Goal: Task Accomplishment & Management: Manage account settings

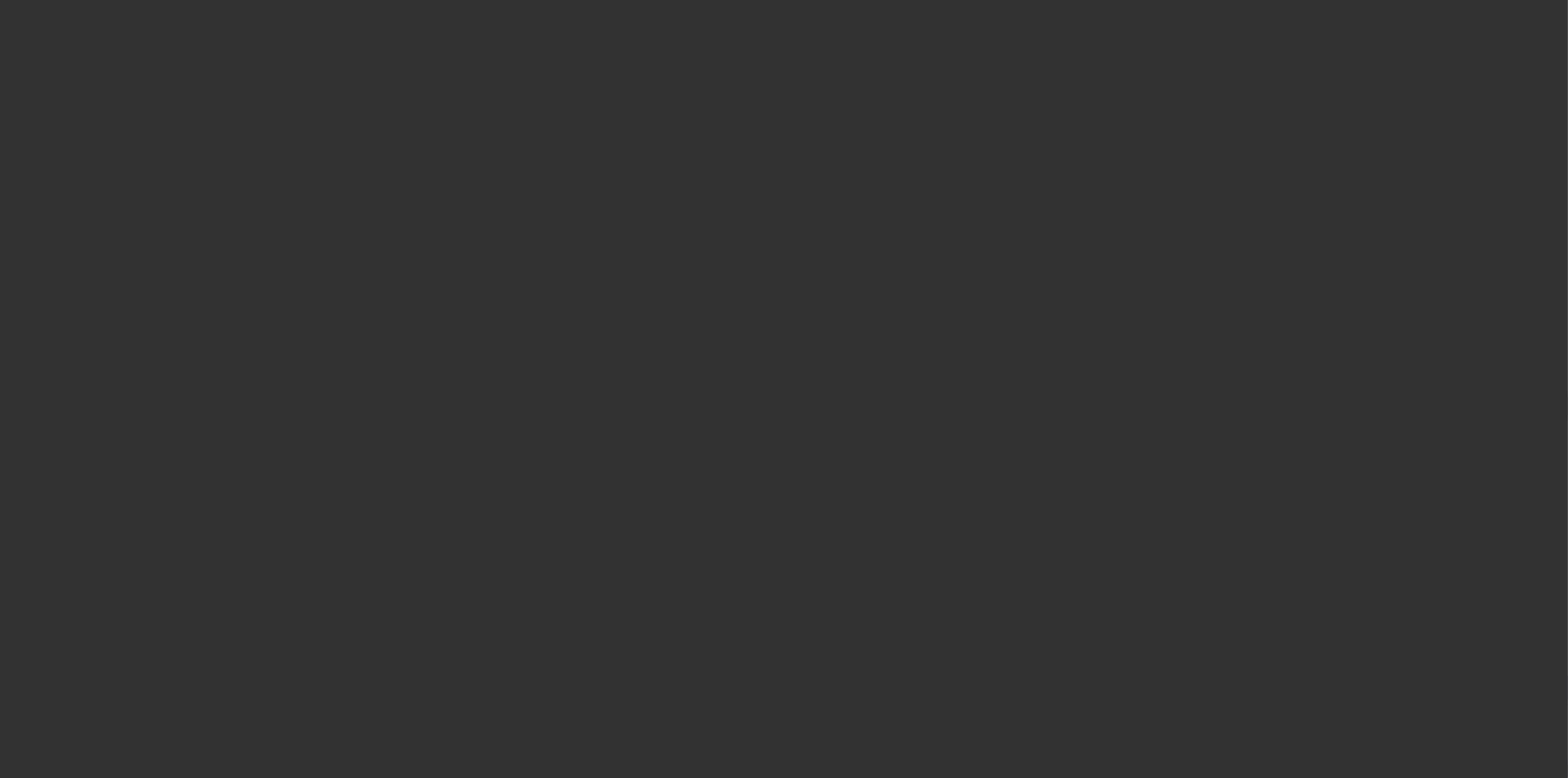
select select "3"
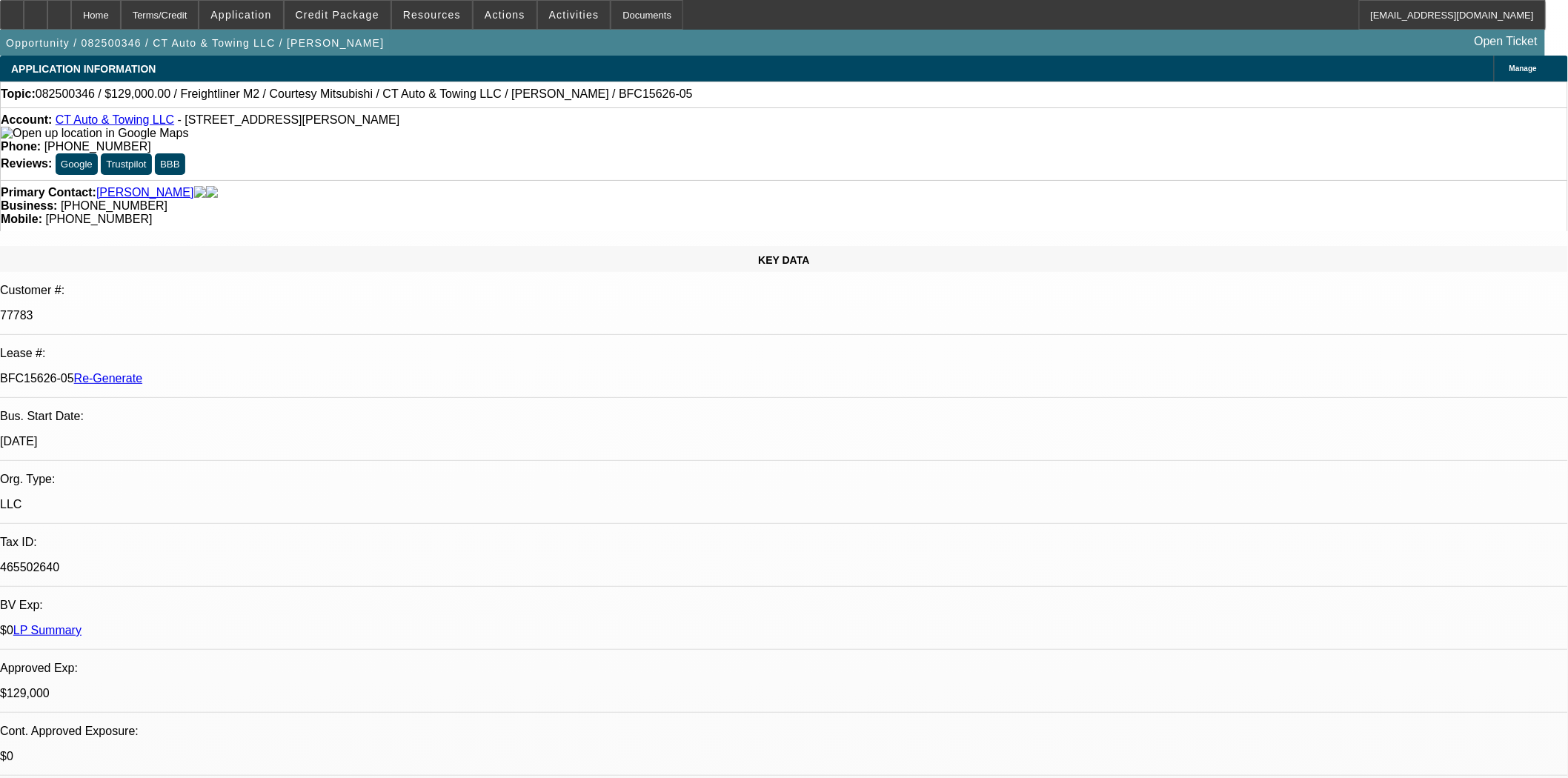
select select "0"
select select "3"
select select "0"
select select "6"
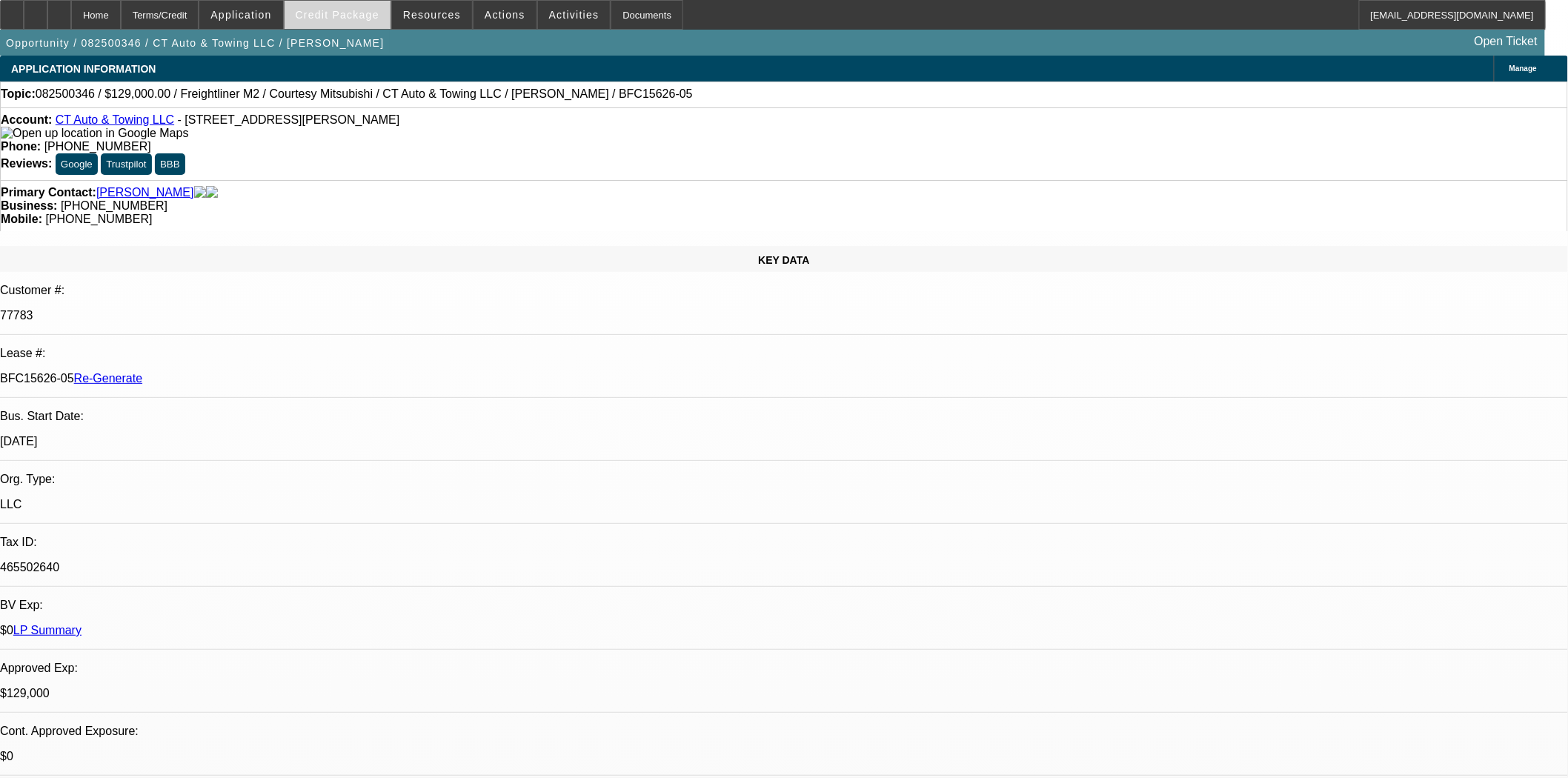
click at [351, 17] on span "Credit Package" at bounding box center [337, 14] width 84 height 12
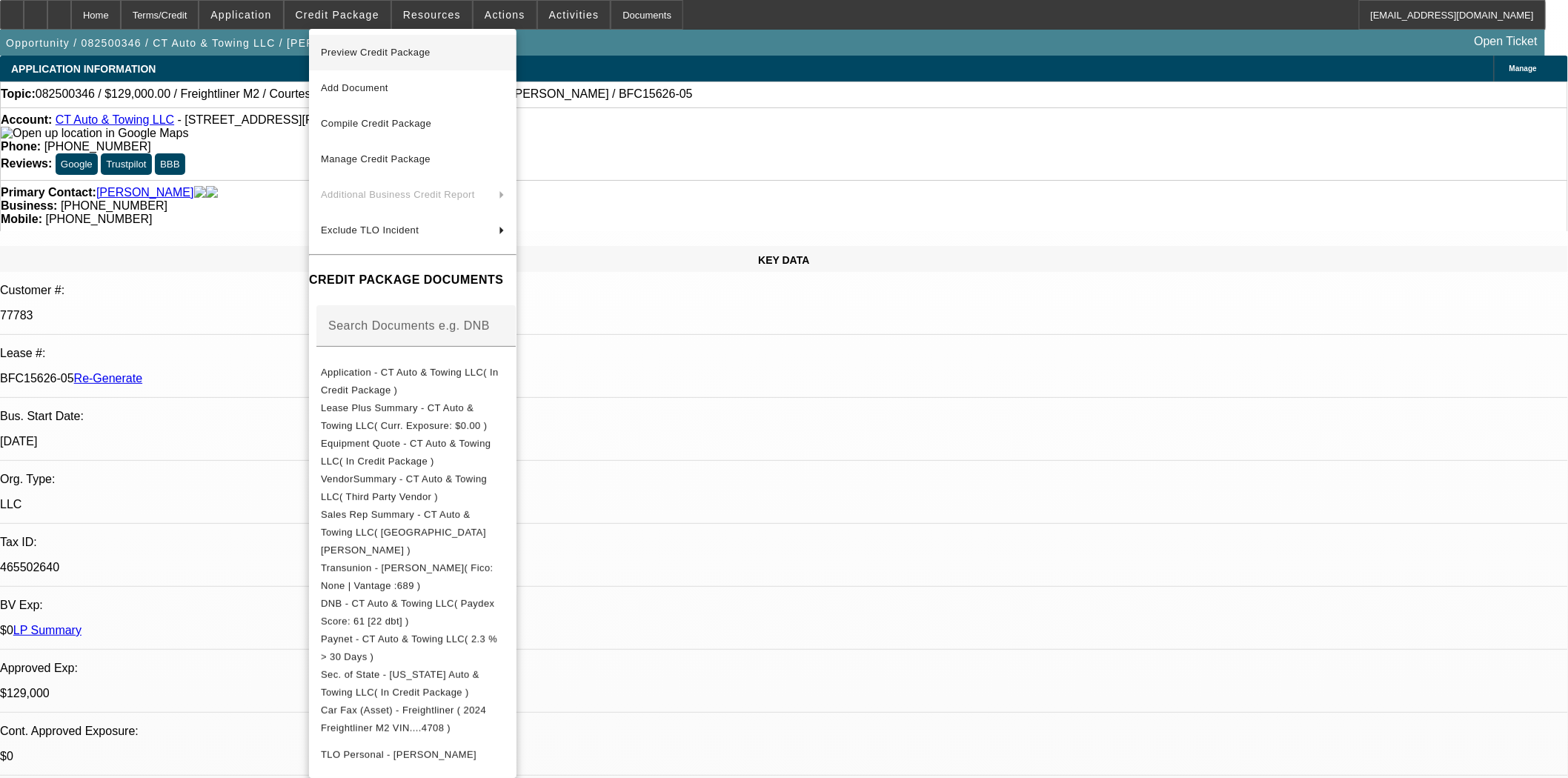
click at [365, 48] on span "Preview Credit Package" at bounding box center [375, 52] width 110 height 11
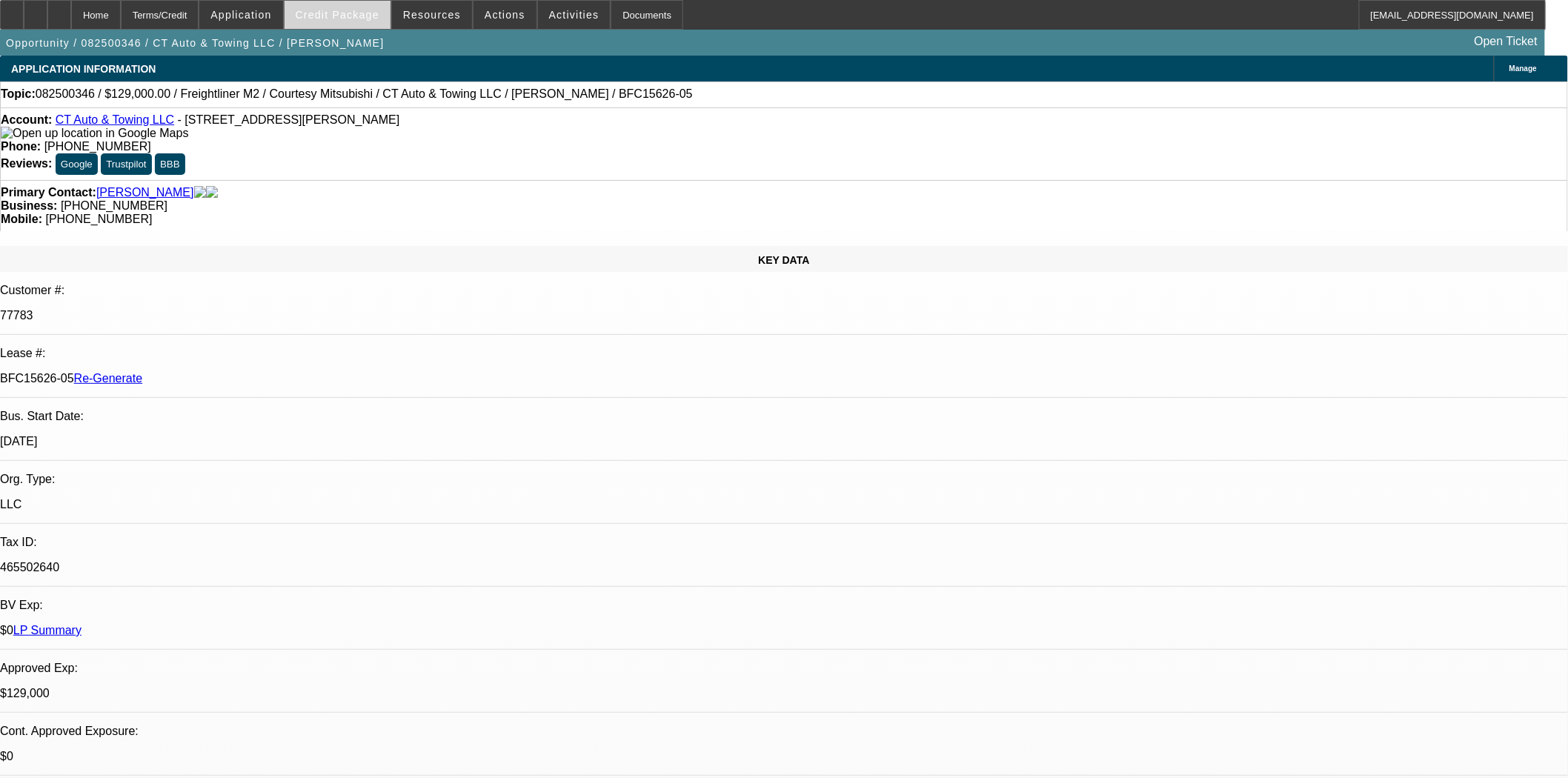
click at [365, 17] on span "Credit Package" at bounding box center [337, 14] width 84 height 12
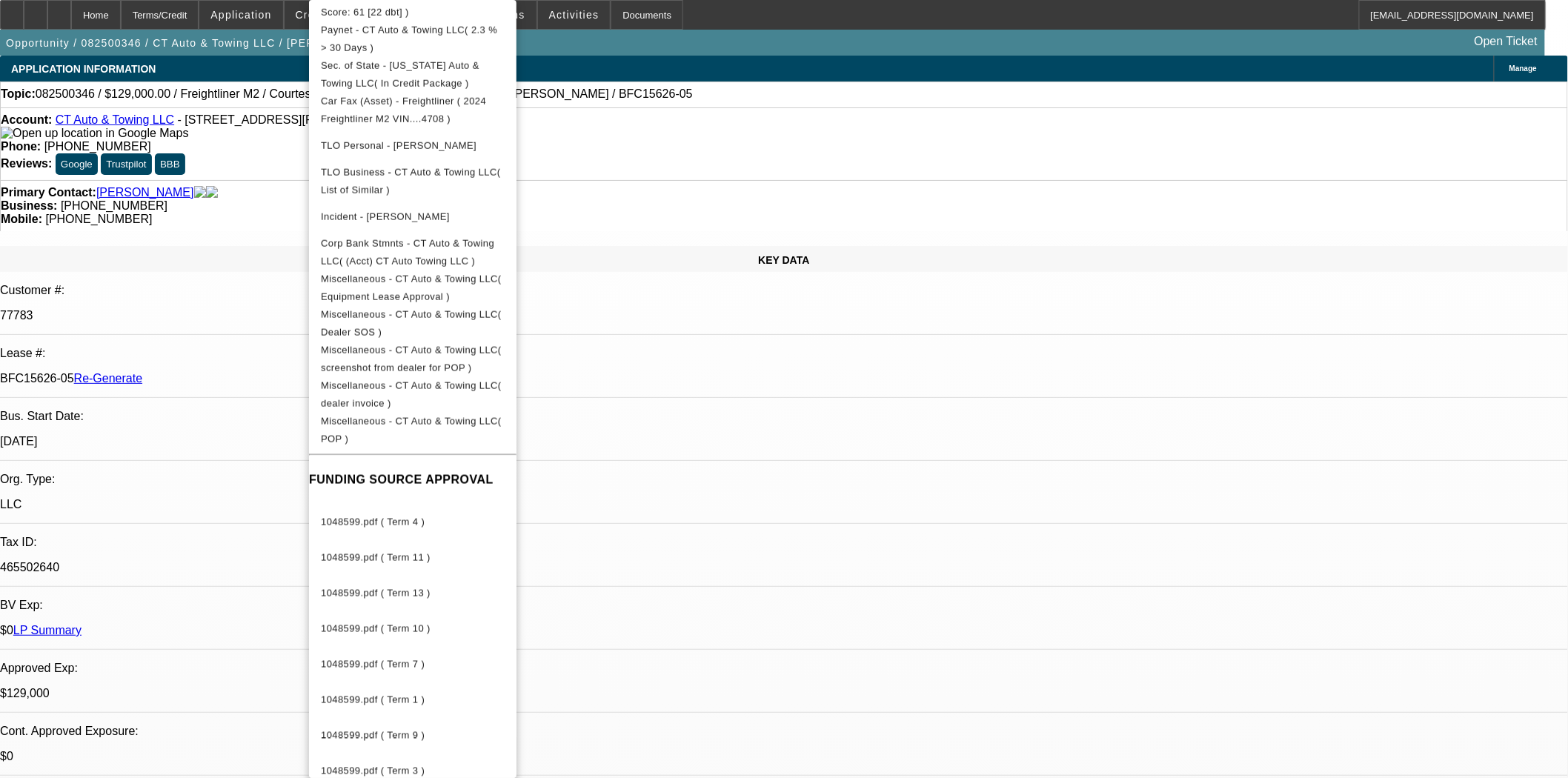
scroll to position [658, 0]
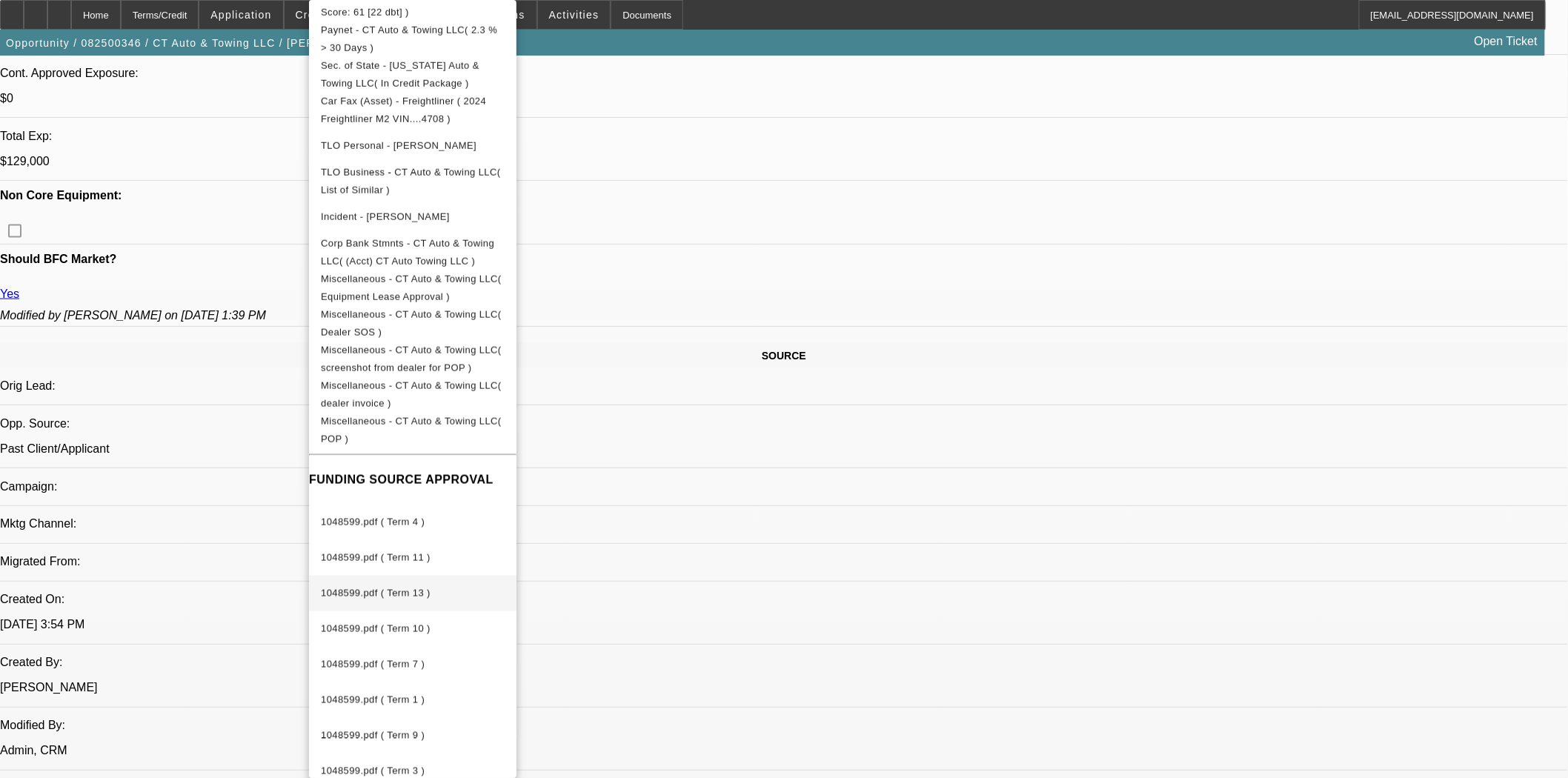
click at [382, 588] on span "1048599.pdf ( Term 13 )" at bounding box center [375, 593] width 110 height 11
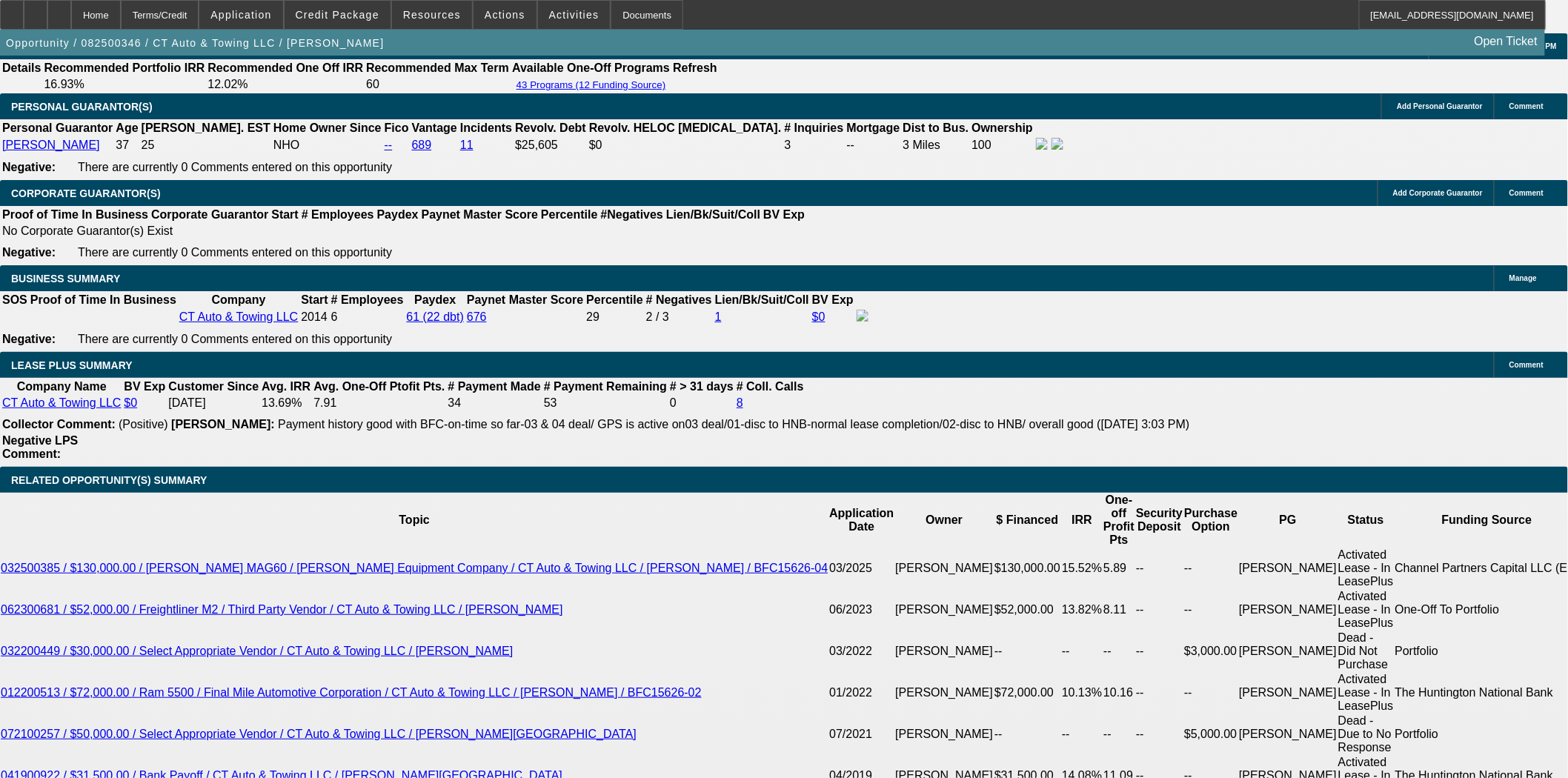
scroll to position [2635, 0]
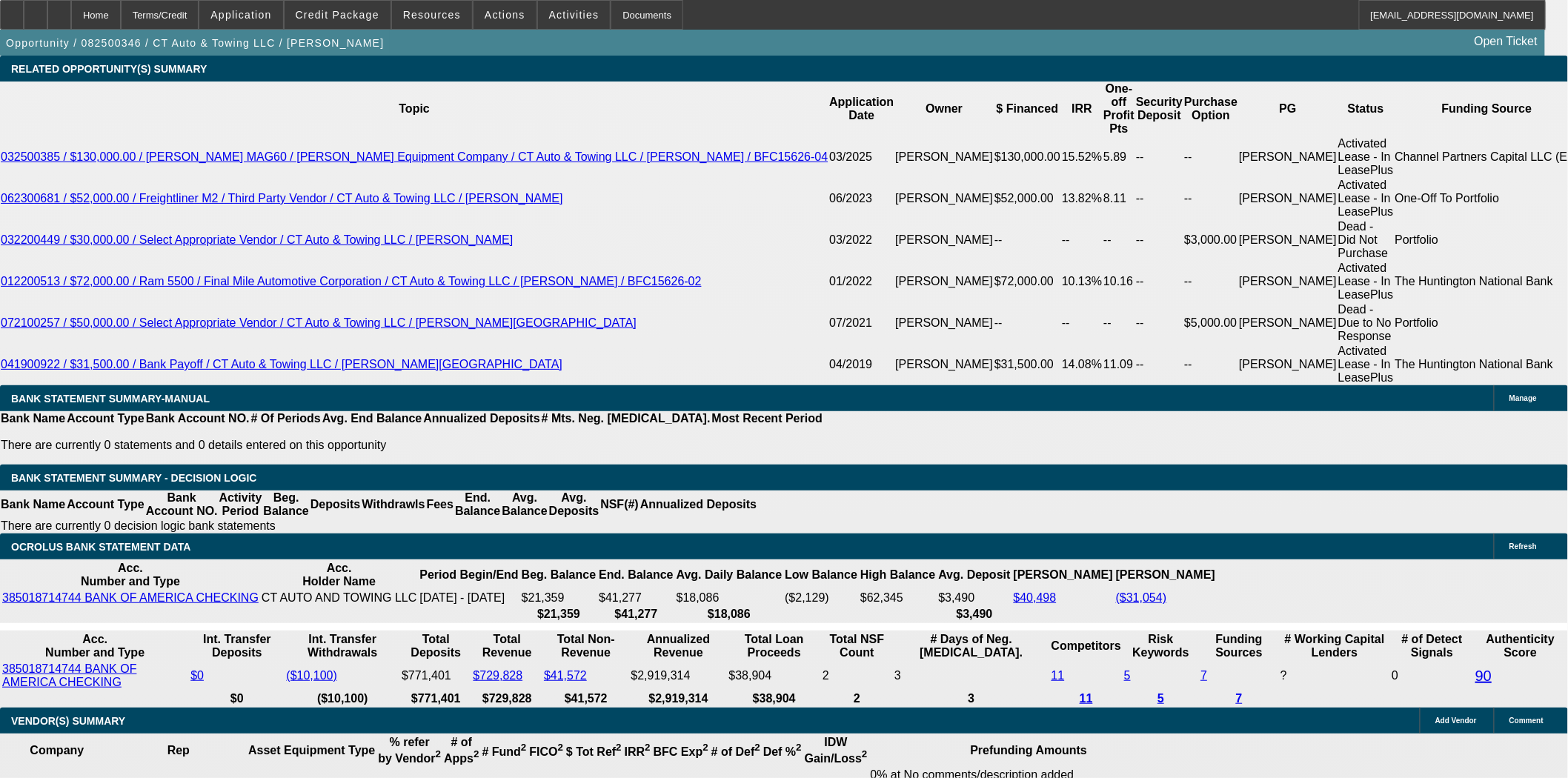
click at [360, 19] on span "Credit Package" at bounding box center [337, 14] width 84 height 12
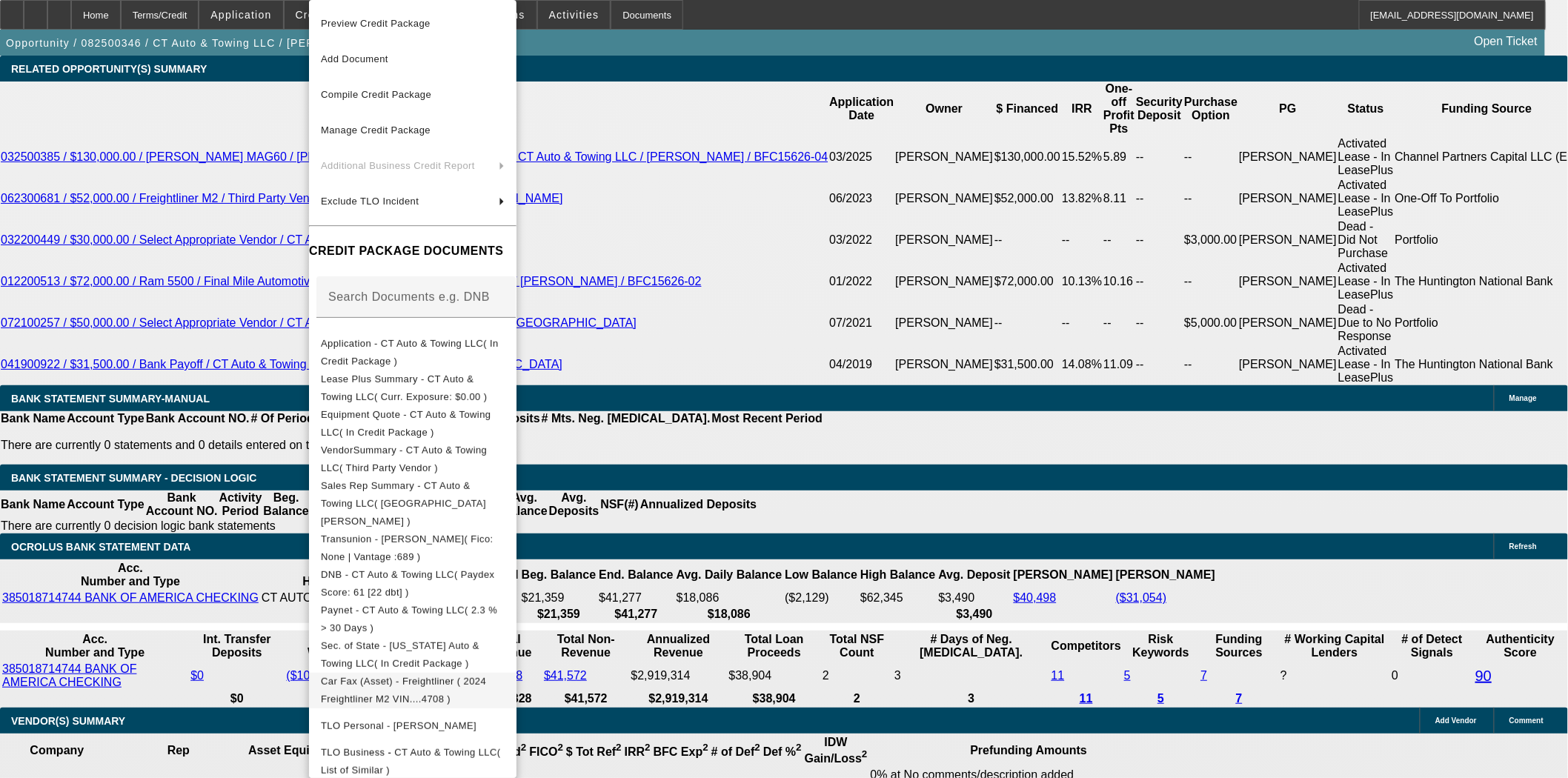
click at [438, 673] on span "Car Fax (Asset) - Freightliner ( 2024 Freightliner M2 VIN....4708 )" at bounding box center [412, 691] width 184 height 36
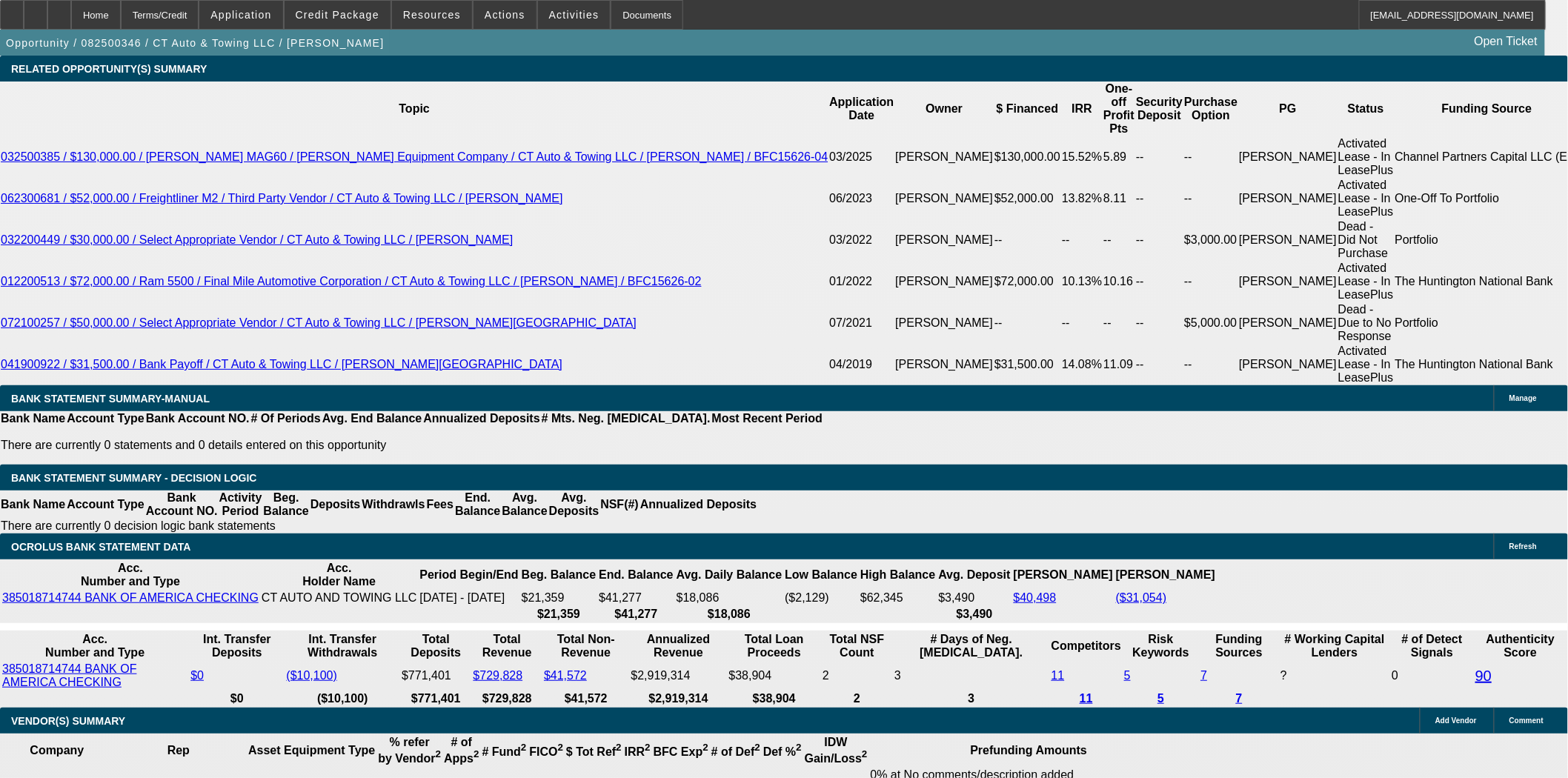
scroll to position [947, 0]
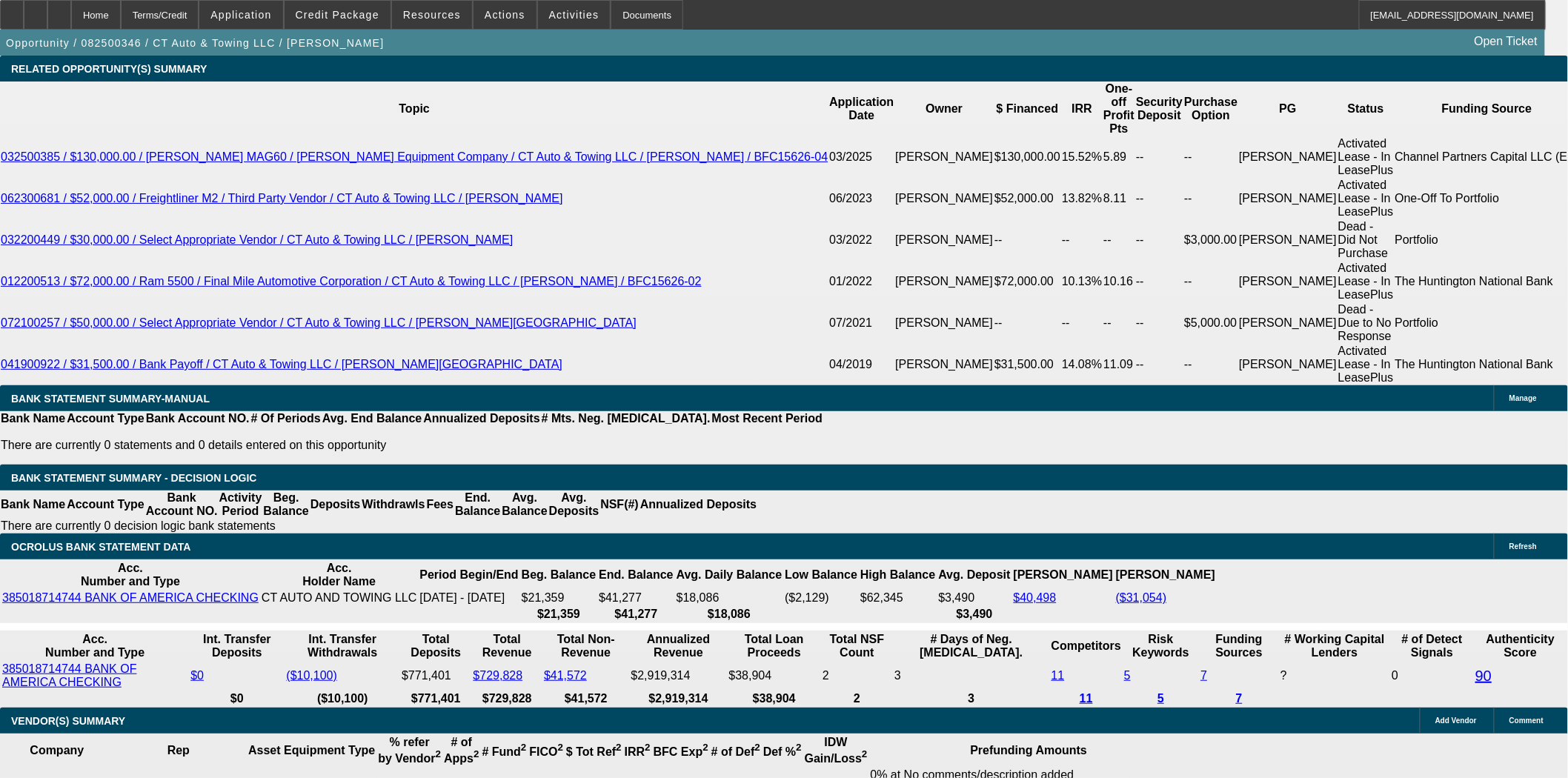
scroll to position [454, 0]
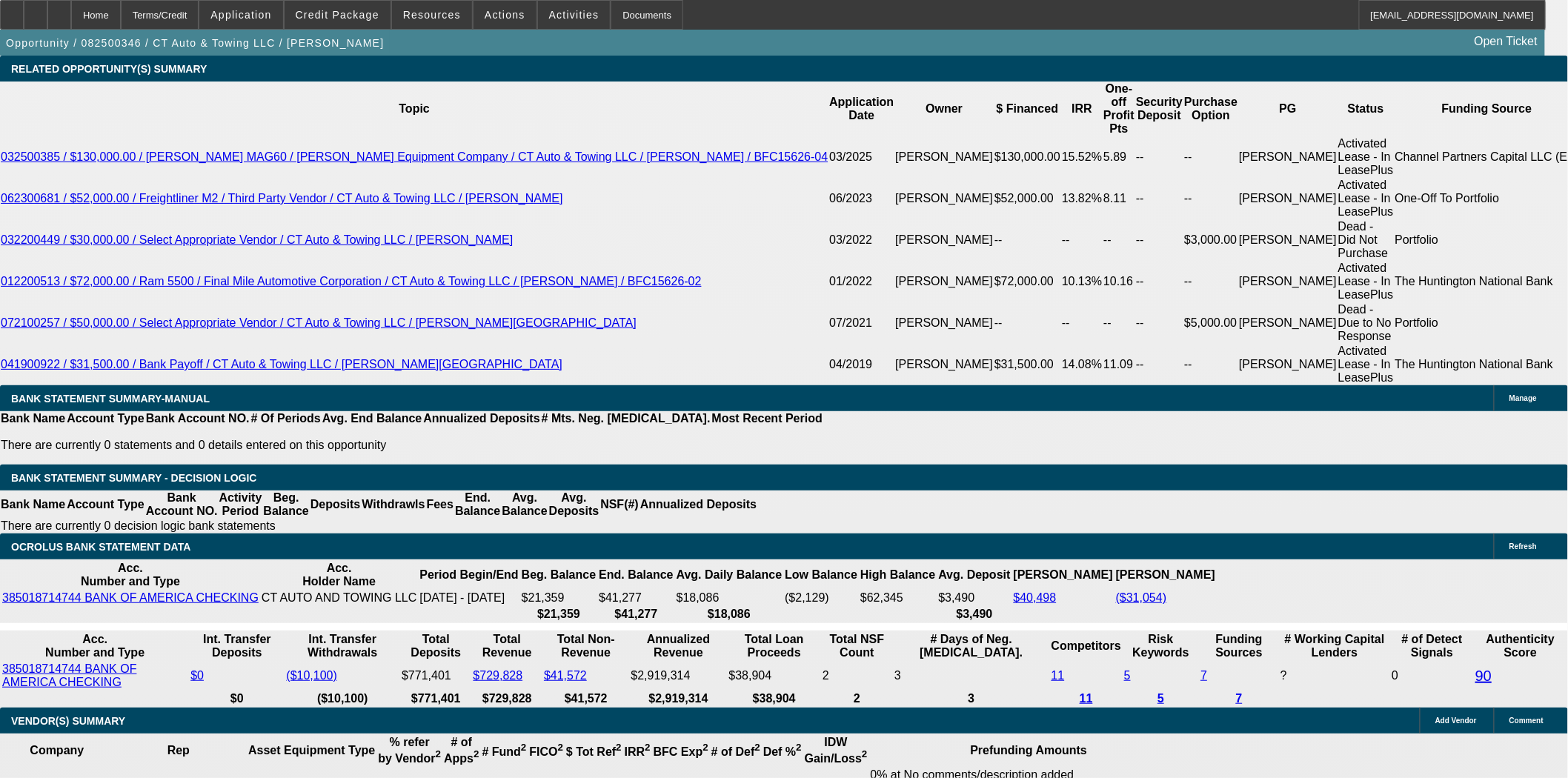
click at [1160, 259] on mat-icon "reply_all" at bounding box center [1160, 266] width 18 height 18
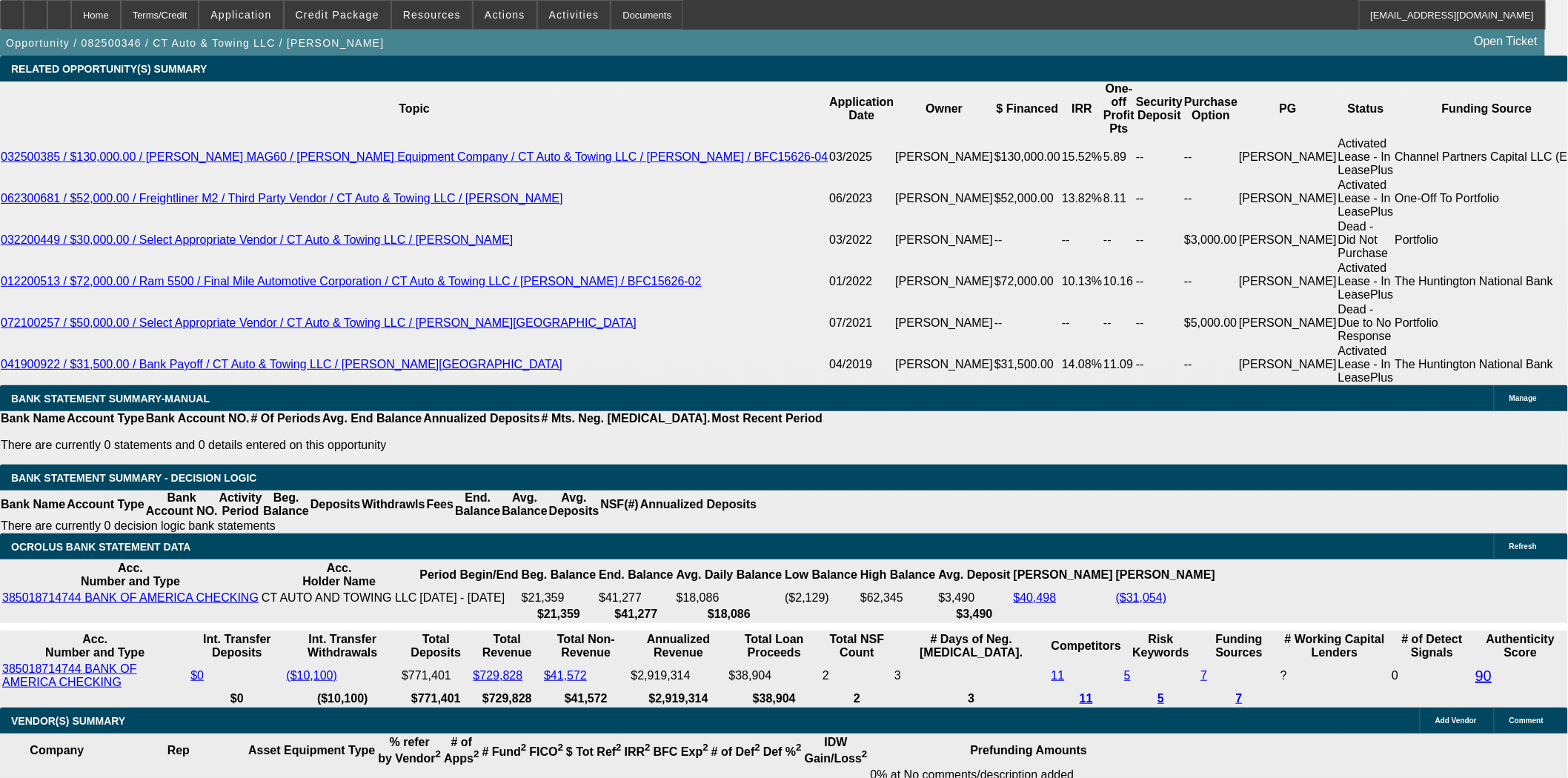
click at [359, 30] on div "Opportunity / 082500346 / CT Auto & Towing LLC / Gofman, Vyacheslav Open Ticket" at bounding box center [773, 43] width 1545 height 26
click at [355, 15] on span "Credit Package" at bounding box center [337, 14] width 84 height 12
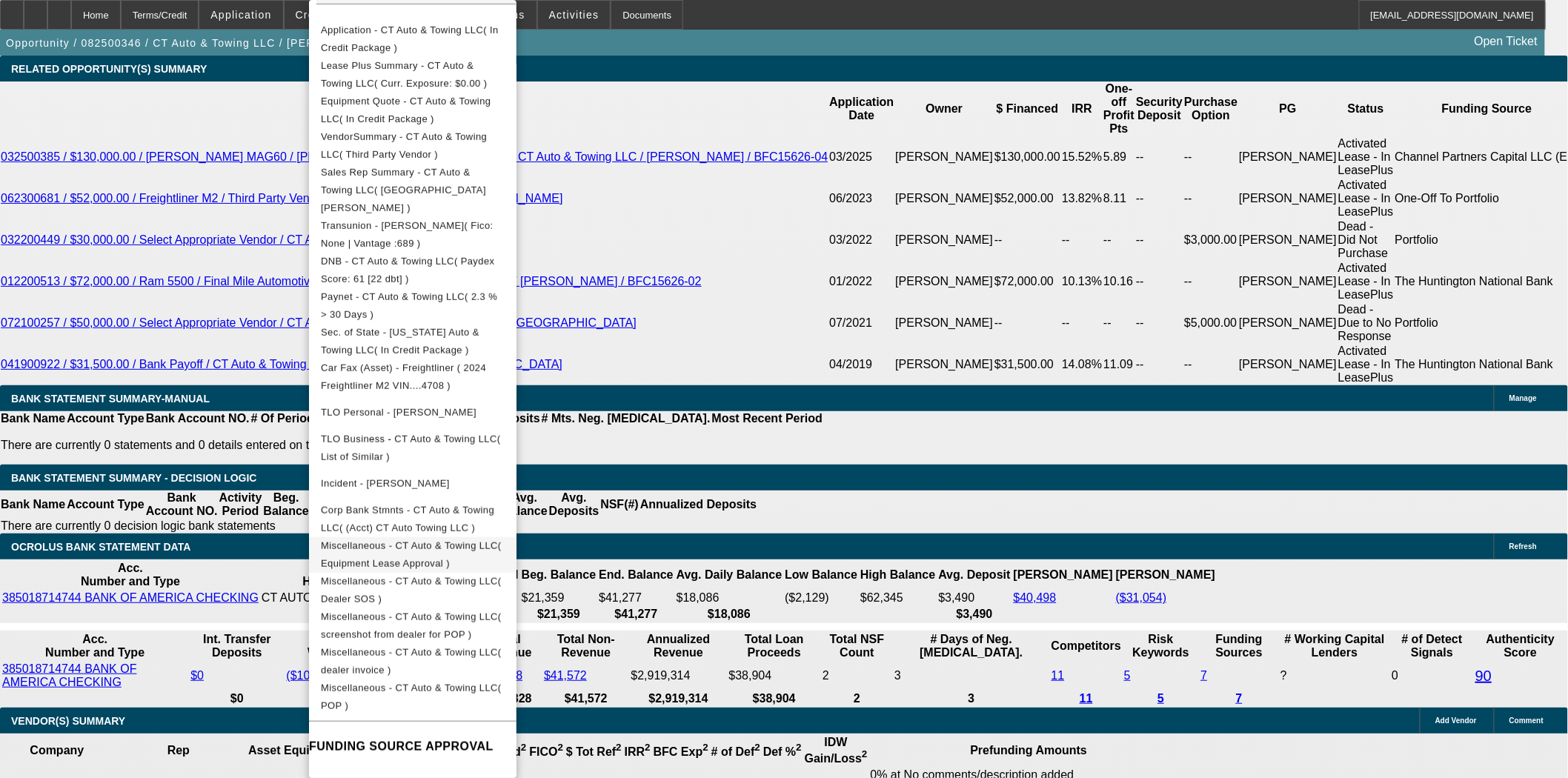
scroll to position [412, 0]
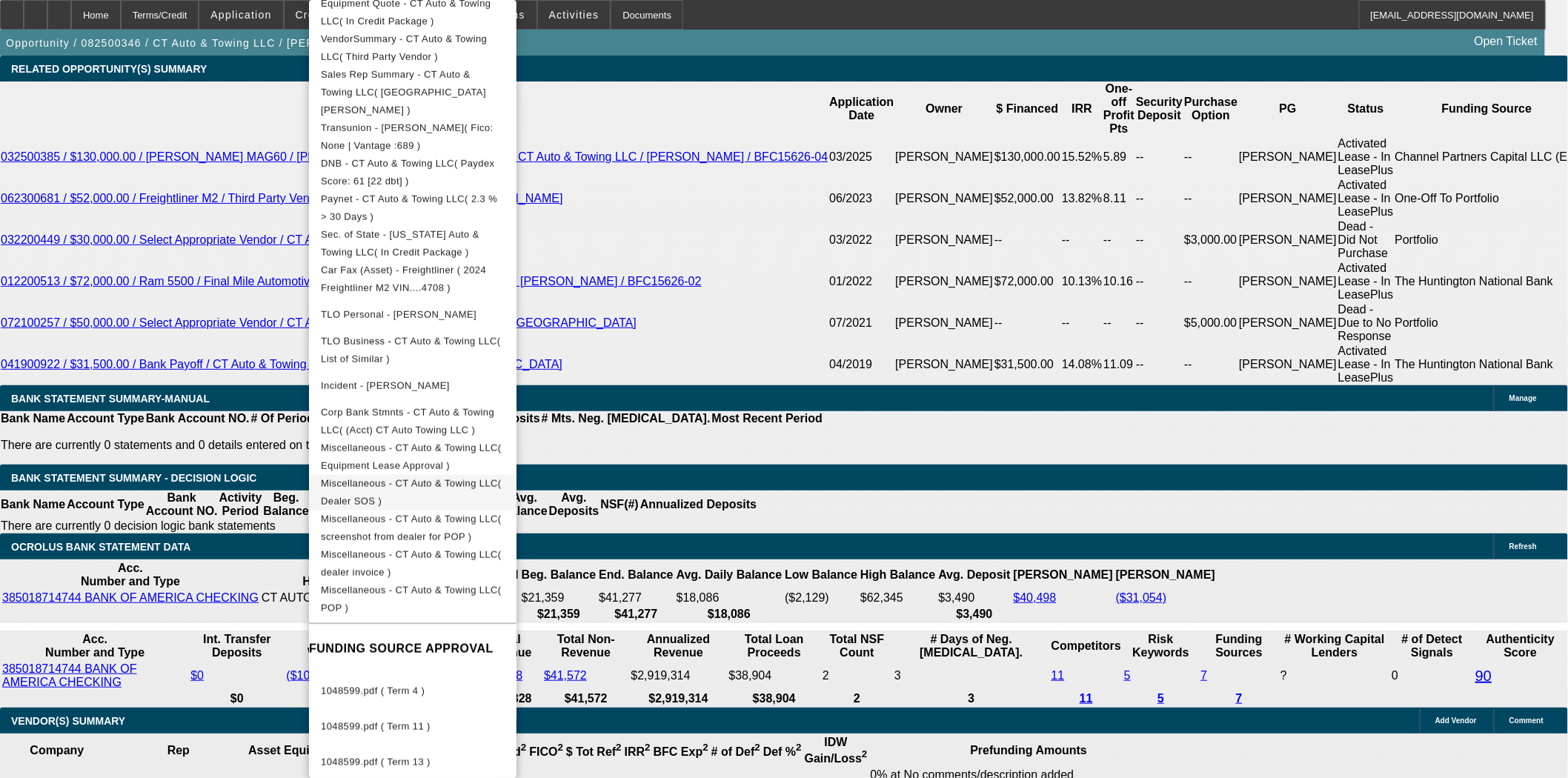
click at [467, 475] on span "Miscellaneous - CT Auto & Towing LLC( Dealer SOS )" at bounding box center [412, 493] width 184 height 36
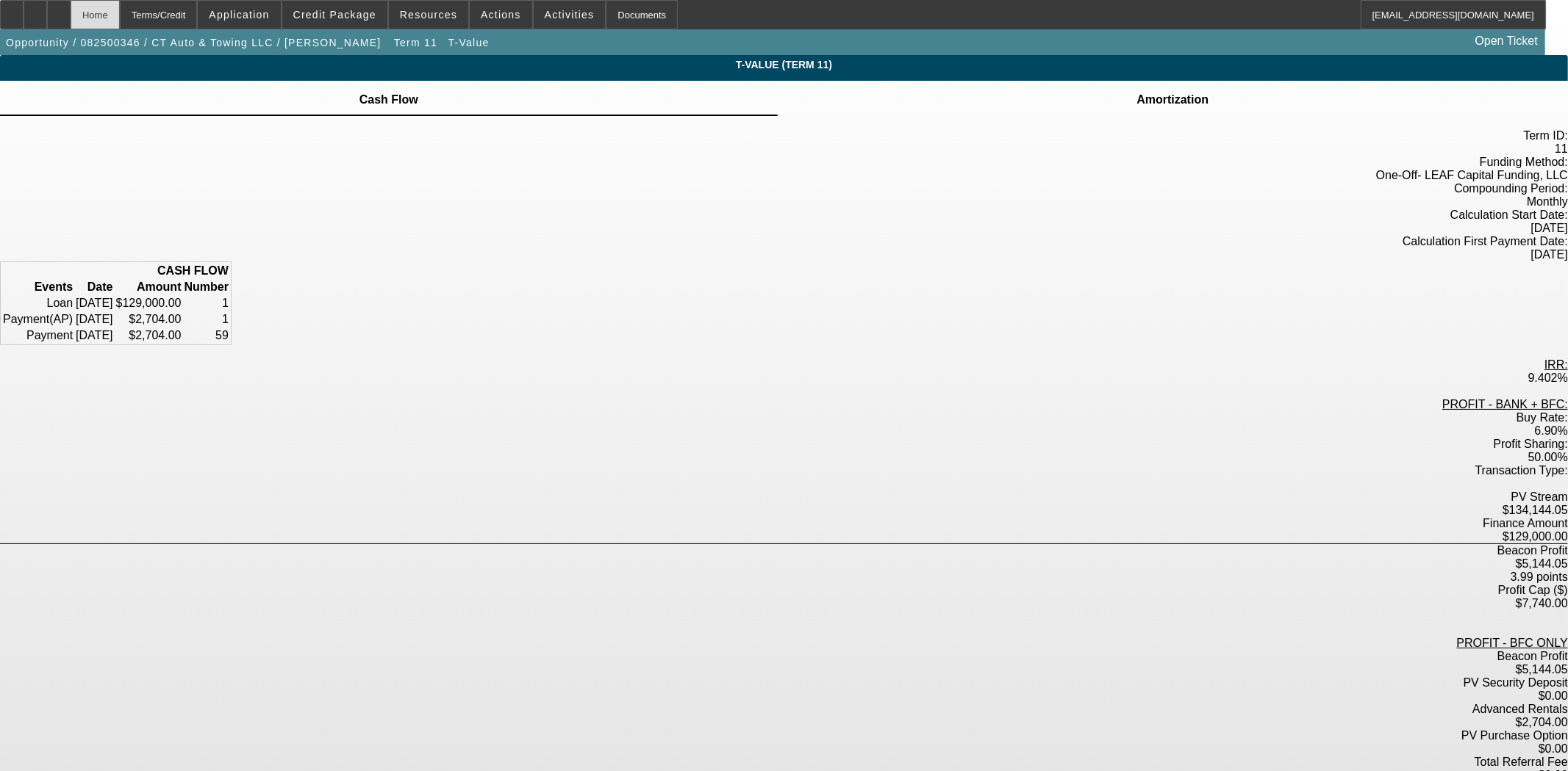
click at [120, 14] on div "Home" at bounding box center [95, 14] width 49 height 29
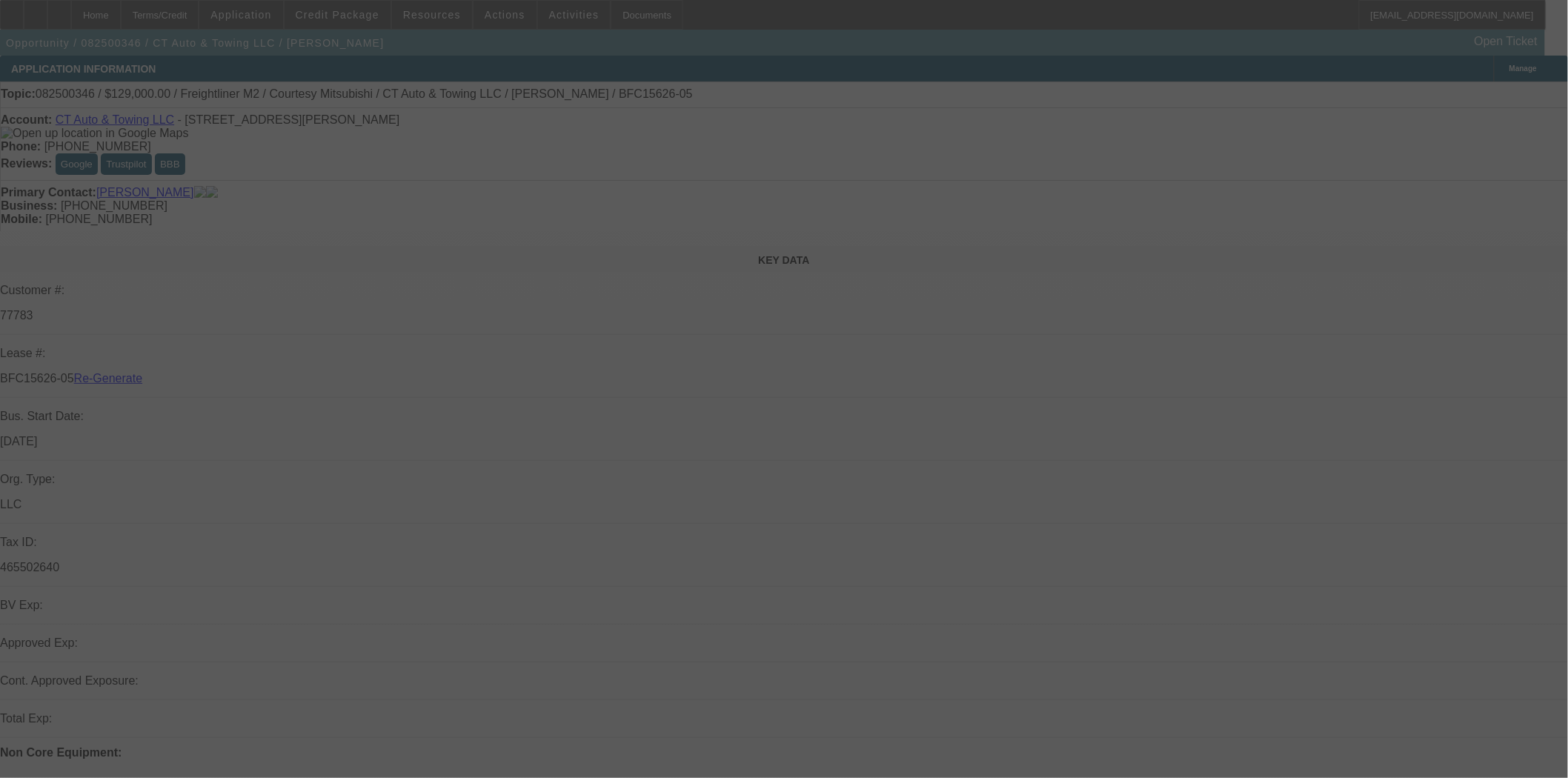
select select "3"
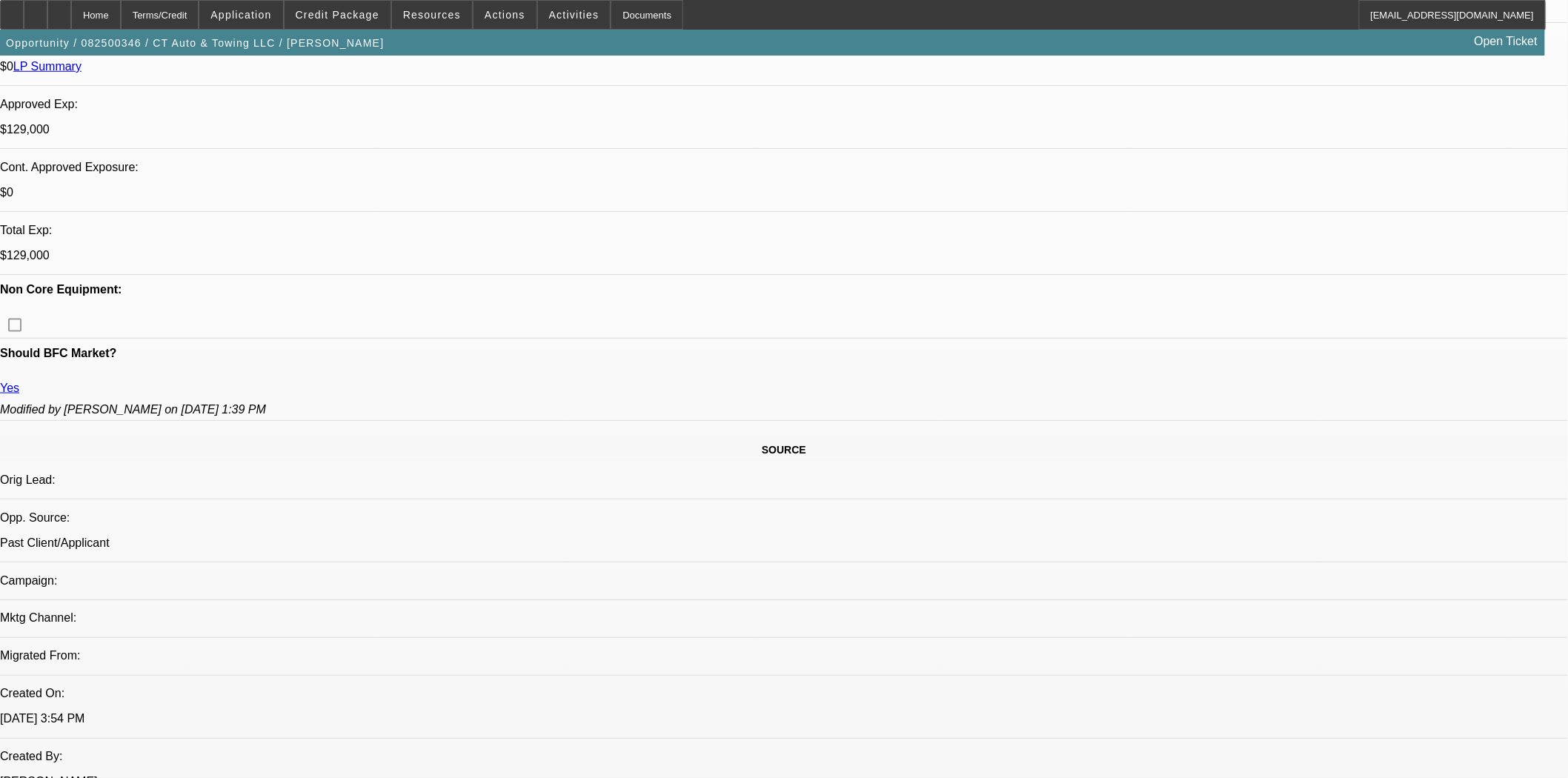
select select "0"
select select "3"
select select "0"
select select "6"
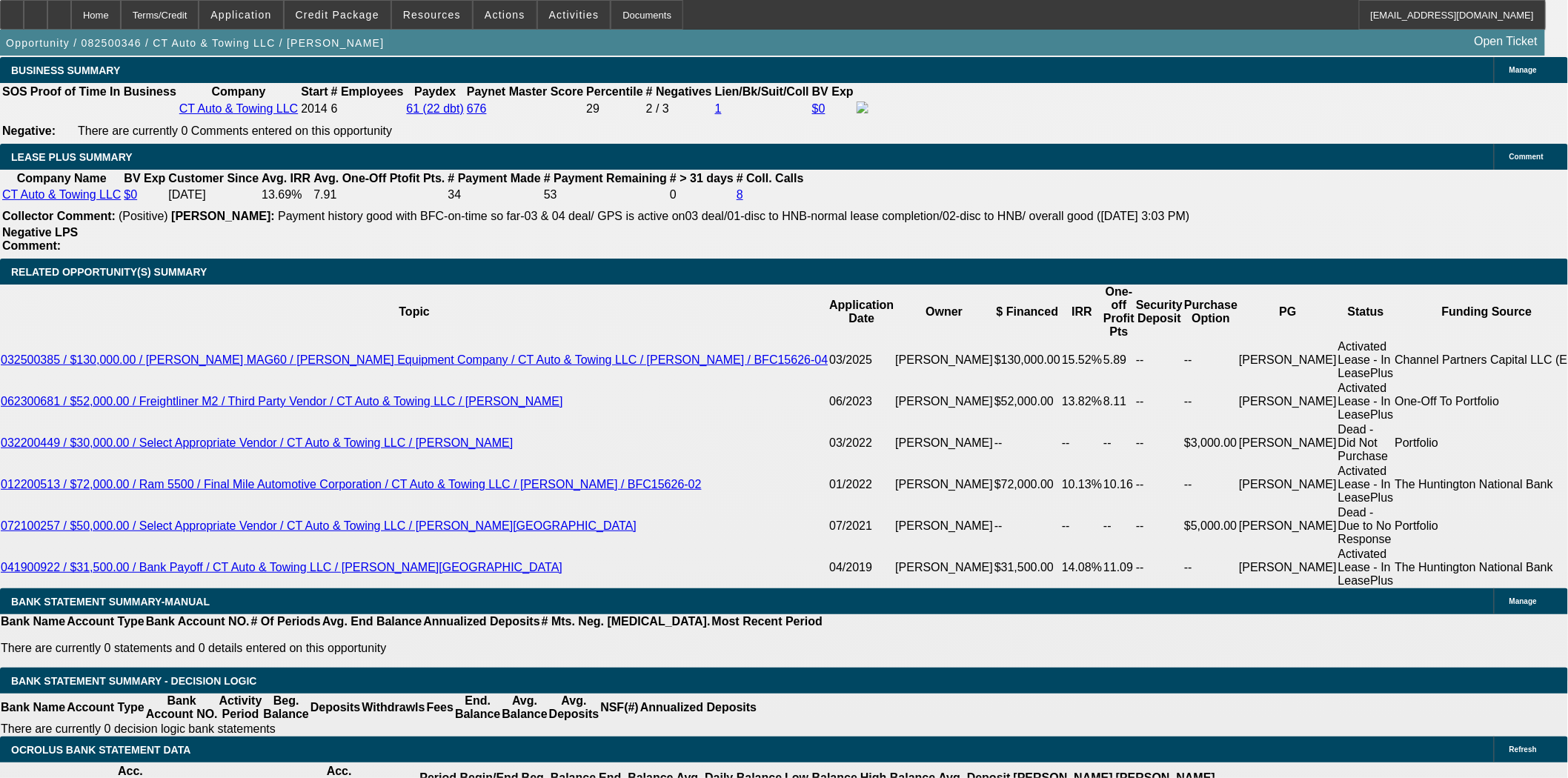
scroll to position [2434, 0]
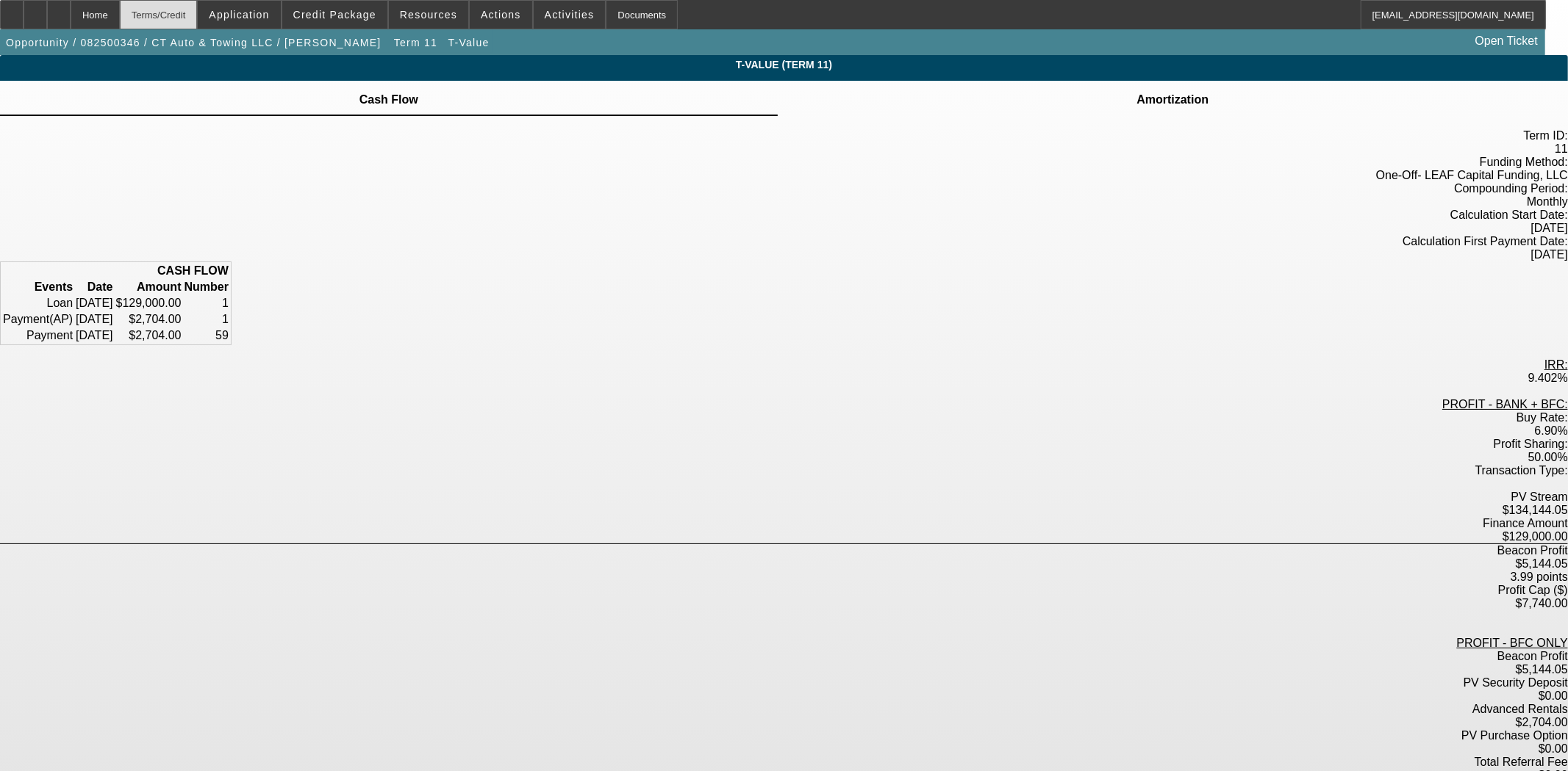
click at [163, 19] on div "Terms/Credit" at bounding box center [158, 14] width 78 height 29
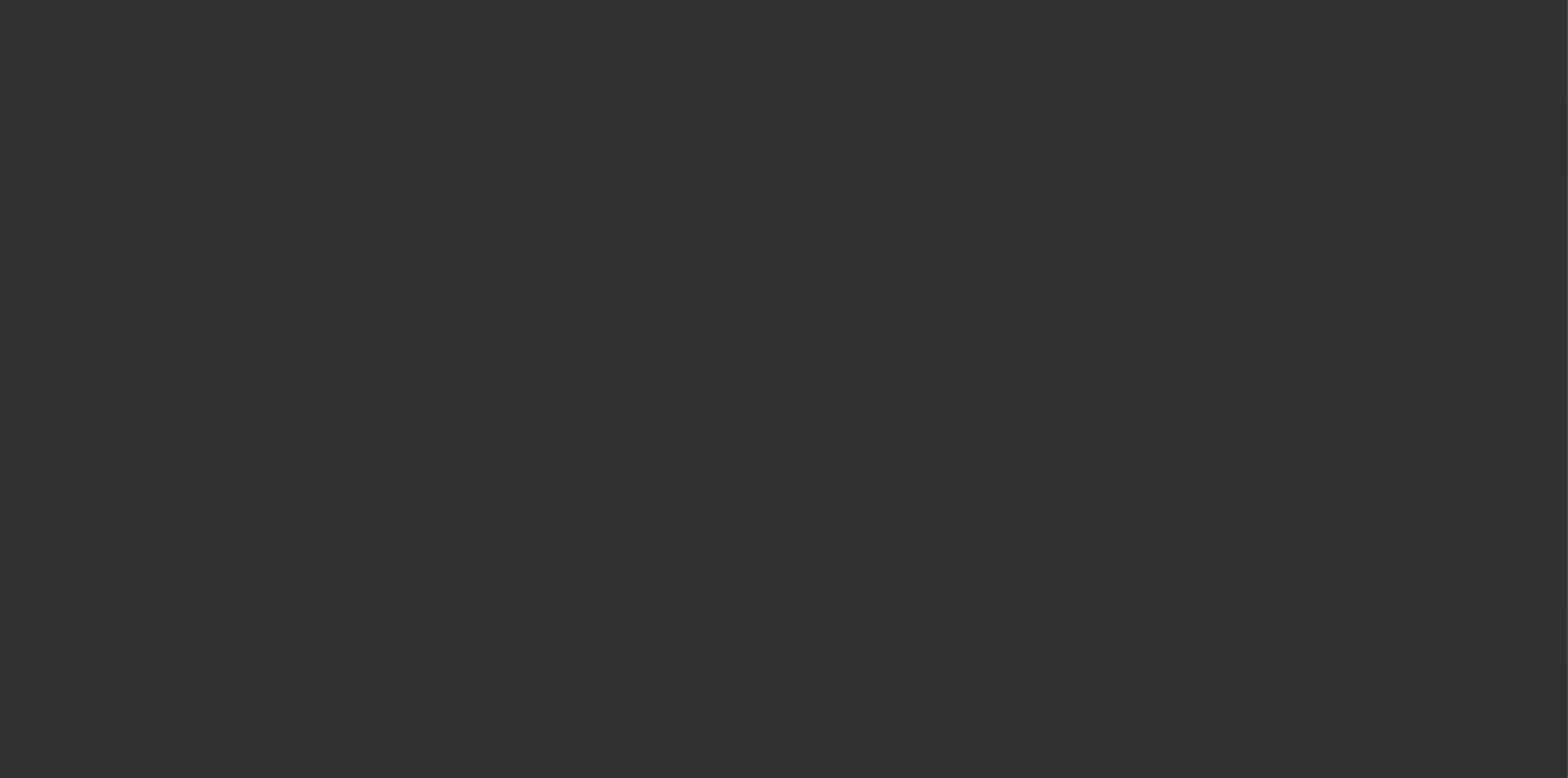
click at [139, 14] on div at bounding box center [784, 389] width 1568 height 778
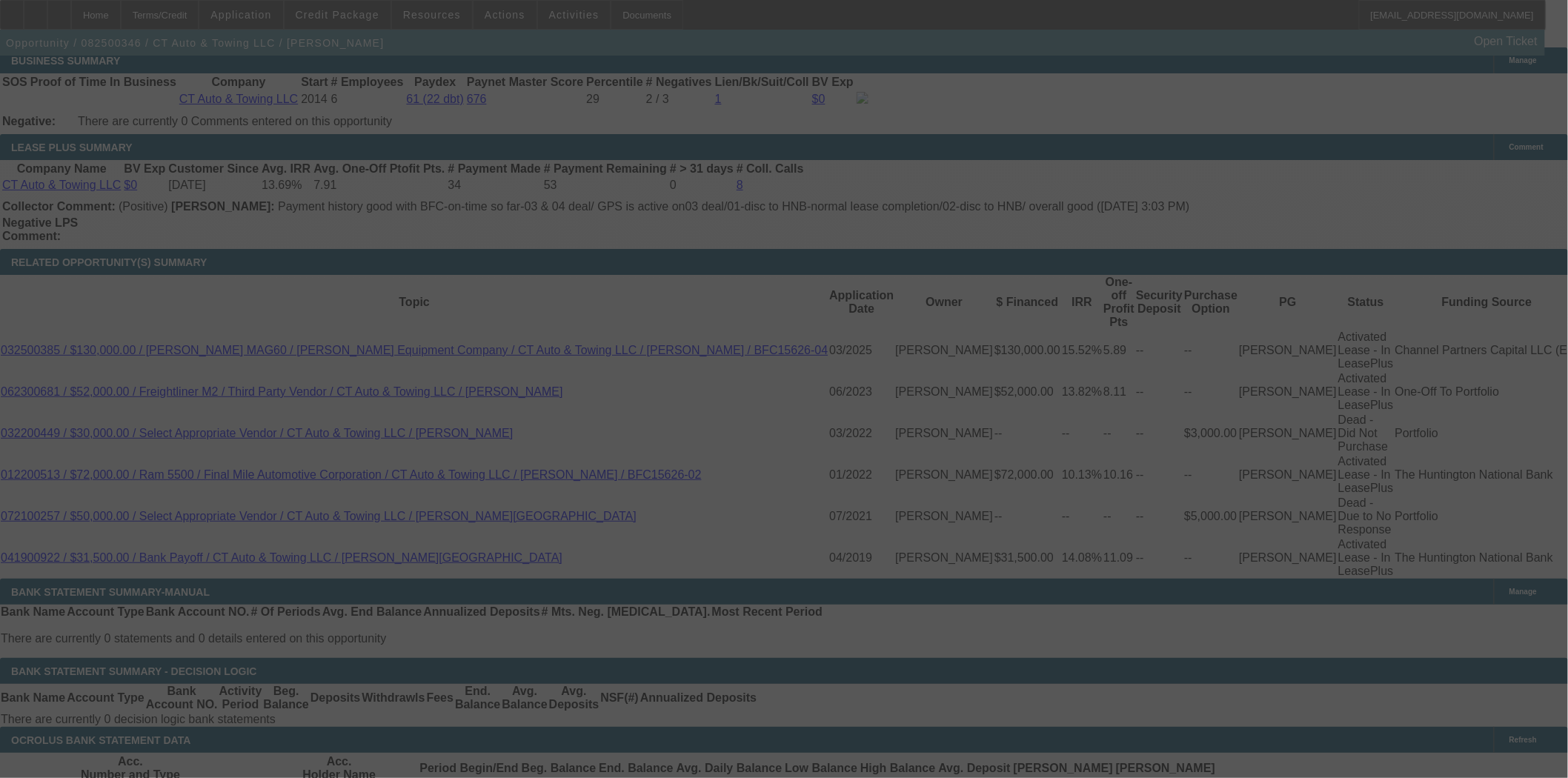
select select "3"
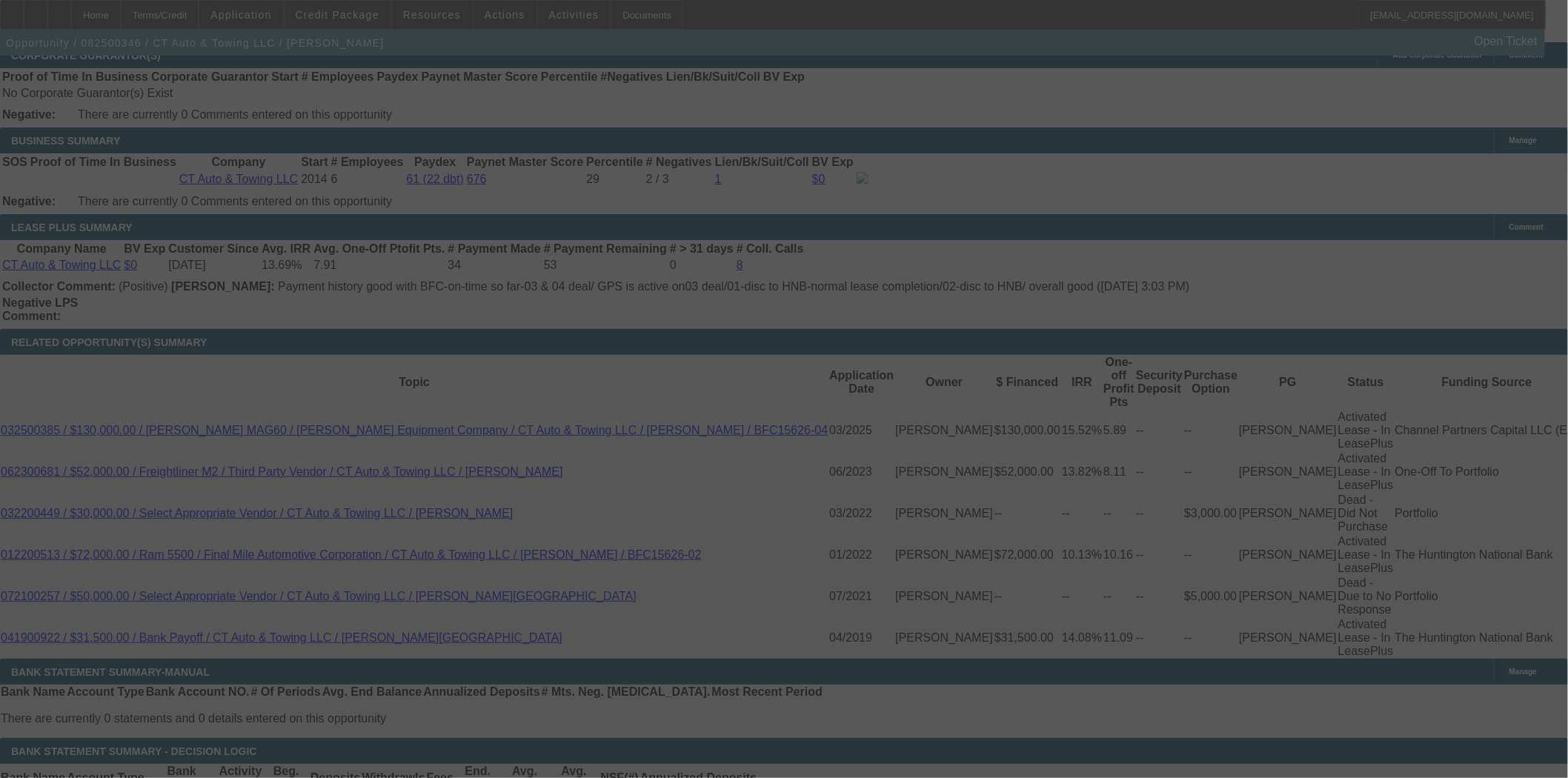
scroll to position [2378, 0]
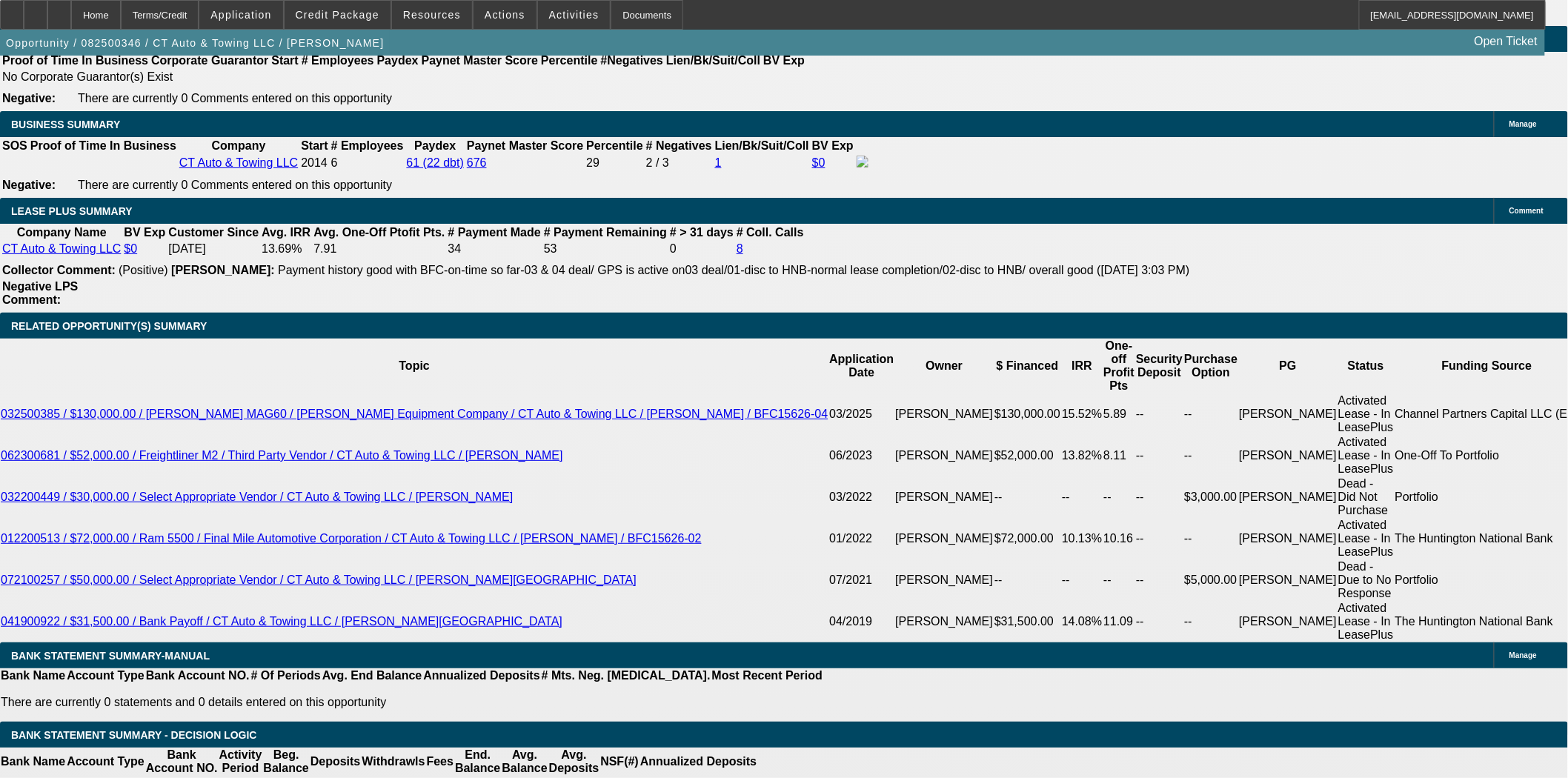
select select "0"
select select "3"
select select "0"
select select "6"
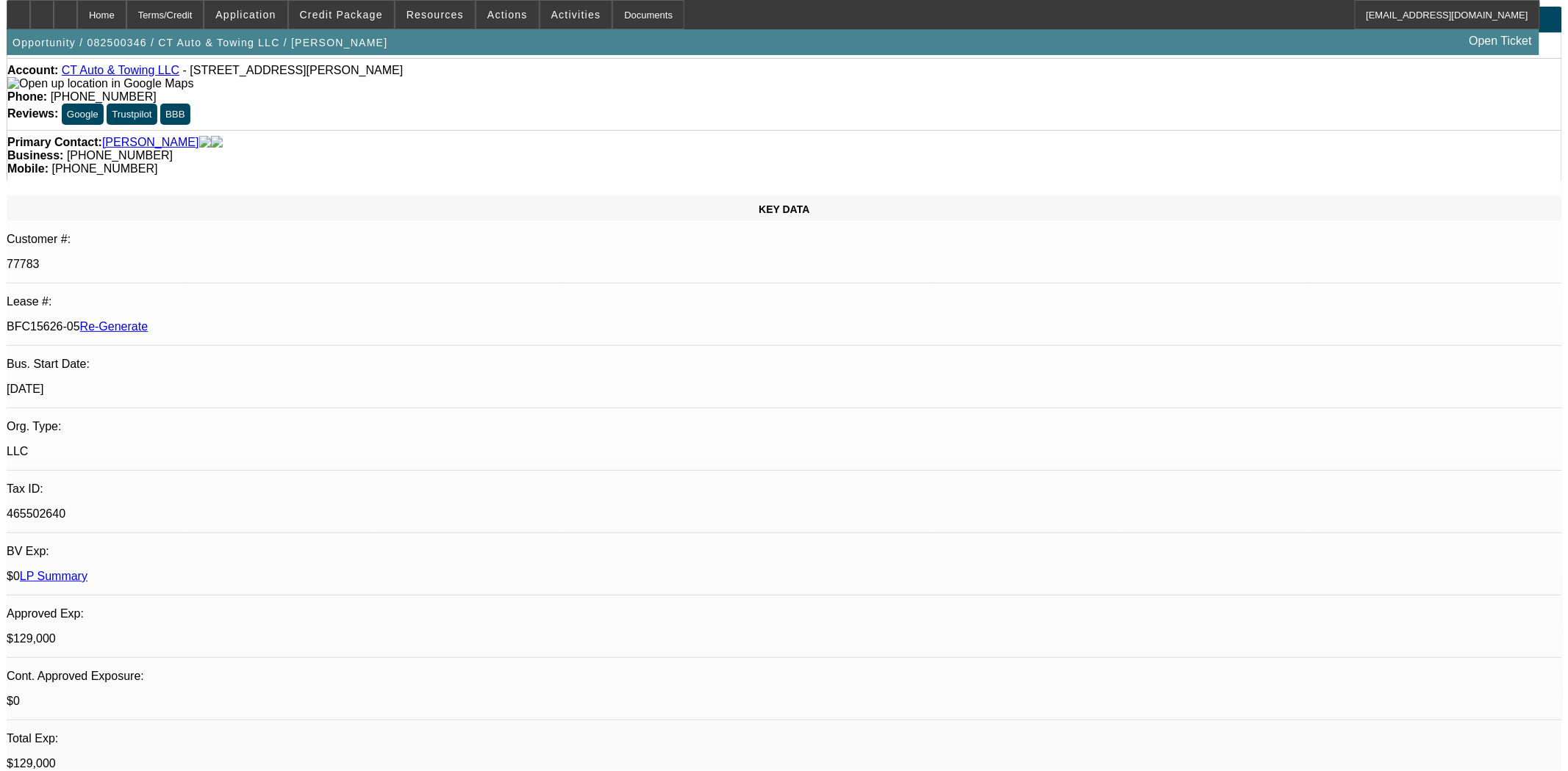
scroll to position [0, 0]
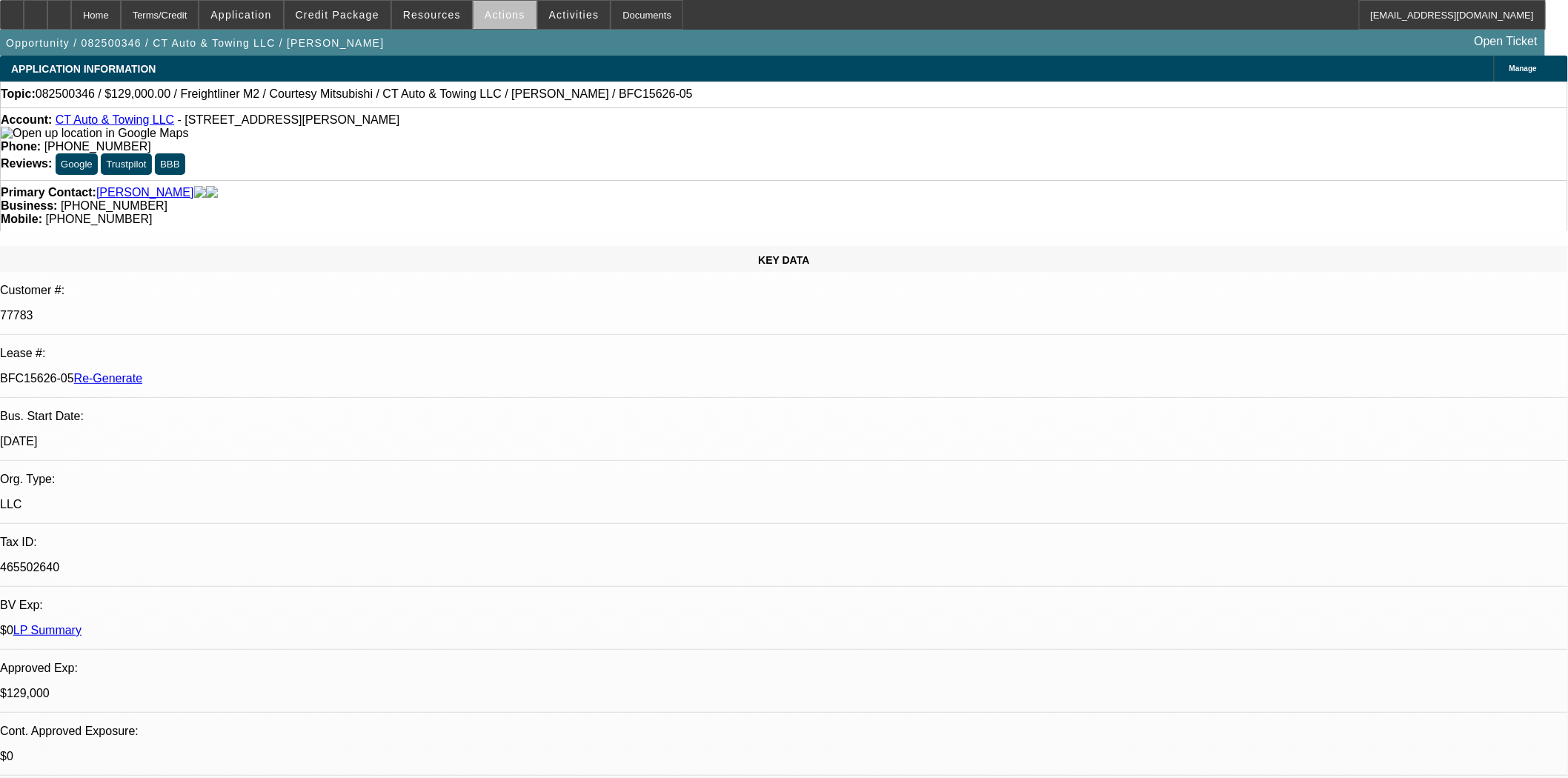
click at [500, 20] on span "Actions" at bounding box center [505, 14] width 41 height 12
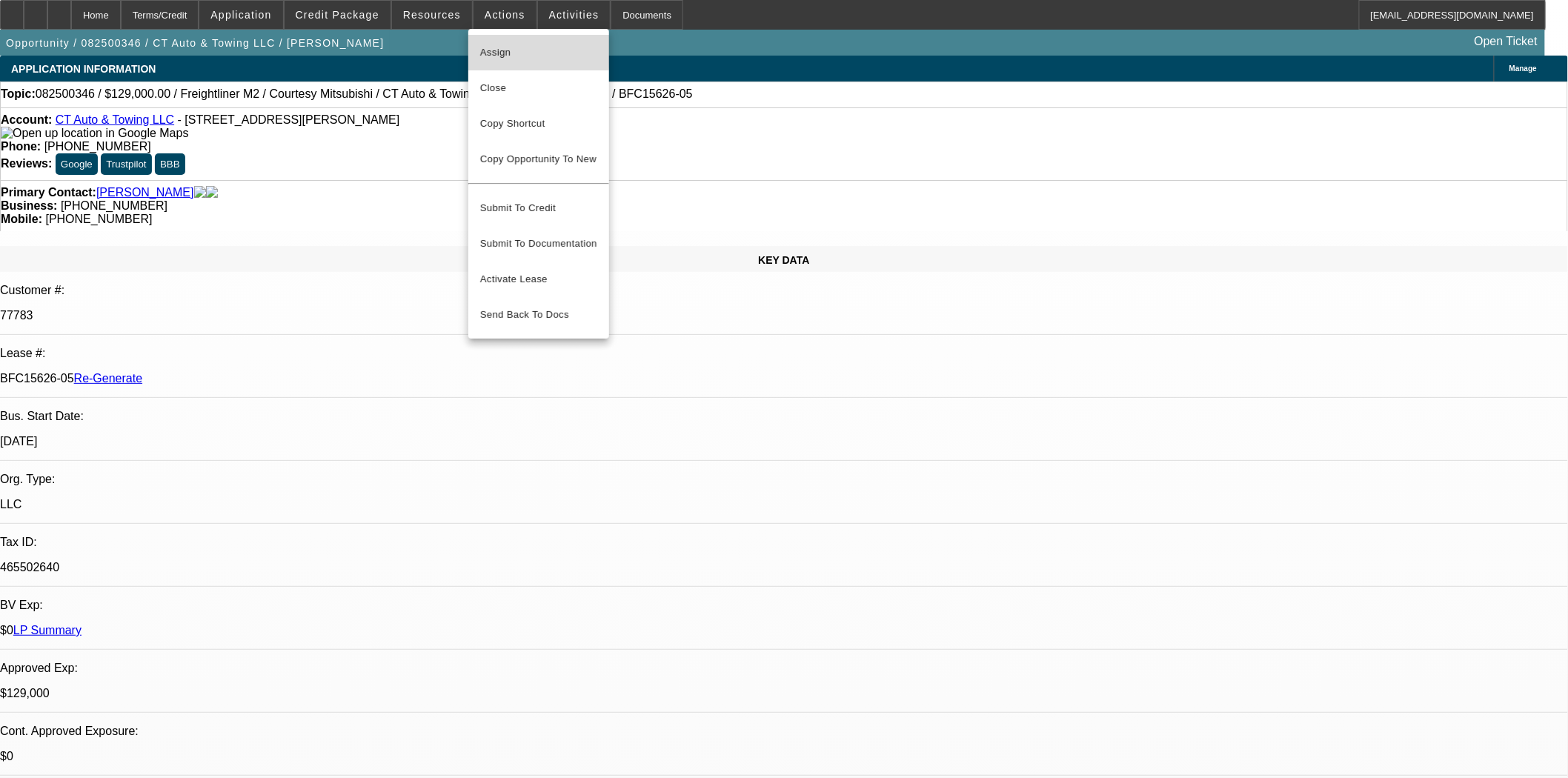
click at [483, 44] on span "Assign" at bounding box center [539, 52] width 117 height 18
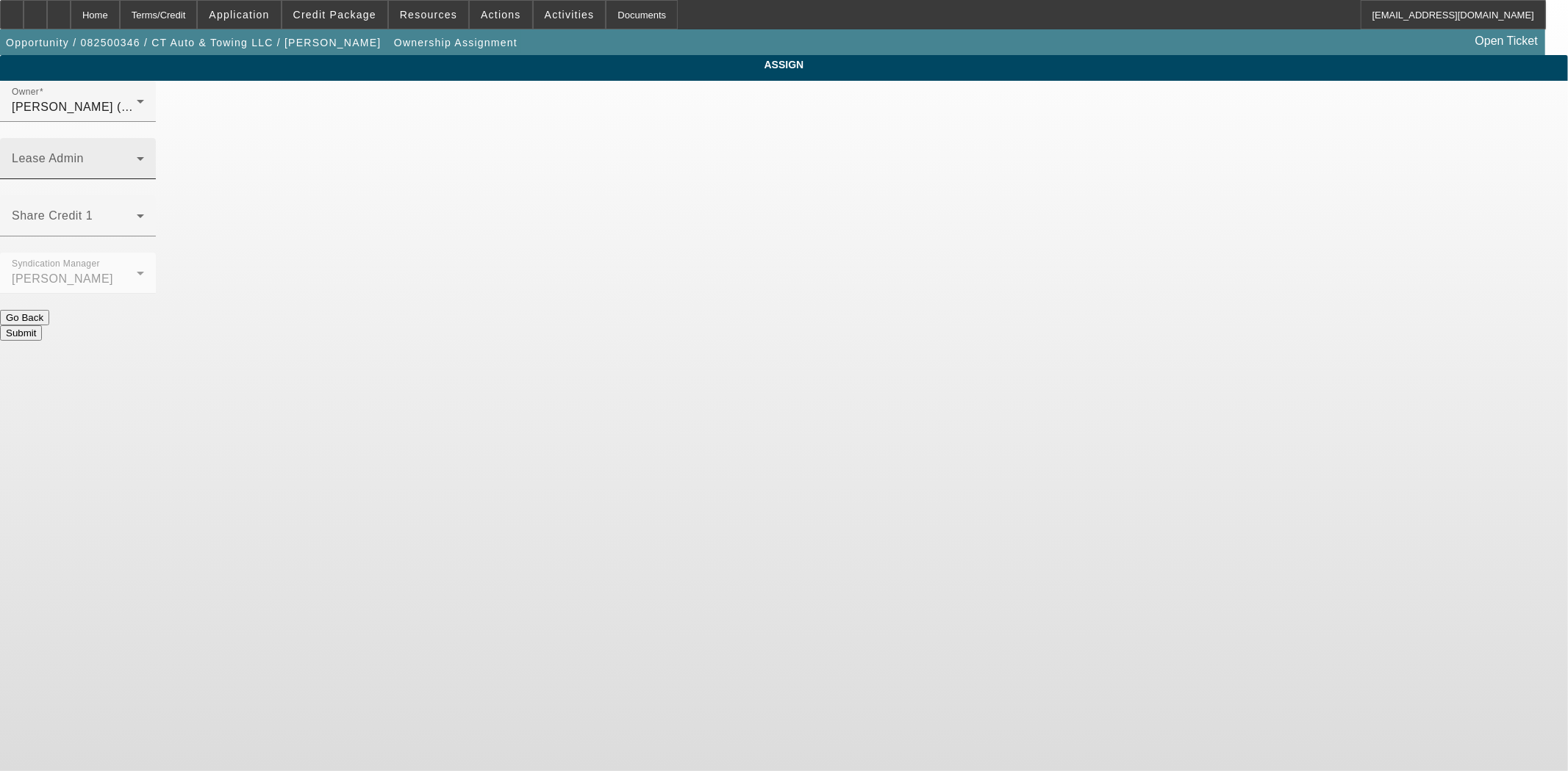
click at [137, 156] on span at bounding box center [74, 164] width 125 height 18
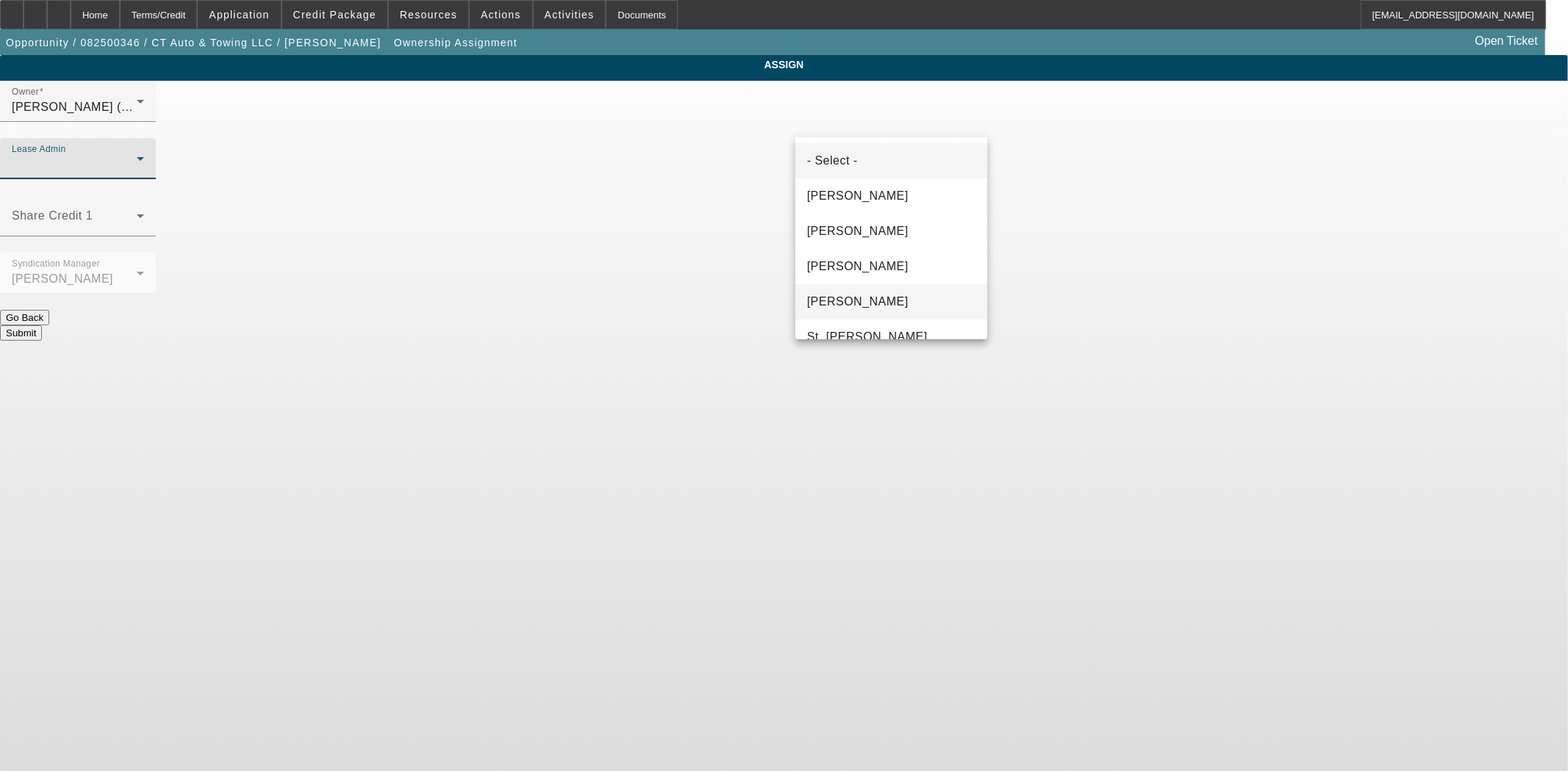
click at [846, 297] on span "Solis, Monica" at bounding box center [857, 302] width 101 height 18
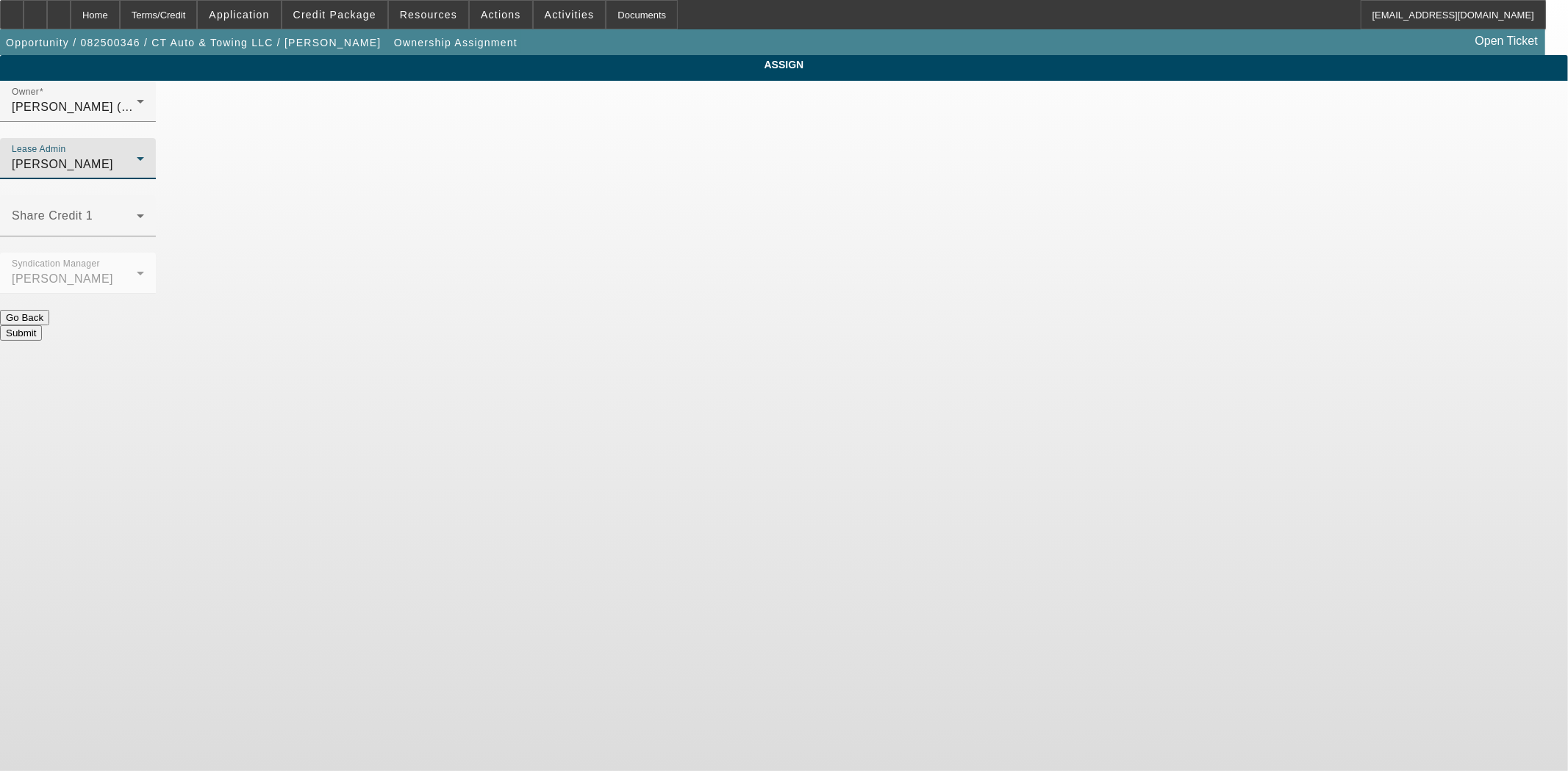
click at [42, 325] on button "Submit" at bounding box center [21, 333] width 42 height 15
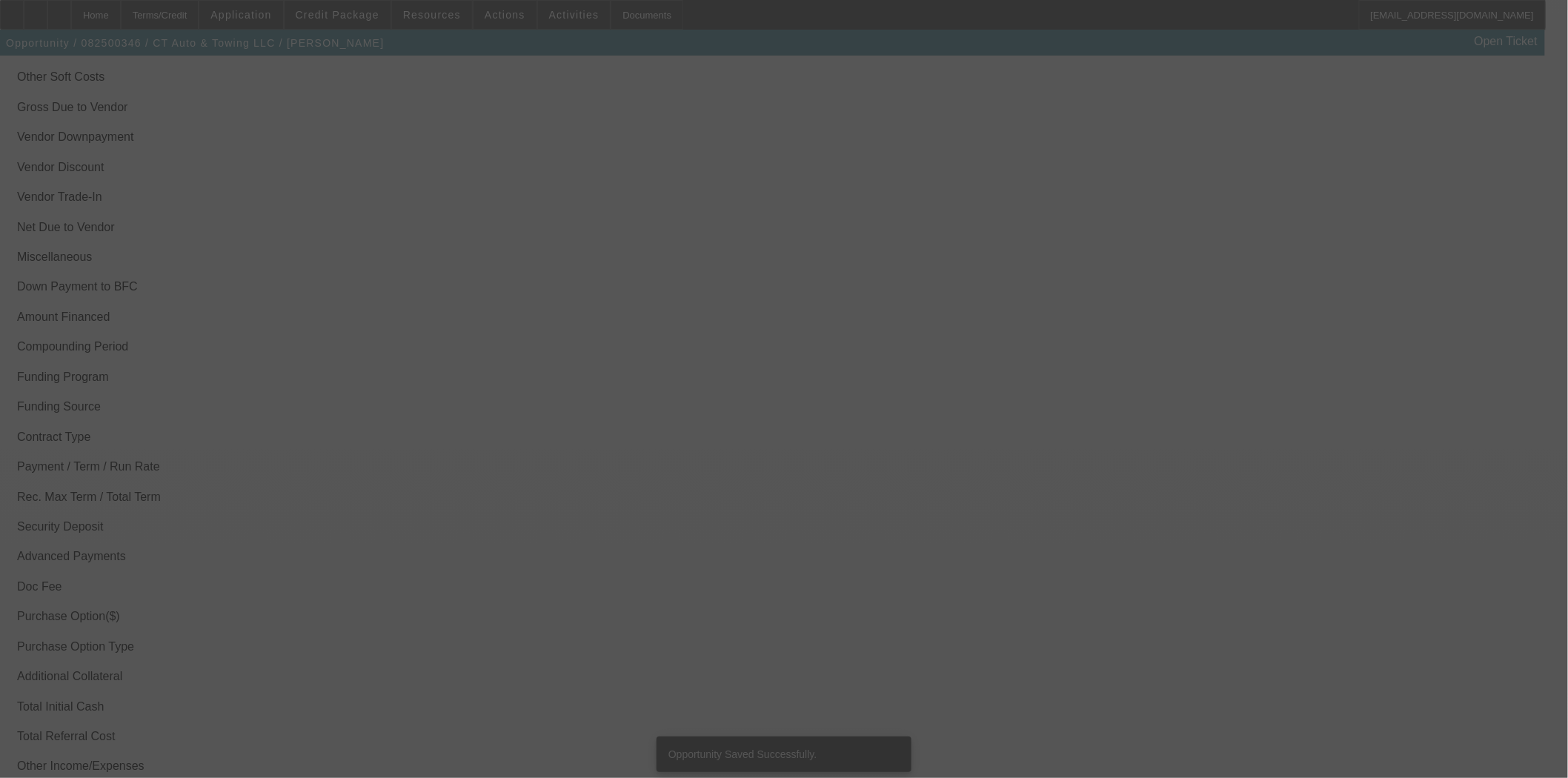
select select "3"
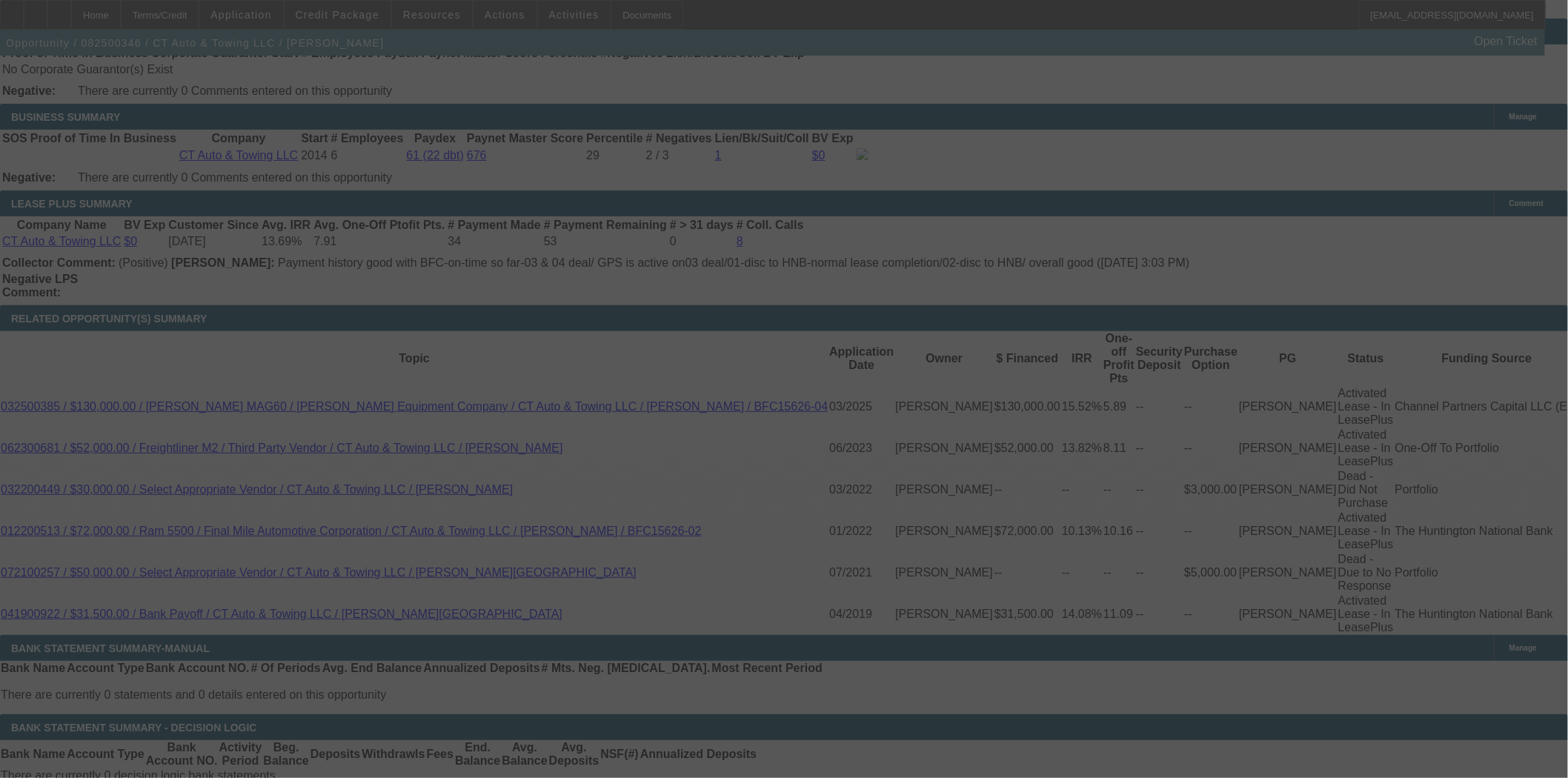
scroll to position [2384, 0]
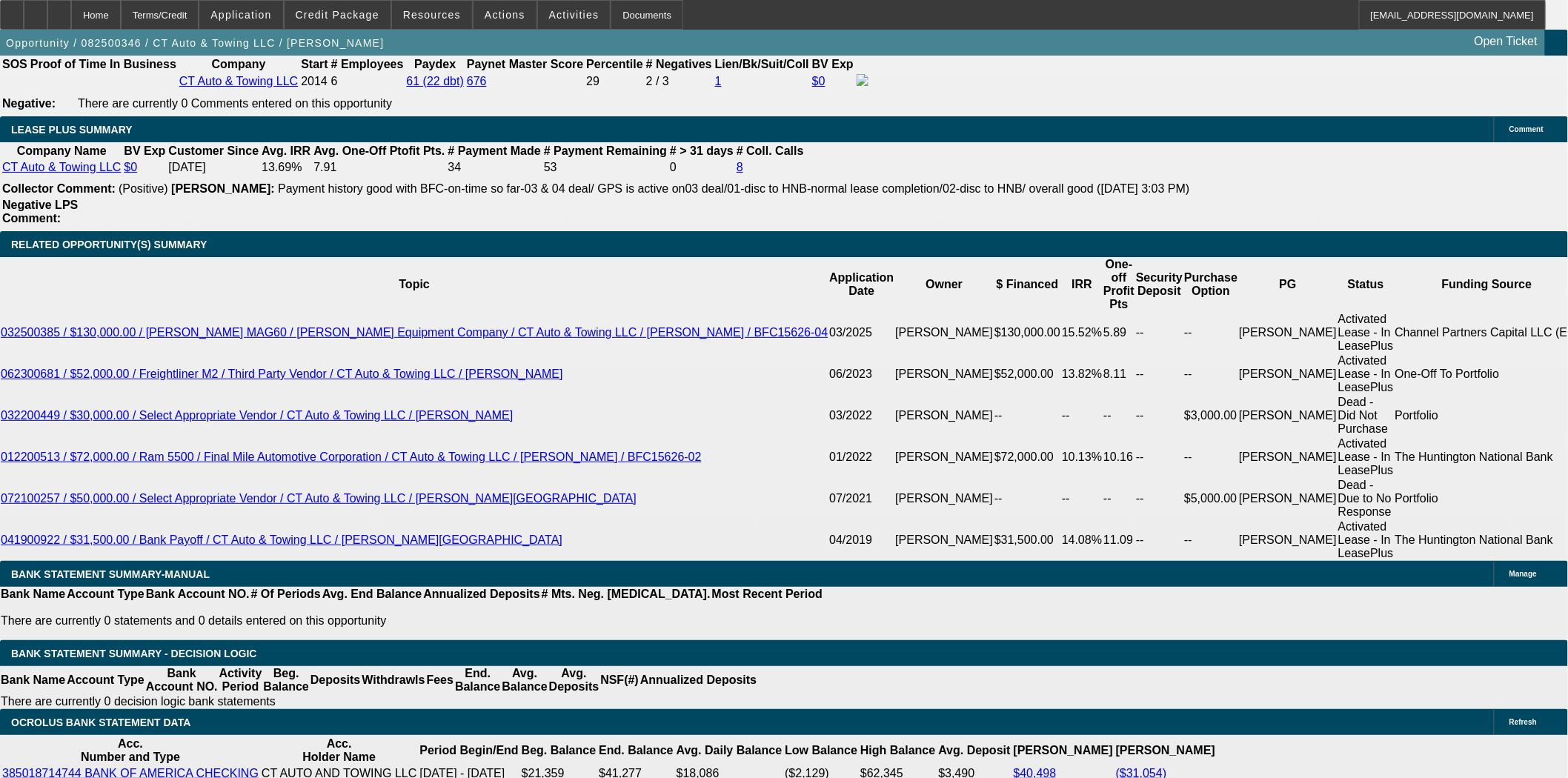
select select "0"
select select "3"
select select "0"
select select "6"
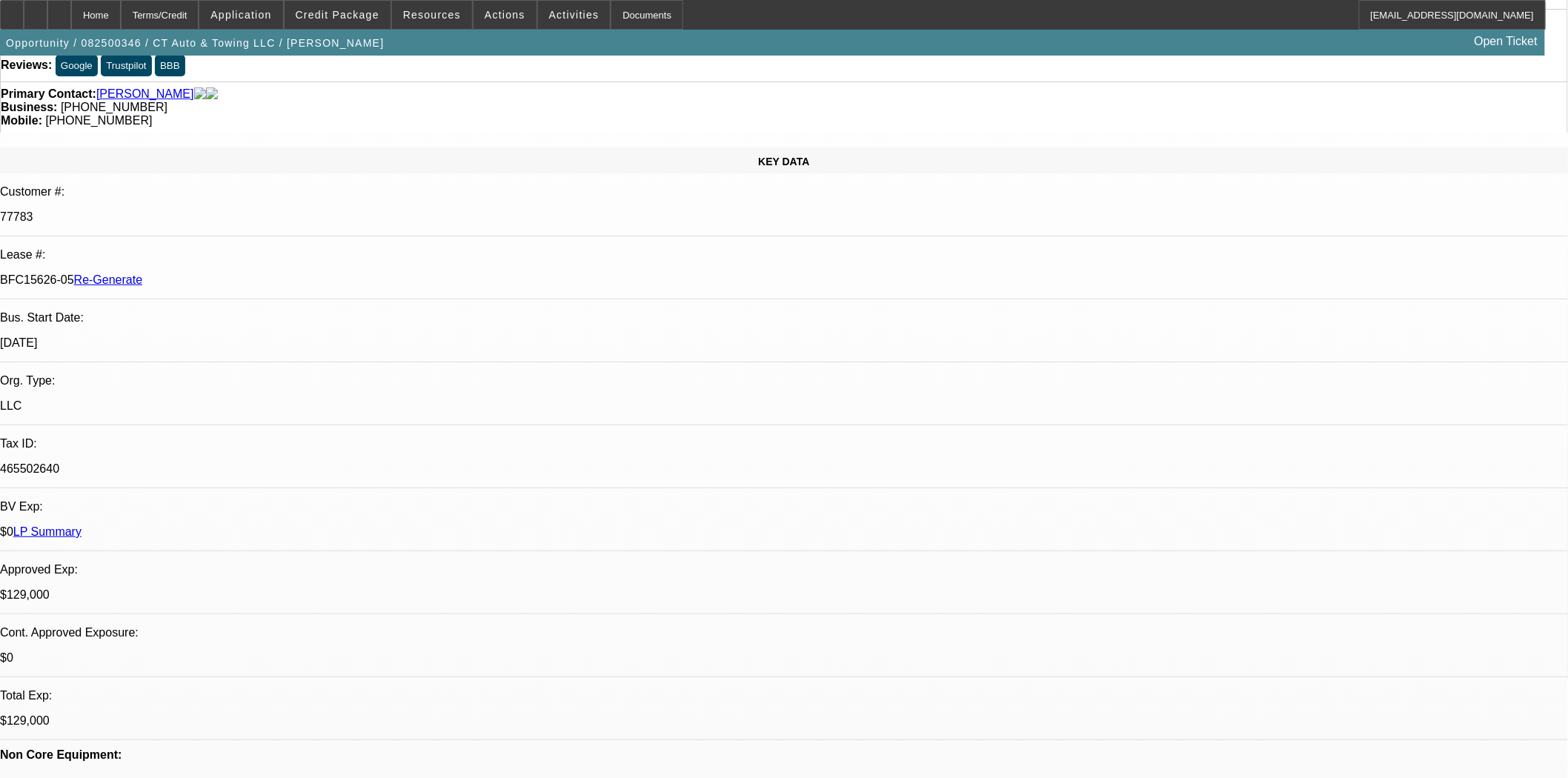
scroll to position [0, 0]
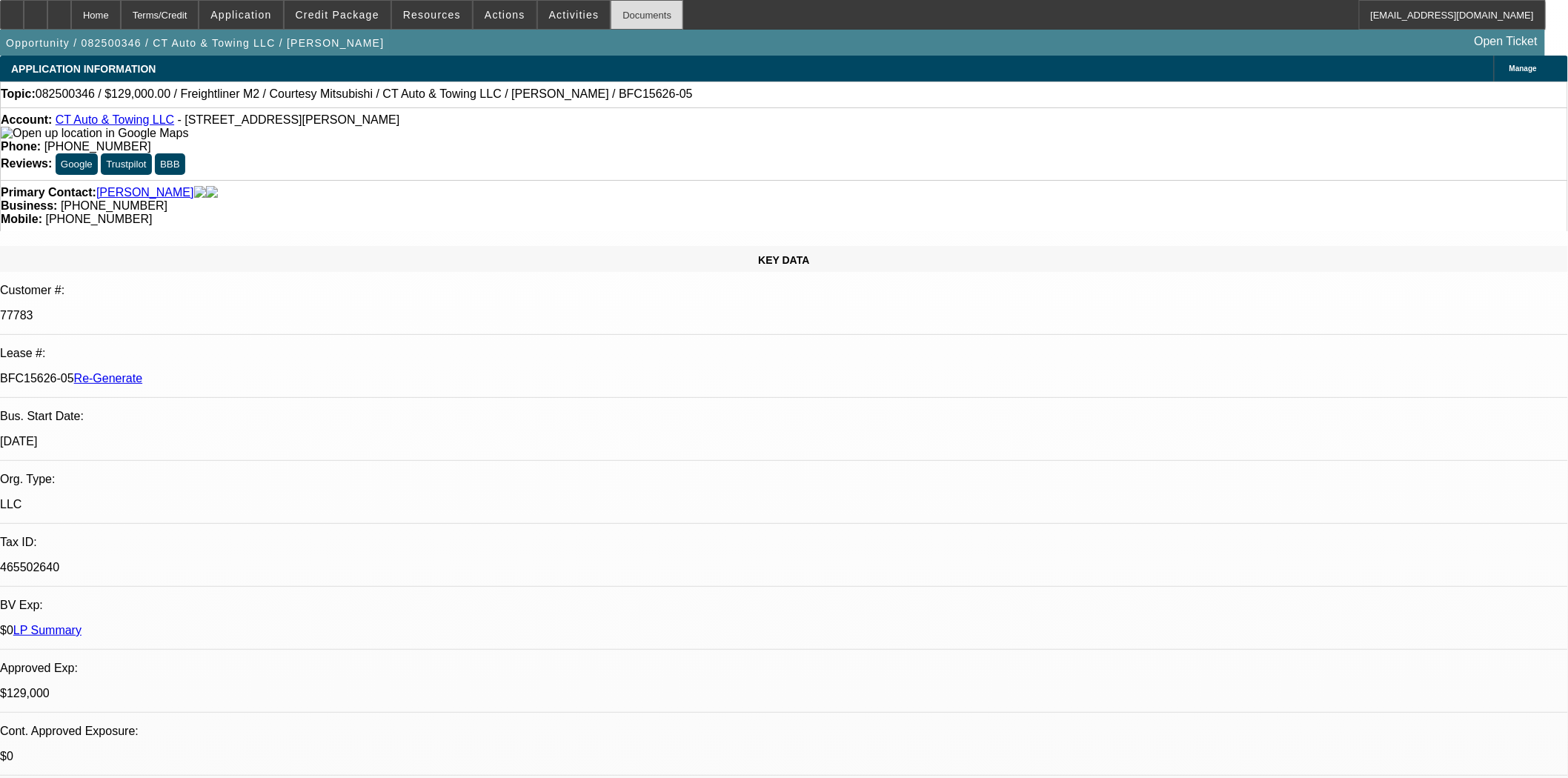
click at [610, 15] on div "Documents" at bounding box center [646, 14] width 72 height 30
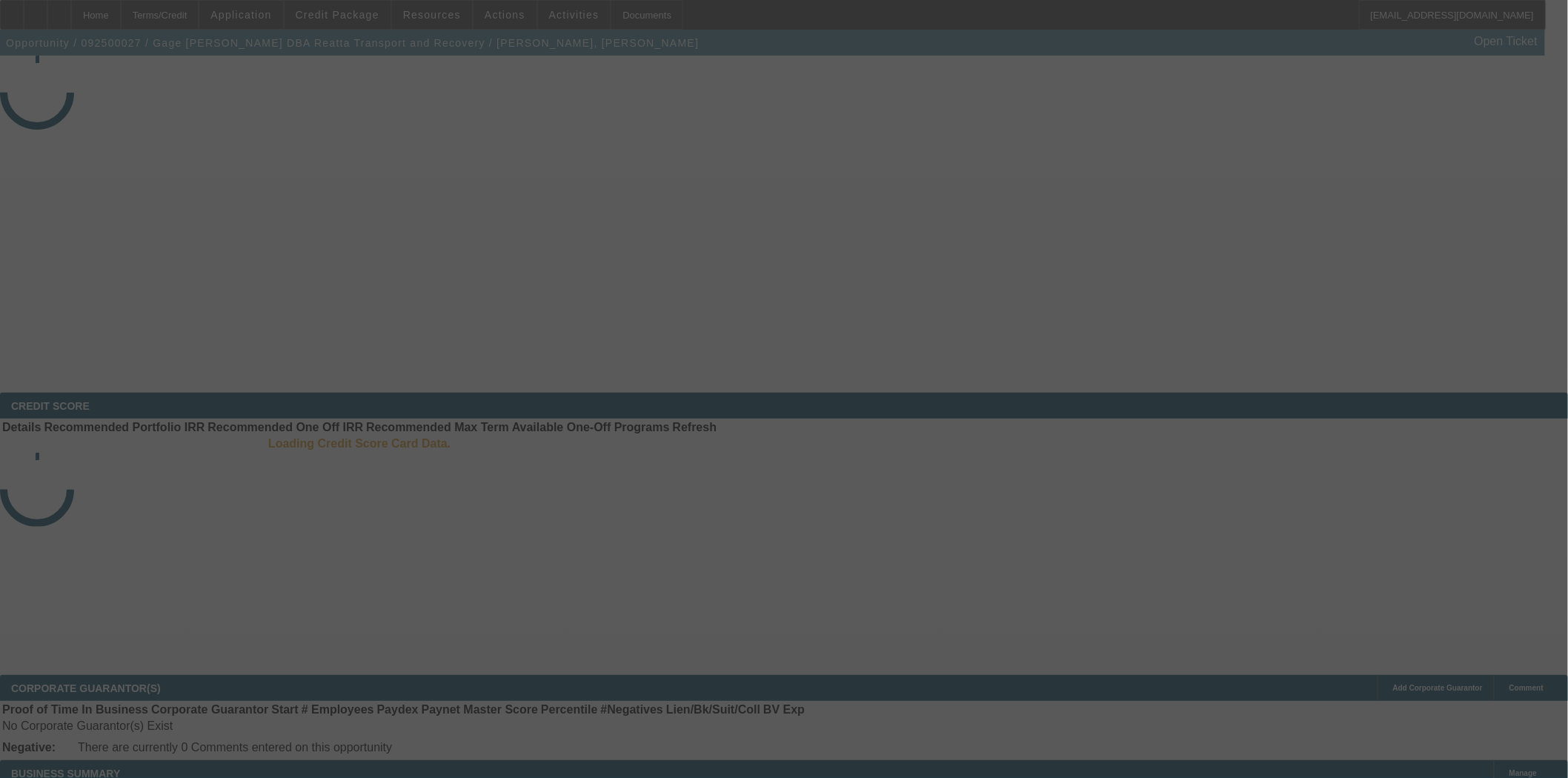
select select "3"
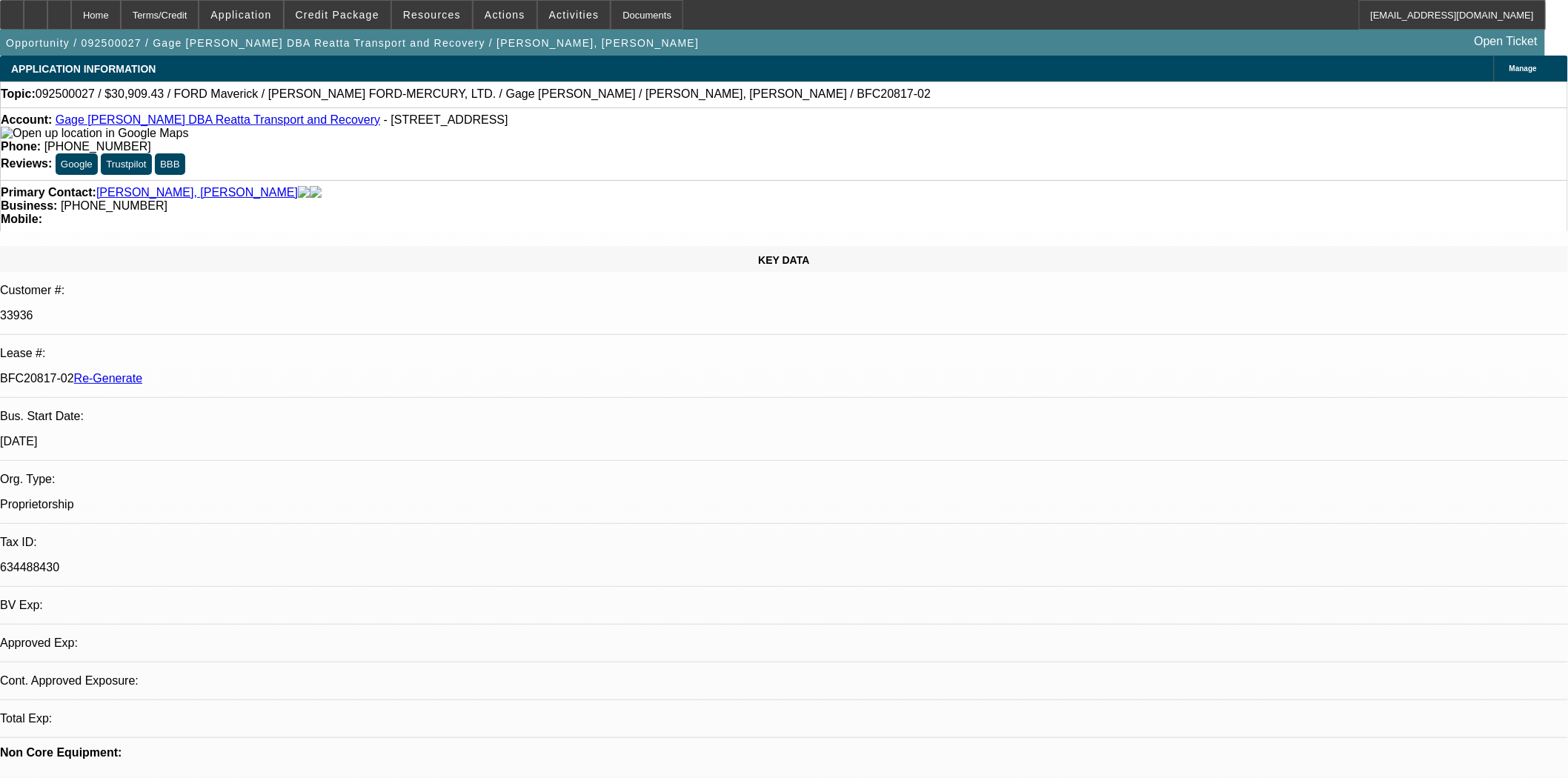
select select "0.1"
select select "2"
select select "0"
select select "6"
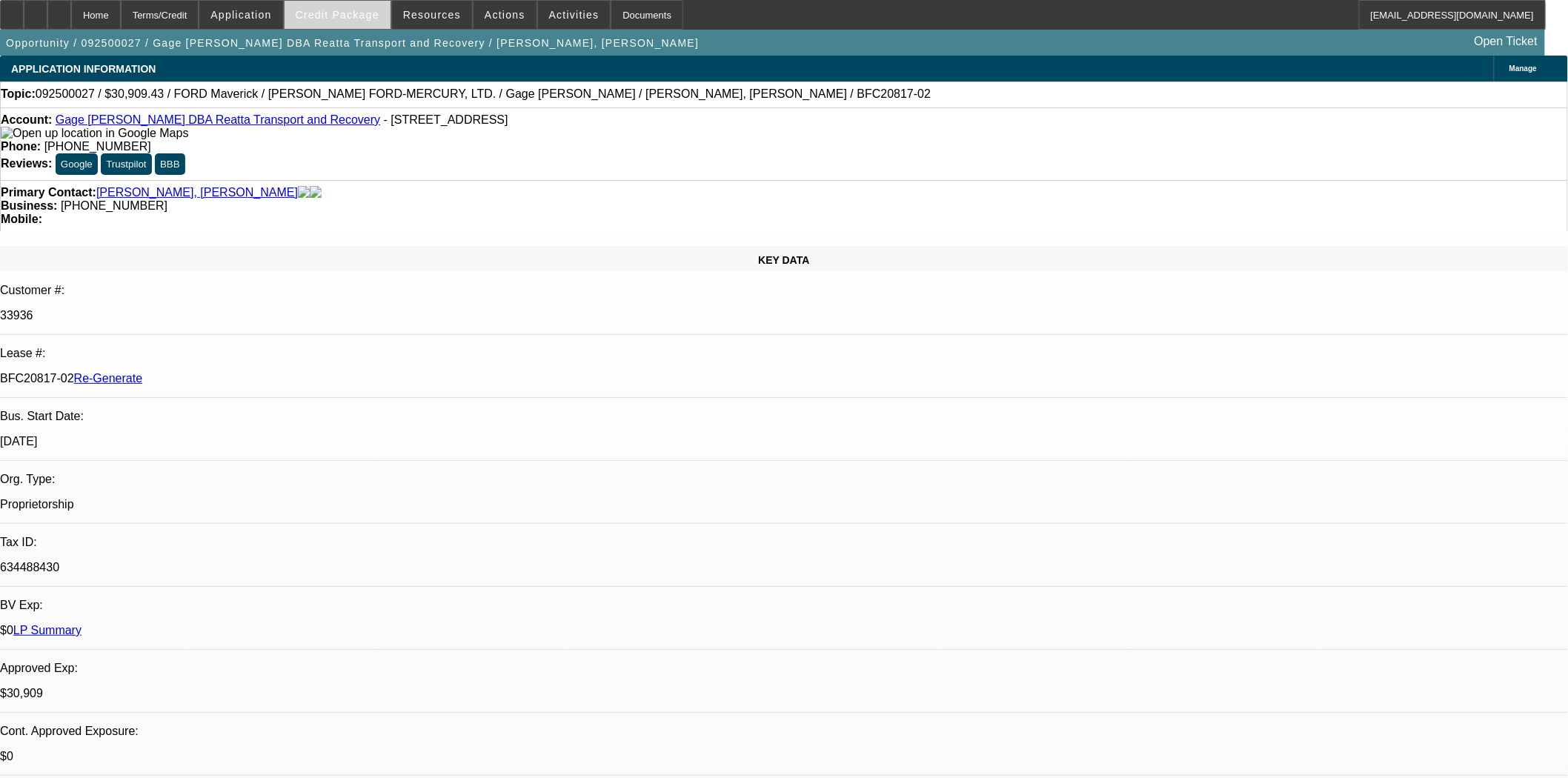
click at [344, 11] on span "Credit Package" at bounding box center [337, 14] width 84 height 12
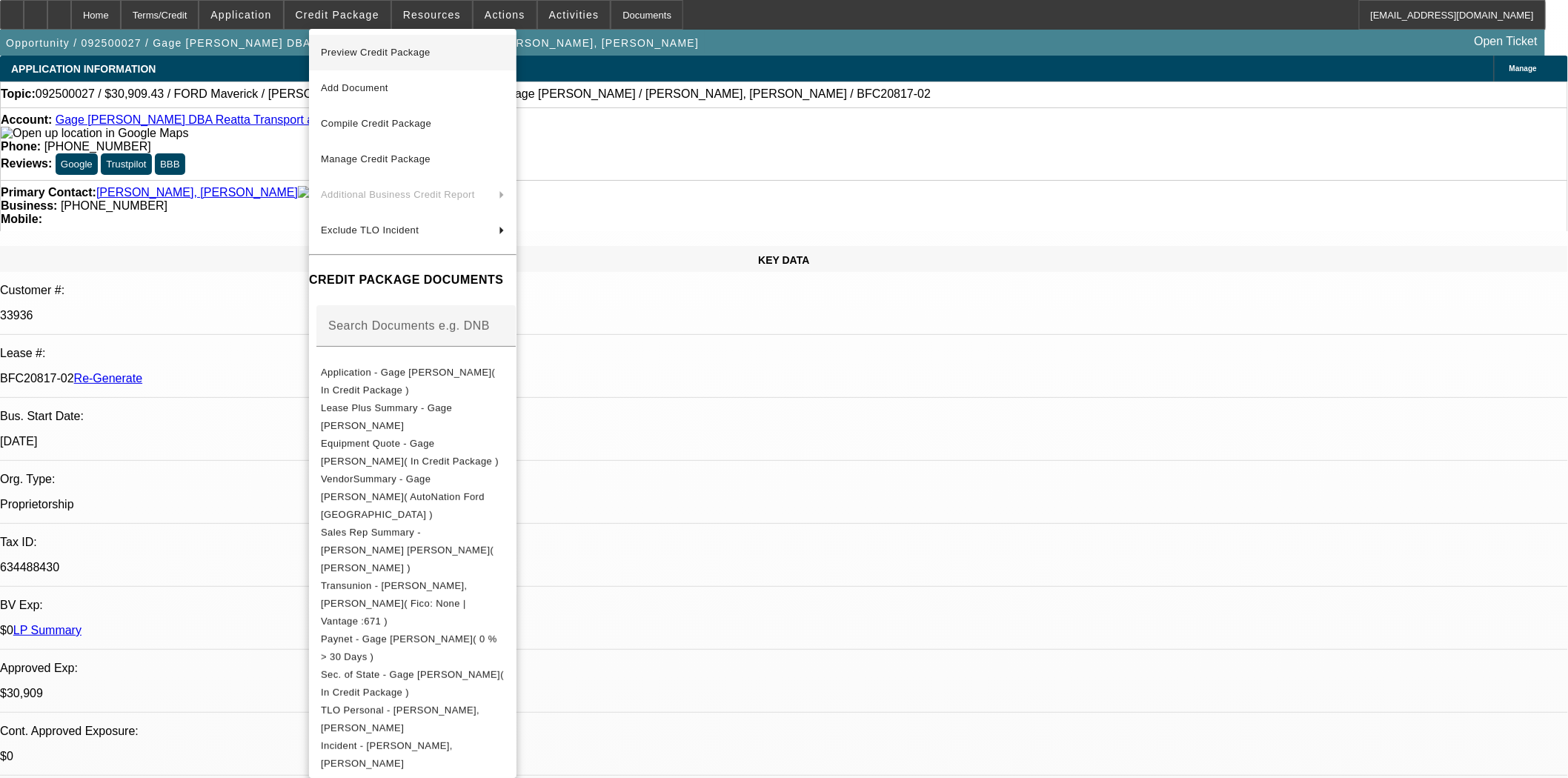
click at [363, 52] on span "Preview Credit Package" at bounding box center [375, 52] width 110 height 11
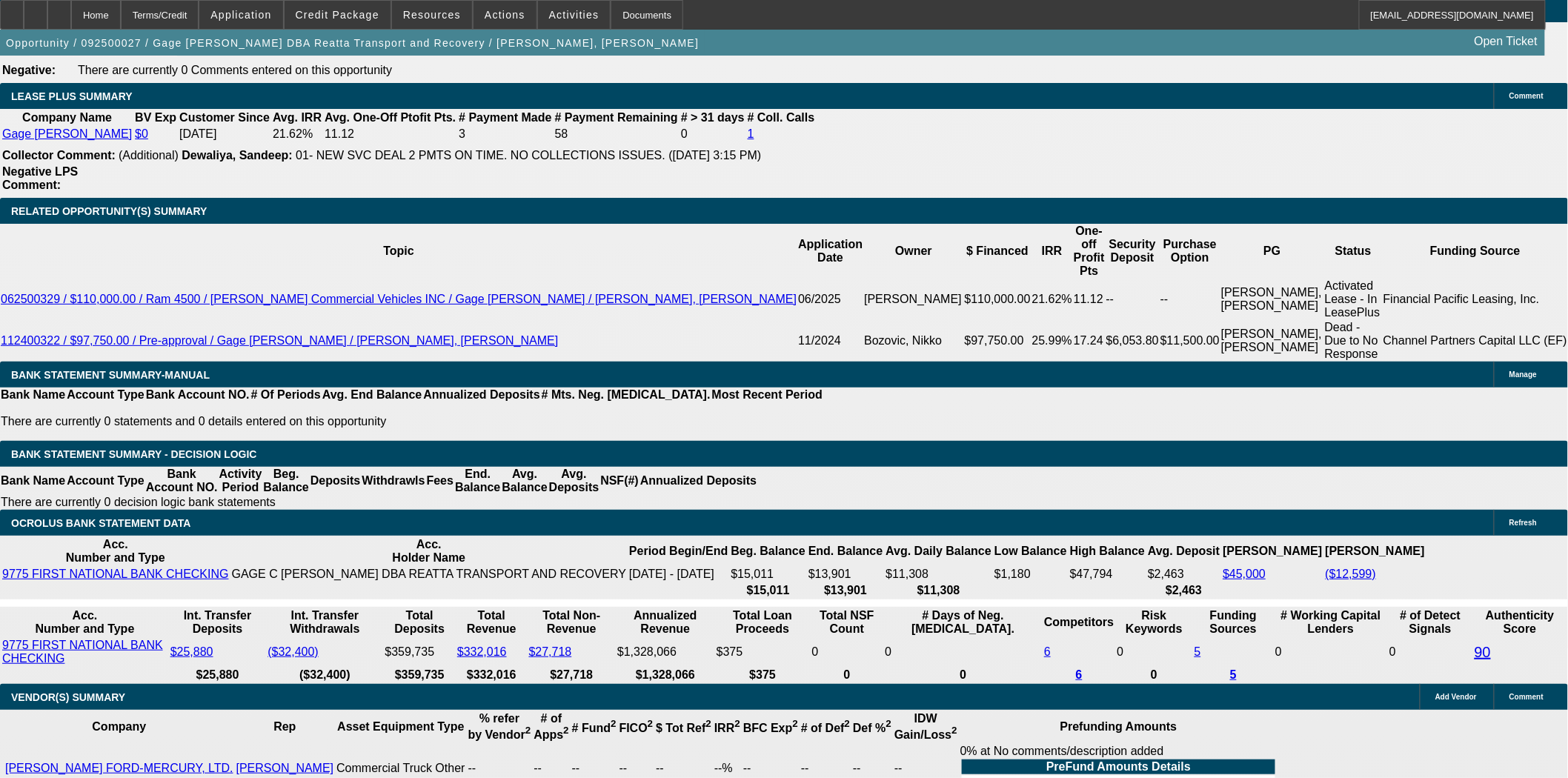
scroll to position [2471, 0]
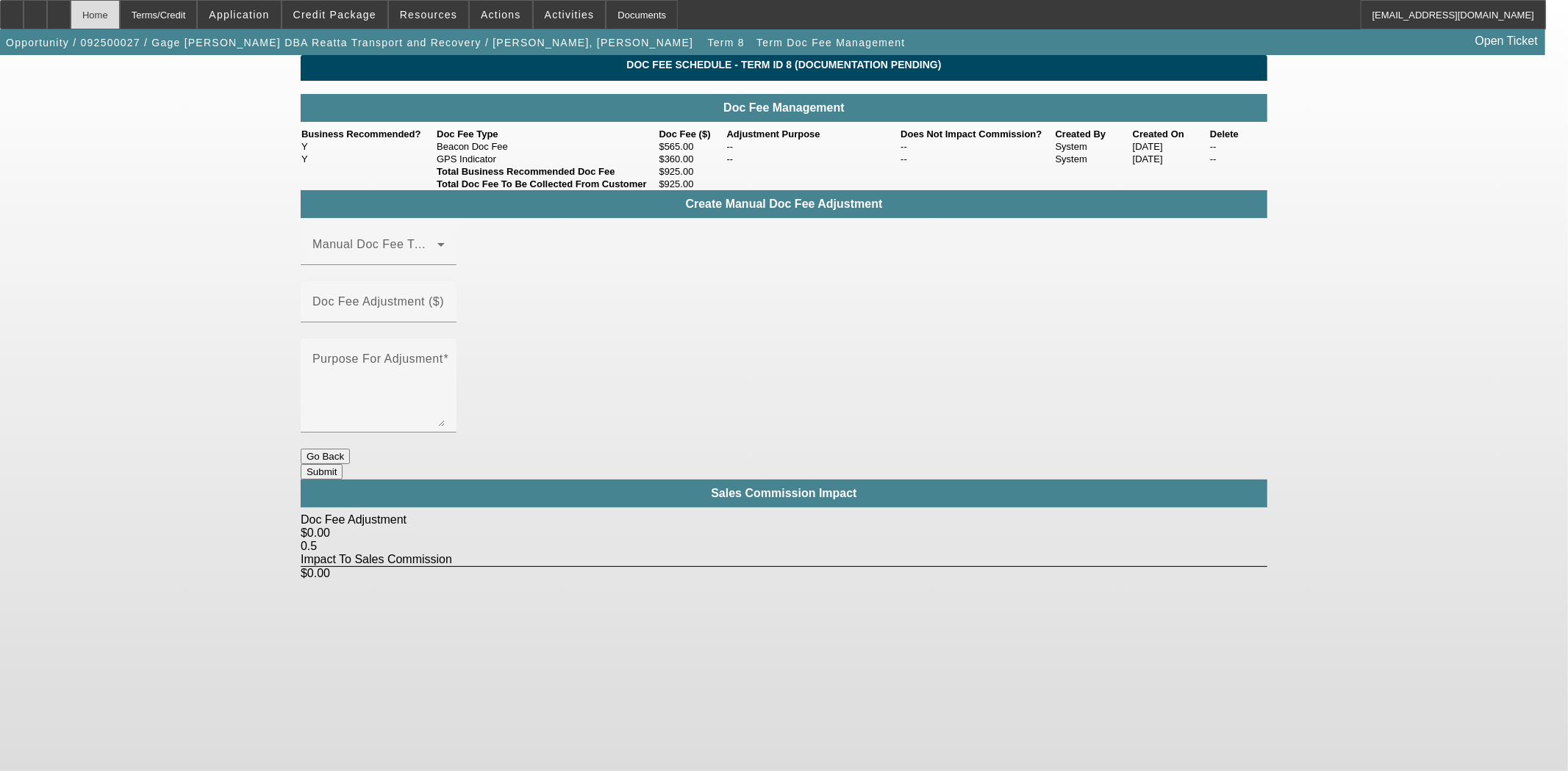
click at [120, 16] on div "Home" at bounding box center [95, 14] width 49 height 29
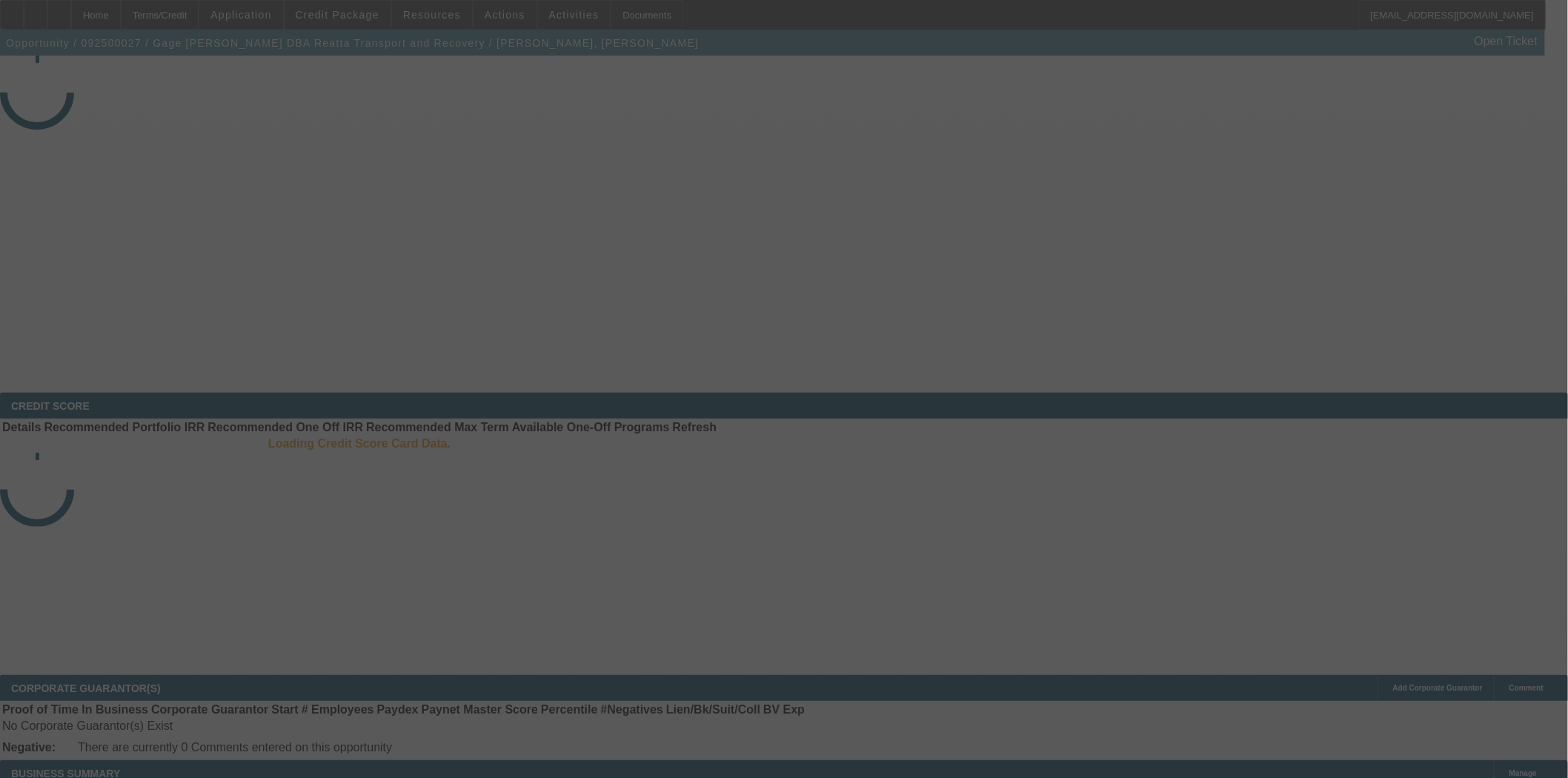
select select "3"
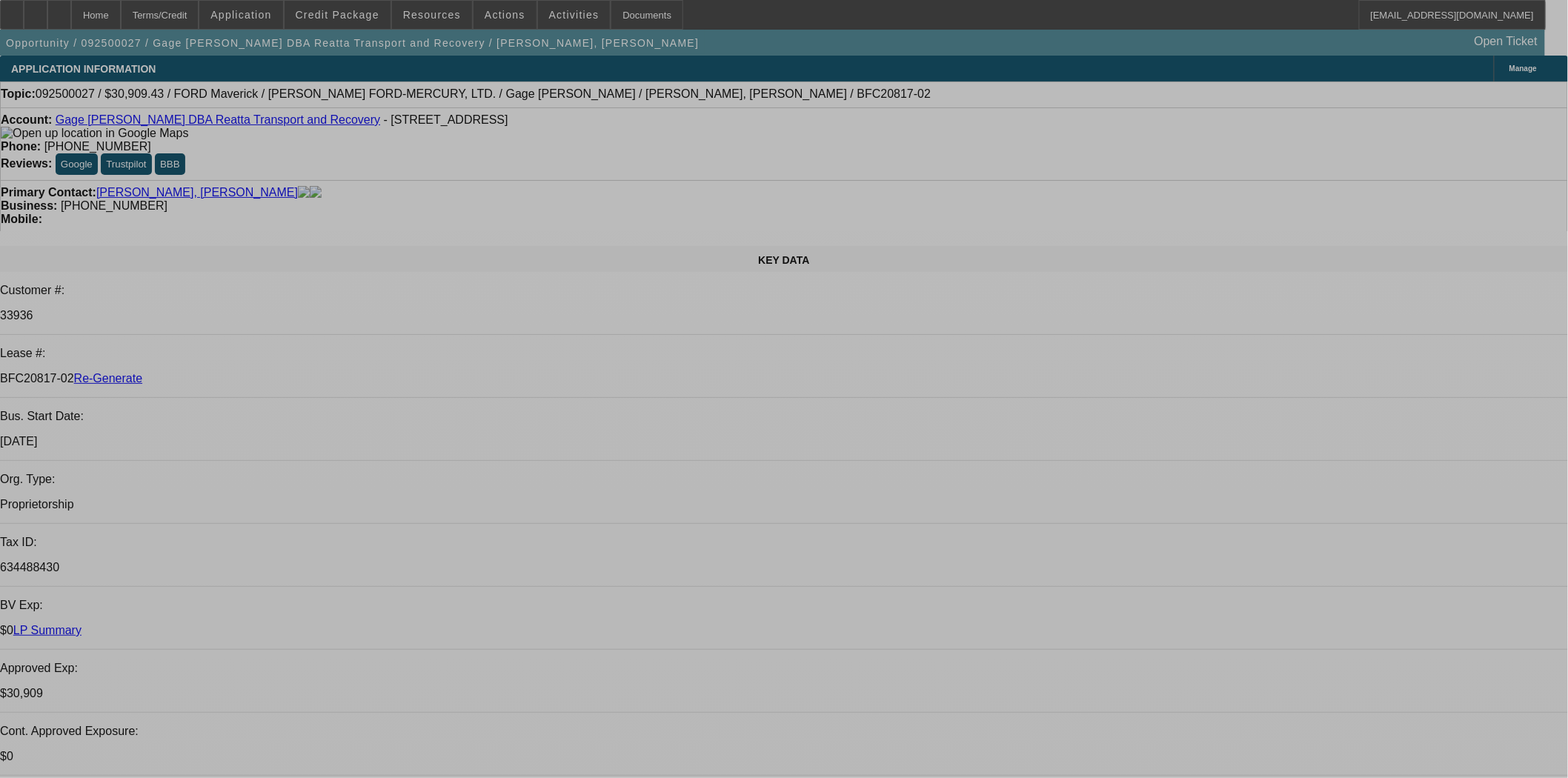
select select "0.1"
select select "2"
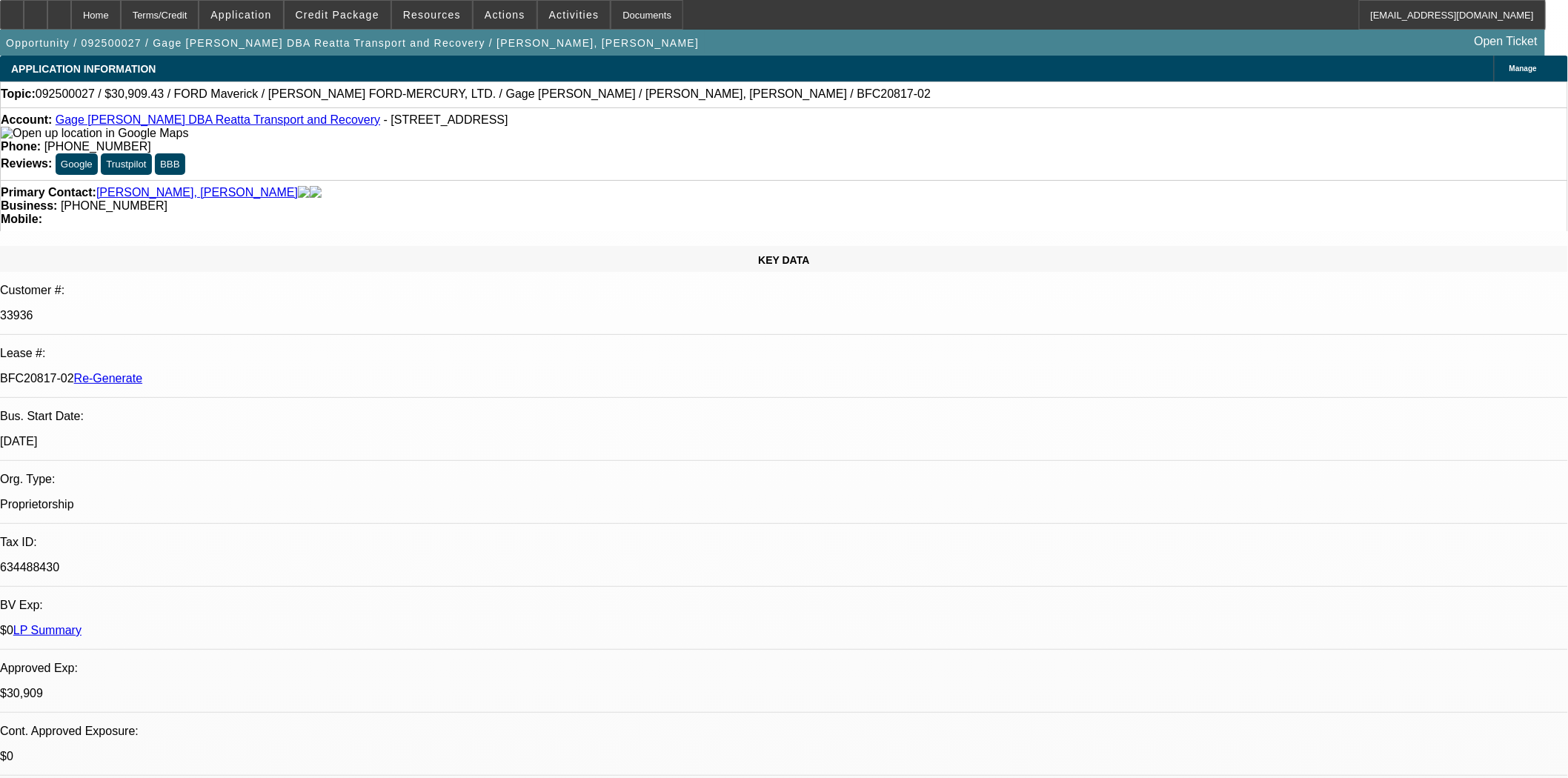
select select "0"
select select "6"
click at [490, 20] on span at bounding box center [505, 15] width 63 height 36
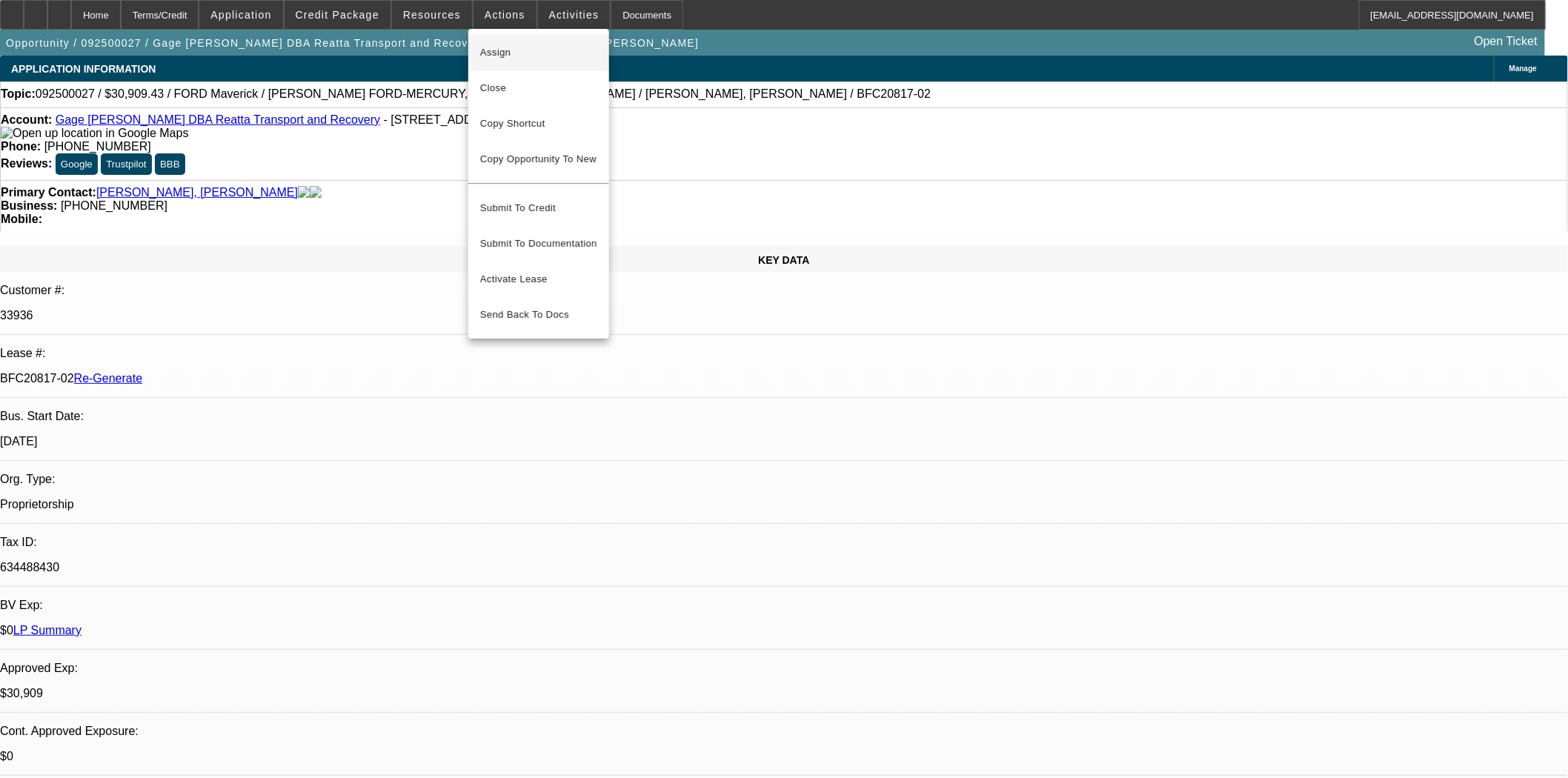
click at [494, 55] on span "Assign" at bounding box center [539, 52] width 117 height 18
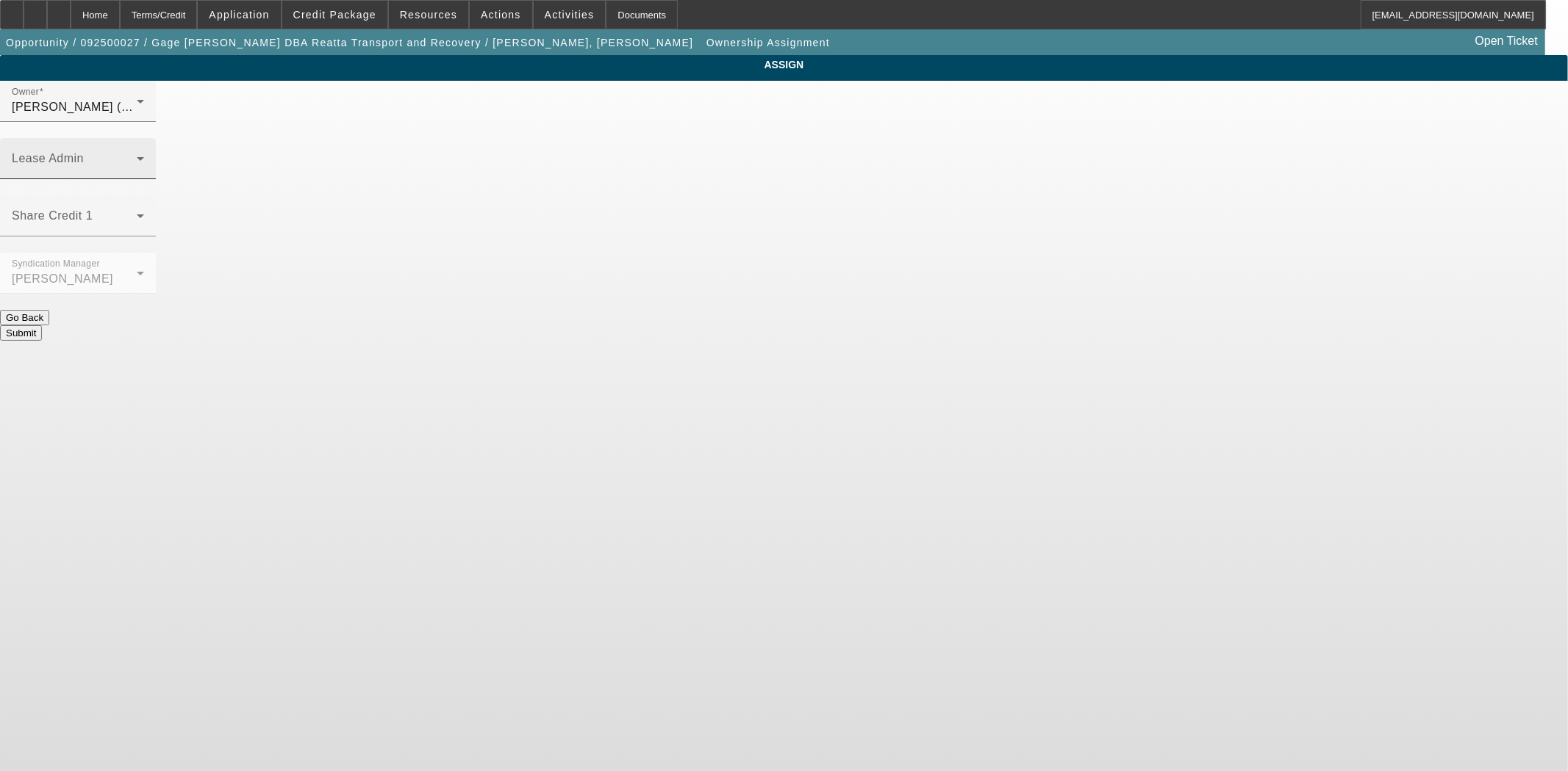
click at [137, 156] on span at bounding box center [74, 164] width 125 height 18
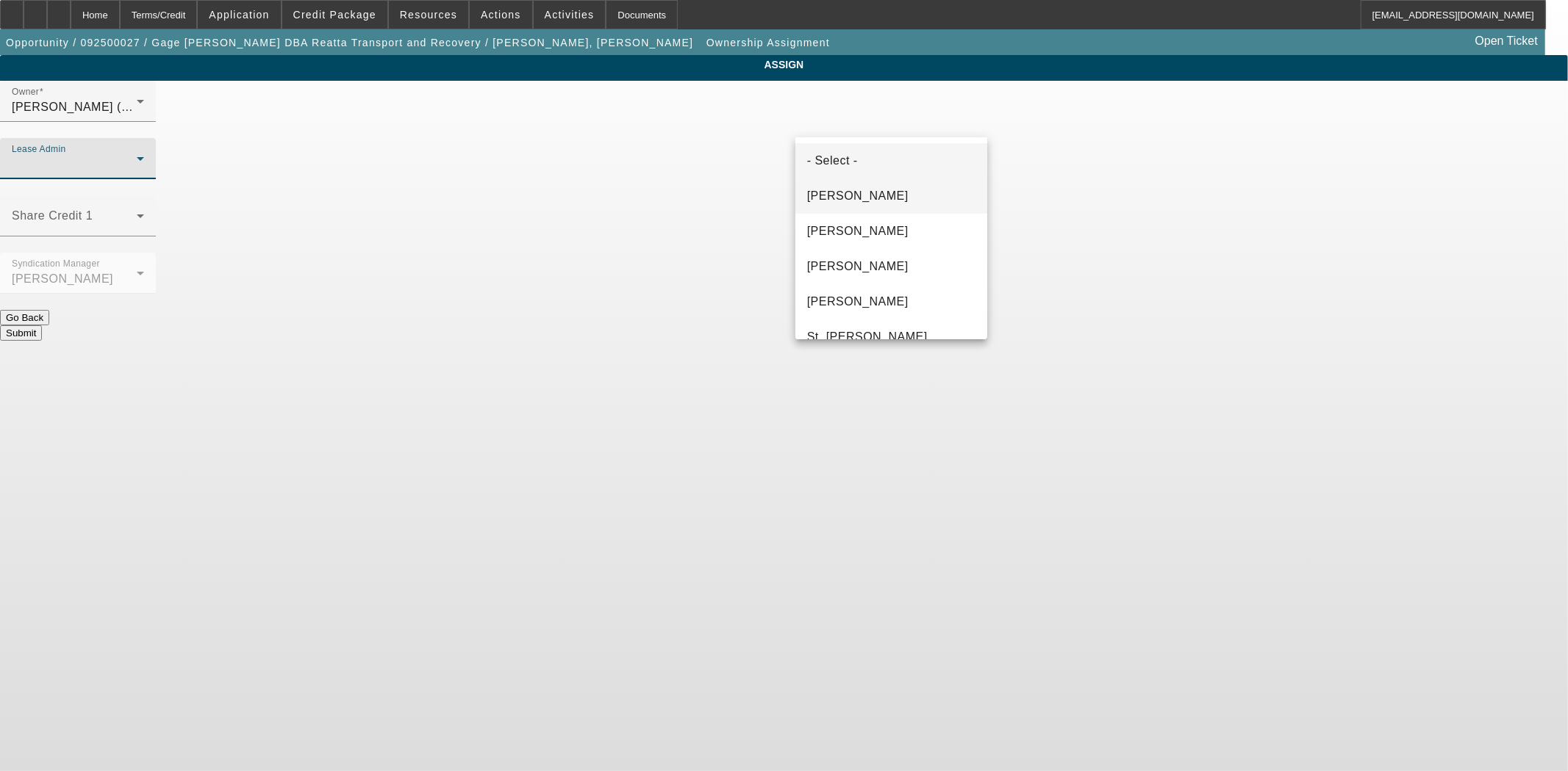
click at [839, 195] on span "[PERSON_NAME]" at bounding box center [857, 195] width 101 height 18
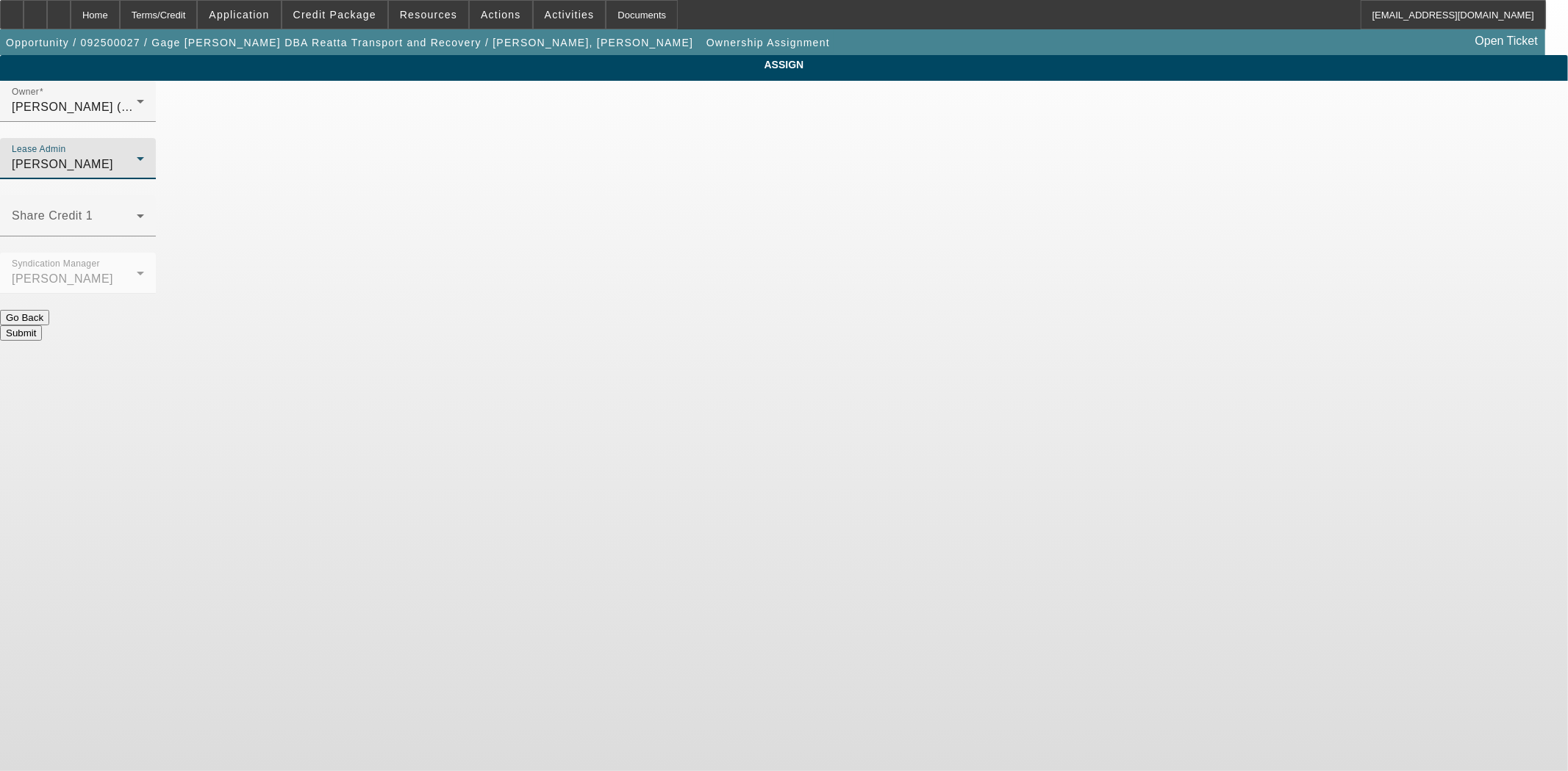
click at [42, 325] on button "Submit" at bounding box center [21, 333] width 42 height 15
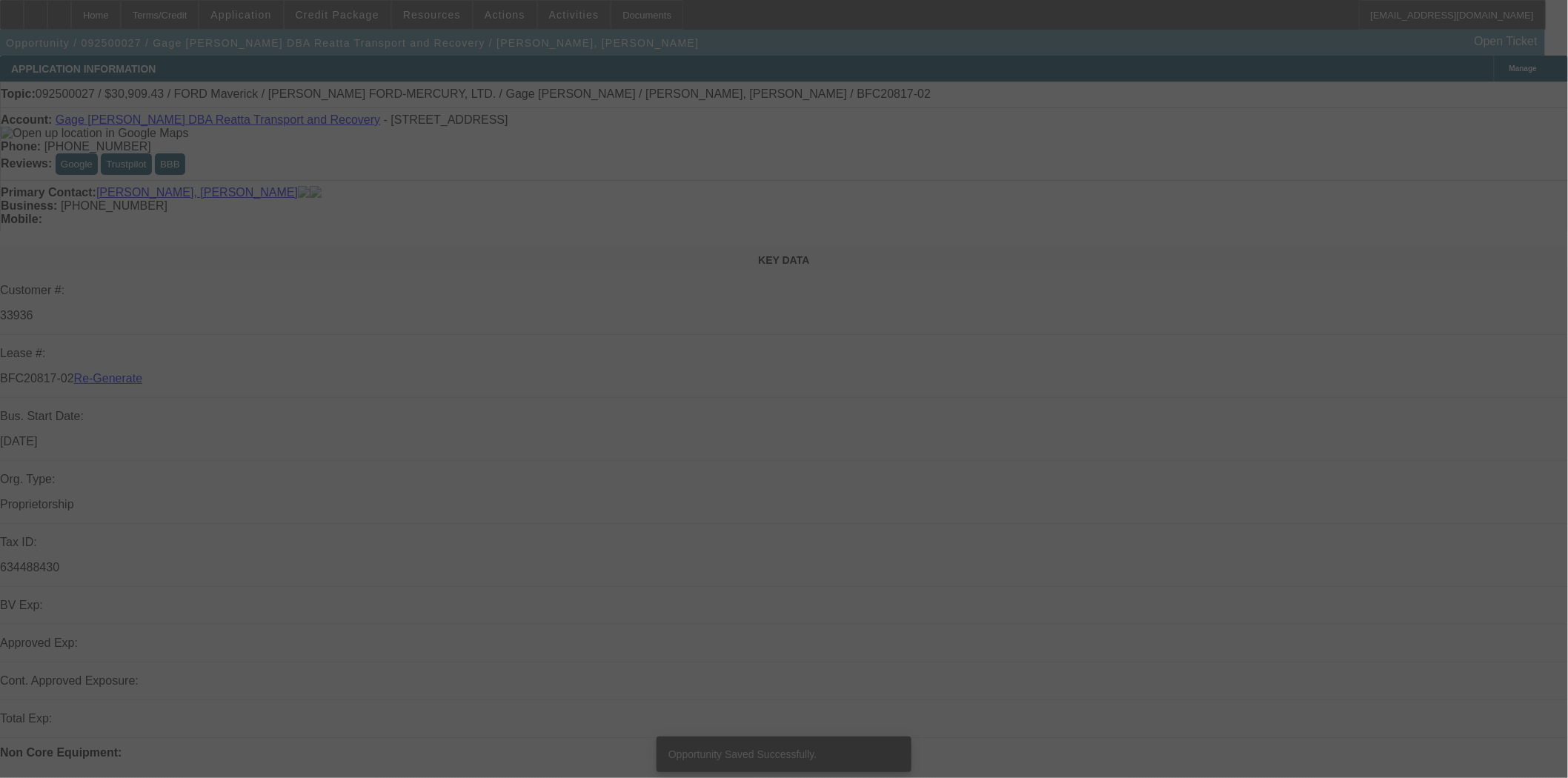
select select "3"
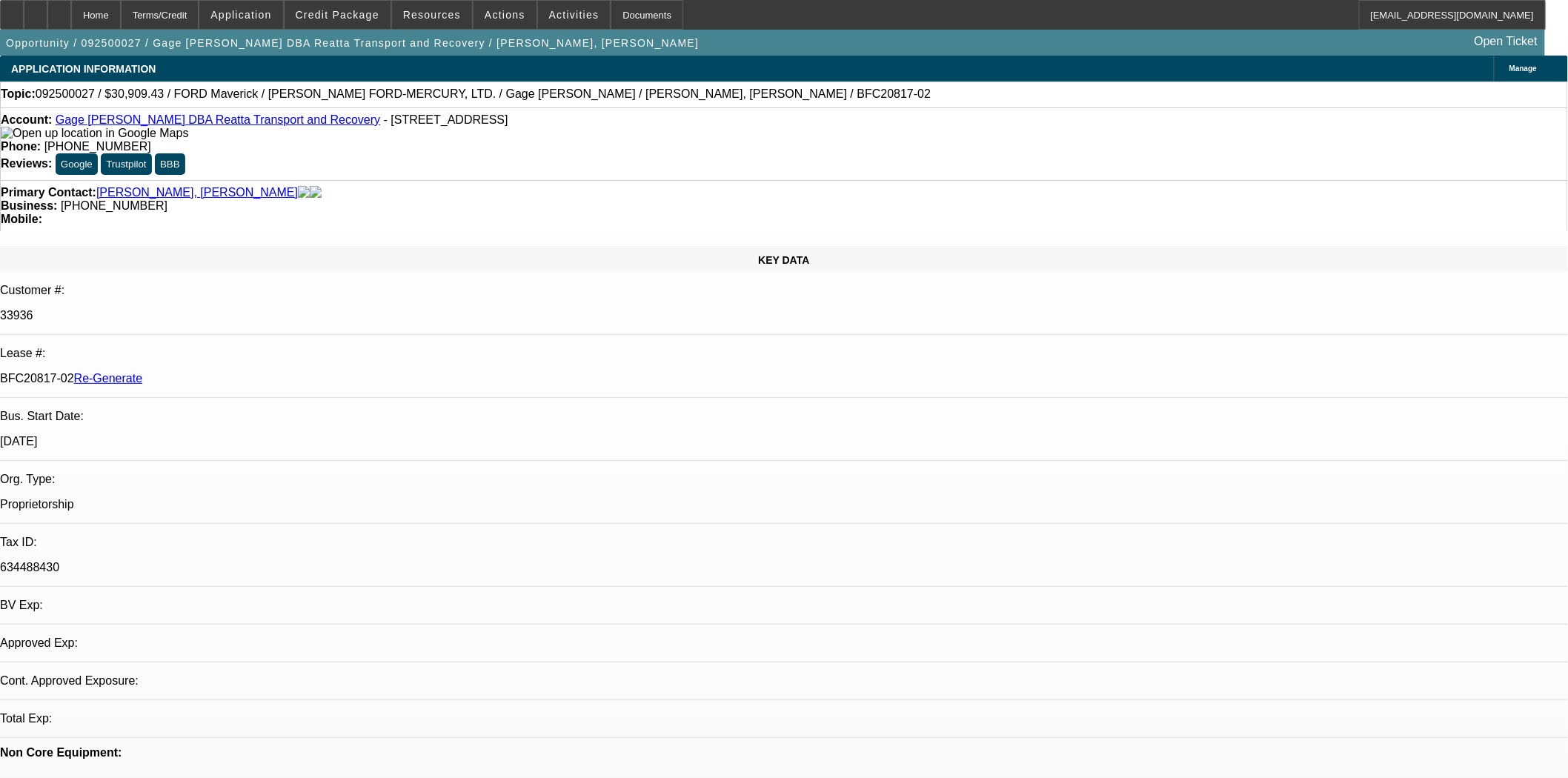
select select "0.1"
select select "2"
select select "0"
select select "6"
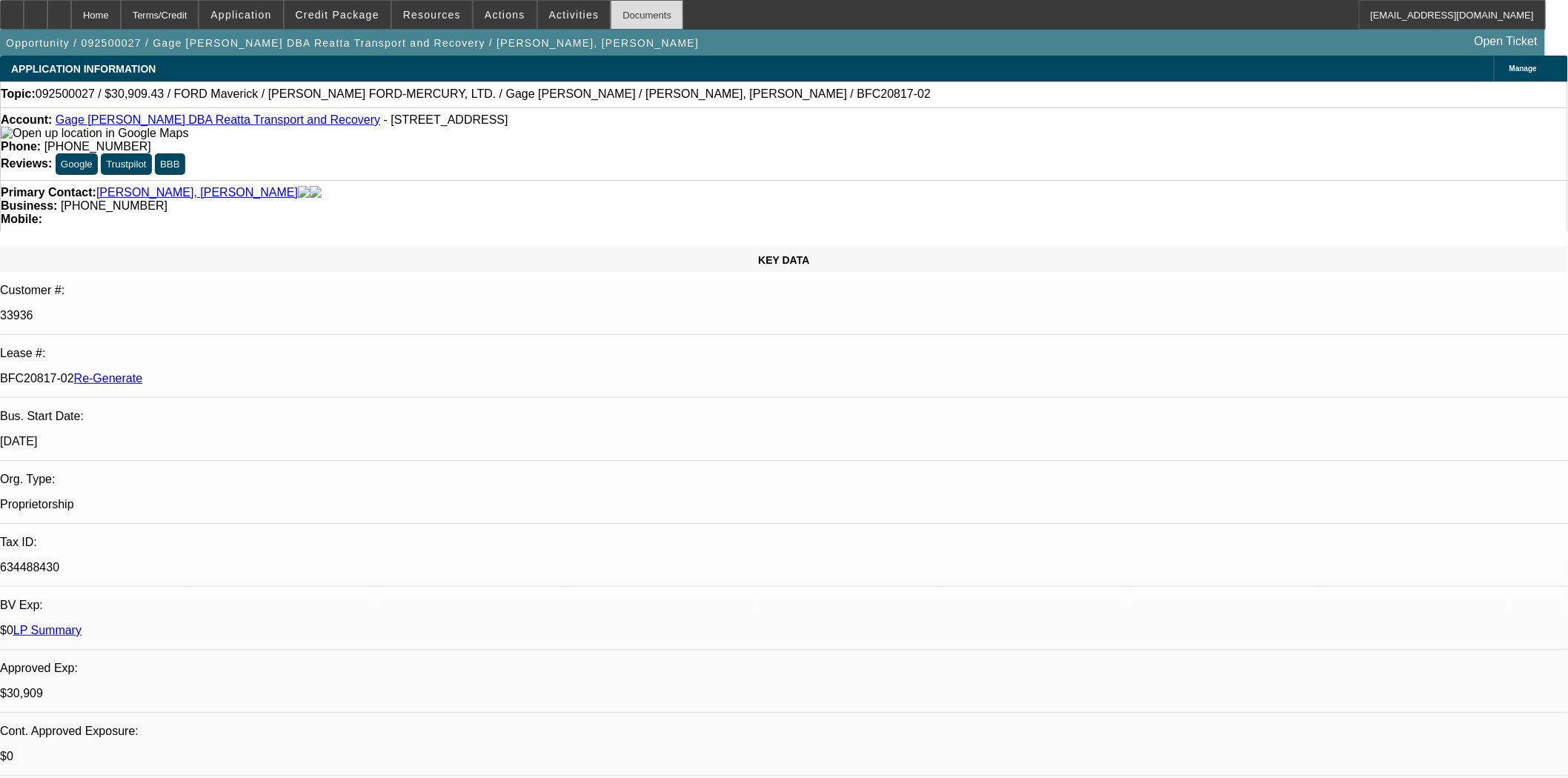
click at [610, 13] on div "Documents" at bounding box center [646, 14] width 72 height 30
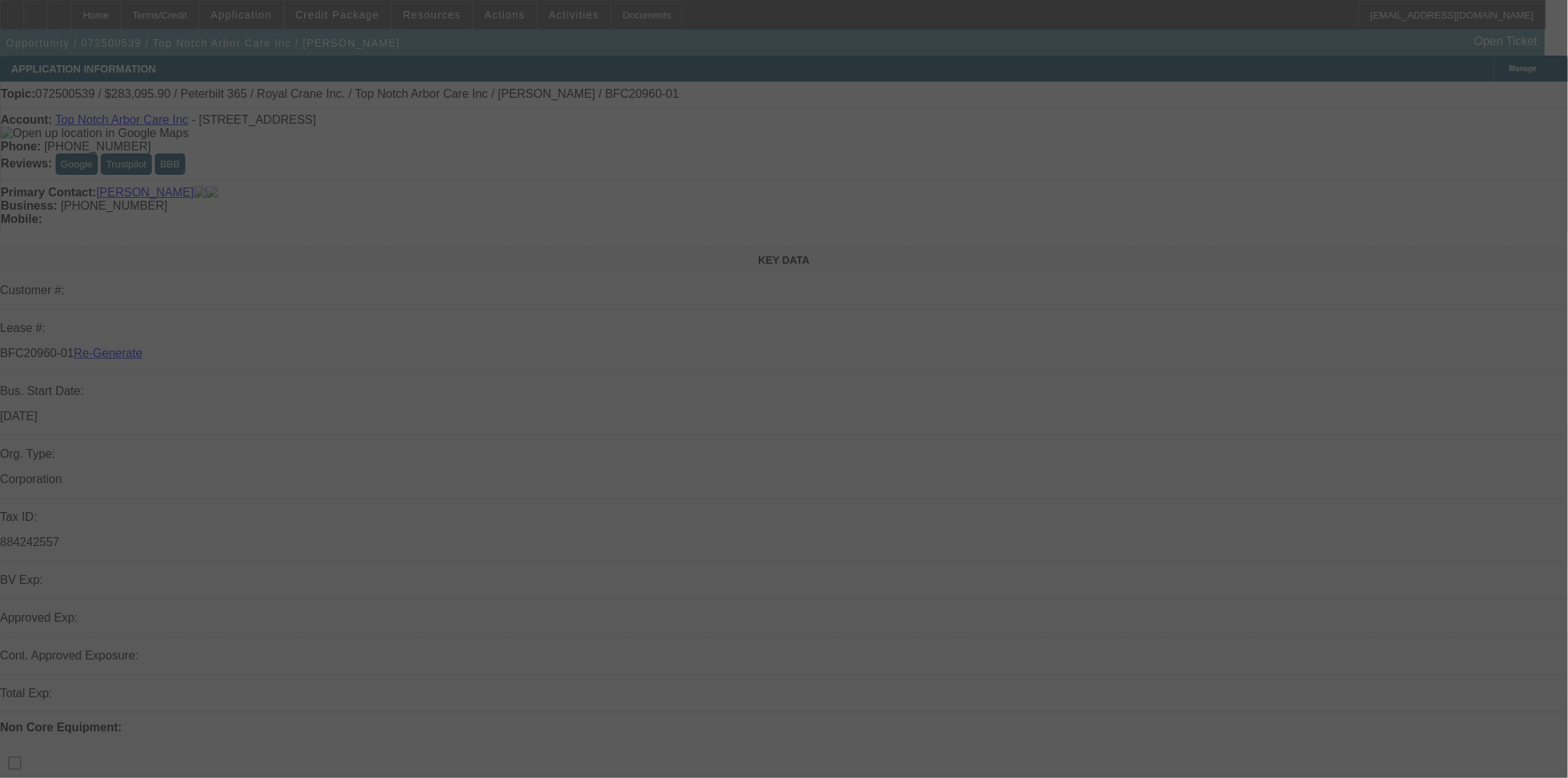
select select "3"
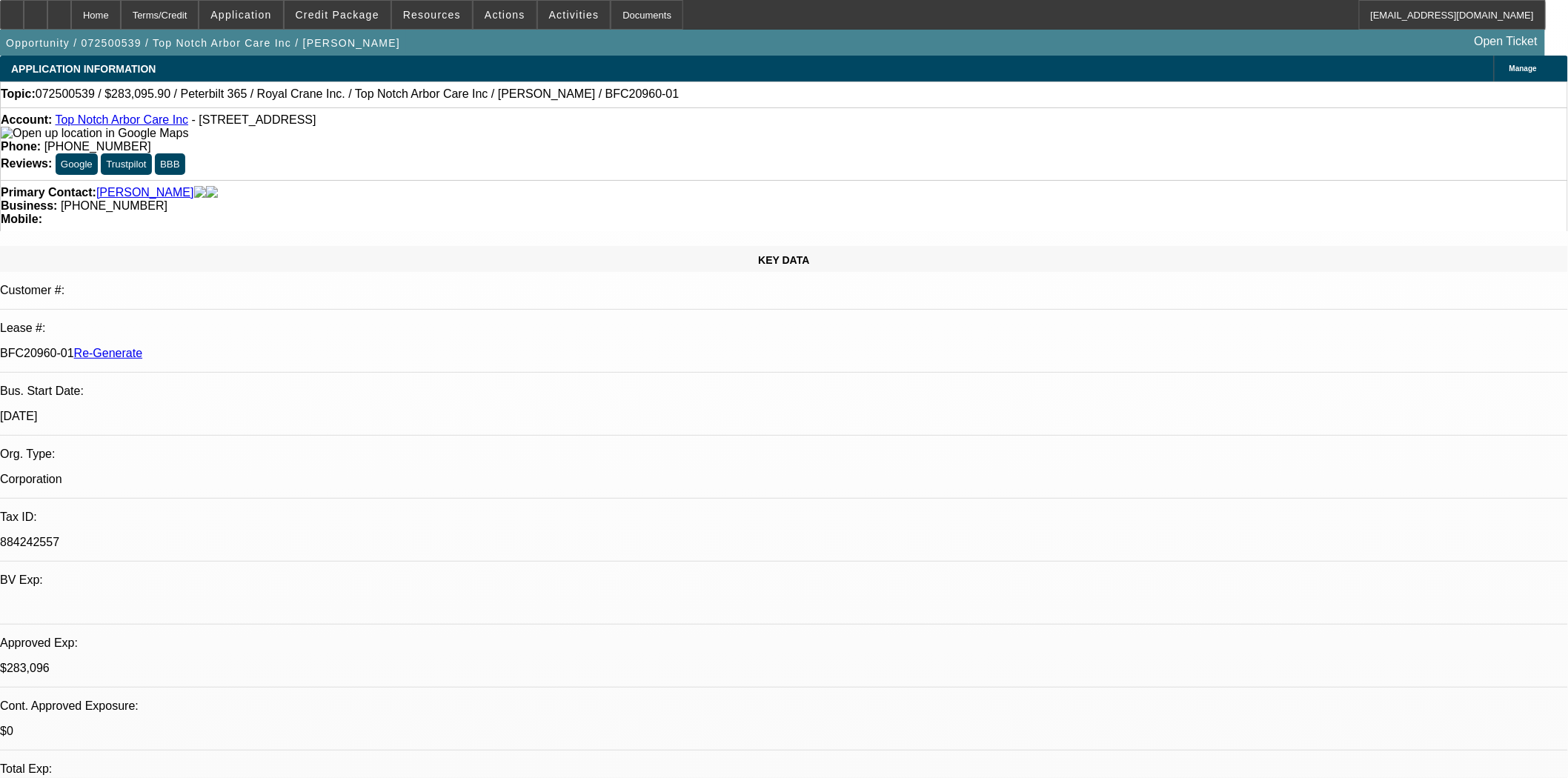
select select "0"
select select "2"
select select "0"
select select "6"
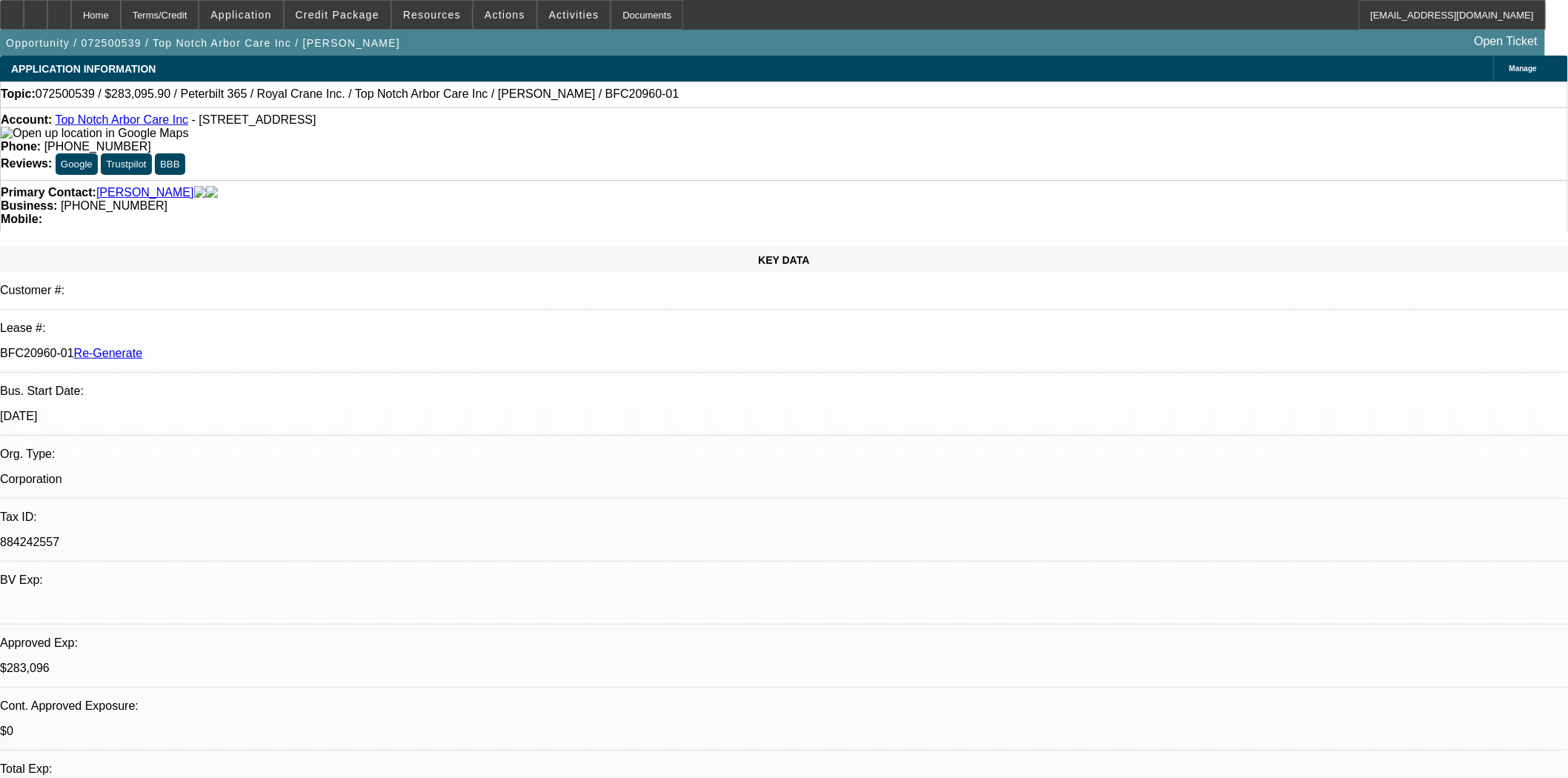
click at [91, 123] on link "Top Notch Arbor Care Inc" at bounding box center [122, 119] width 133 height 13
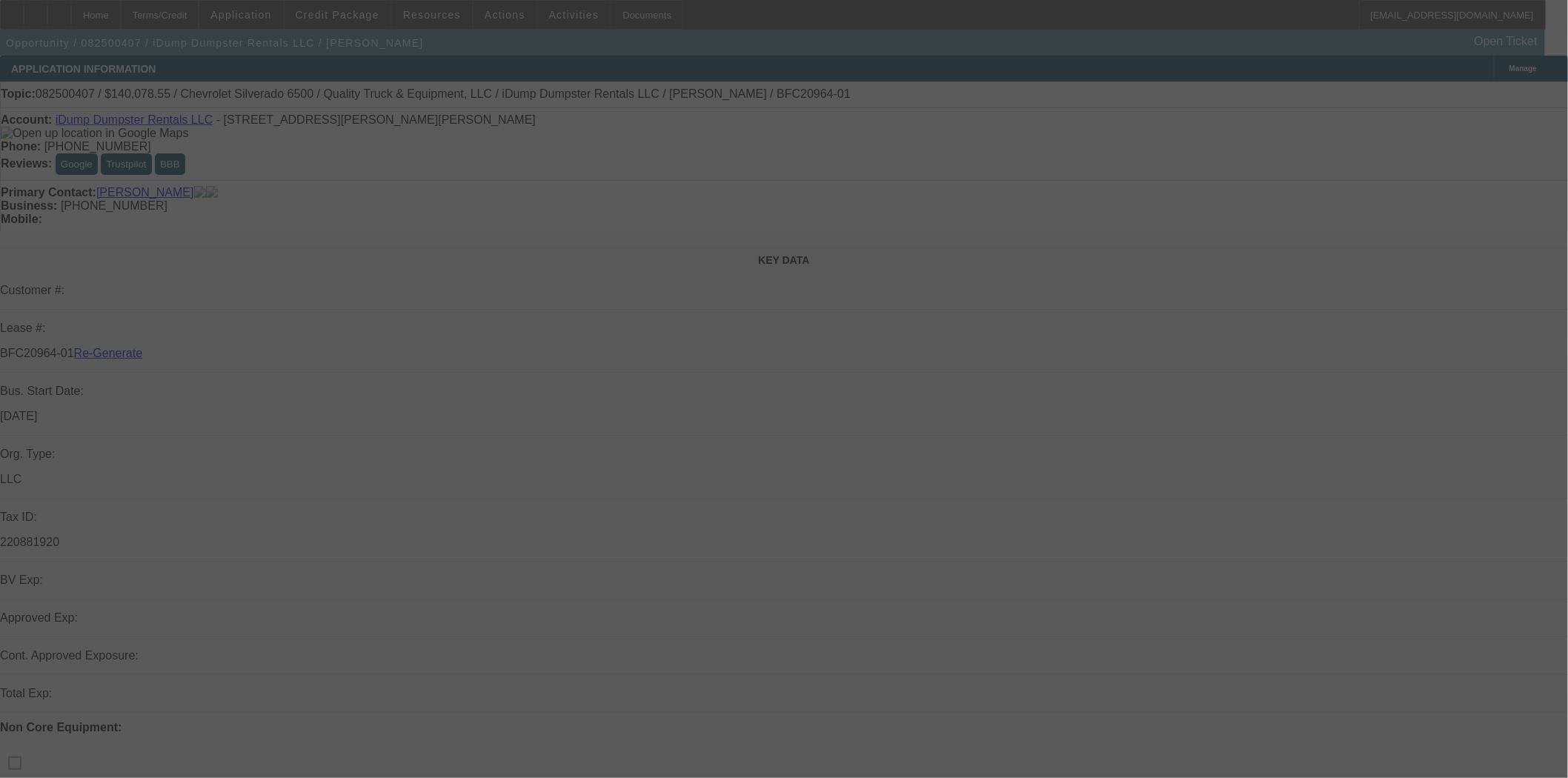
select select "3"
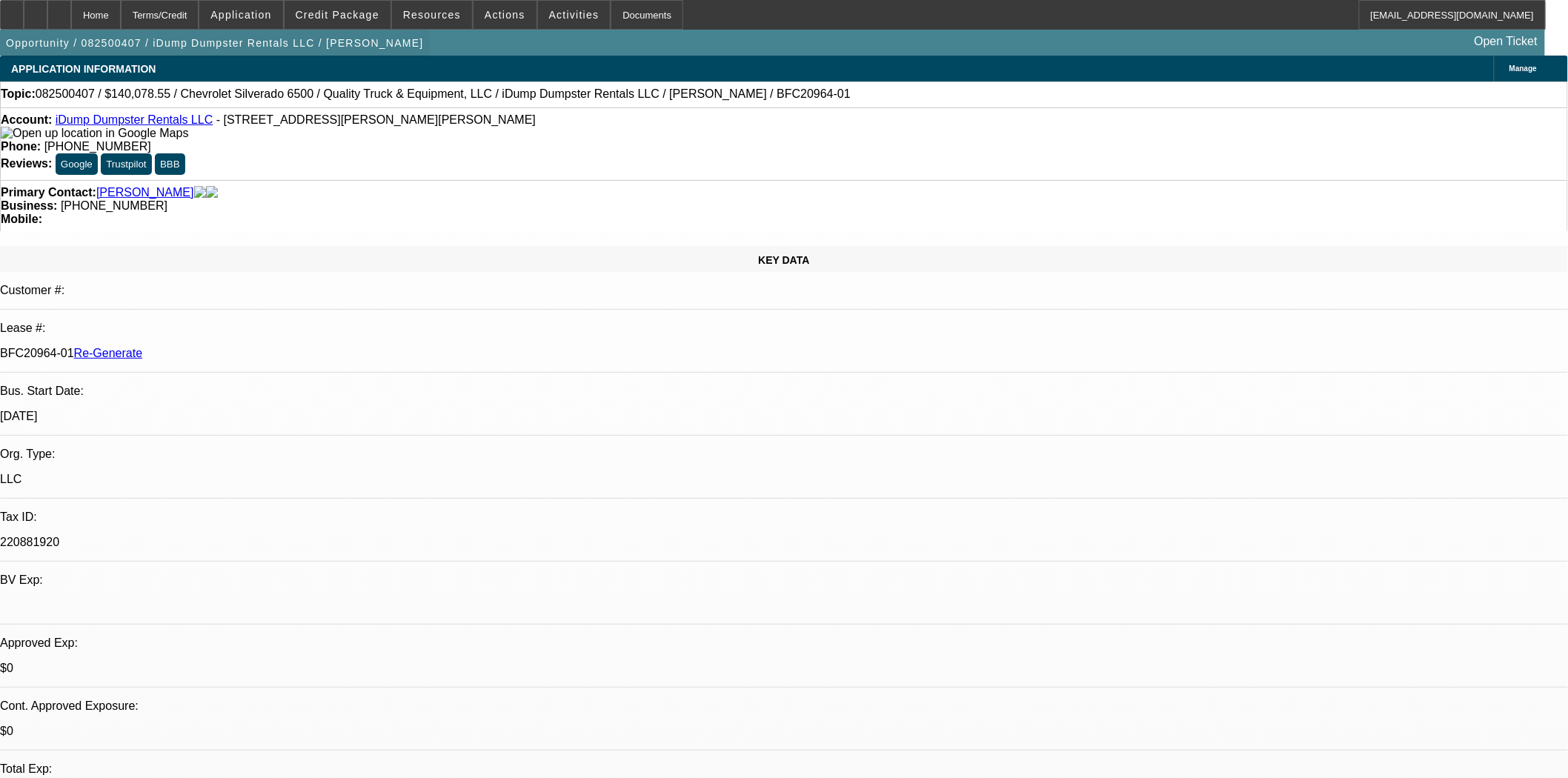
select select "0"
select select "6"
click at [342, 10] on span "Credit Package" at bounding box center [337, 14] width 84 height 12
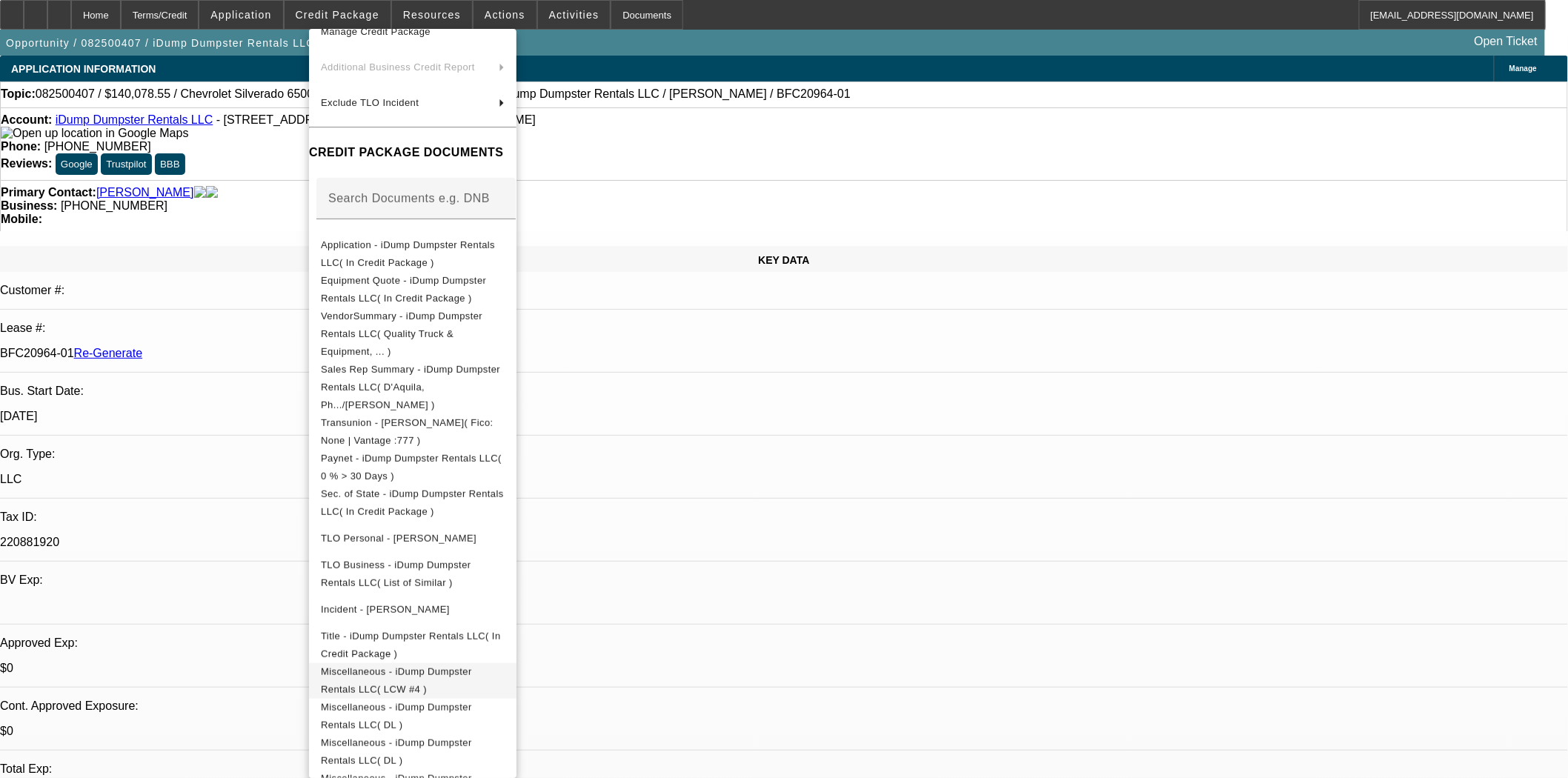
scroll to position [100, 0]
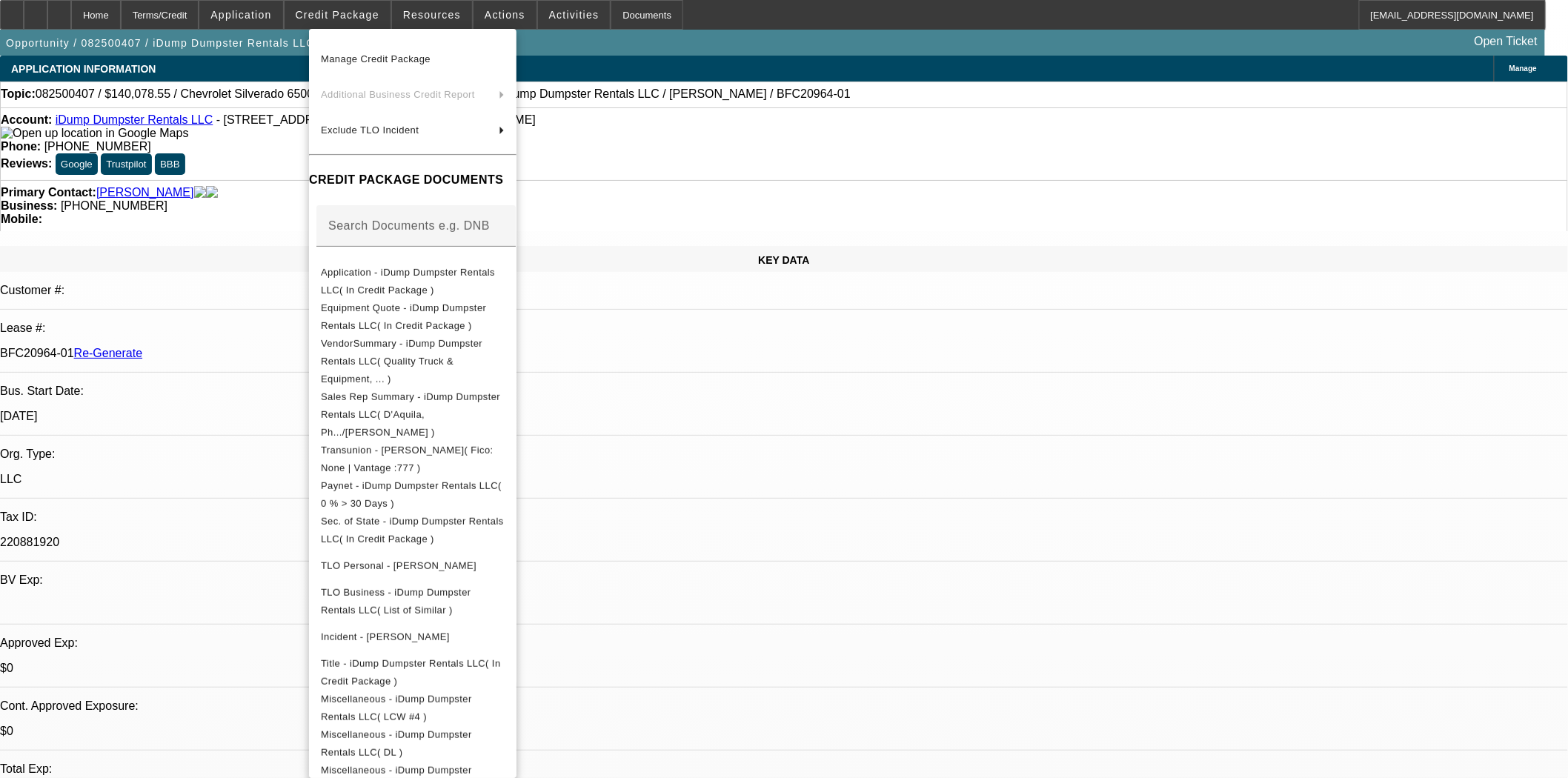
click at [777, 437] on div at bounding box center [784, 389] width 1568 height 778
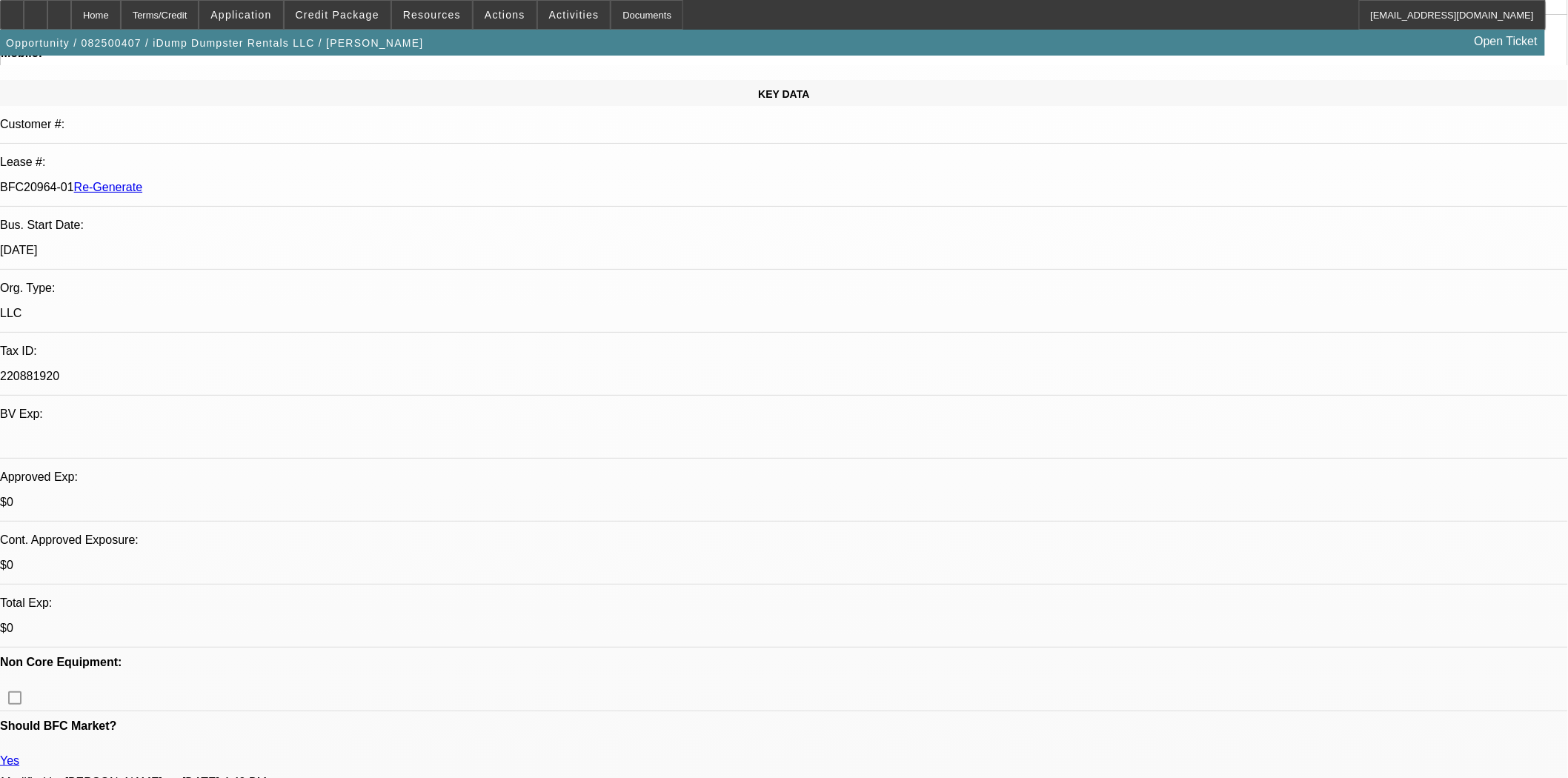
scroll to position [0, 0]
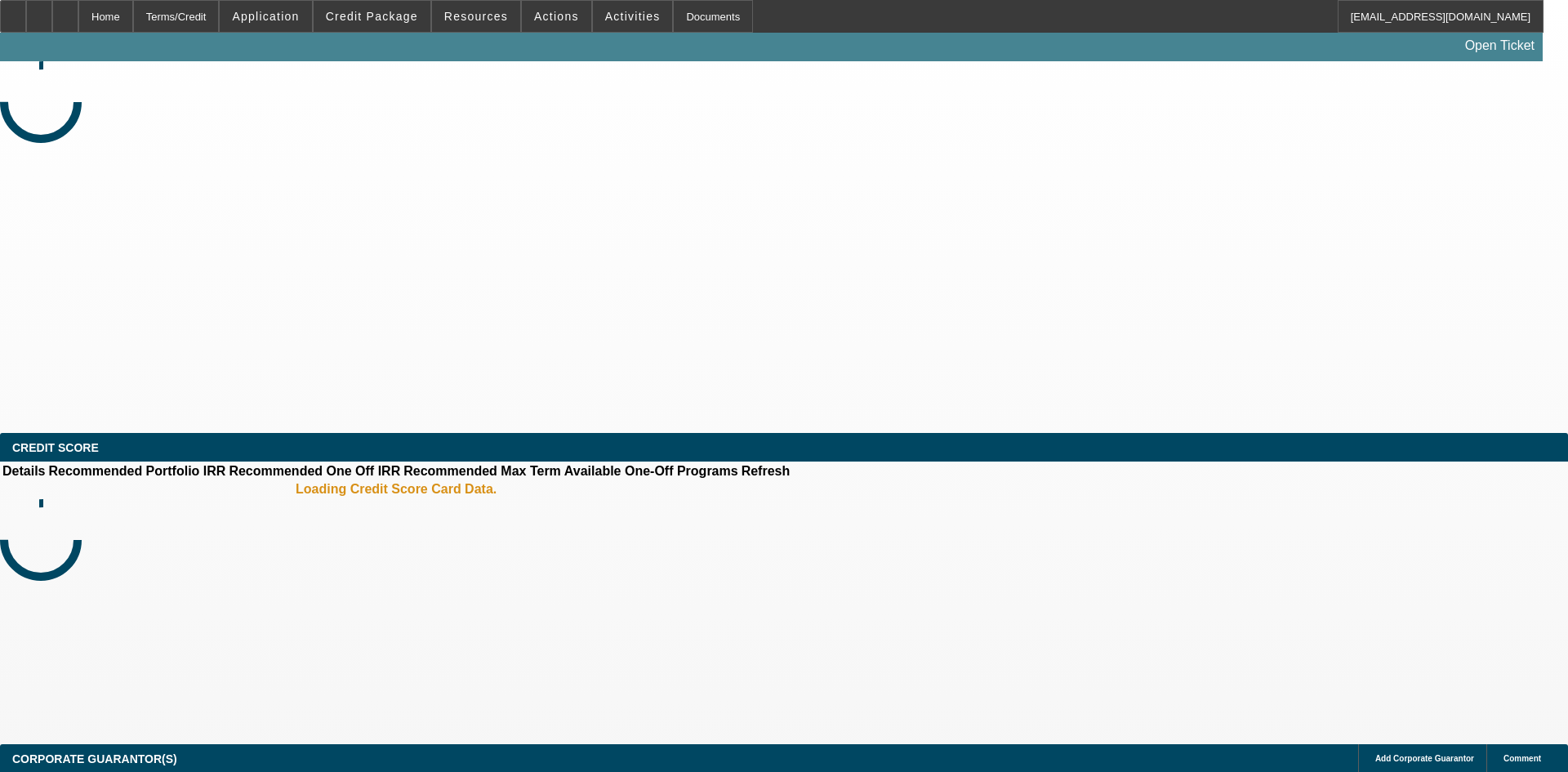
select select "3"
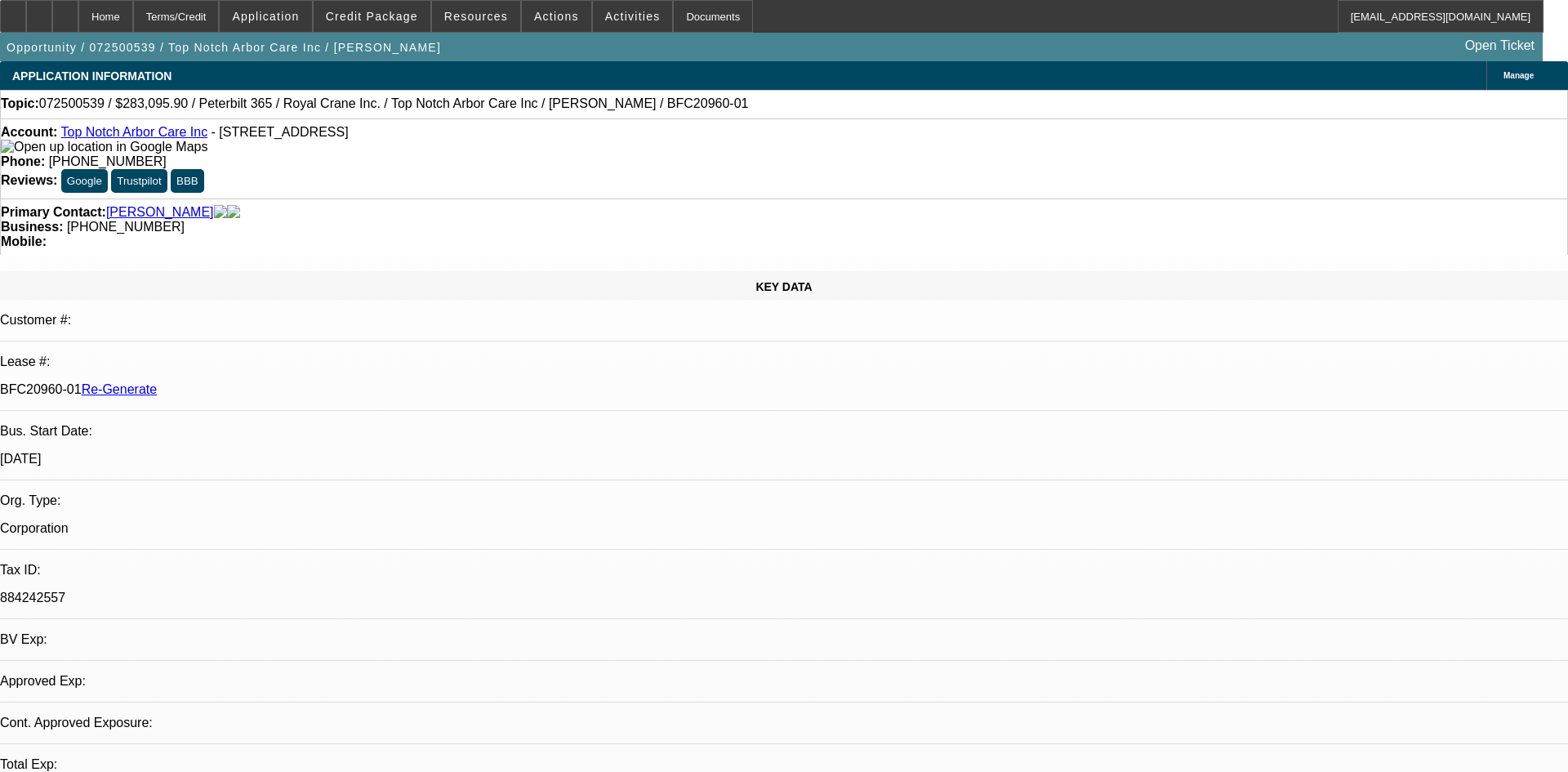
select select "0"
select select "2"
select select "0"
select select "6"
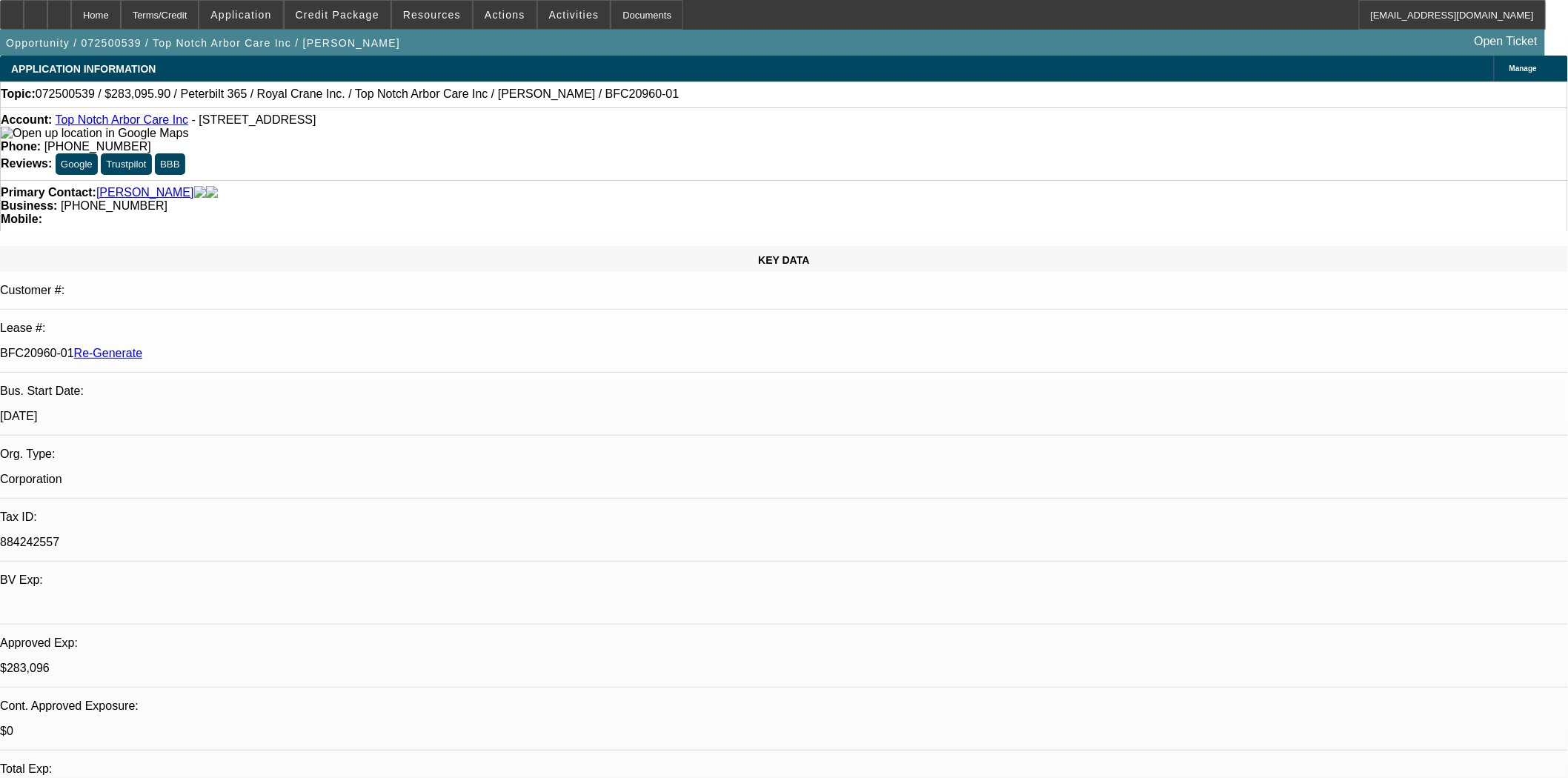
scroll to position [741, 0]
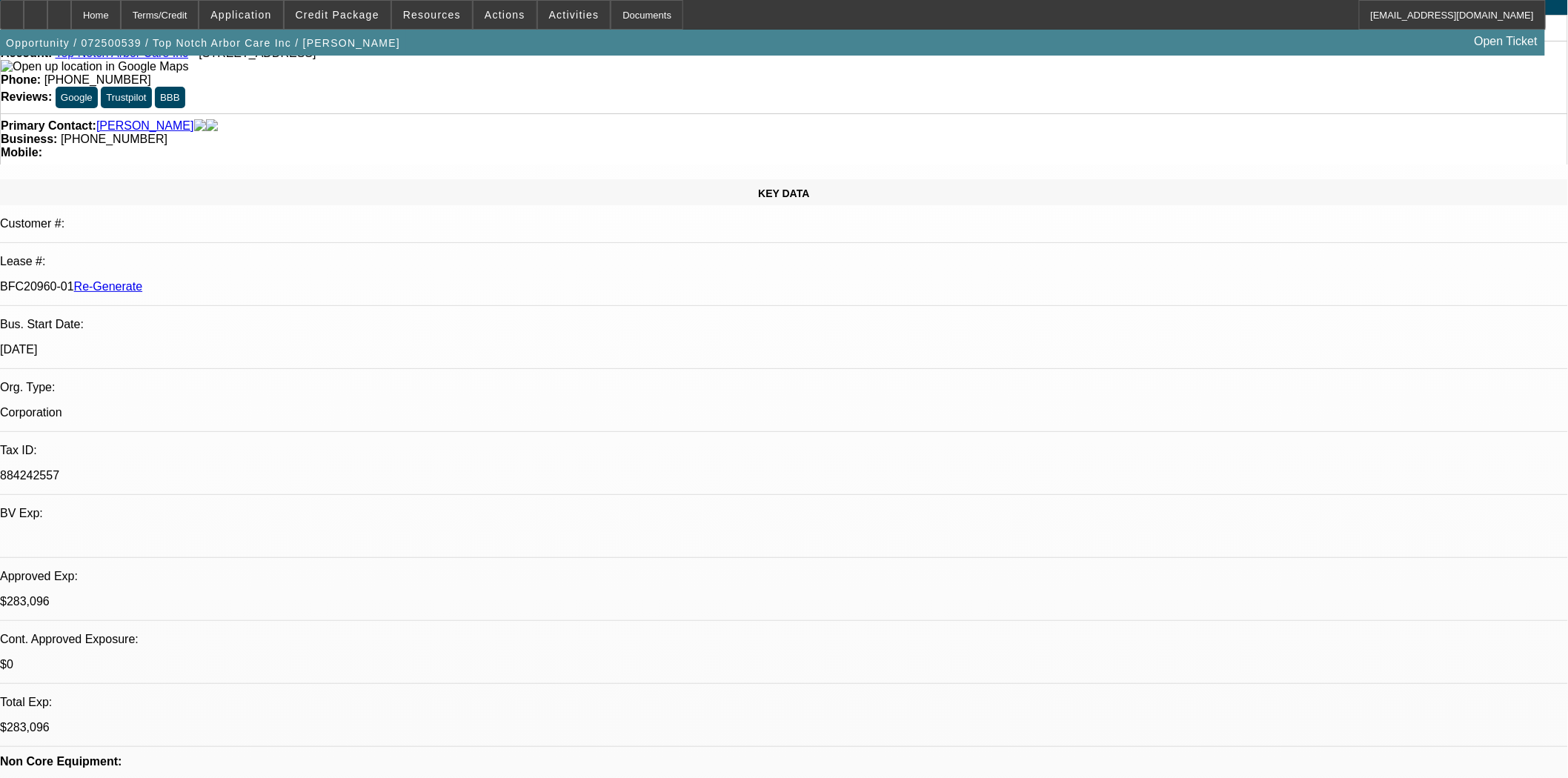
scroll to position [0, 0]
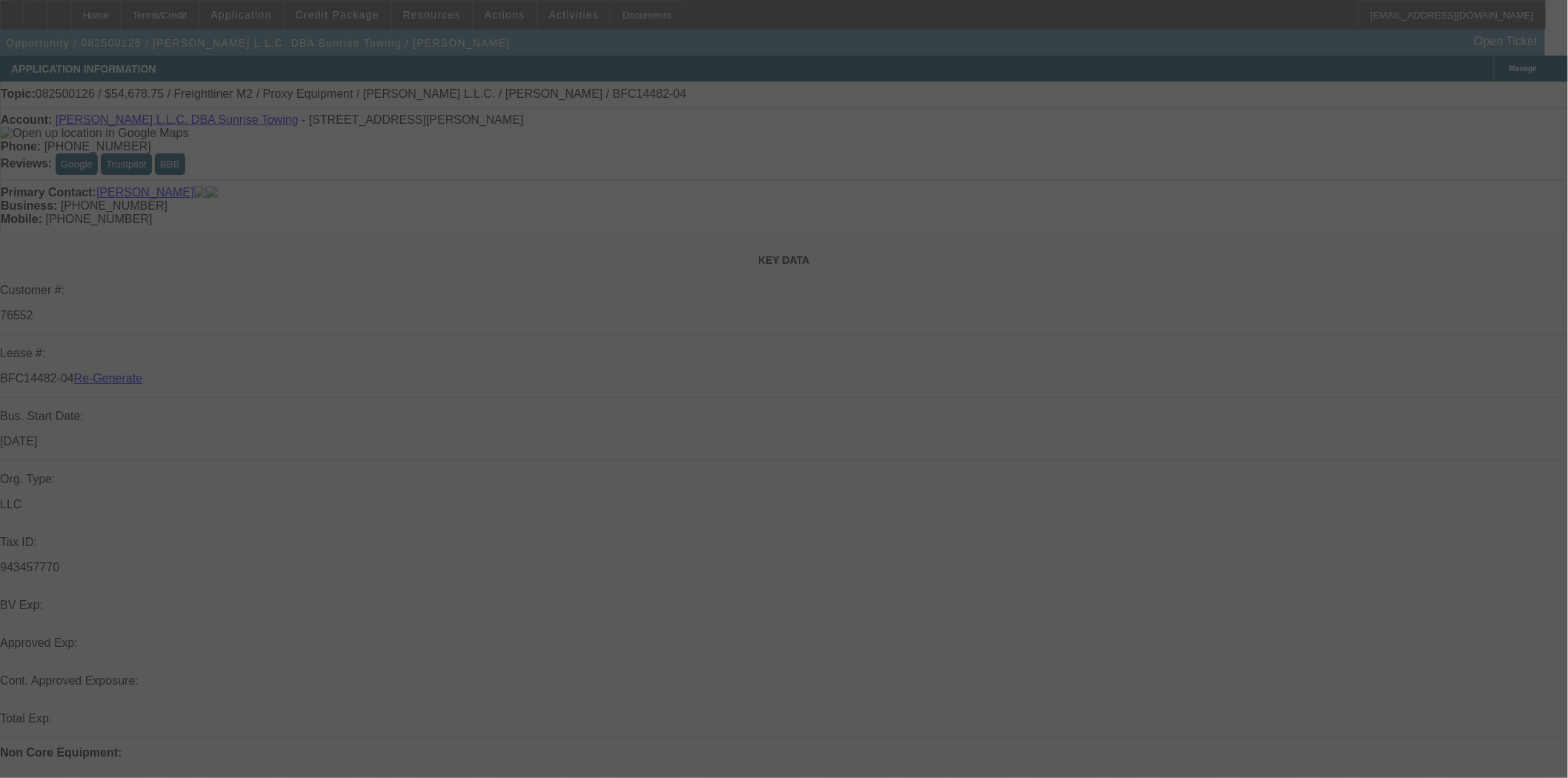
select select "3"
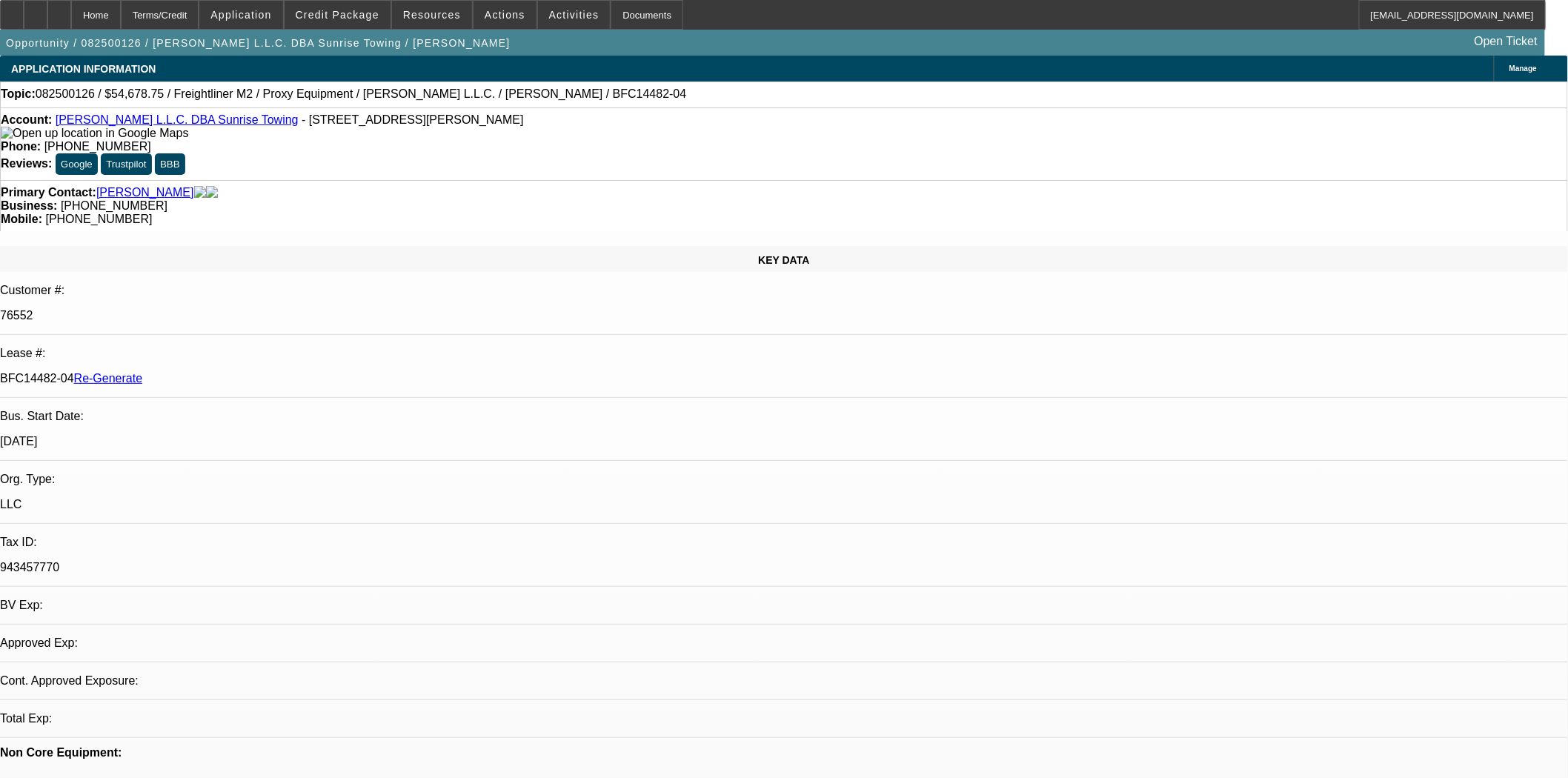
select select "0"
select select "3"
select select "0"
select select "6"
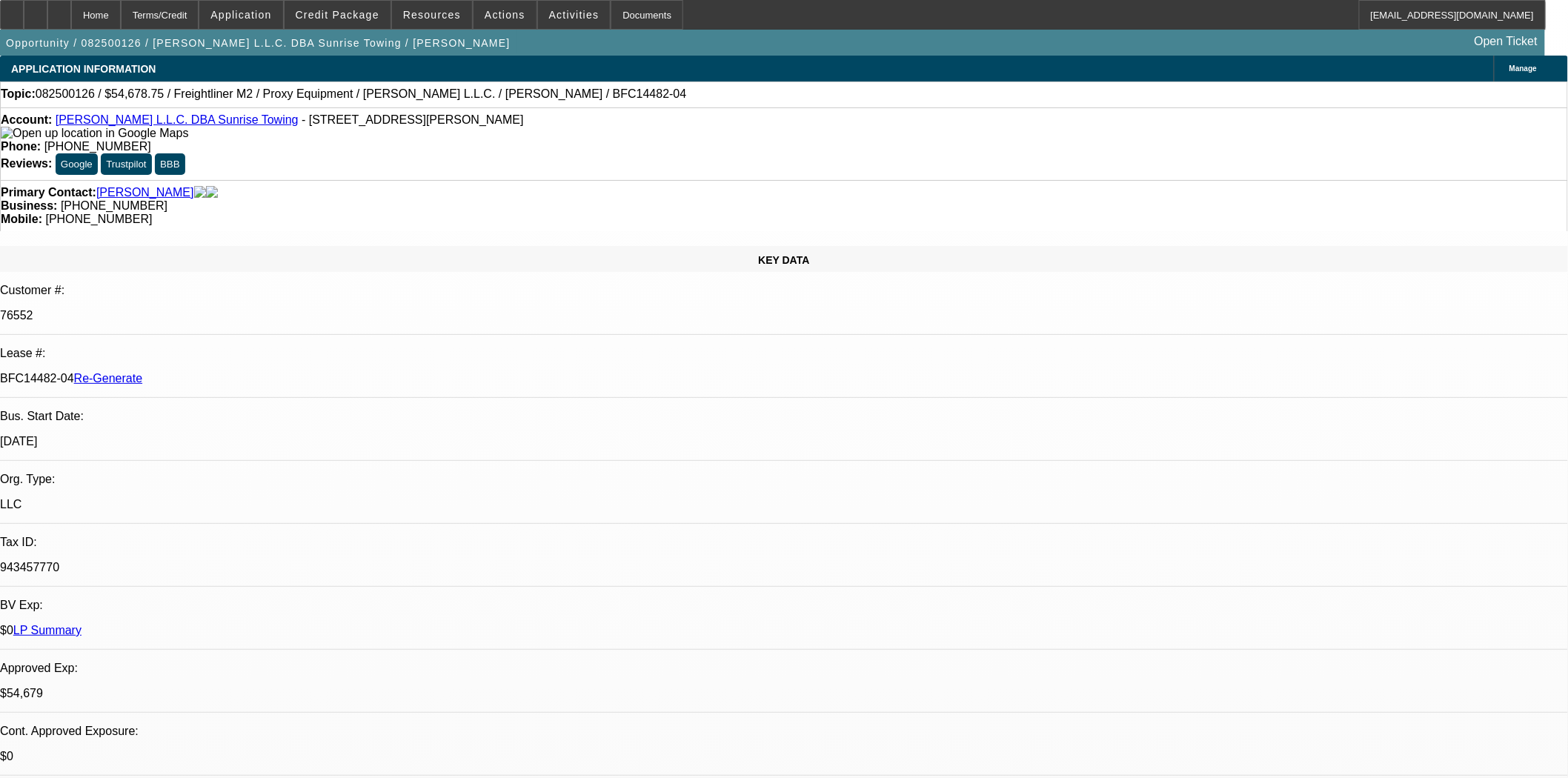
click at [356, 15] on span "Credit Package" at bounding box center [337, 14] width 84 height 12
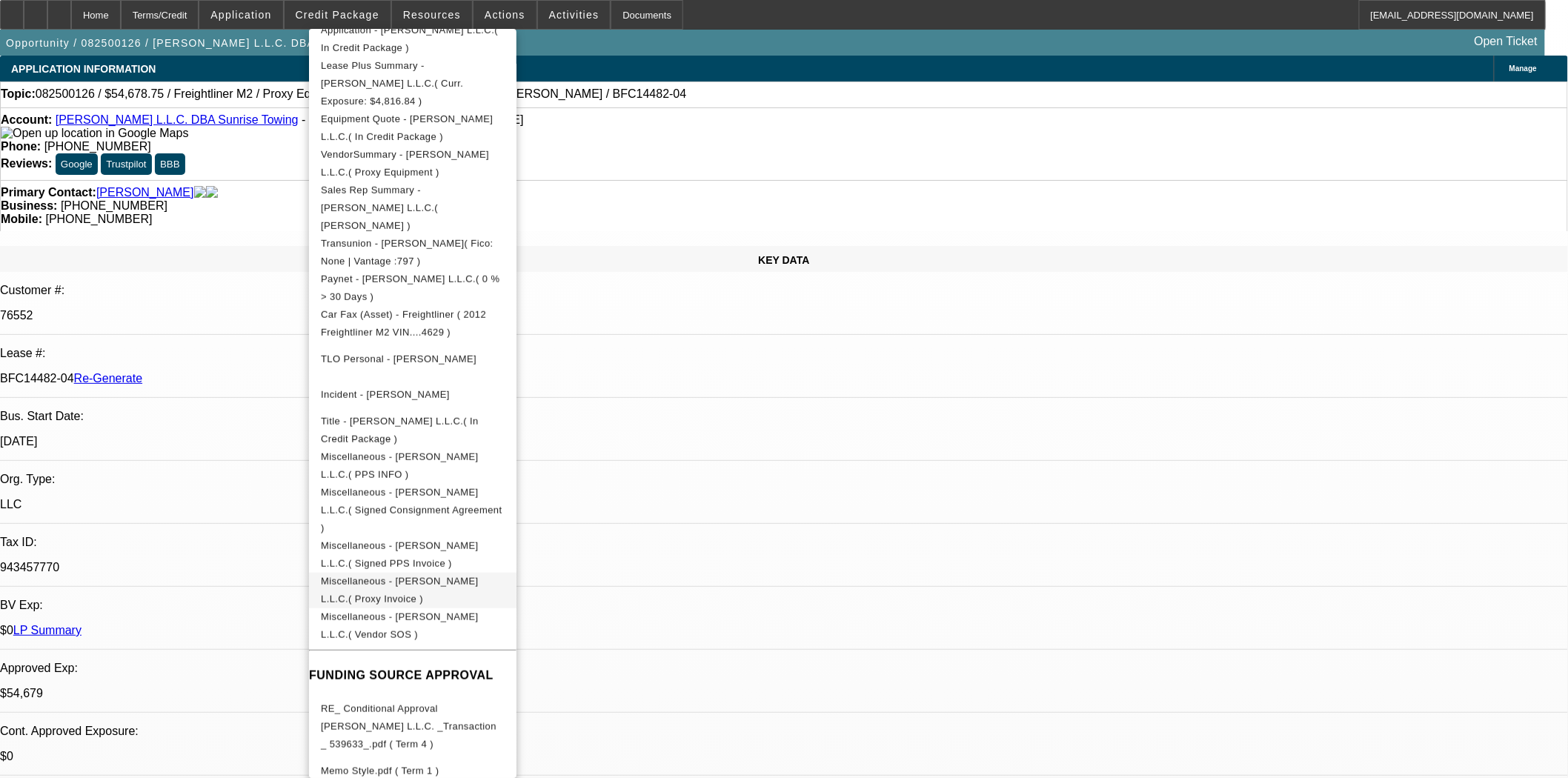
scroll to position [347, 0]
click at [477, 535] on span "Miscellaneous - Purcell L.L.C.( Signed PPS Invoice )" at bounding box center [399, 549] width 158 height 29
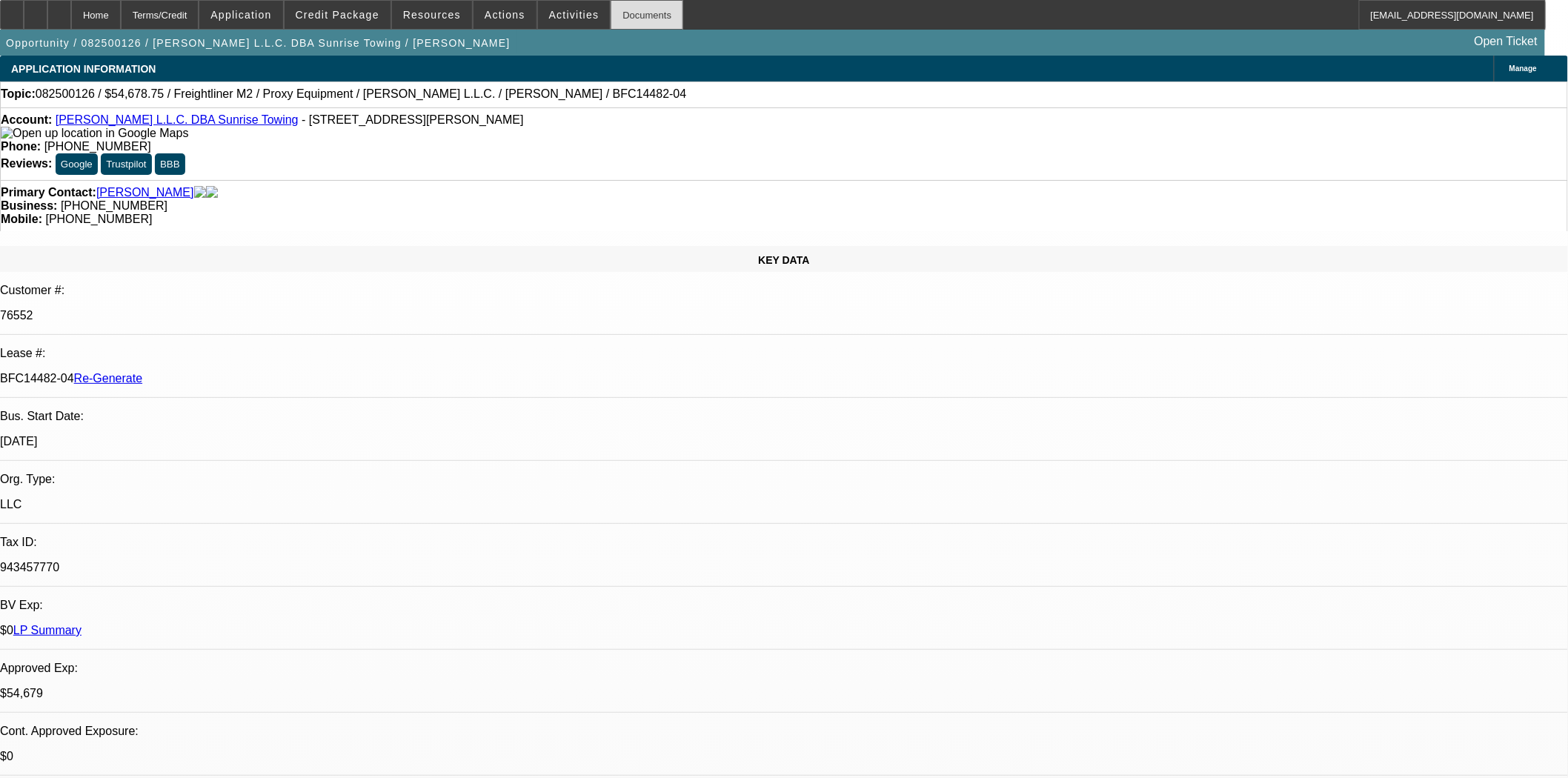
click at [610, 28] on div "Documents" at bounding box center [646, 14] width 72 height 30
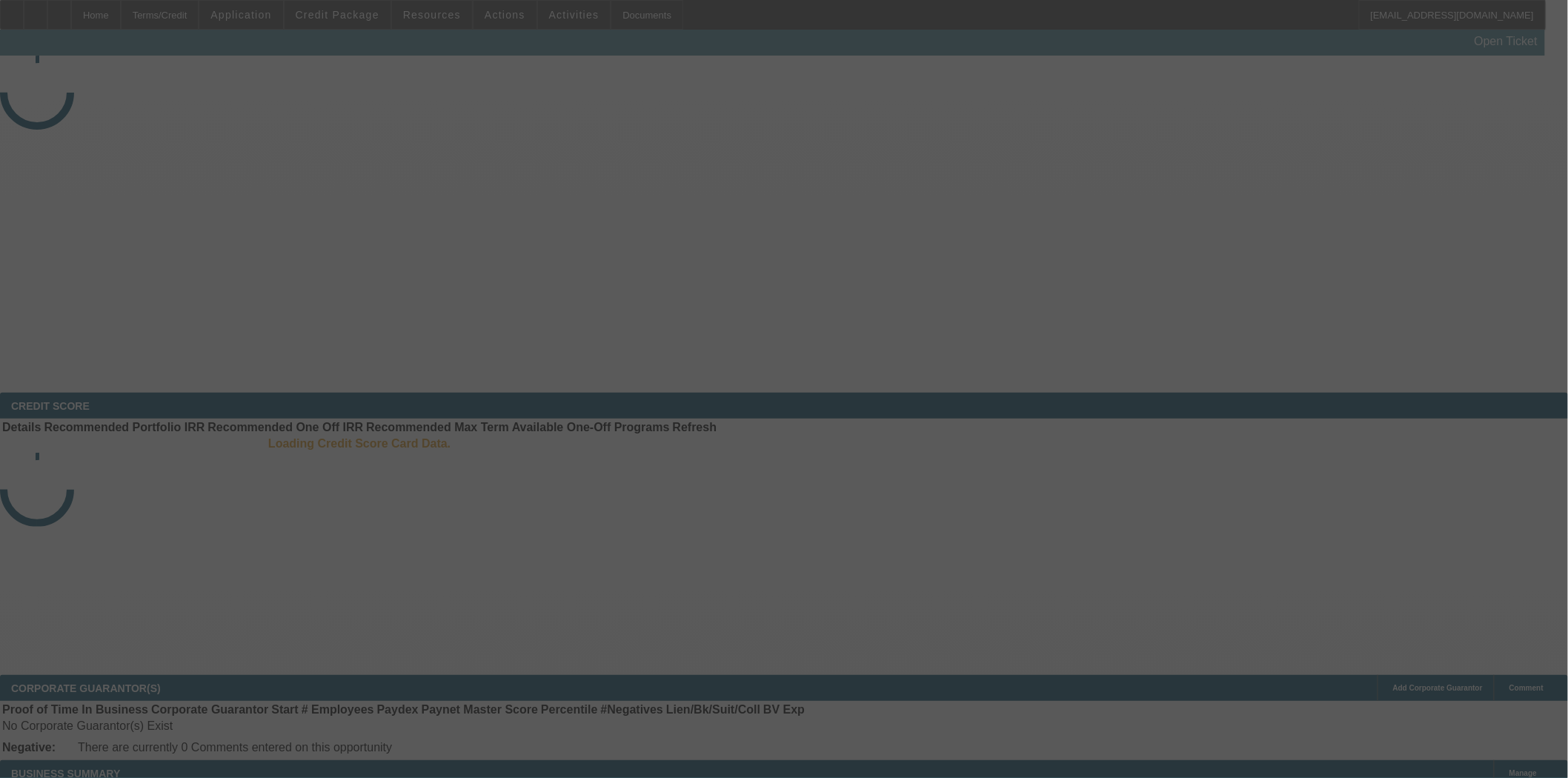
select select "3"
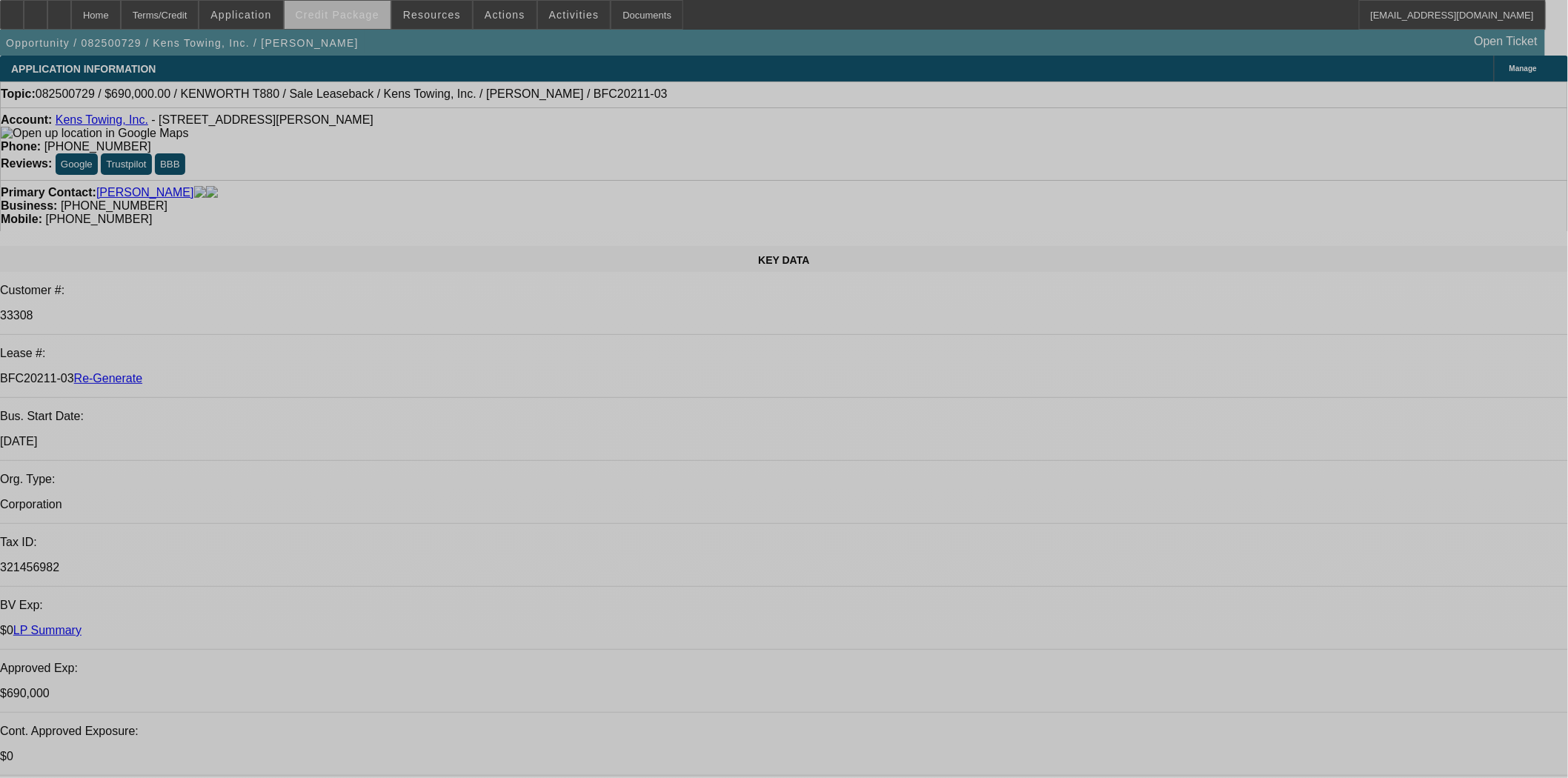
select select "0"
select select "2"
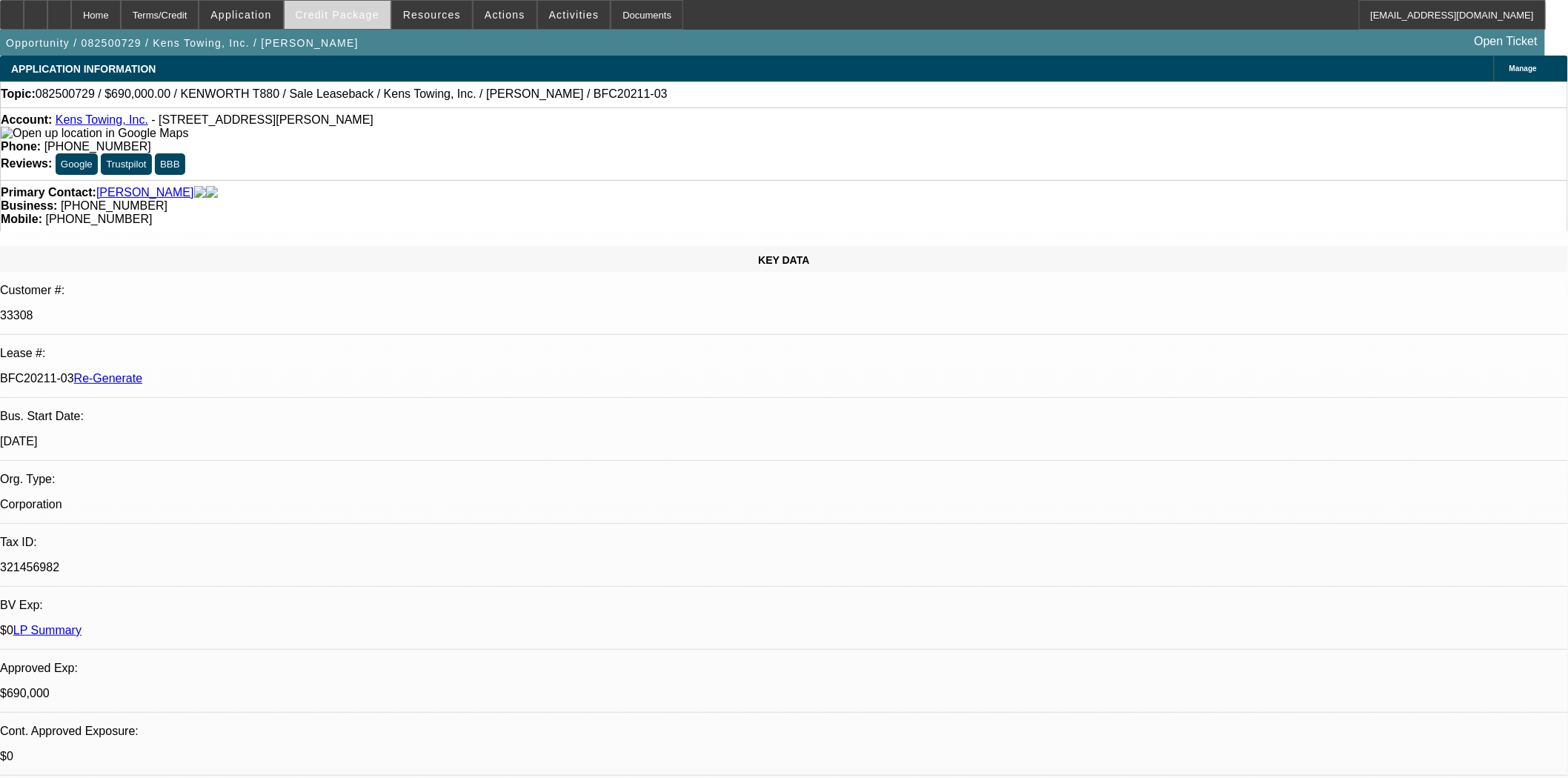
select select "2"
select select "0"
select select "6"
click at [348, 20] on span "Credit Package" at bounding box center [337, 14] width 84 height 12
click at [490, 20] on span at bounding box center [505, 15] width 63 height 36
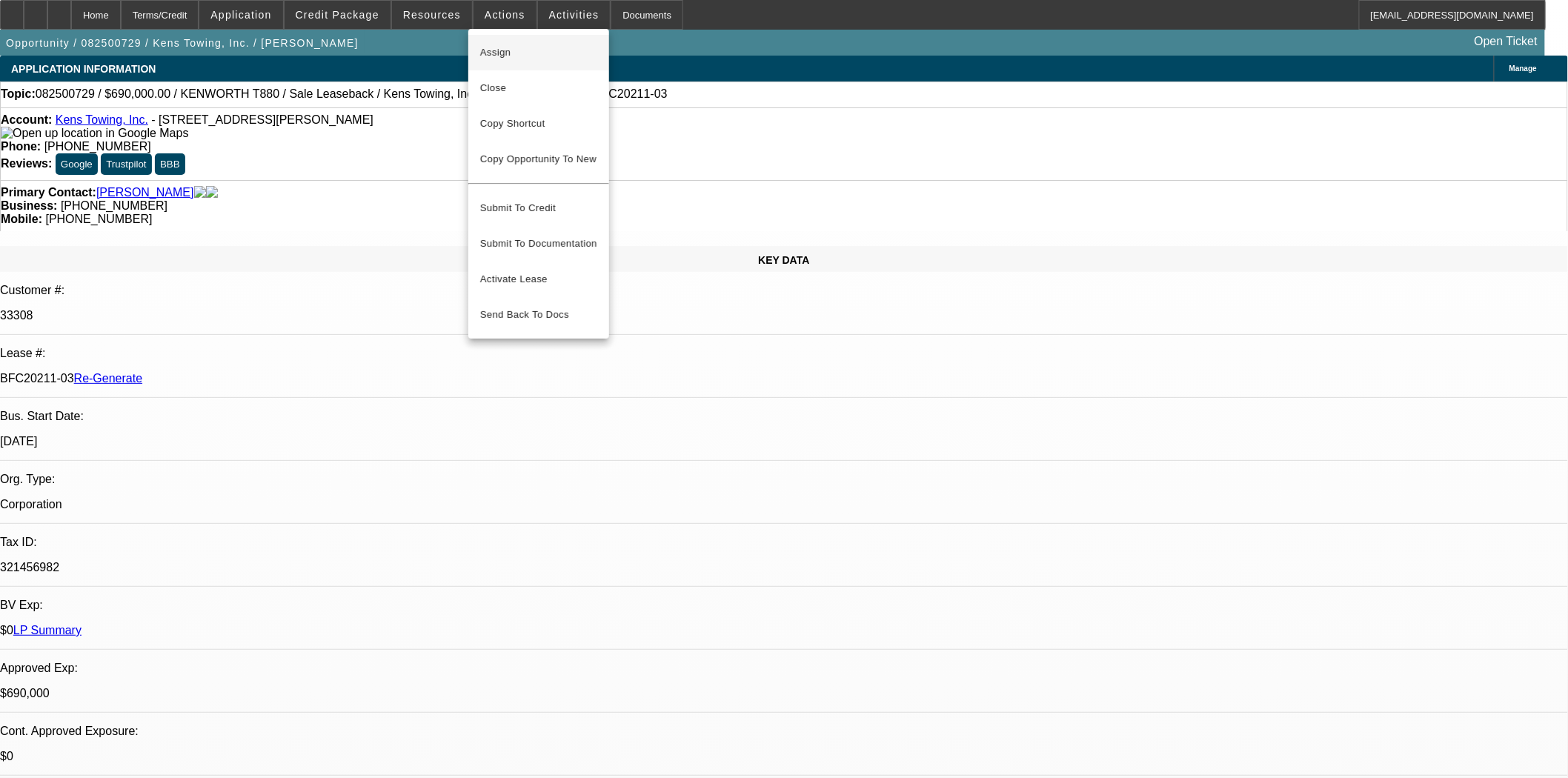
click at [495, 48] on span "Assign" at bounding box center [539, 52] width 117 height 18
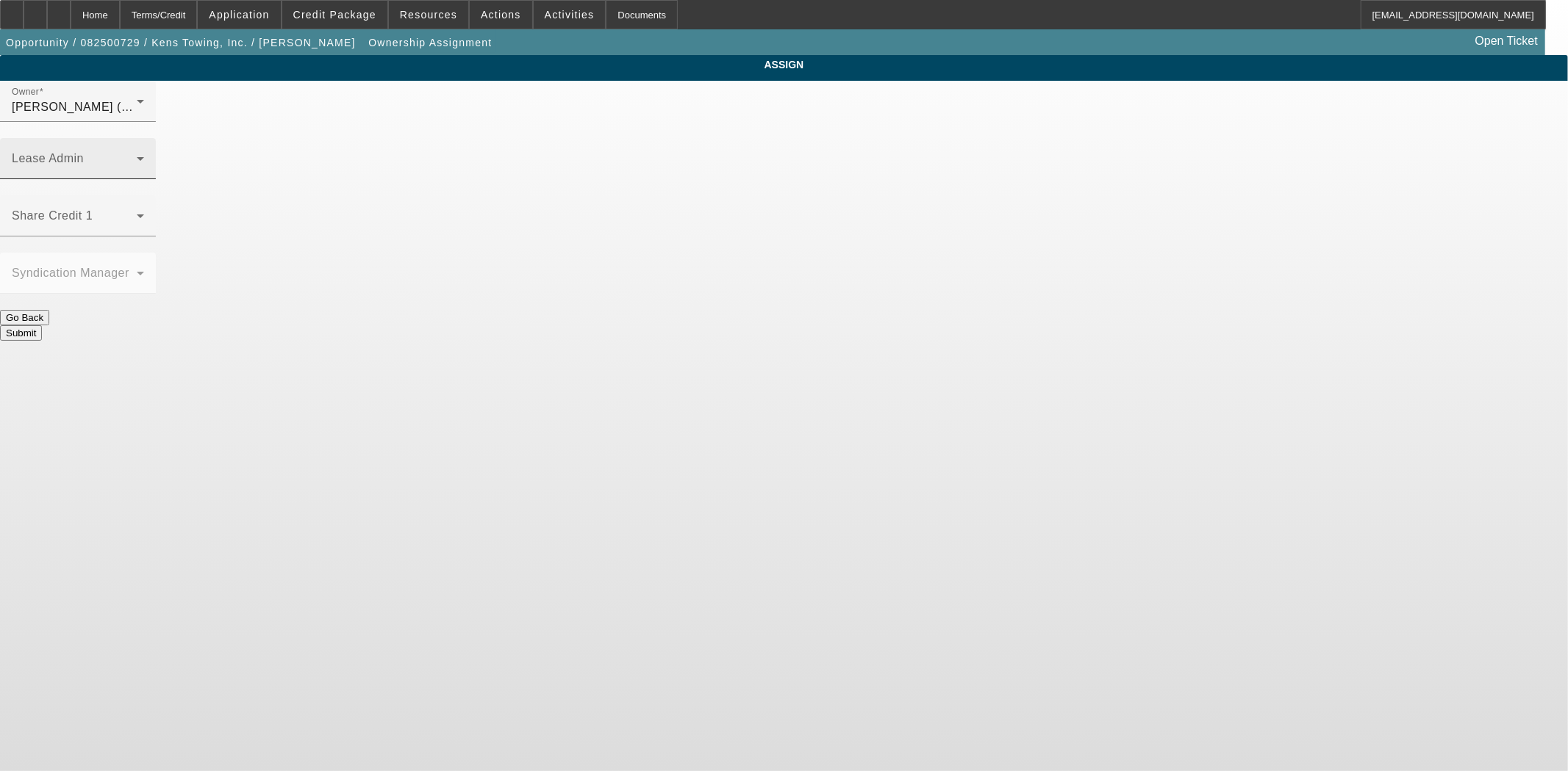
click at [137, 156] on span at bounding box center [74, 164] width 125 height 18
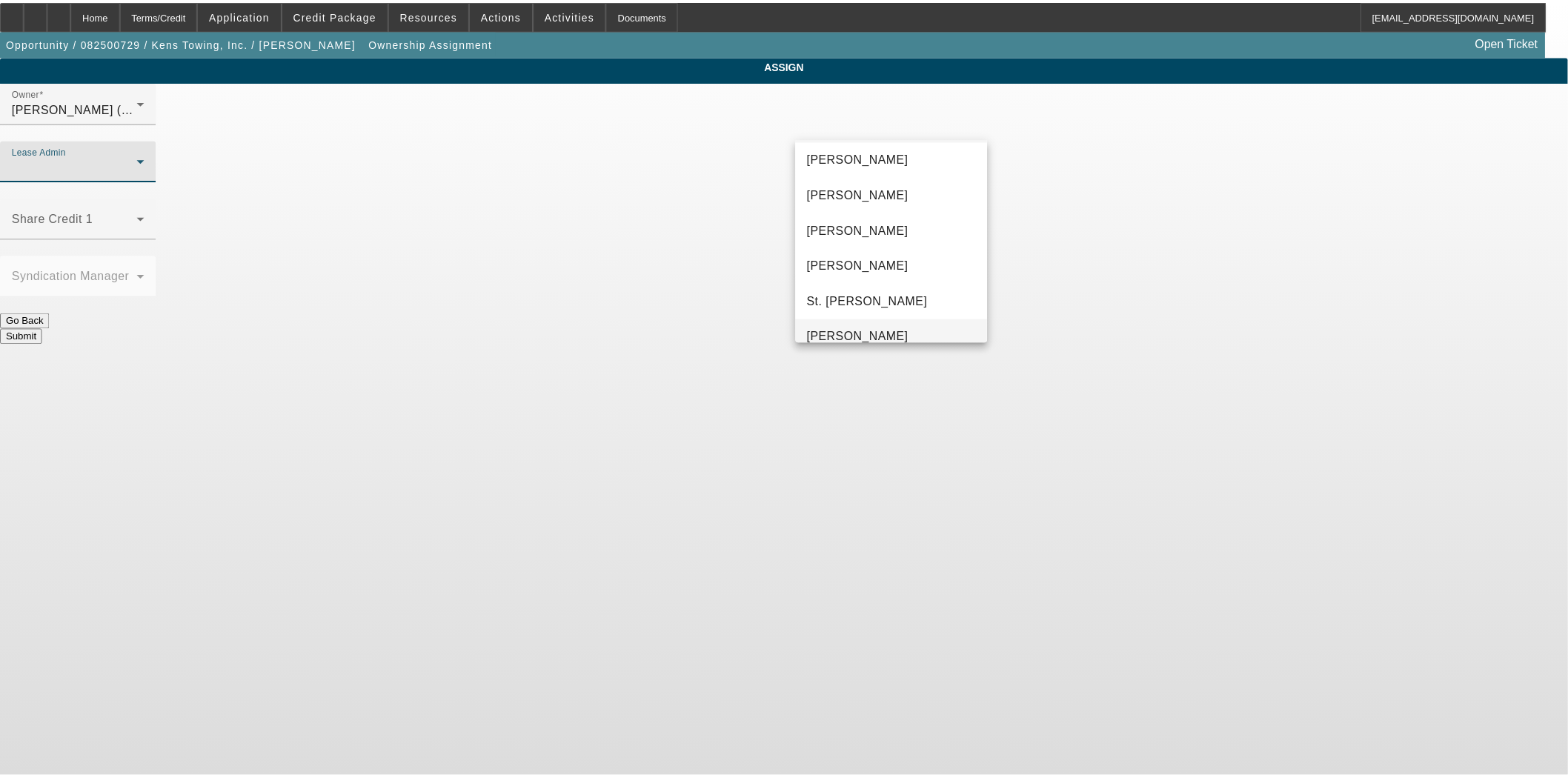
scroll to position [56, 0]
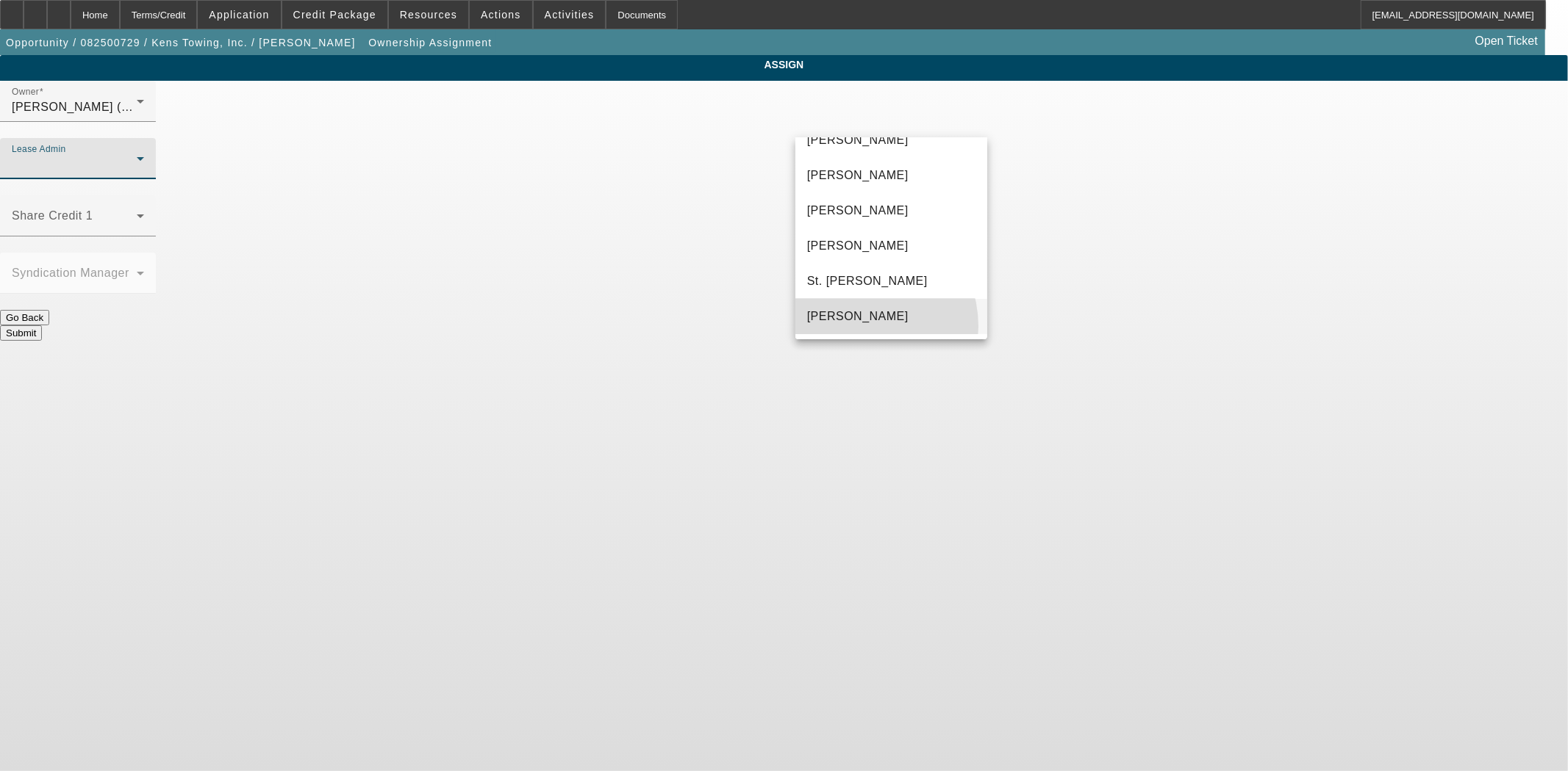
click at [852, 326] on mat-option "Wreschinsky, Sarah" at bounding box center [891, 317] width 192 height 35
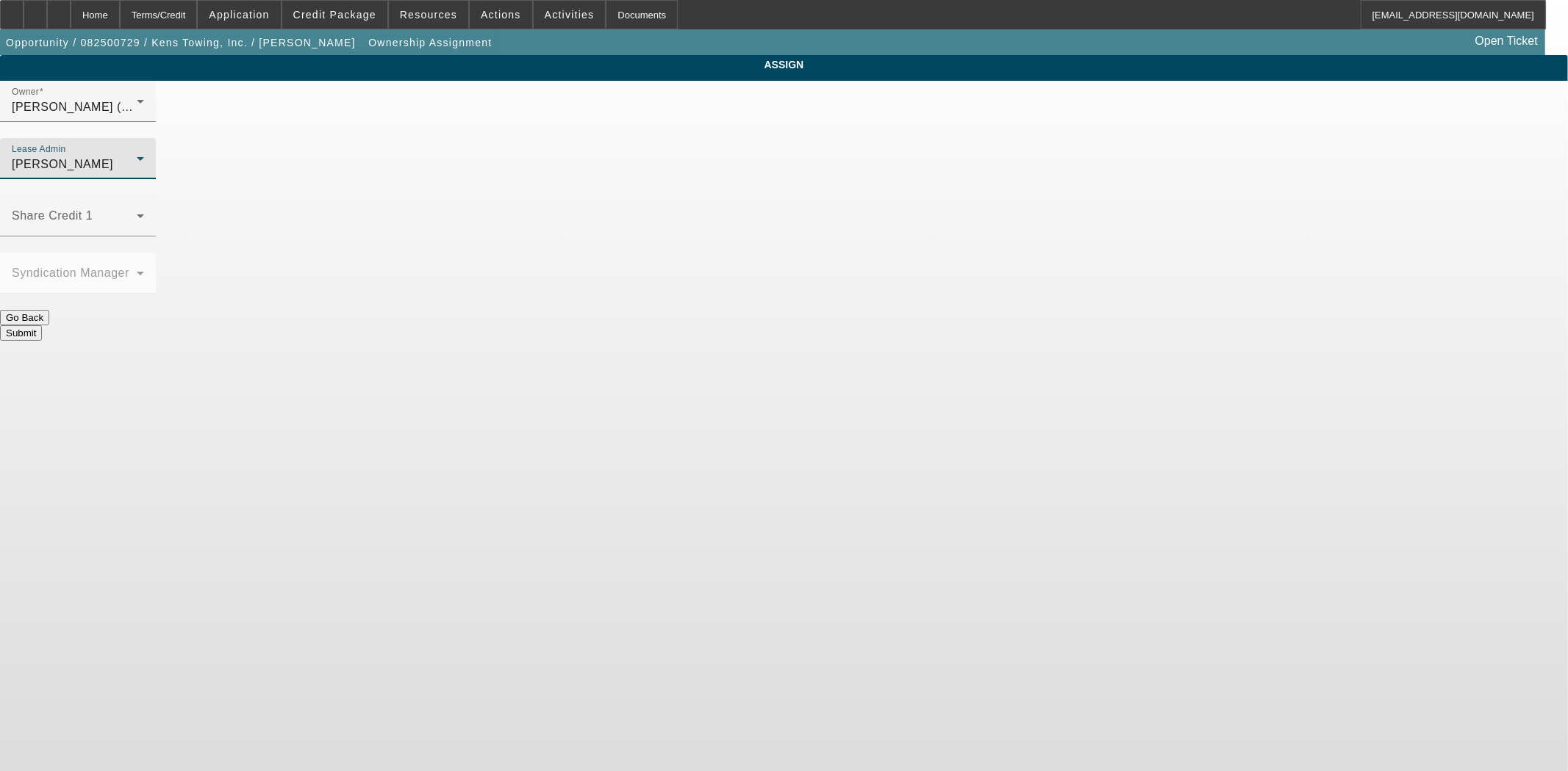
click at [42, 325] on button "Submit" at bounding box center [21, 333] width 42 height 15
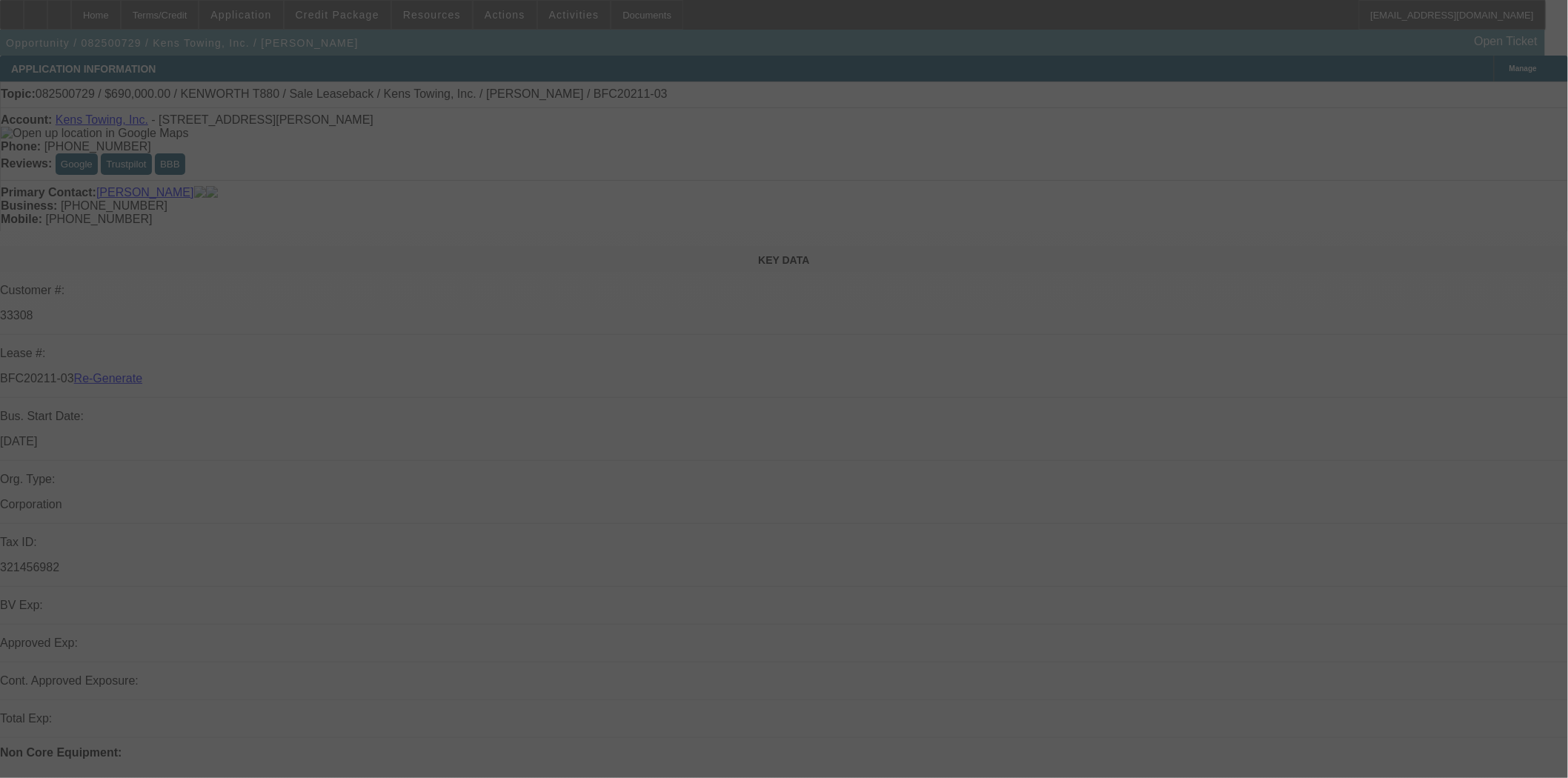
select select "3"
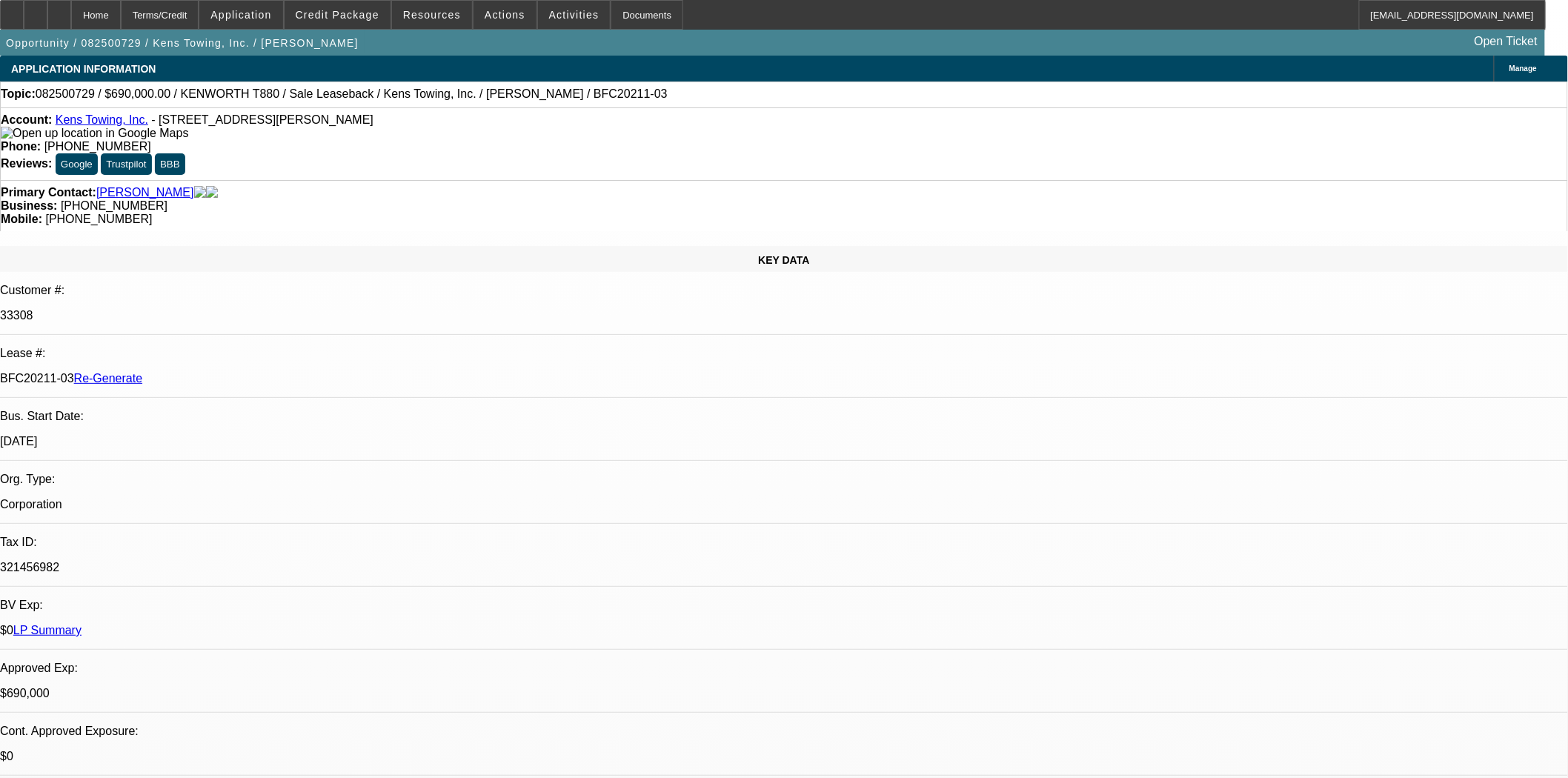
select select "0"
select select "2"
select select "0"
select select "6"
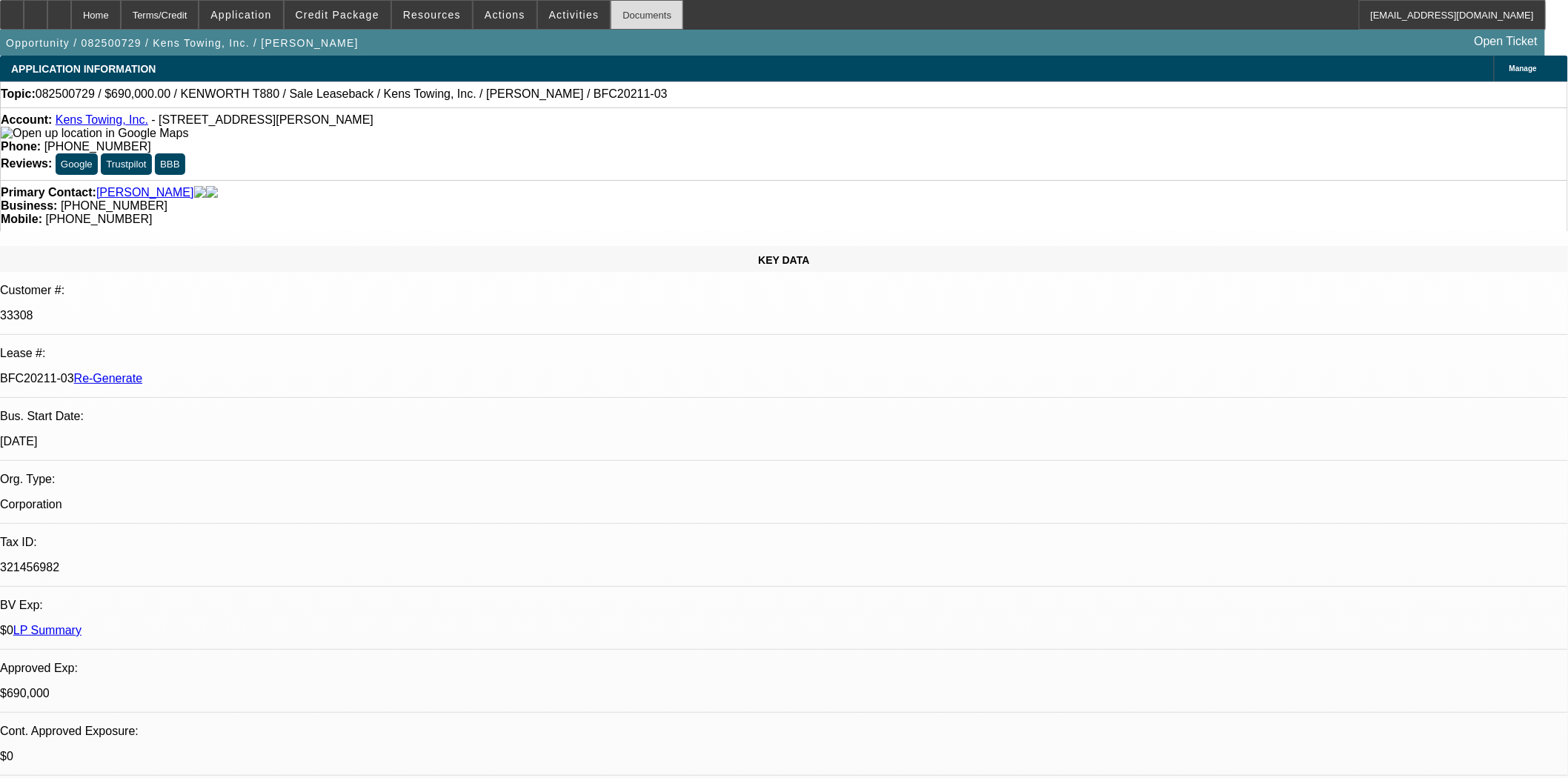
click at [626, 23] on div "Documents" at bounding box center [646, 14] width 72 height 30
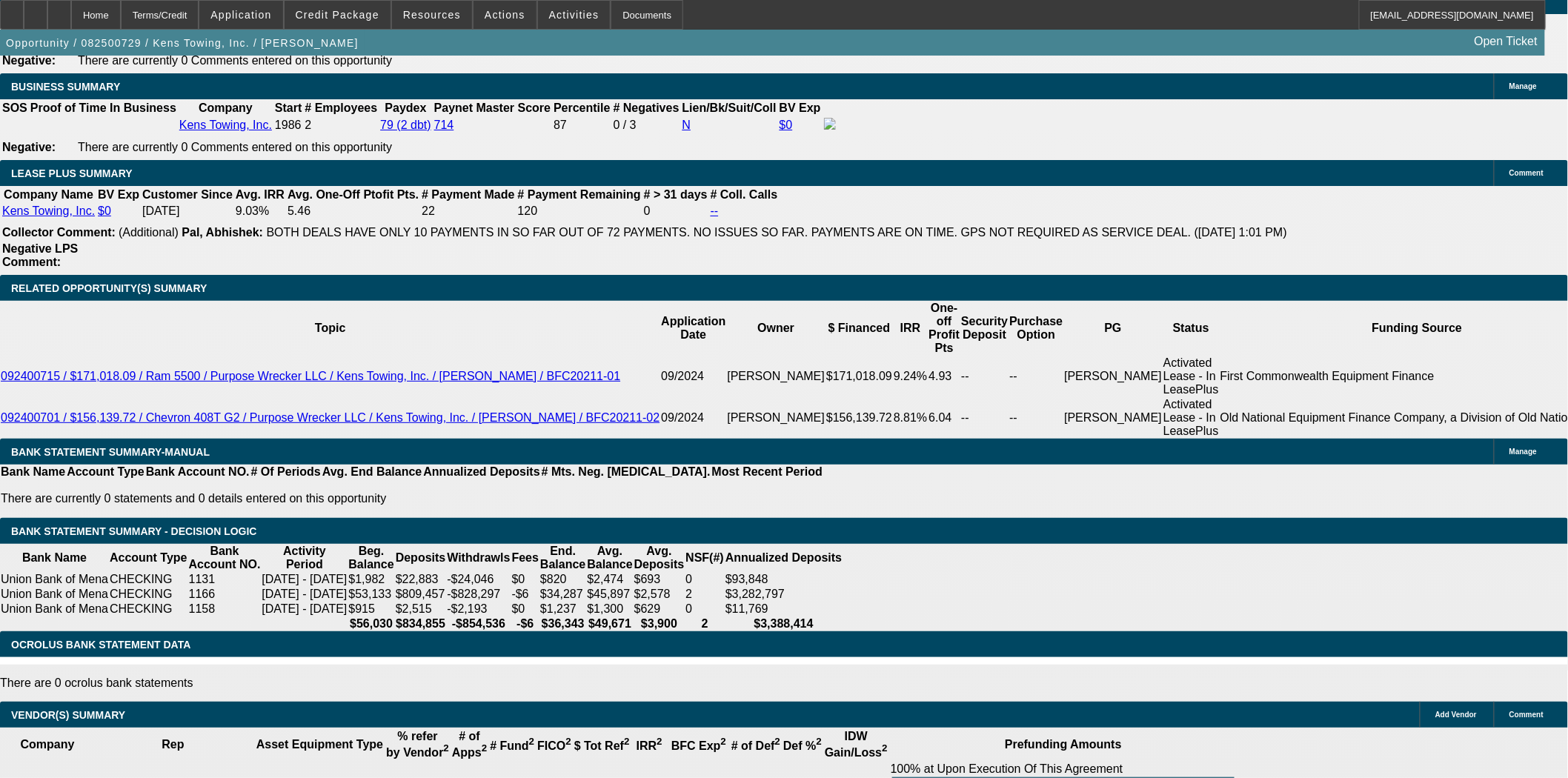
scroll to position [2471, 0]
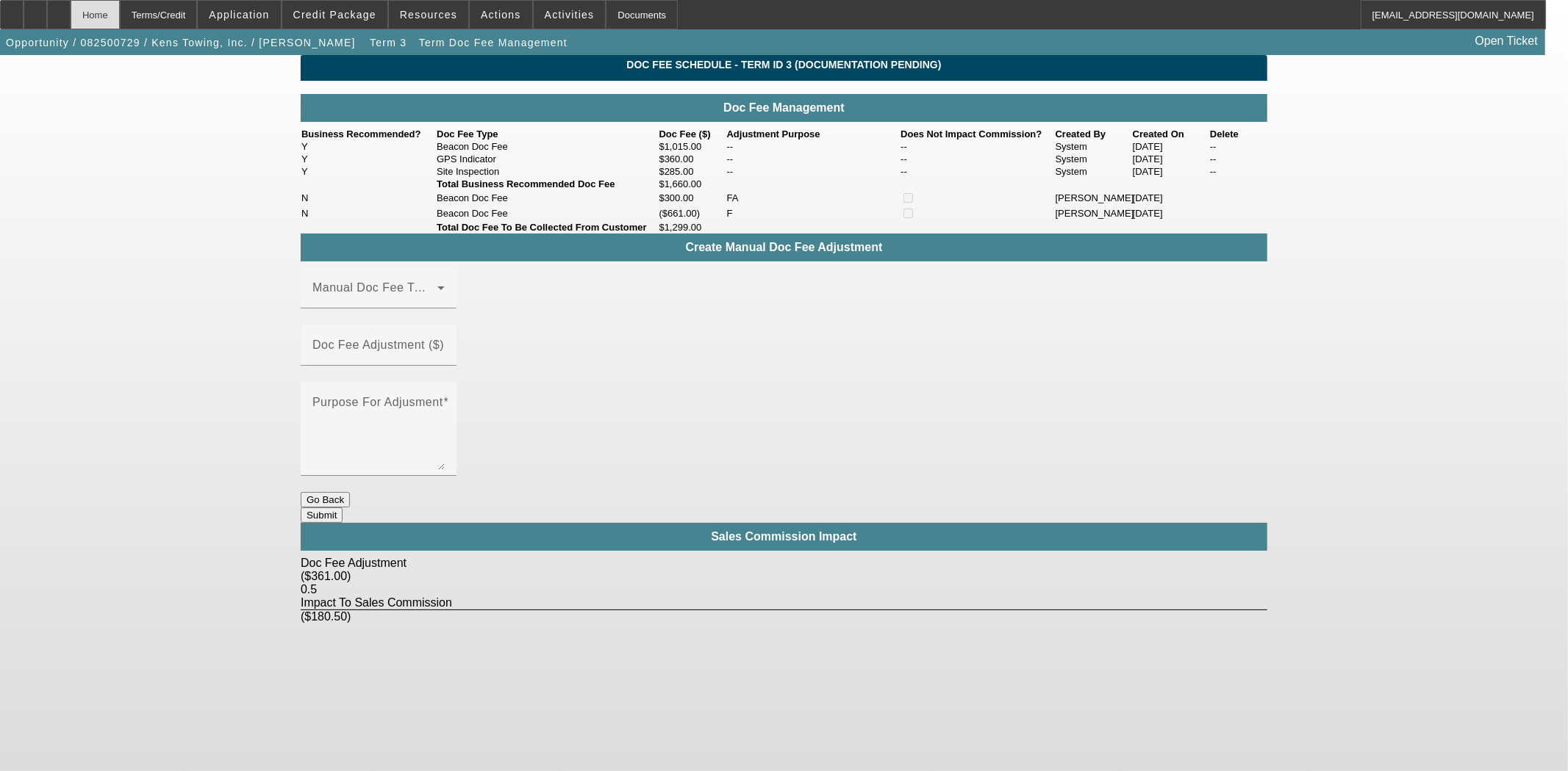
click at [120, 19] on div "Home" at bounding box center [95, 14] width 49 height 29
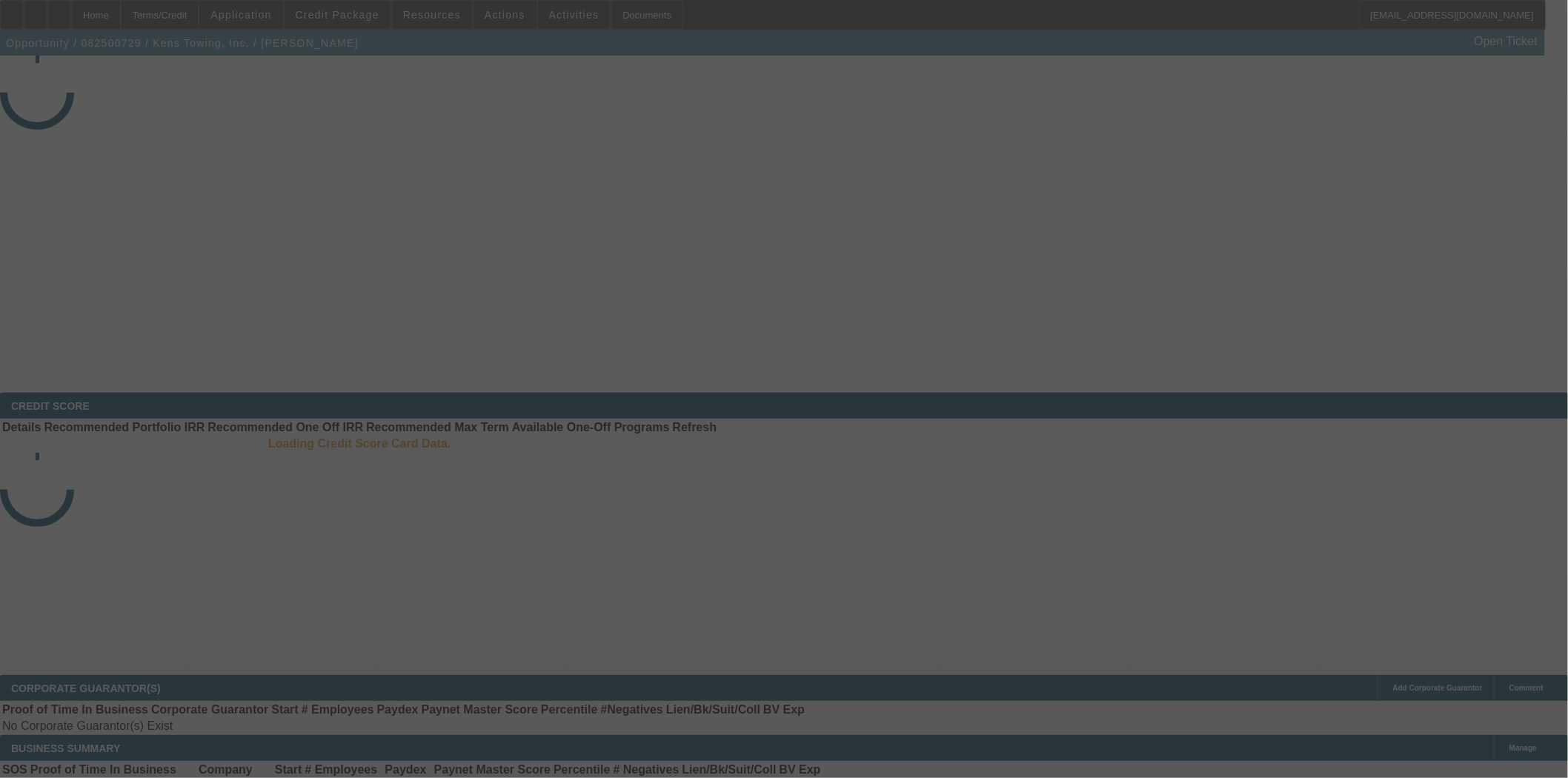
select select "3"
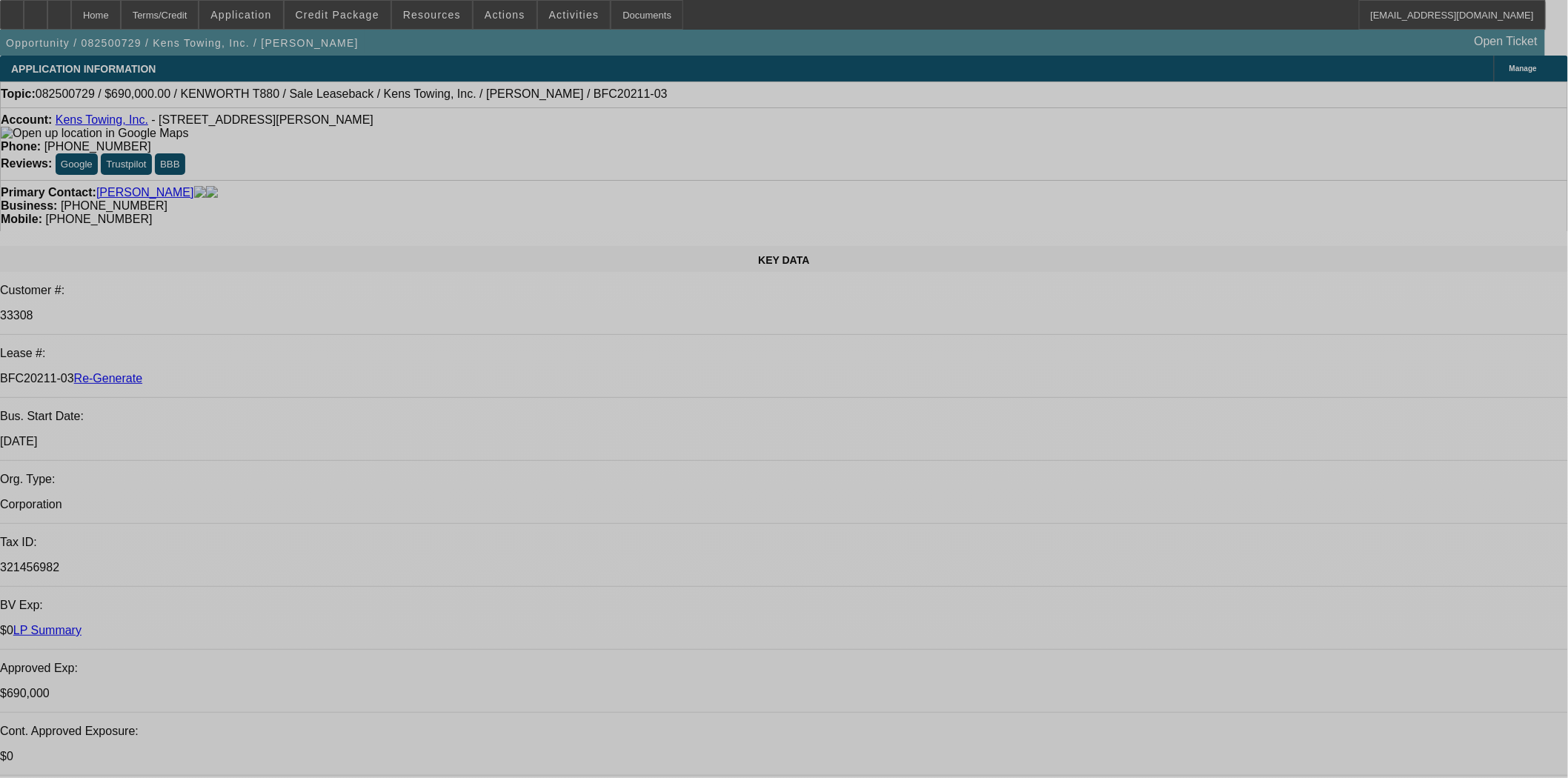
select select "0"
select select "2"
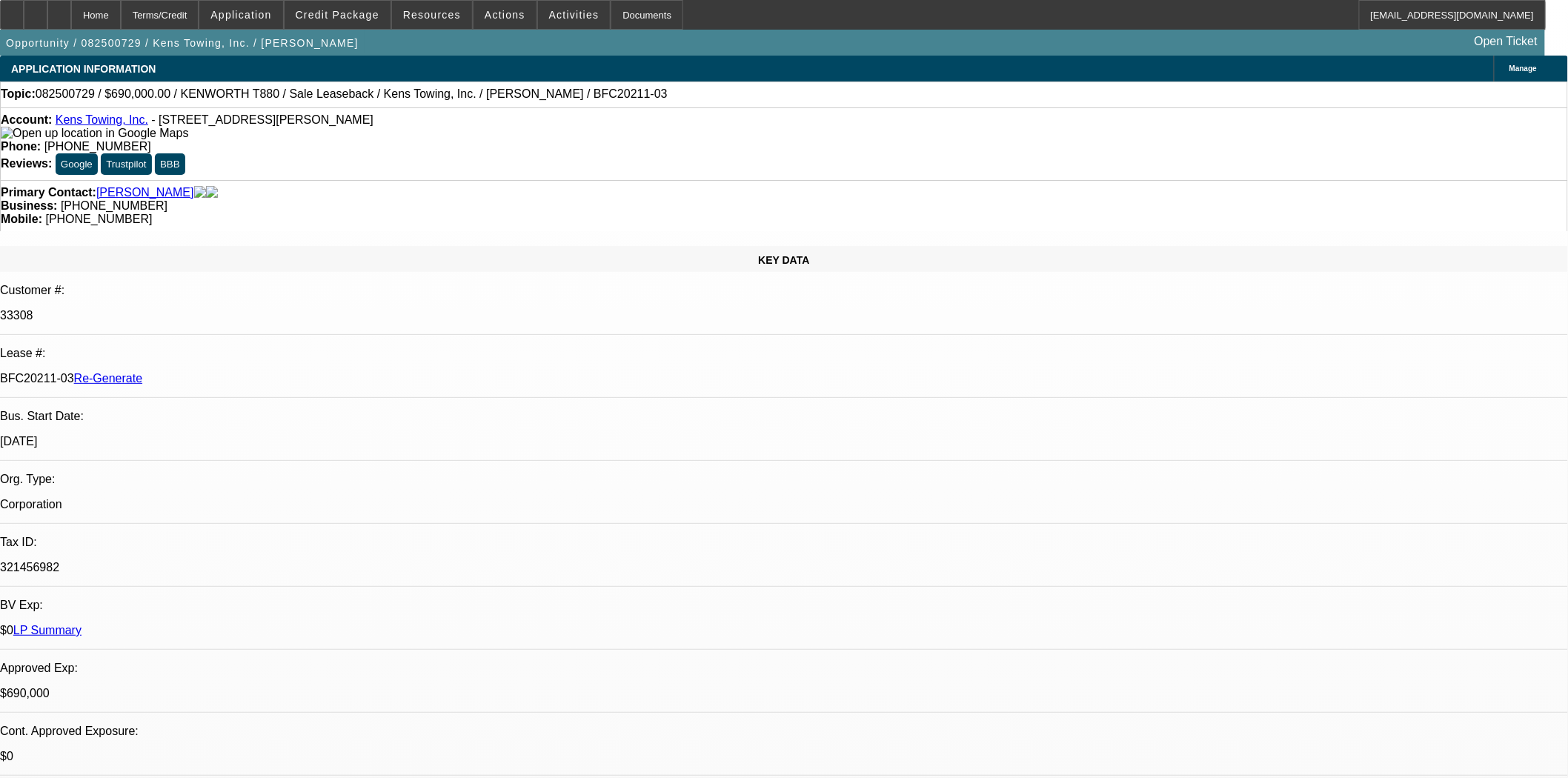
select select "0"
select select "6"
click at [549, 12] on span "Activities" at bounding box center [574, 14] width 50 height 12
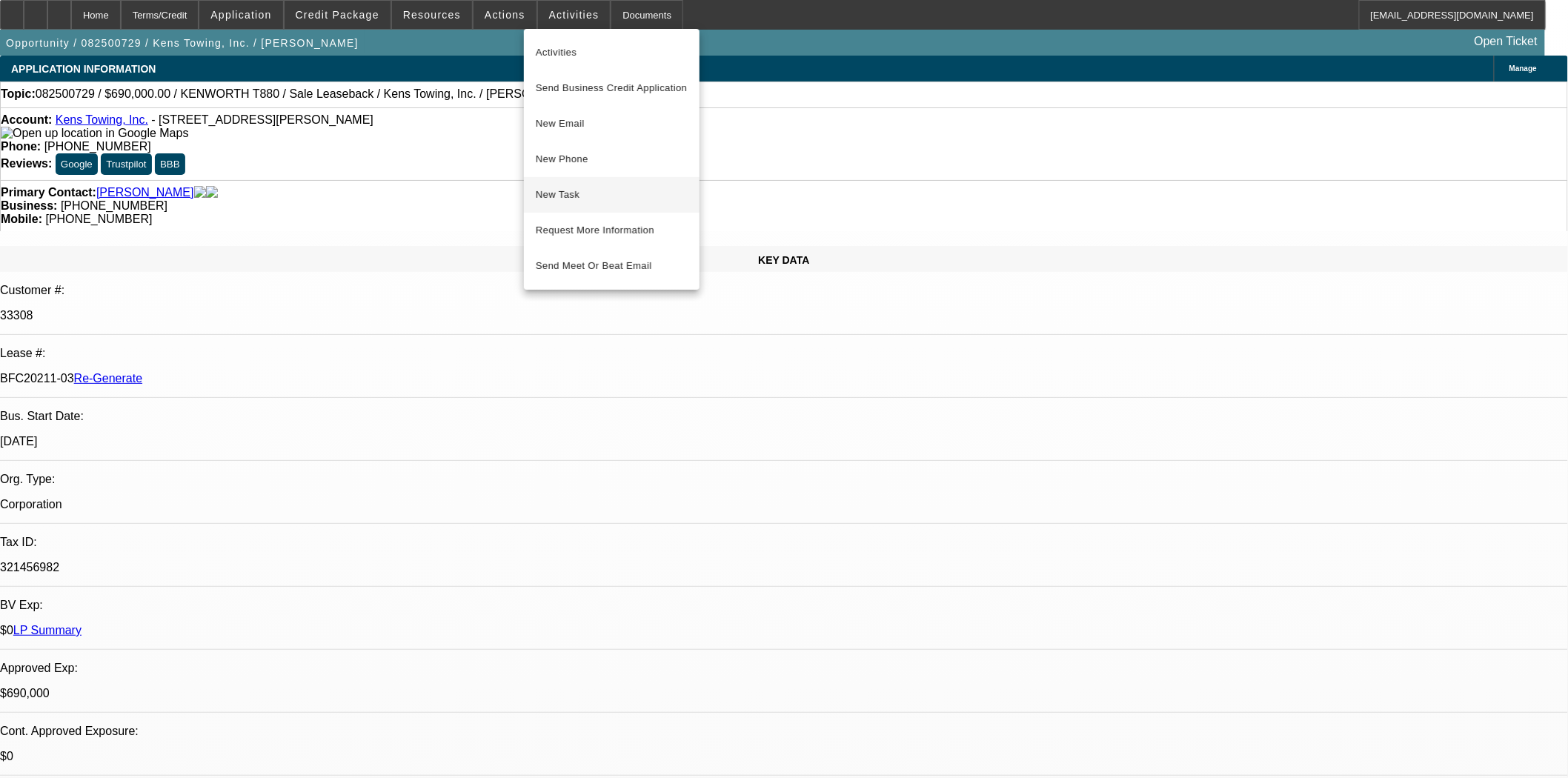
click at [574, 186] on span "New Task" at bounding box center [611, 195] width 152 height 18
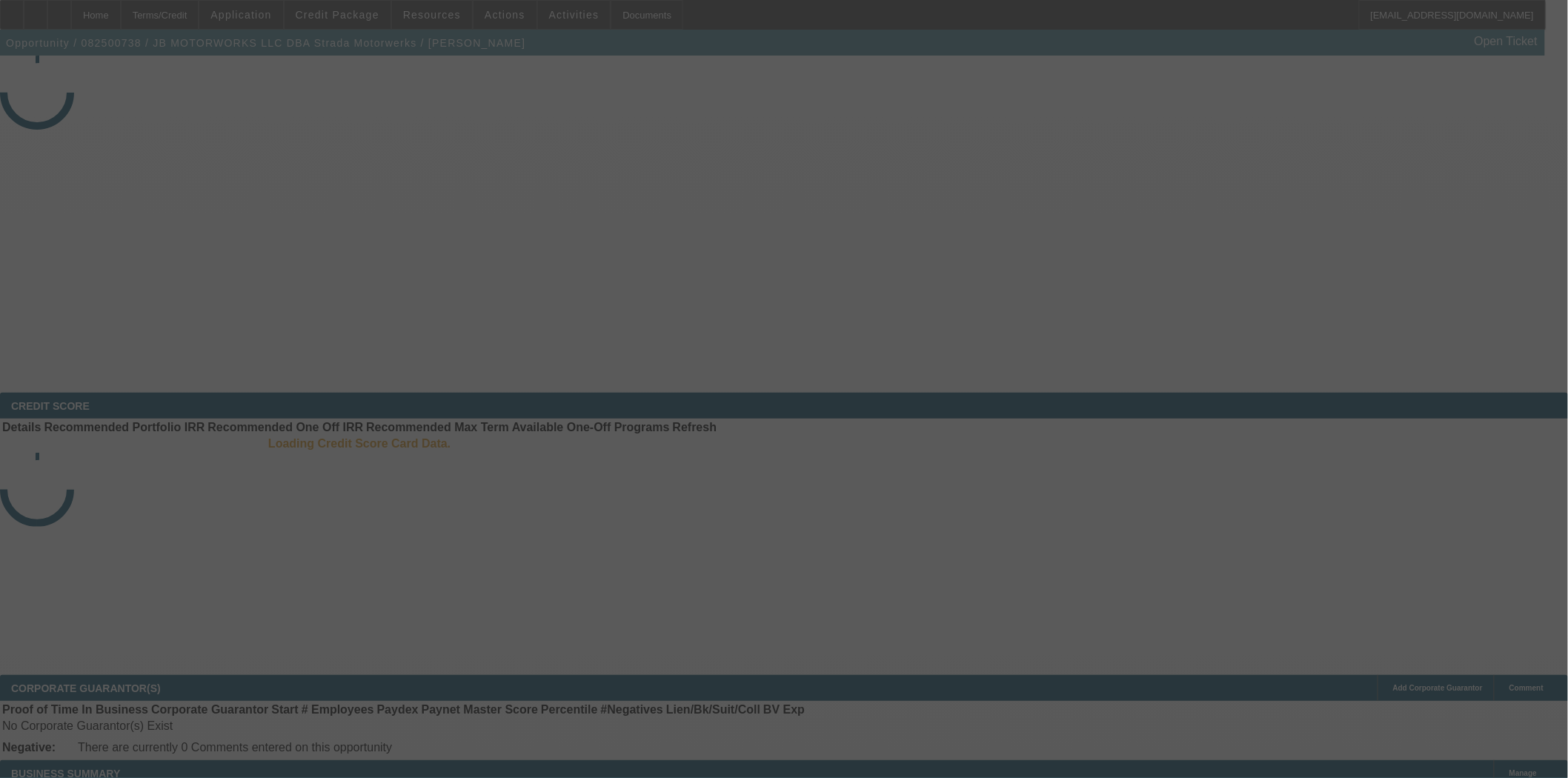
select select "3"
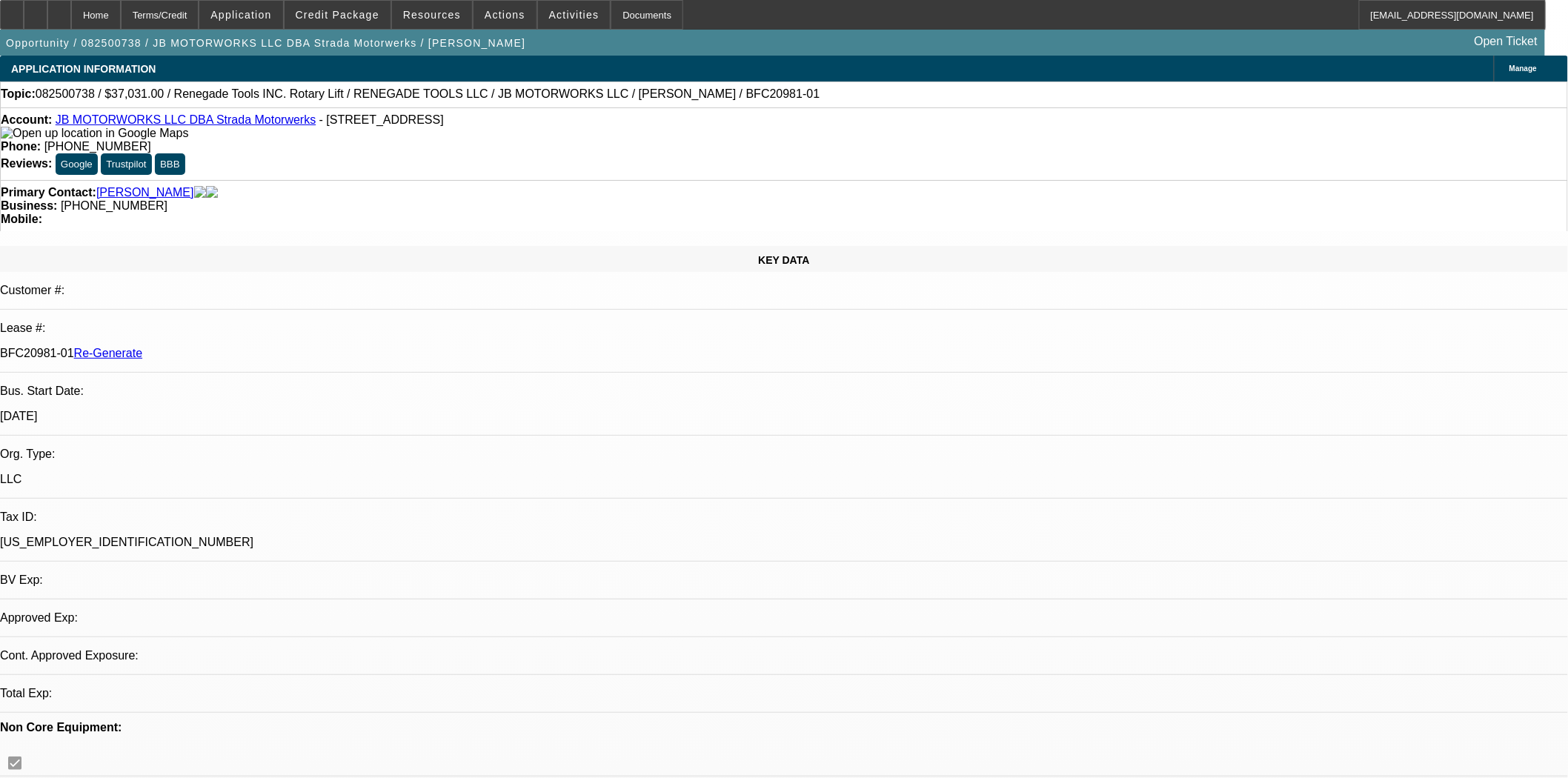
select select "0"
select select "3"
select select "0.1"
select select "4"
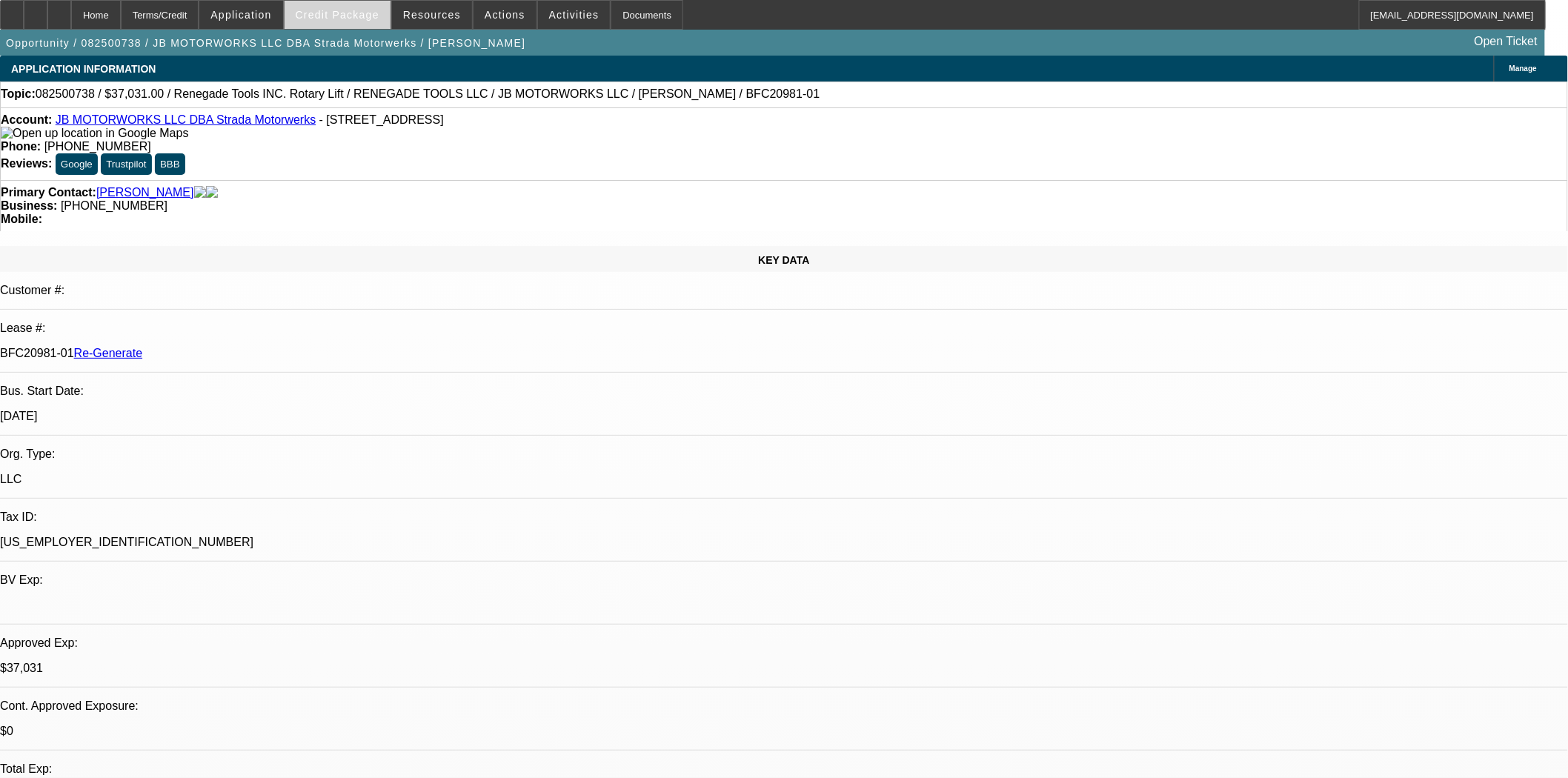
click at [343, 17] on span "Credit Package" at bounding box center [337, 14] width 84 height 12
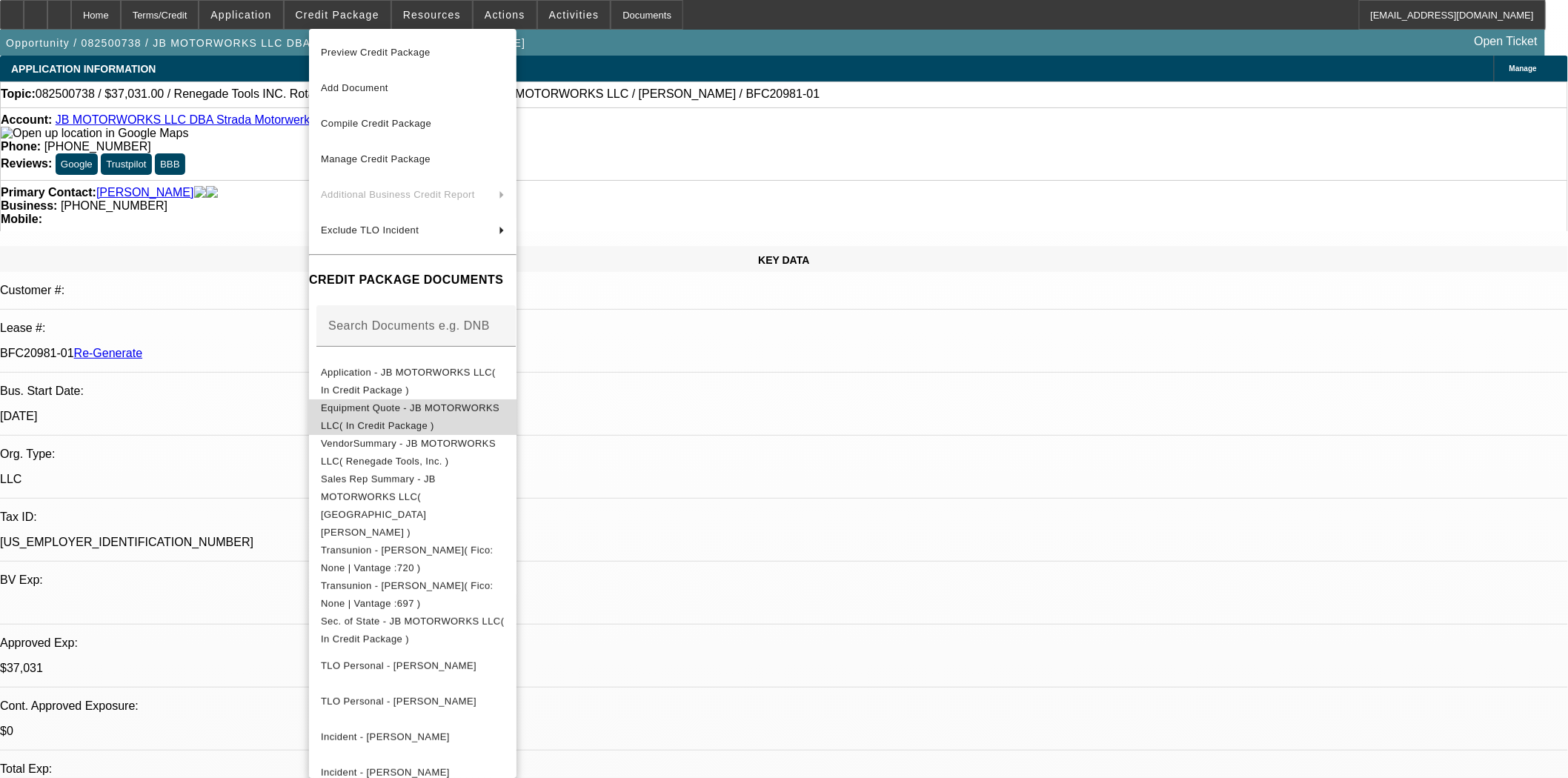
click at [418, 413] on span "Equipment Quote - JB MOTORWORKS LLC( In Credit Package )" at bounding box center [410, 417] width 178 height 29
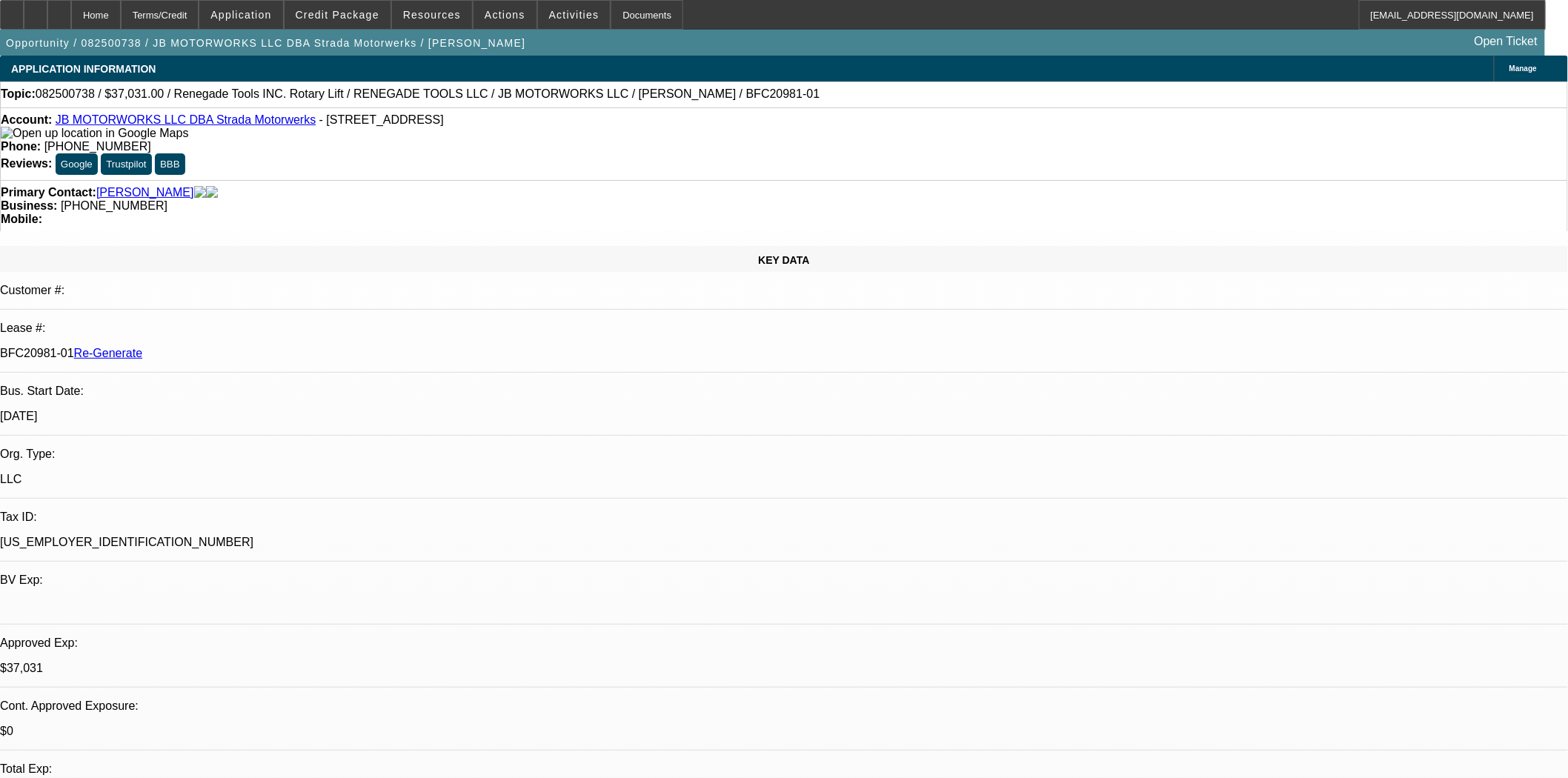
drag, startPoint x: 680, startPoint y: 99, endPoint x: 667, endPoint y: 105, distance: 14.3
click at [680, 99] on div "Topic: 082500738 / $37,031.00 / Renegade Tools INC. Rotary Lift / RENEGADE TOOL…" at bounding box center [784, 94] width 1566 height 14
click at [12, 9] on icon at bounding box center [12, 9] width 0 height 0
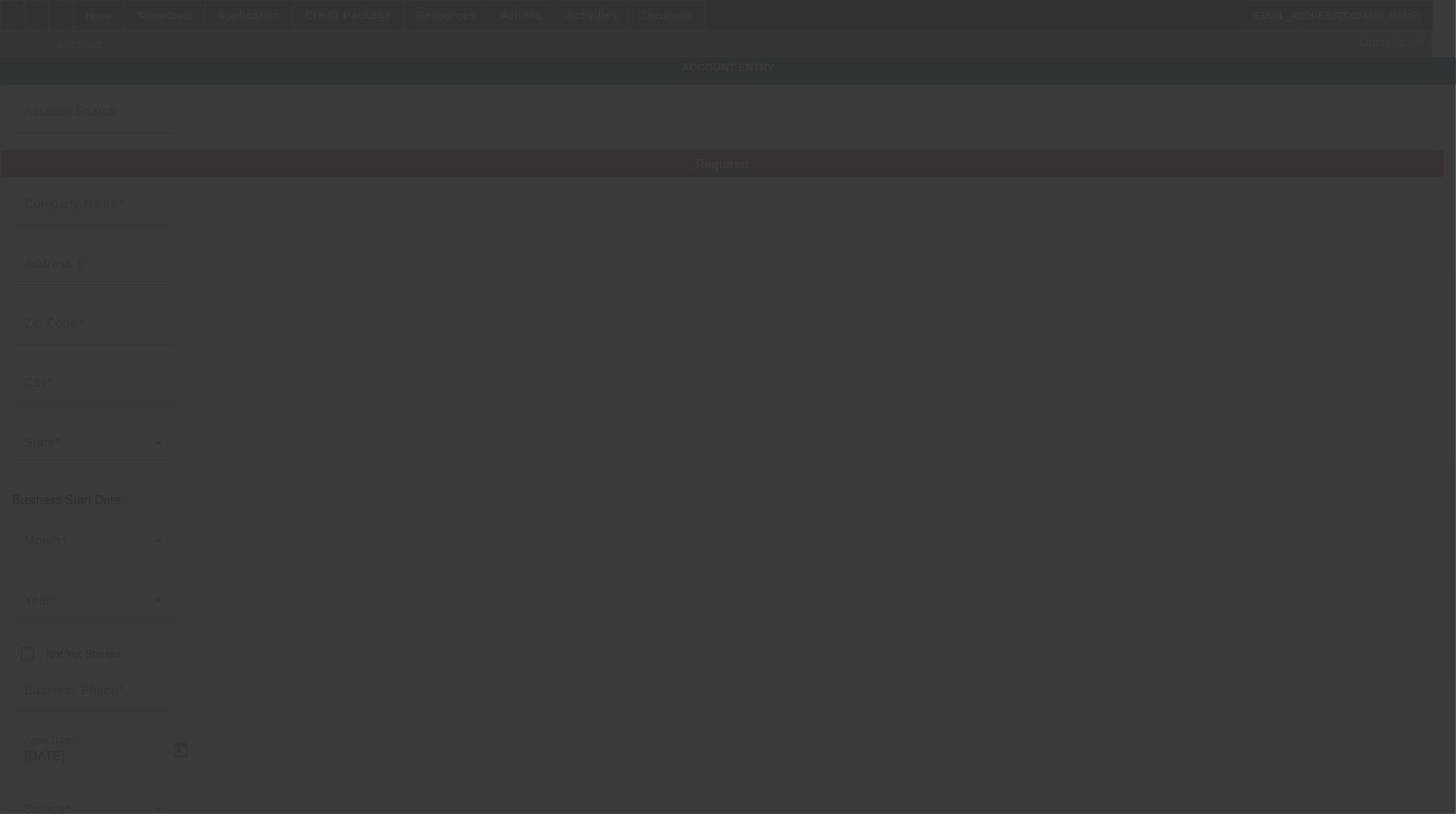
type input "Kens Towing, Inc."
type input "[STREET_ADDRESS][PERSON_NAME]"
type input "72949"
type input "Ozark"
type input "[PHONE_NUMBER]"
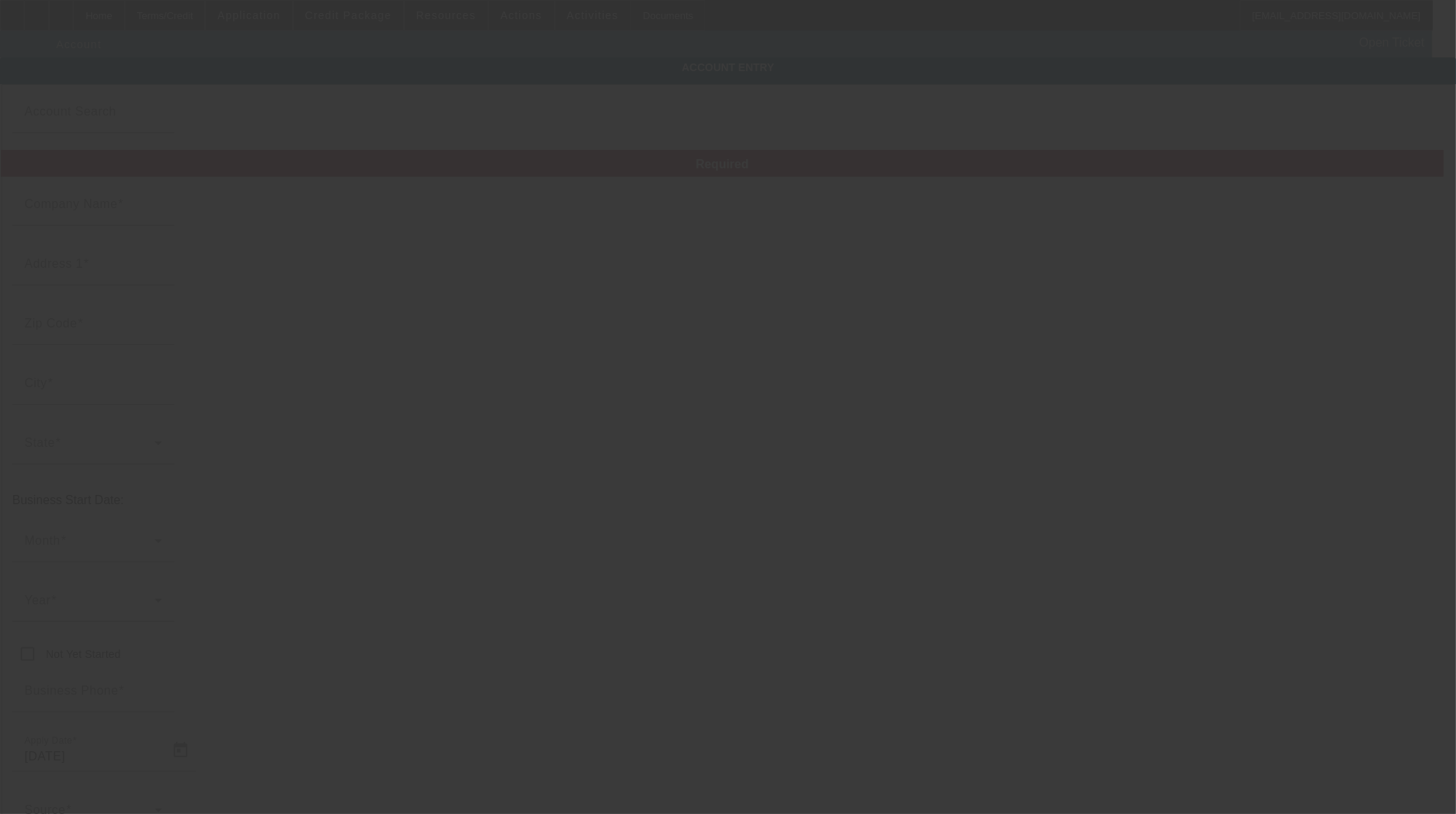
type input "[EMAIL_ADDRESS][DOMAIN_NAME]"
type input "Franklin"
type input "[PHONE_NUMBER]"
type input "321456982"
type input "Towing"
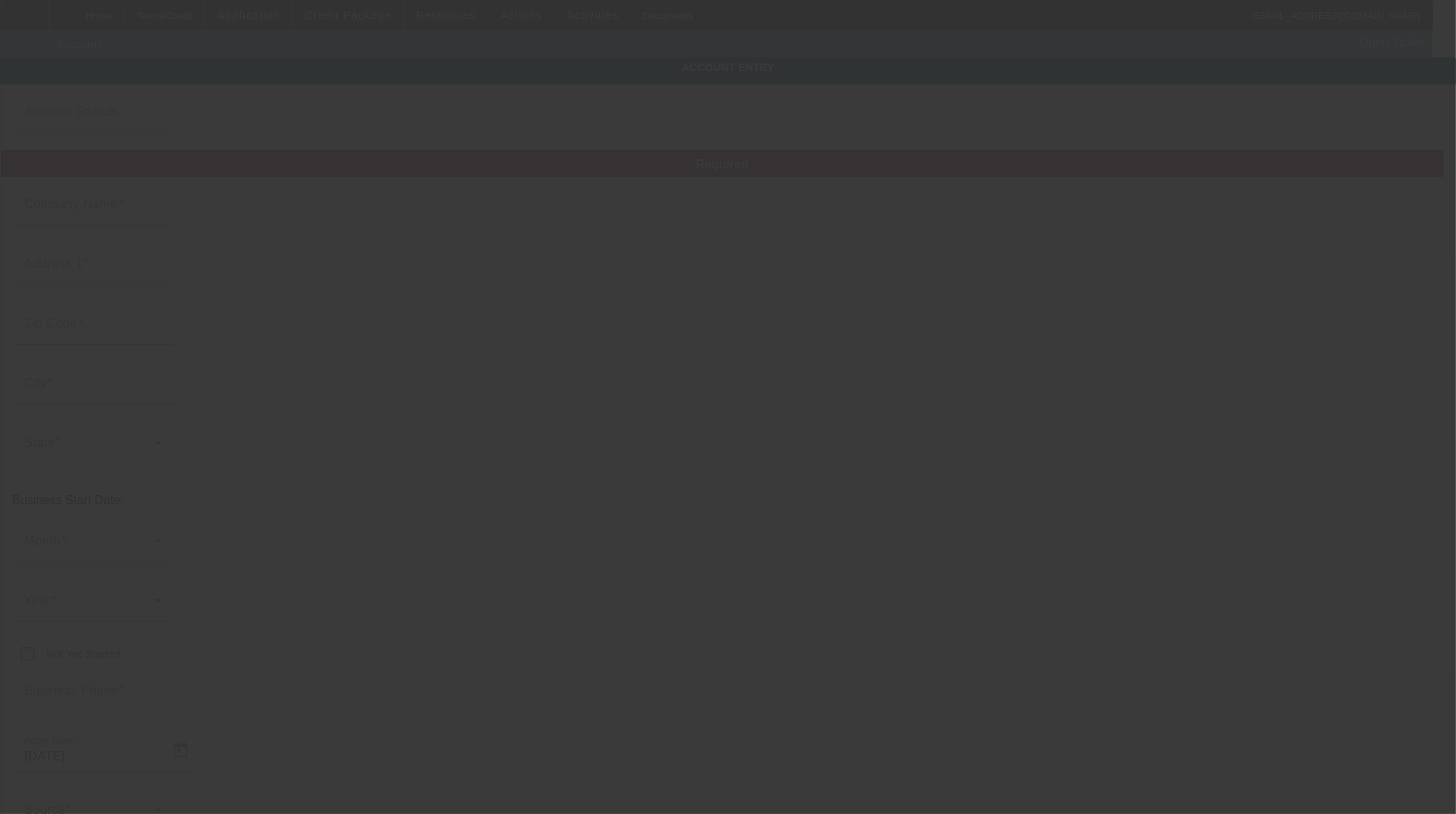
type input "[URL][DOMAIN_NAME]"
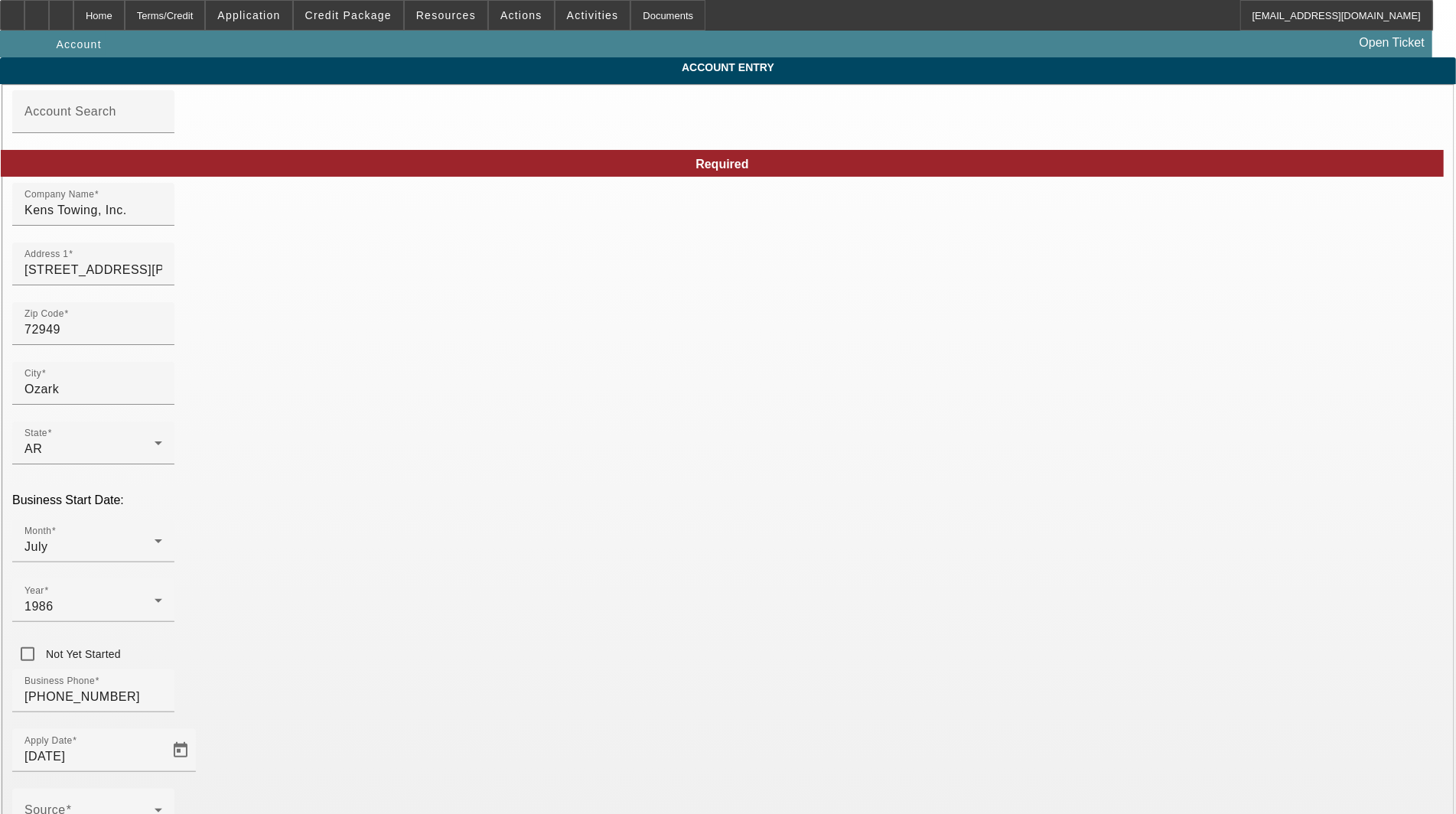
type input "[DATE]"
click at [162, 279] on input "[STREET_ADDRESS][PERSON_NAME]" at bounding box center [93, 269] width 138 height 18
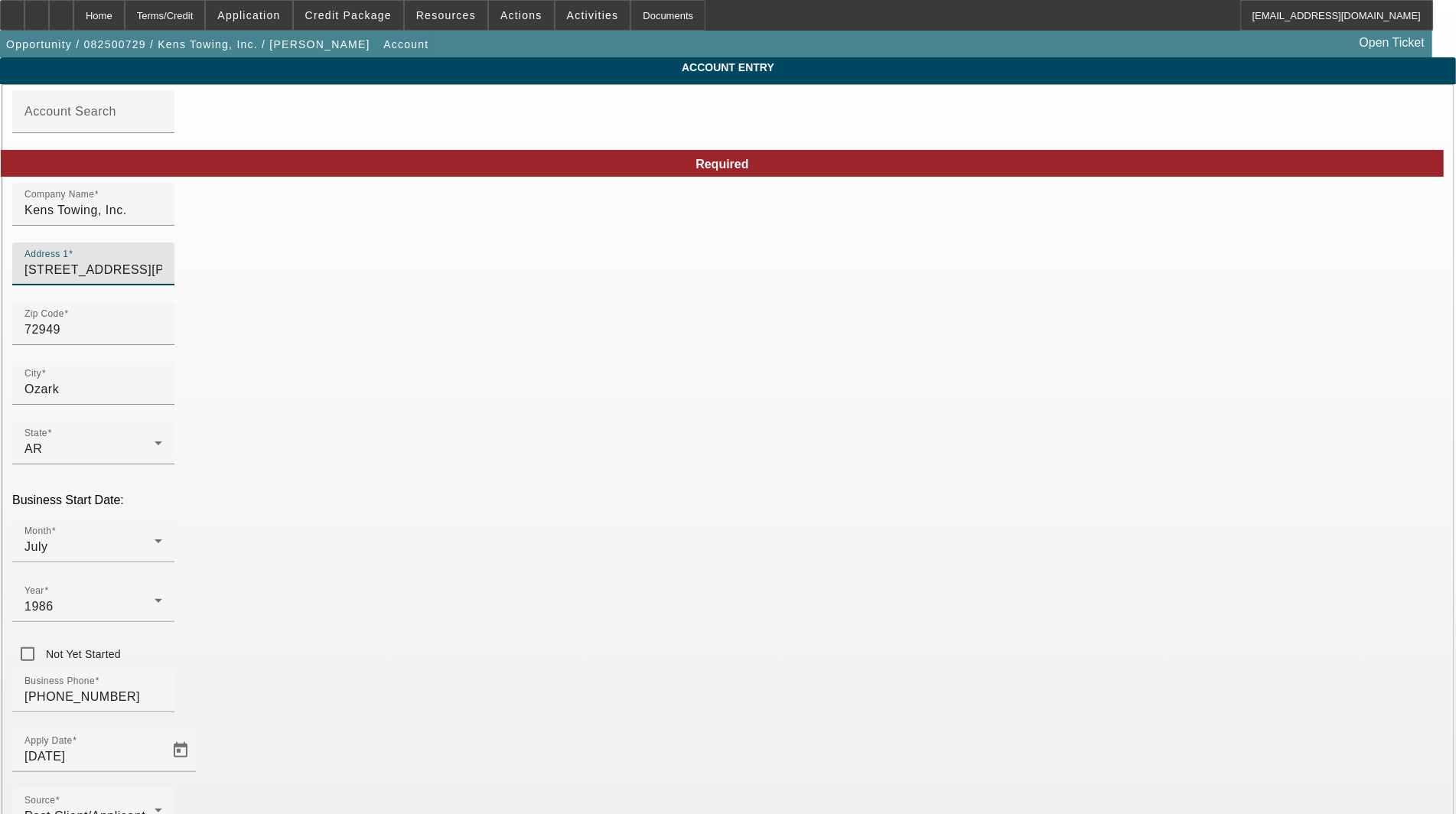
type input "[STREET_ADDRESS][PERSON_NAME]"
type input "Ozark"
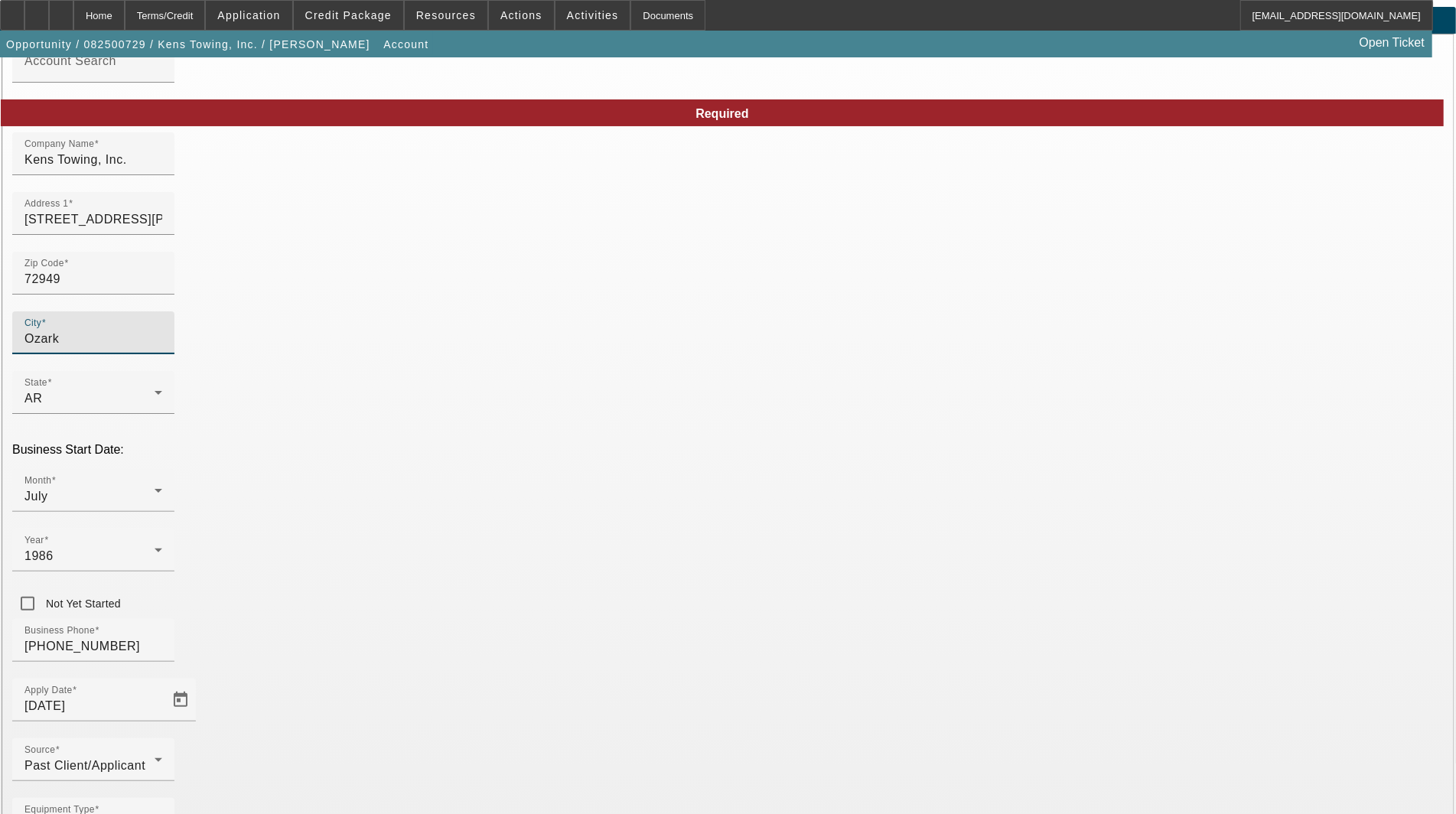
scroll to position [75, 0]
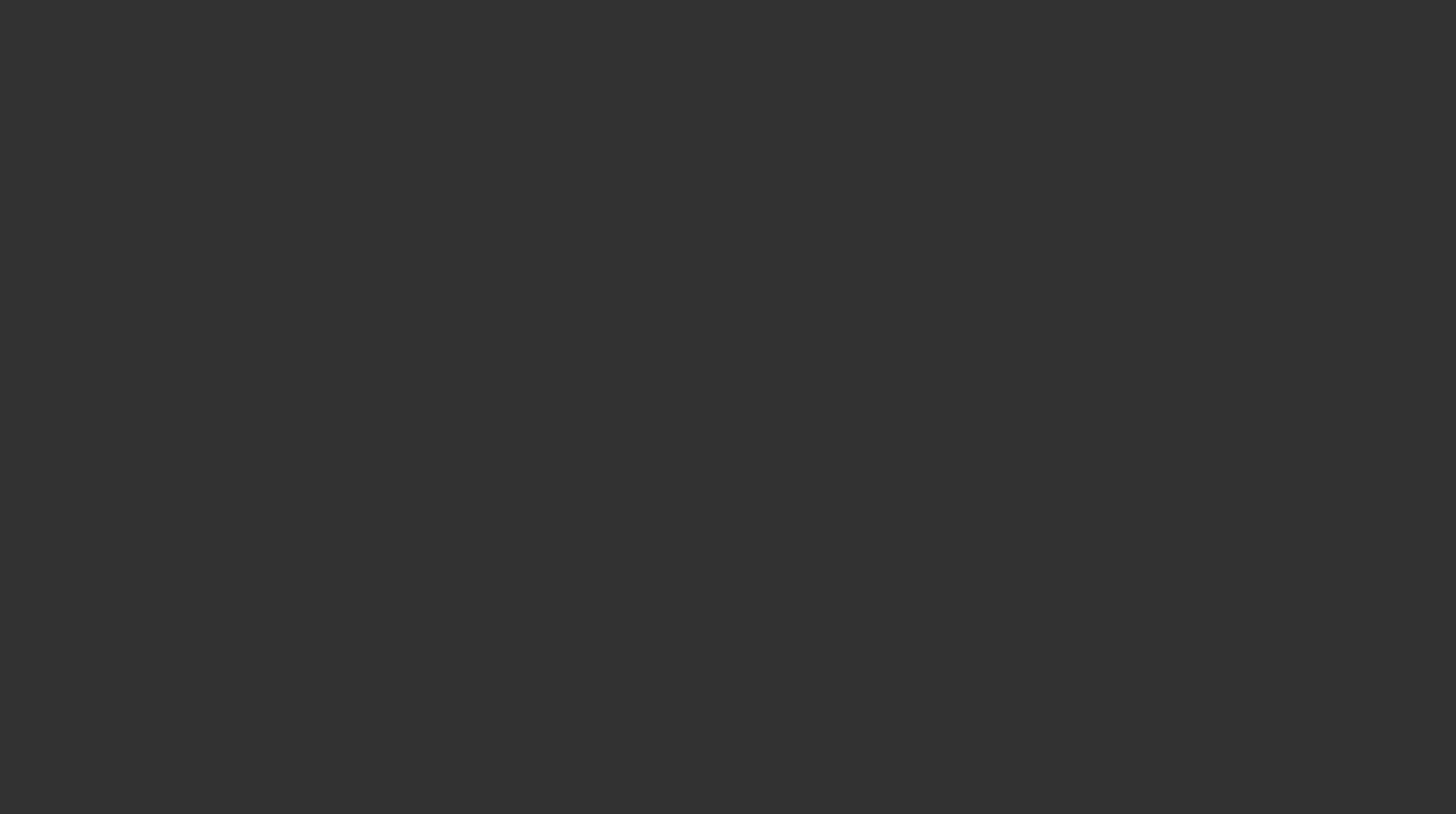
select select "3"
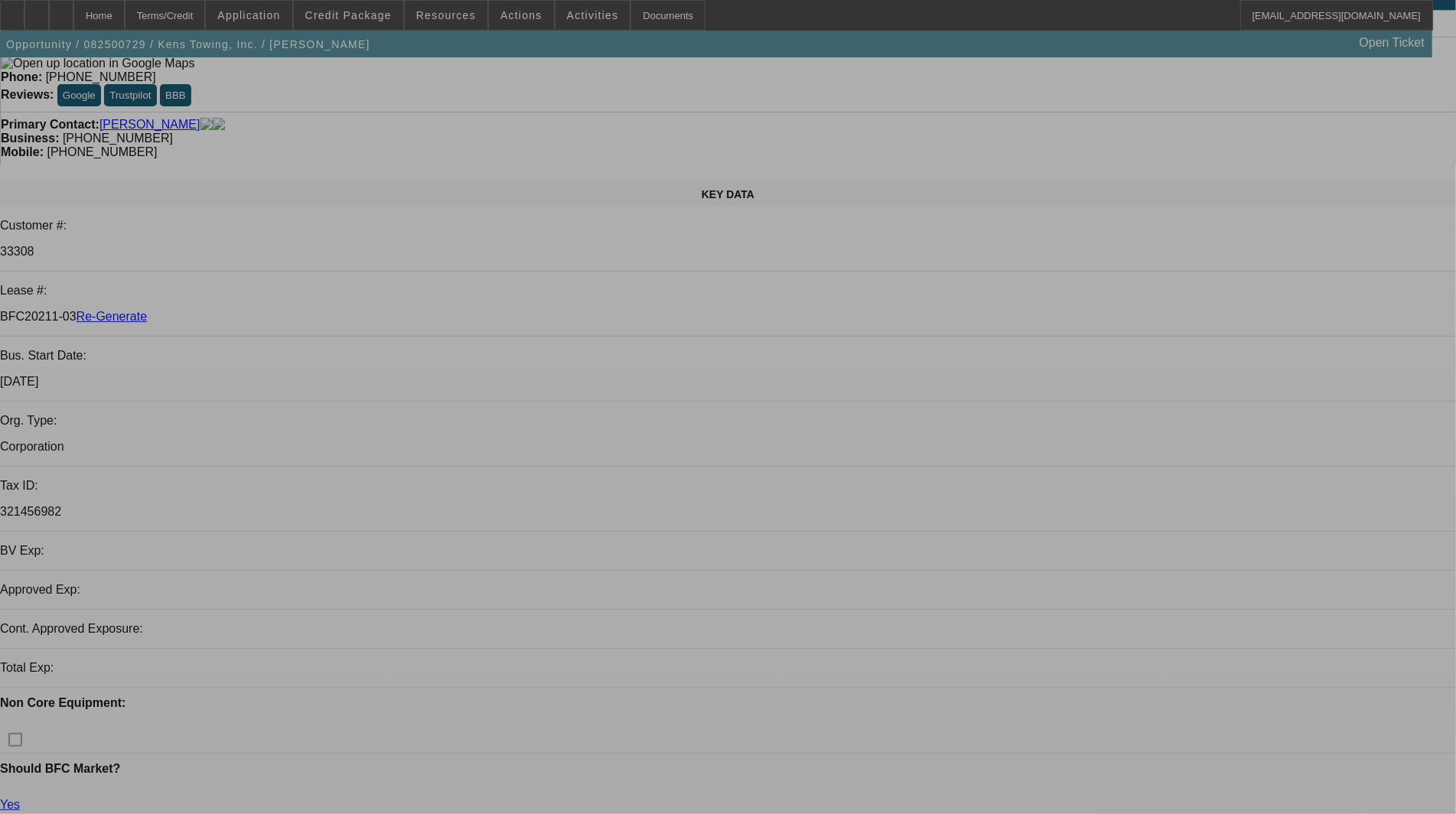
select select "0"
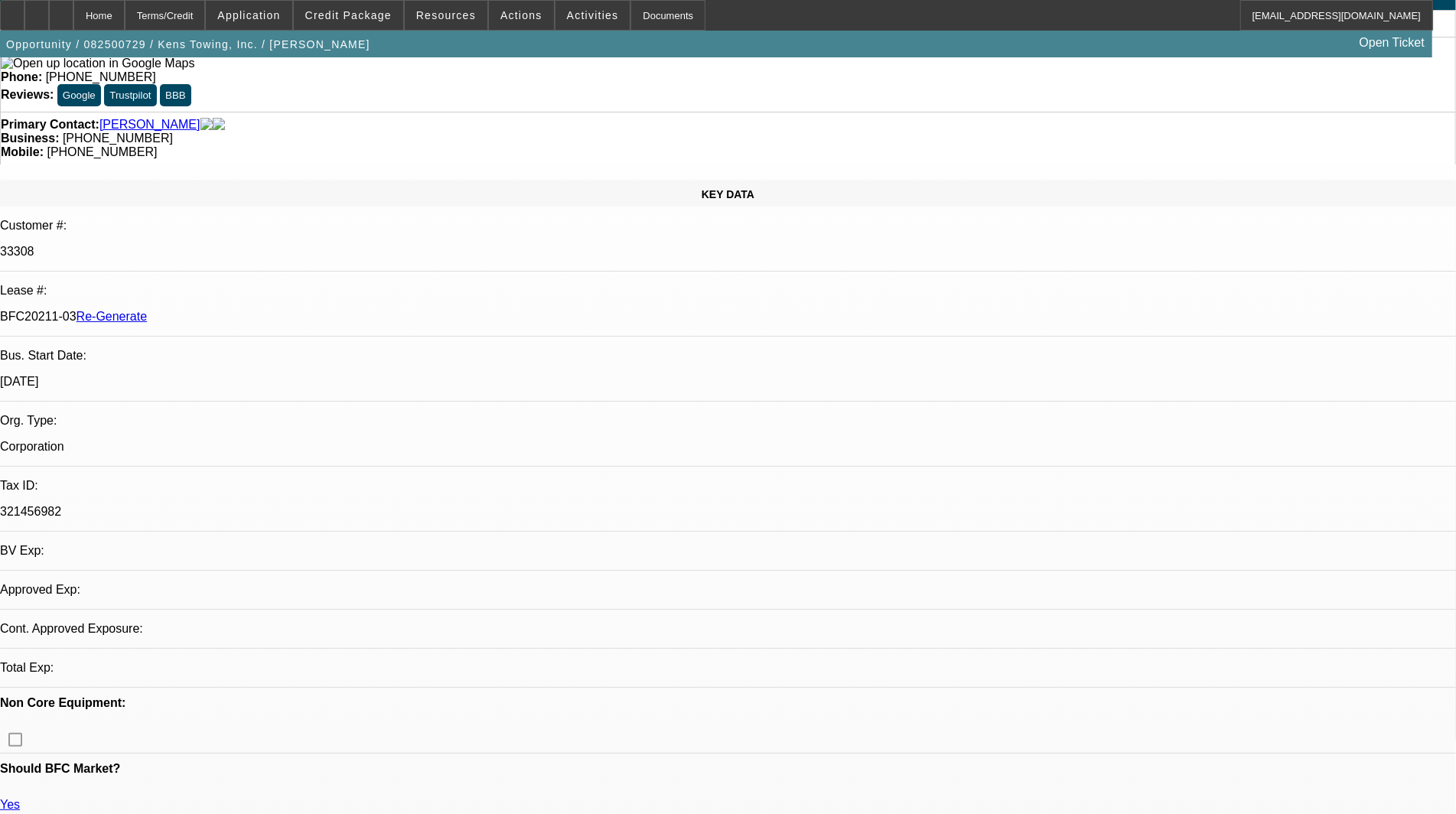
select select "2"
select select "0"
select select "6"
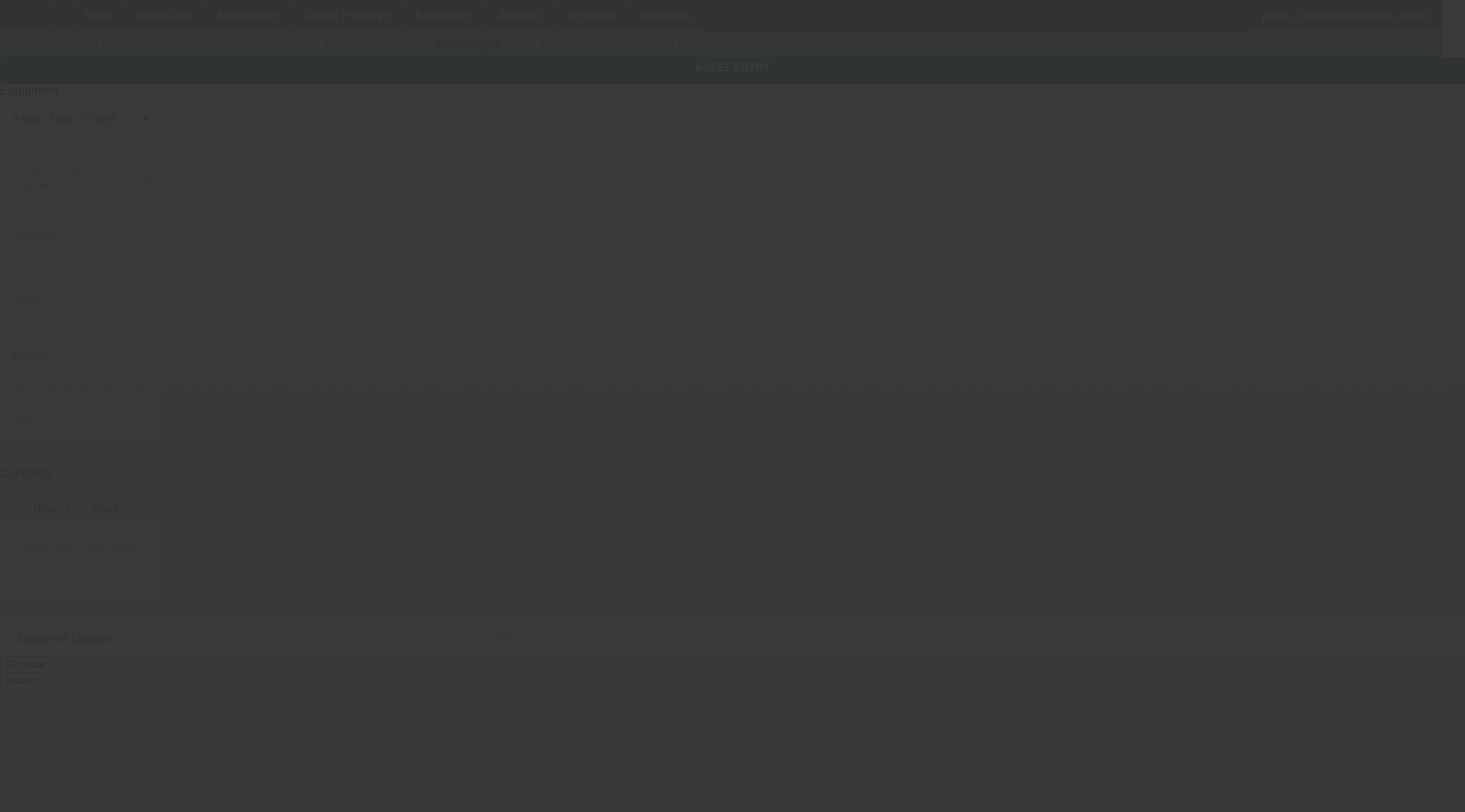
type input "same as above"
radio input "true"
type input "[STREET_ADDRESS][PERSON_NAME]"
type input "Ozark"
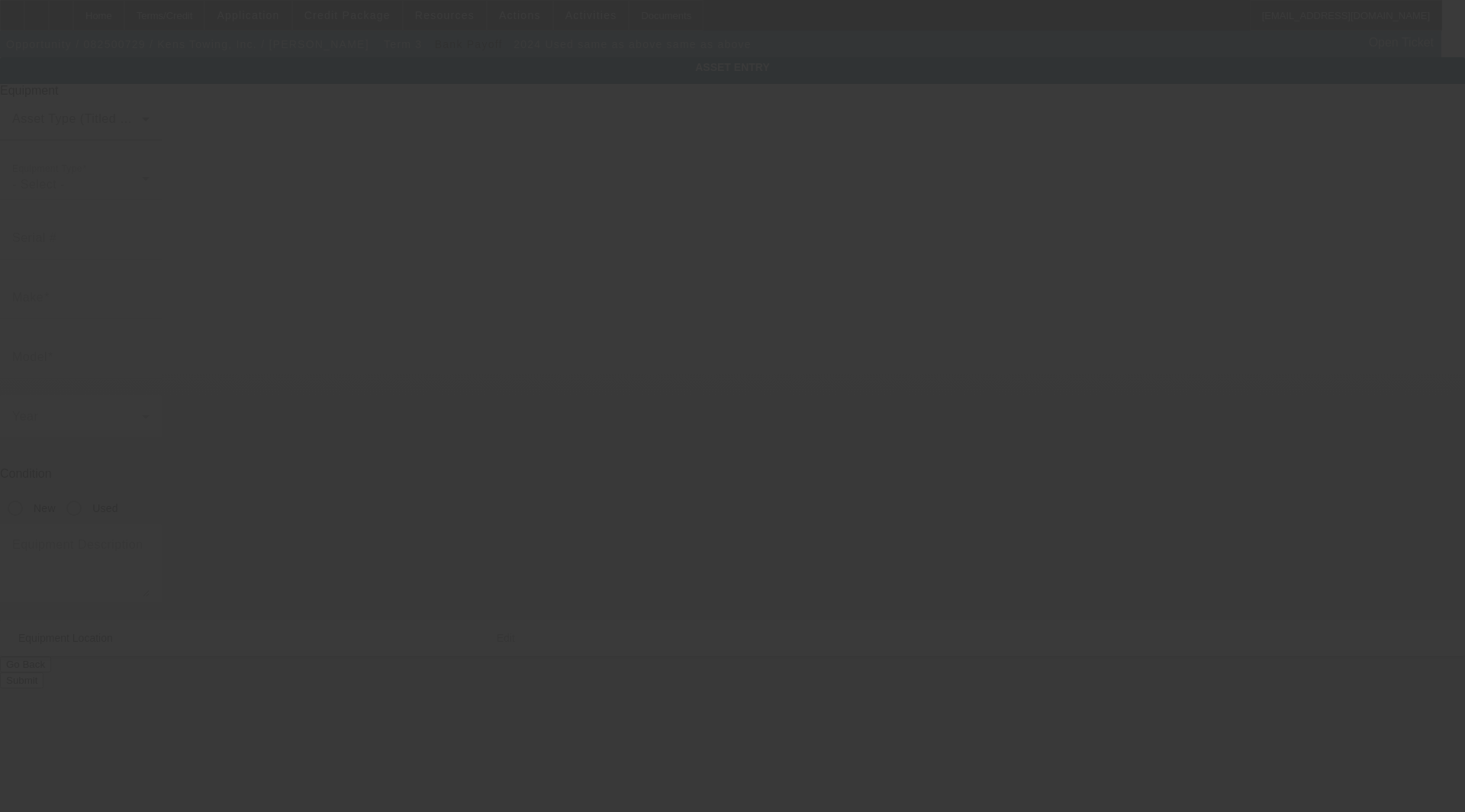
type input "72949"
type input "Franklin"
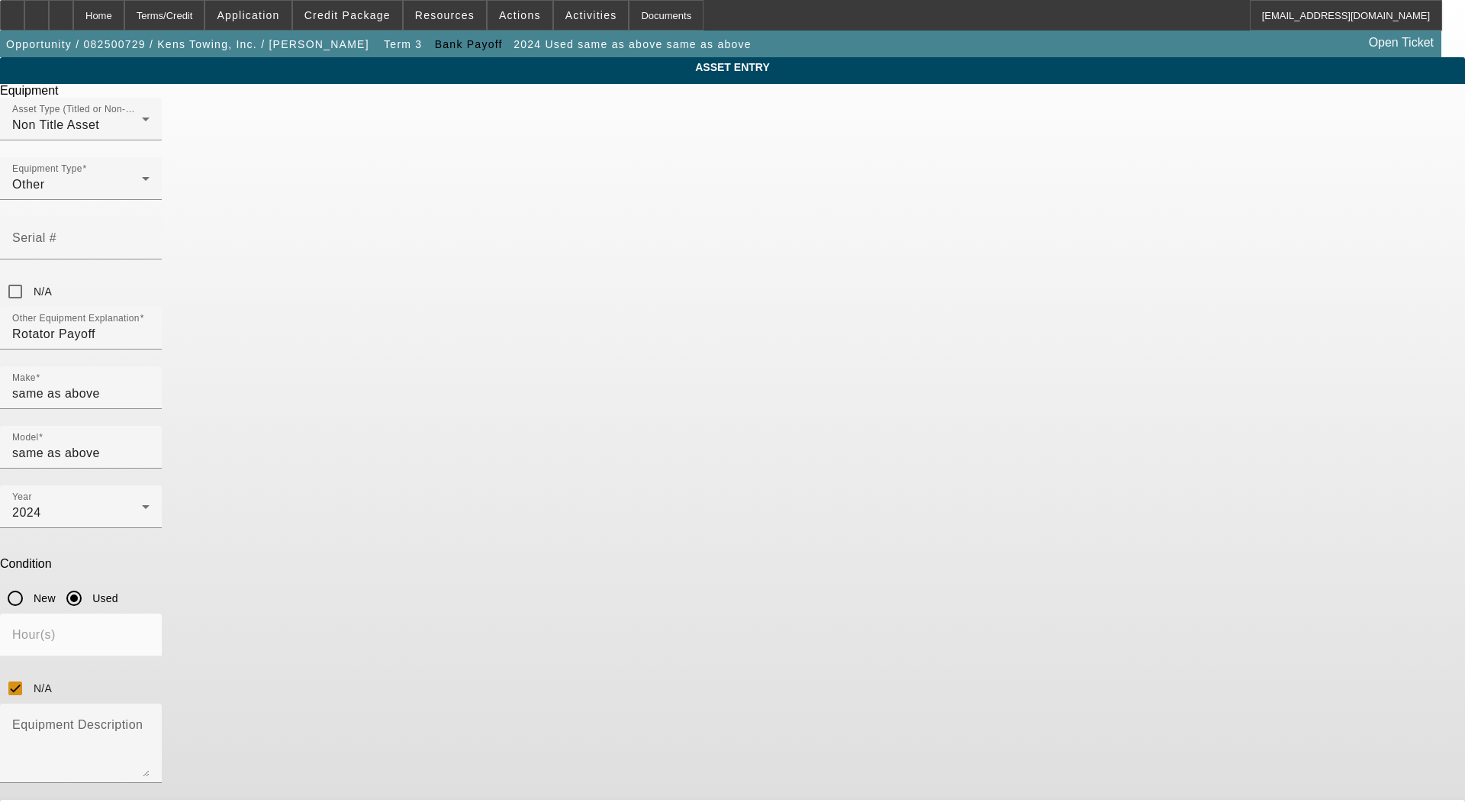
click at [1405, 18] on span "Delete asset" at bounding box center [1427, 13] width 46 height 9
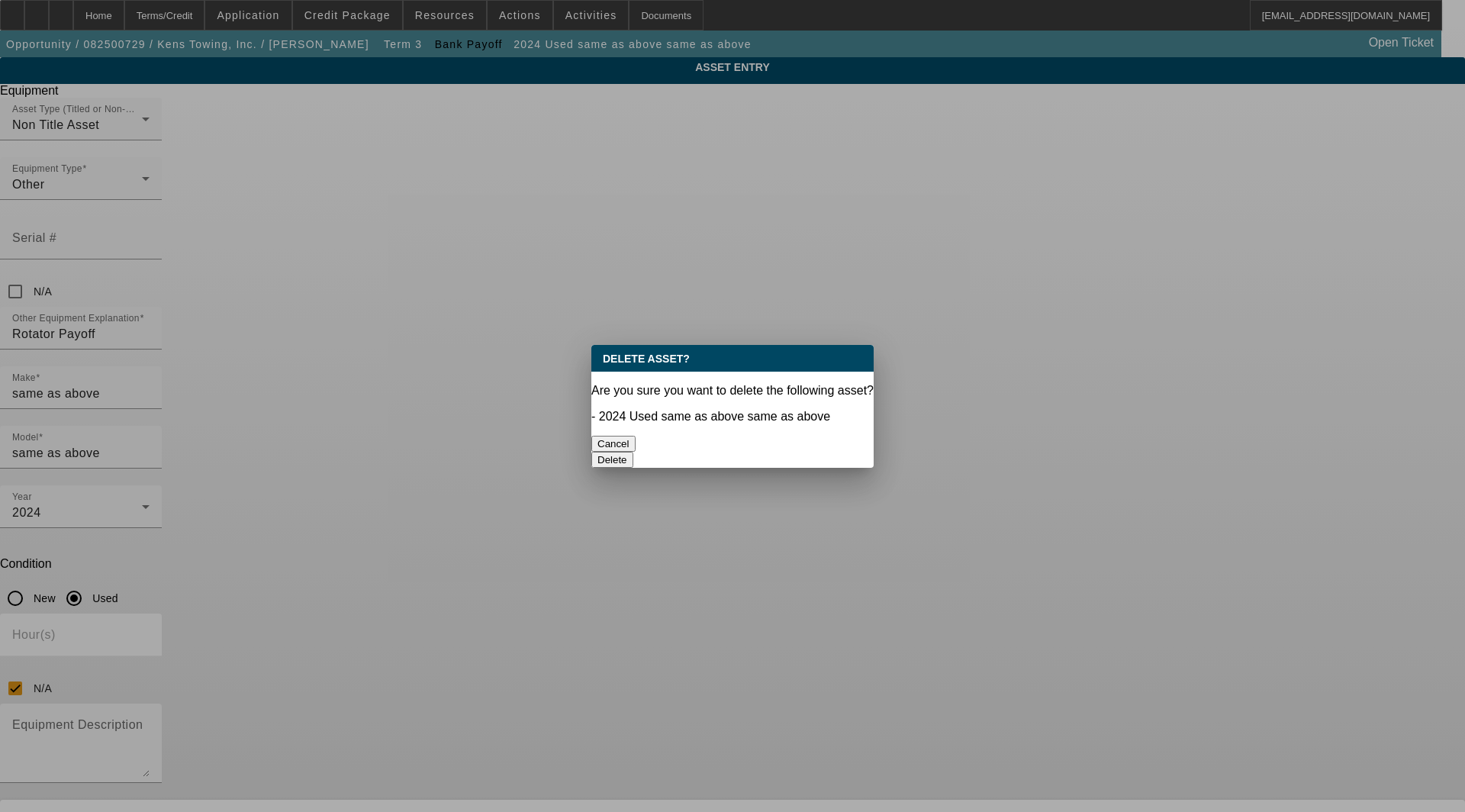
click at [815, 410] on p "- 2024 Used same as above same as above" at bounding box center [732, 416] width 283 height 14
click at [634, 452] on button "Delete" at bounding box center [613, 459] width 42 height 16
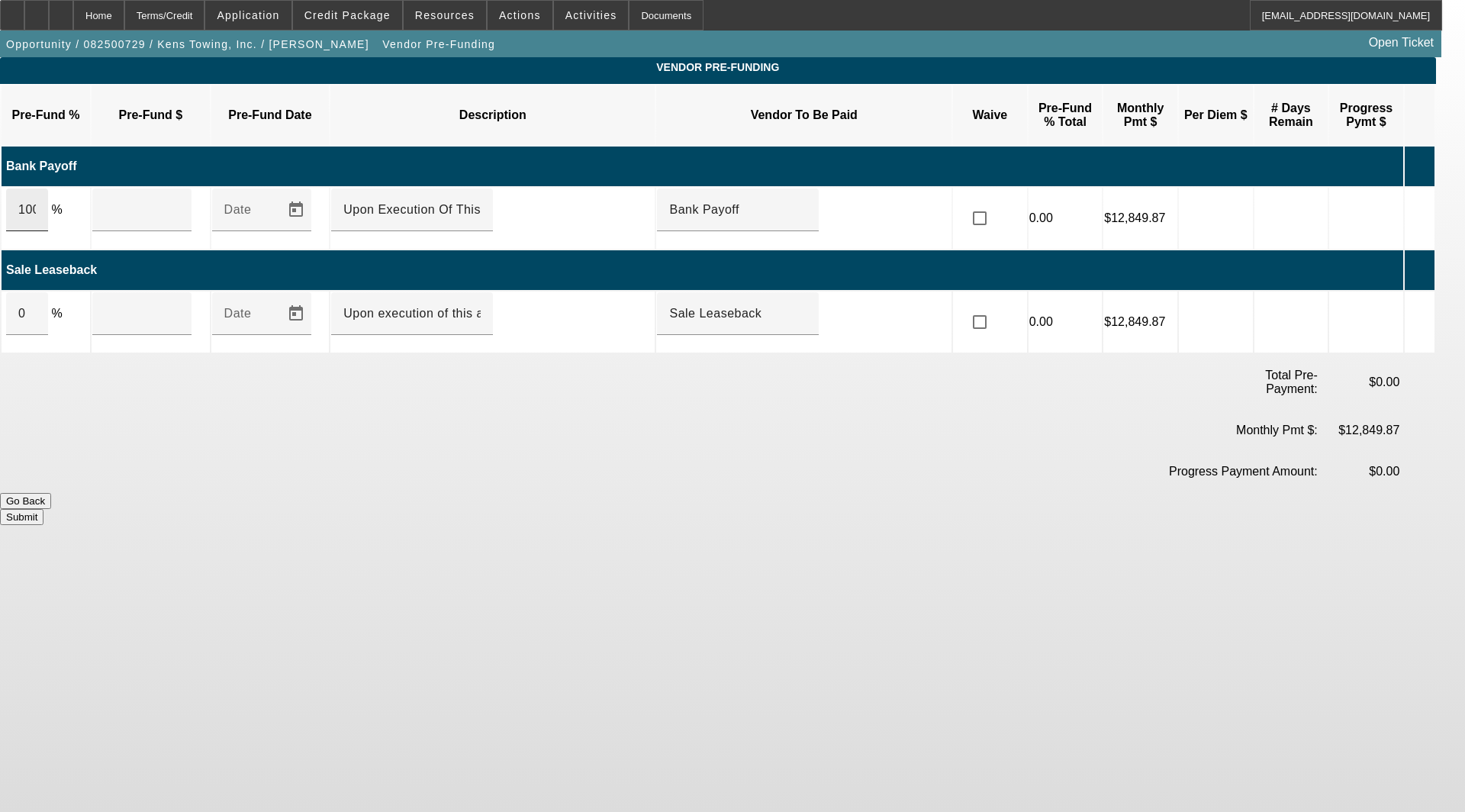
click at [48, 188] on div "100" at bounding box center [27, 209] width 42 height 43
type input "$164,205.09"
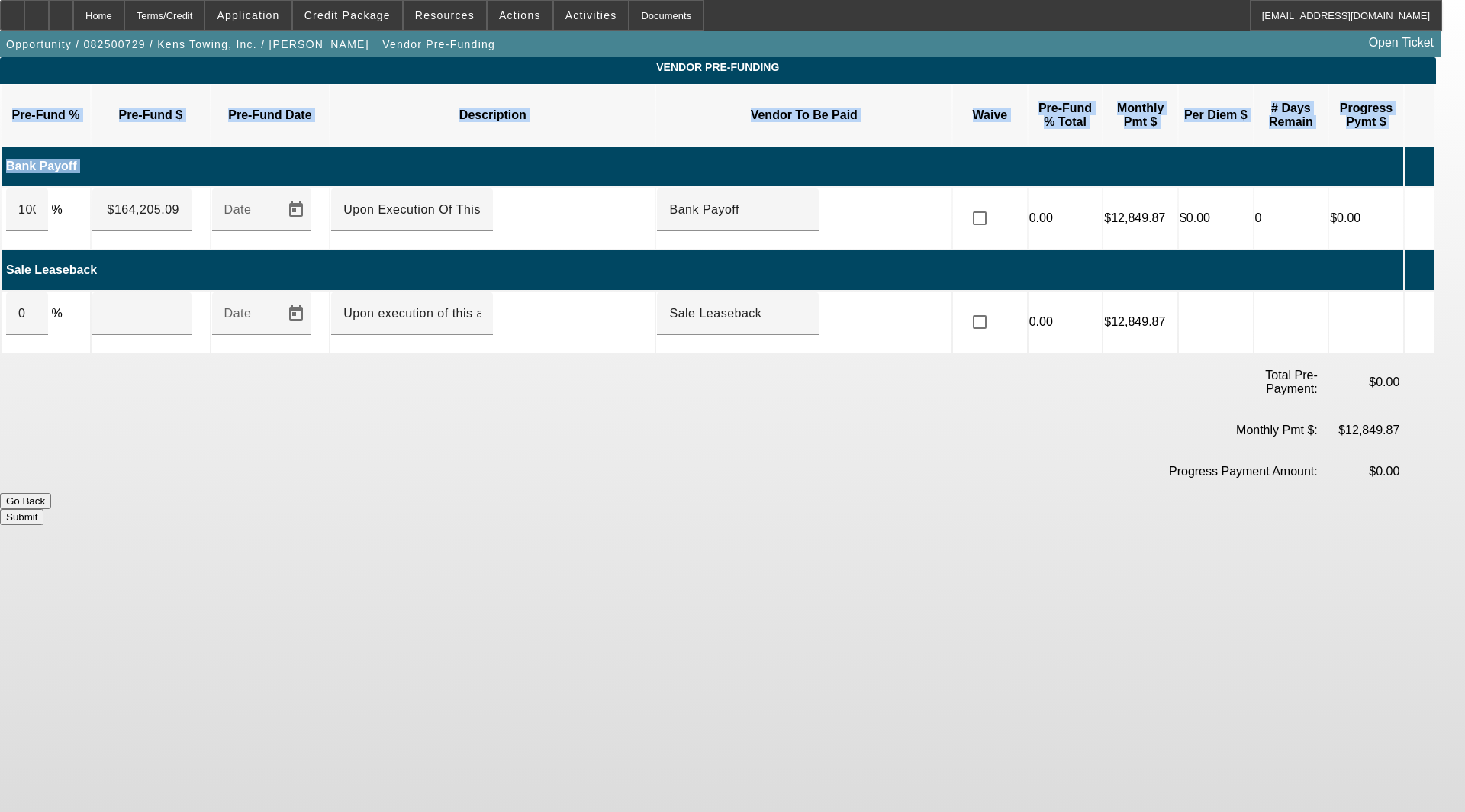
drag, startPoint x: 69, startPoint y: 187, endPoint x: -47, endPoint y: 200, distance: 116.7
click at [0, 200] on html "Home Terms/Credit Application Credit Package Resources Actions Activities Docum…" at bounding box center [732, 406] width 1465 height 812
click at [36, 200] on input "100" at bounding box center [27, 209] width 18 height 18
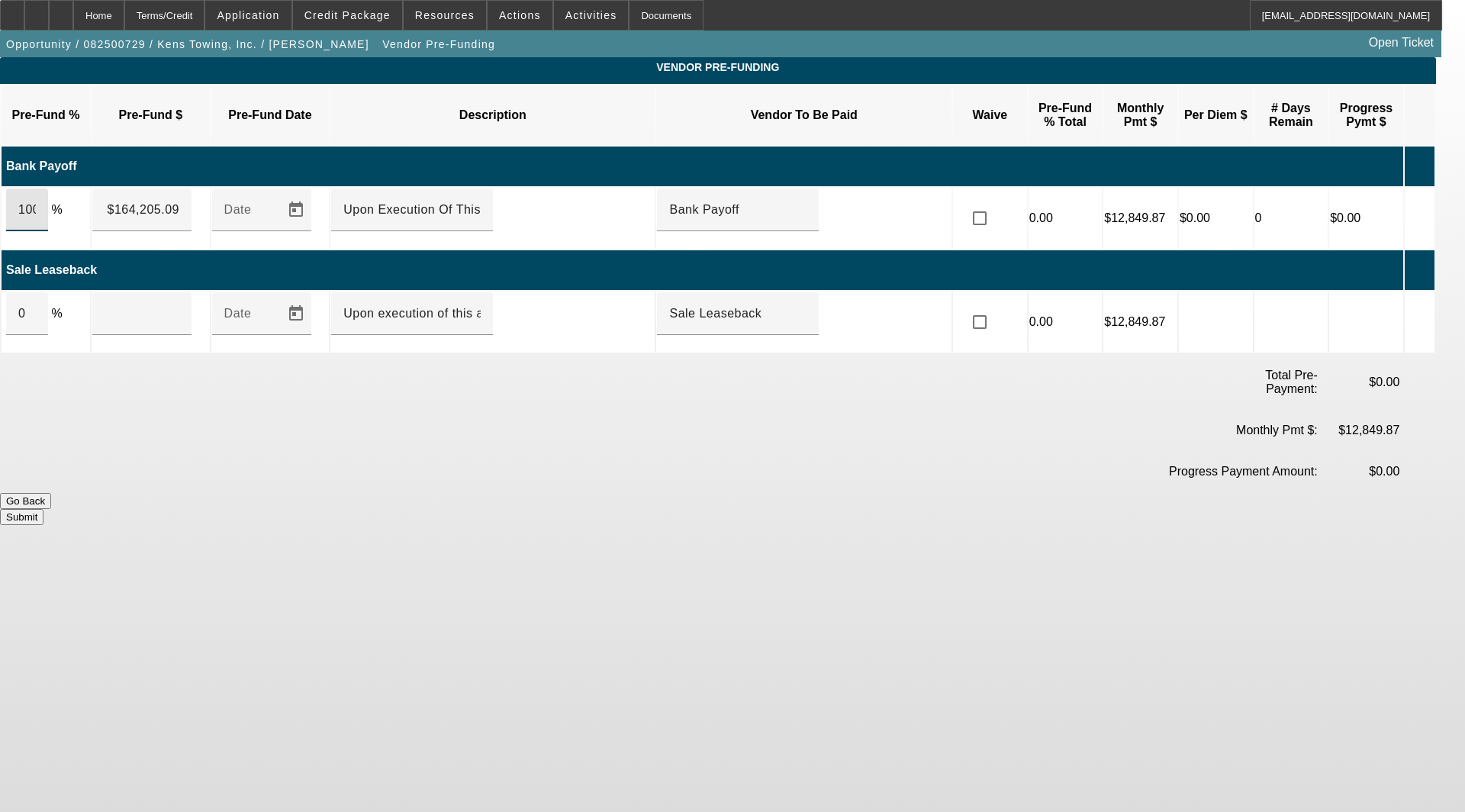
drag, startPoint x: 64, startPoint y: 191, endPoint x: 41, endPoint y: 192, distance: 23.0
click at [41, 192] on div "100" at bounding box center [27, 209] width 42 height 43
type input "0"
type input "$0.00"
click at [44, 508] on button "Submit" at bounding box center [22, 516] width 44 height 16
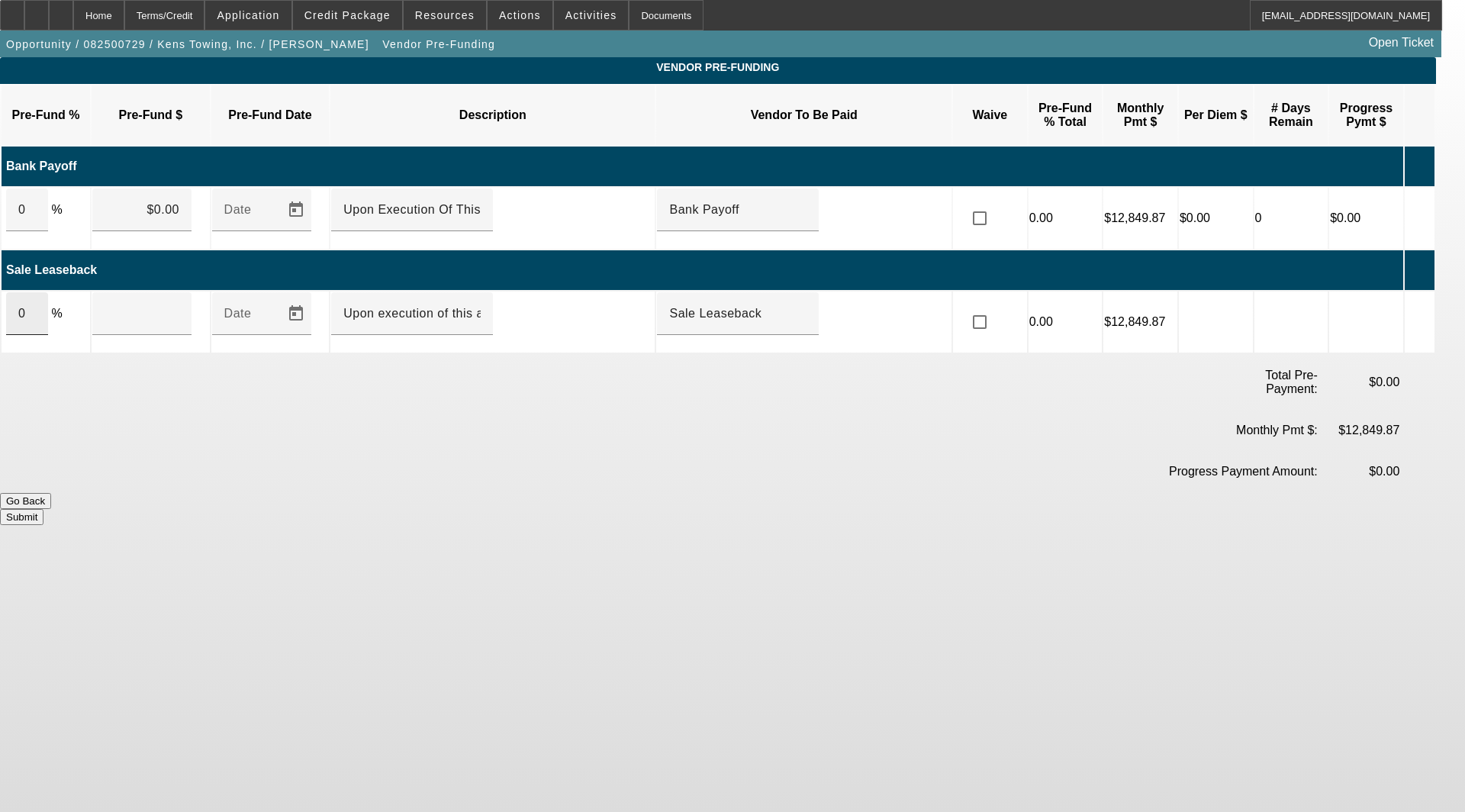
click at [48, 292] on div "0" at bounding box center [27, 313] width 42 height 43
type input "$0.00"
click at [44, 508] on button "Submit" at bounding box center [22, 516] width 44 height 16
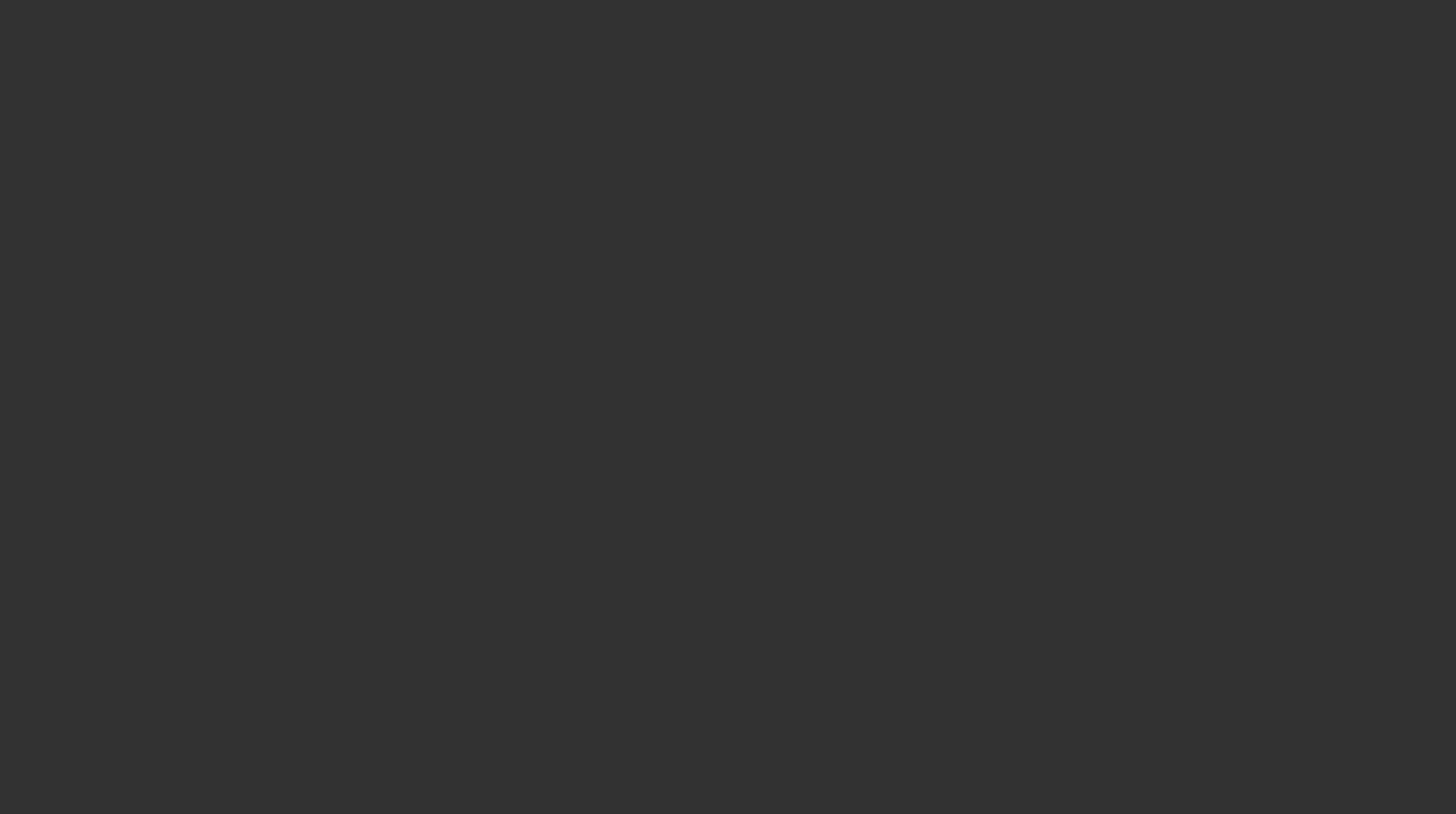
select select "3"
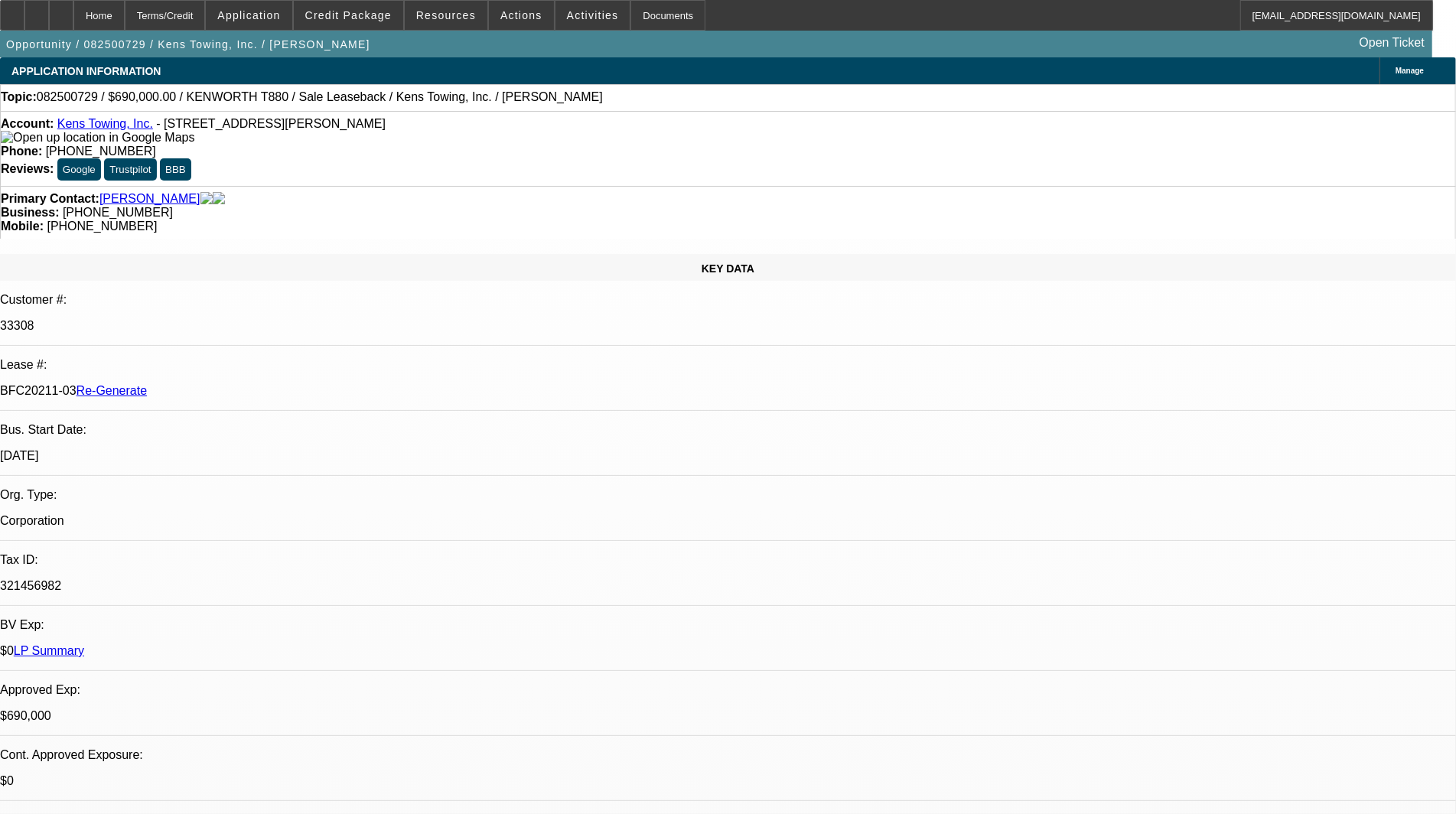
select select "0"
select select "2"
select select "0"
select select "6"
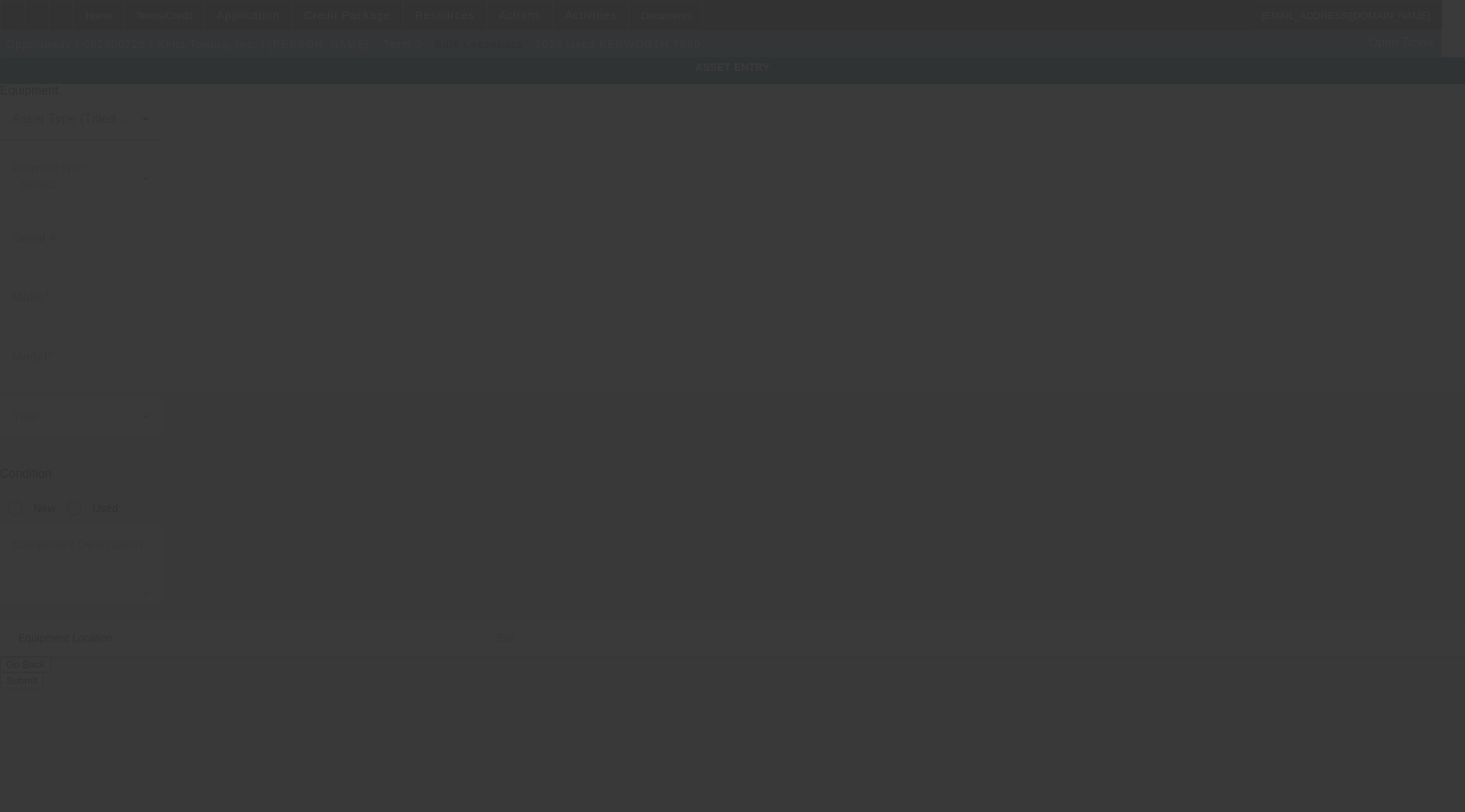
type input "[US_VEHICLE_IDENTIFICATION_NUMBER]"
type input "Kenworth"
type input "T880"
radio input "true"
type input "3023 Pence Ln"
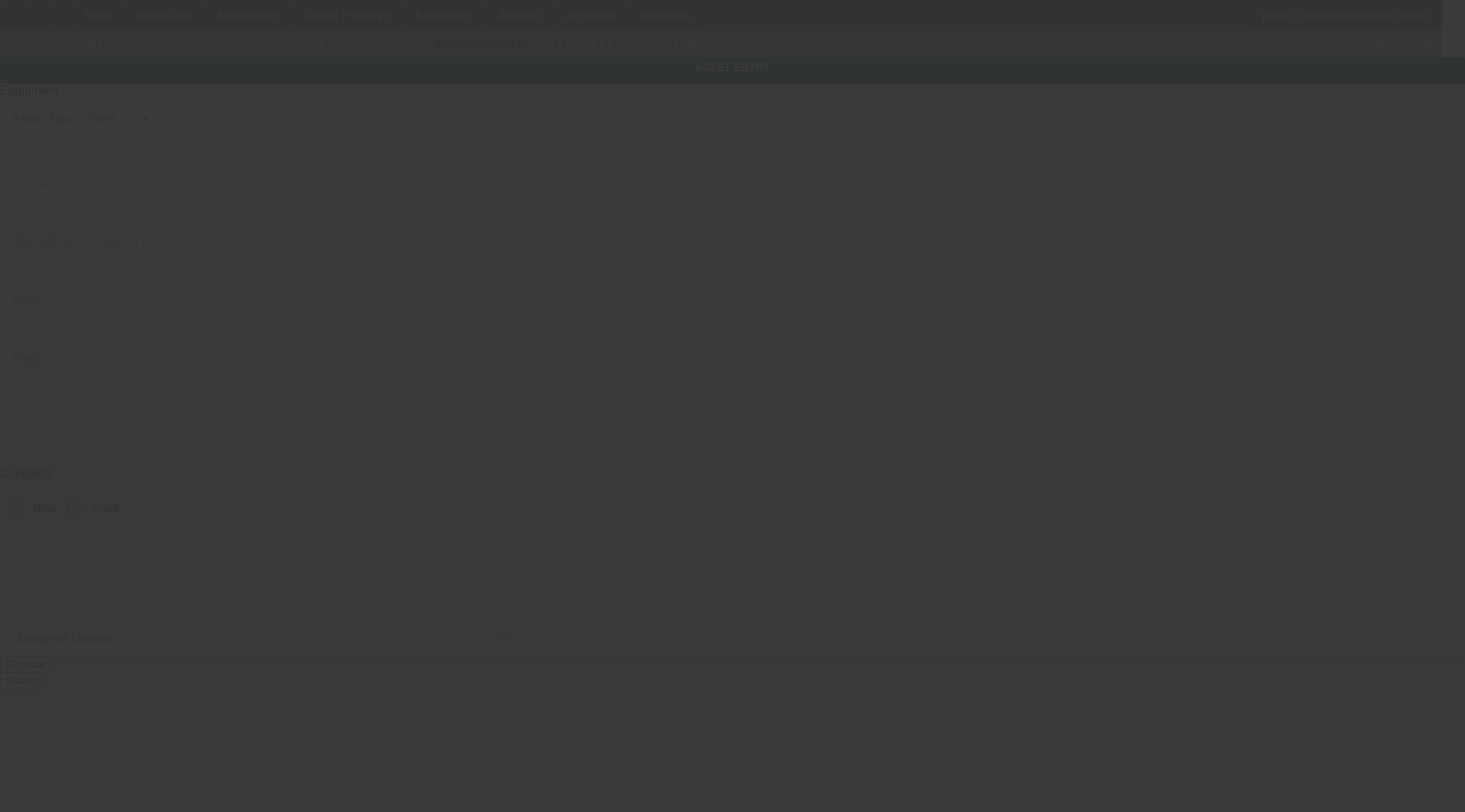
type input "Ozark"
type input "72949"
type input "Franklin"
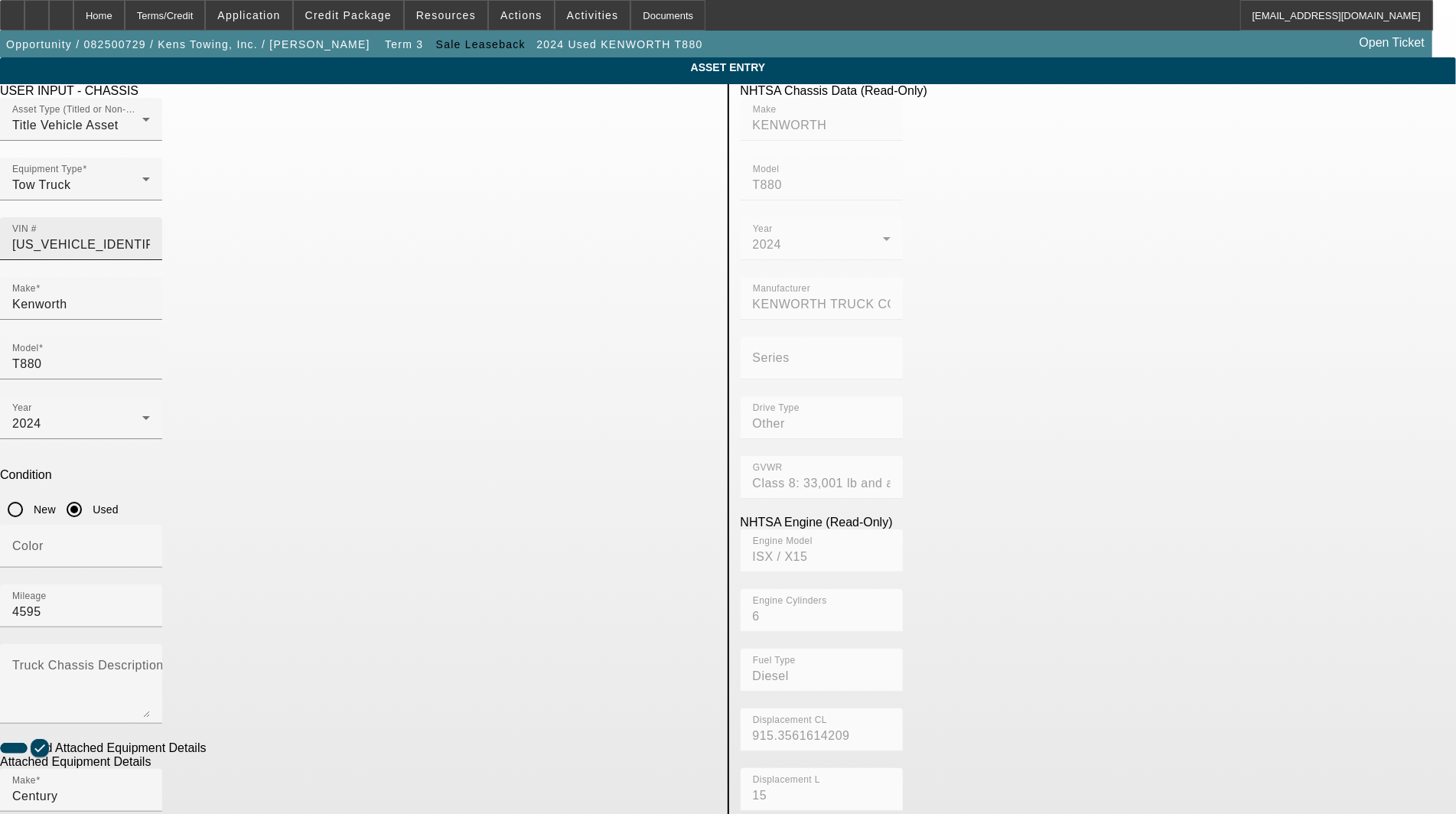
click at [150, 236] on input "1NKZX4TX0RJ345554" at bounding box center [81, 245] width 138 height 18
drag, startPoint x: 403, startPoint y: 275, endPoint x: 122, endPoint y: 271, distance: 281.0
click at [123, 271] on app-asset-collateral-manage "ASSET ENTRY Delete asset USER INPUT - CHASSIS Asset Type (Titled or Non-Titled)…" at bounding box center [728, 652] width 1456 height 1190
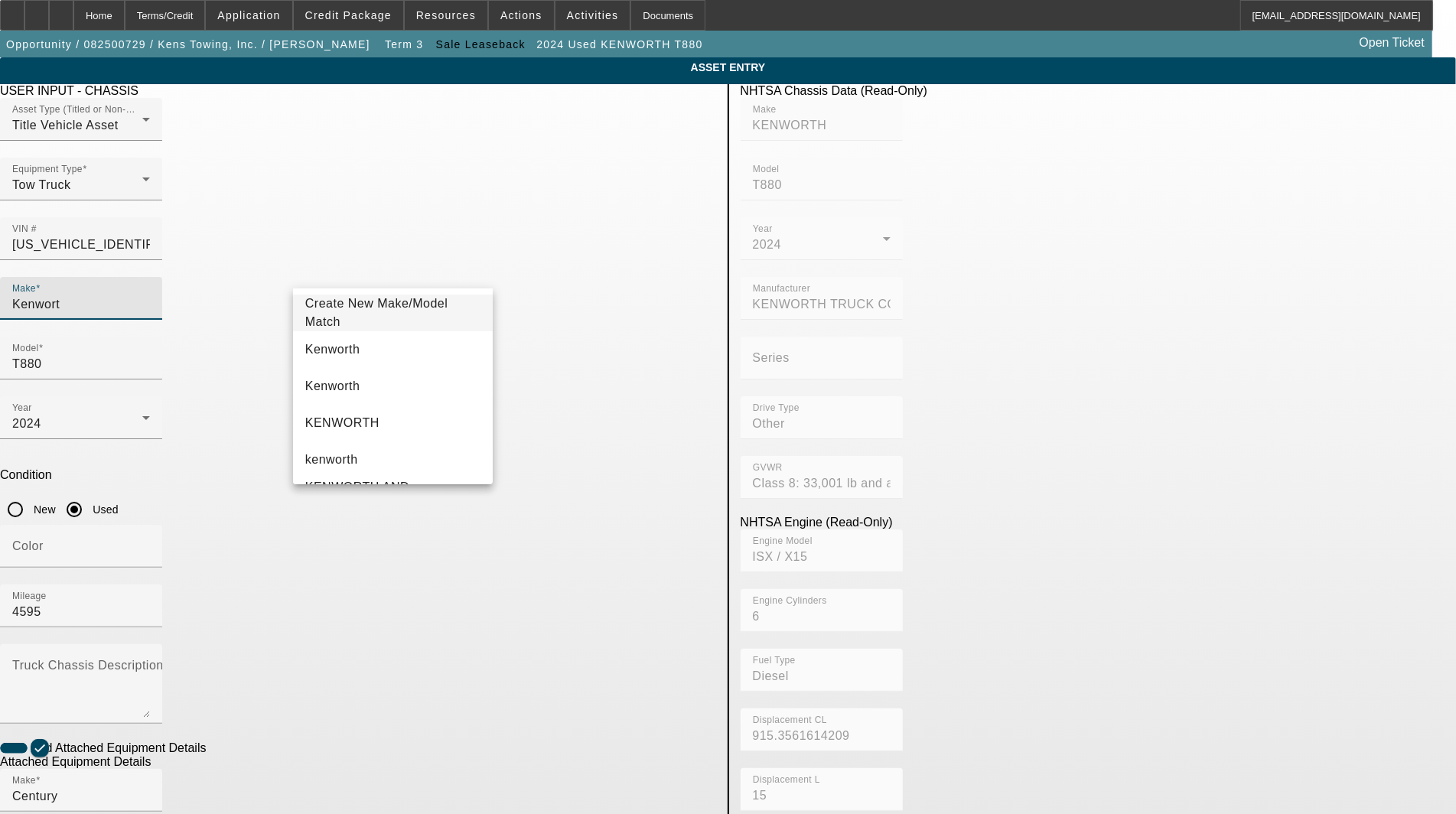
type input "Kenworth"
click at [339, 346] on span "Kenworth" at bounding box center [333, 349] width 55 height 13
type input "Kenworth"
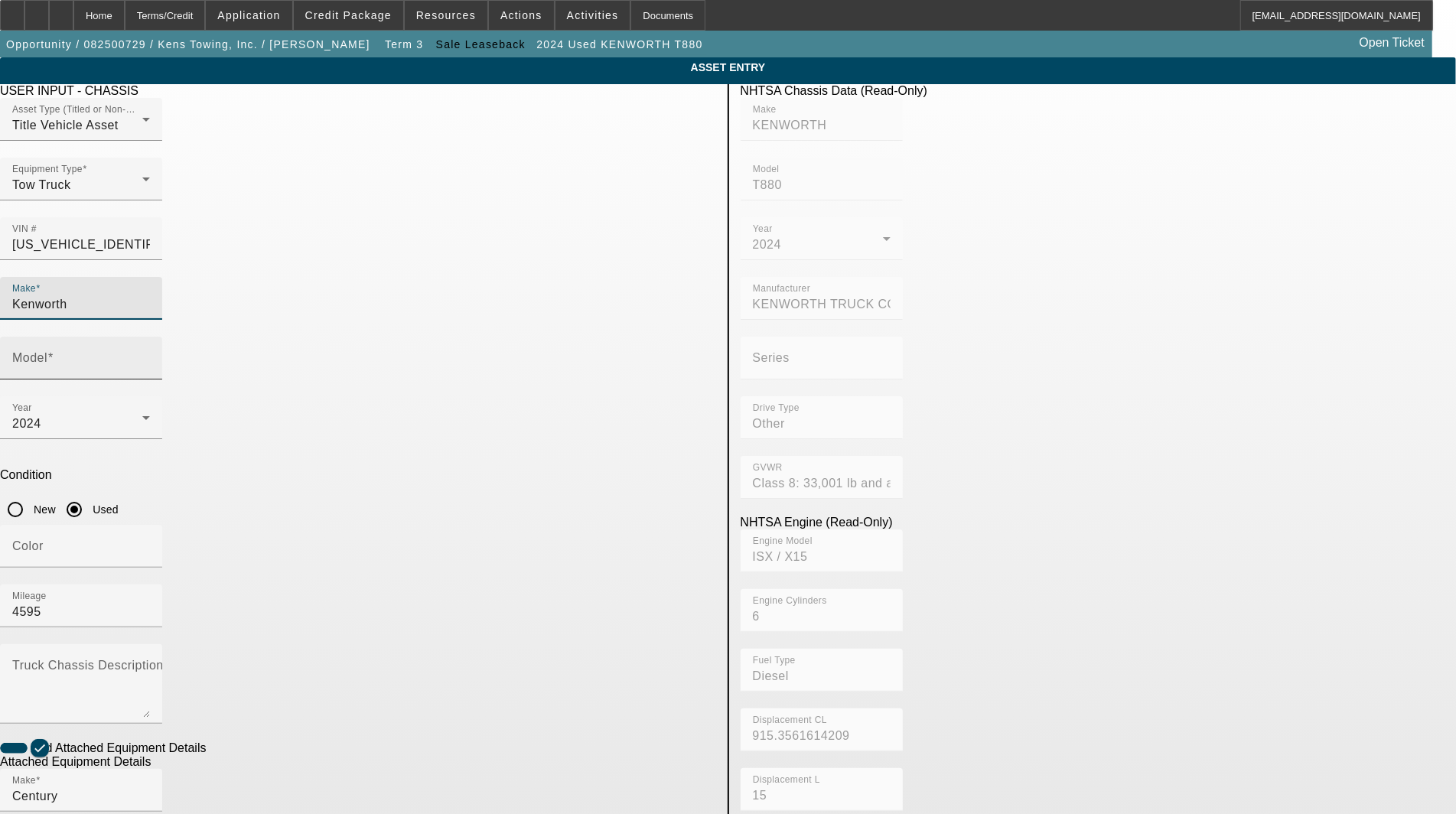
click at [47, 351] on mat-label "Model" at bounding box center [30, 357] width 35 height 13
click at [150, 355] on input "Model" at bounding box center [81, 364] width 138 height 18
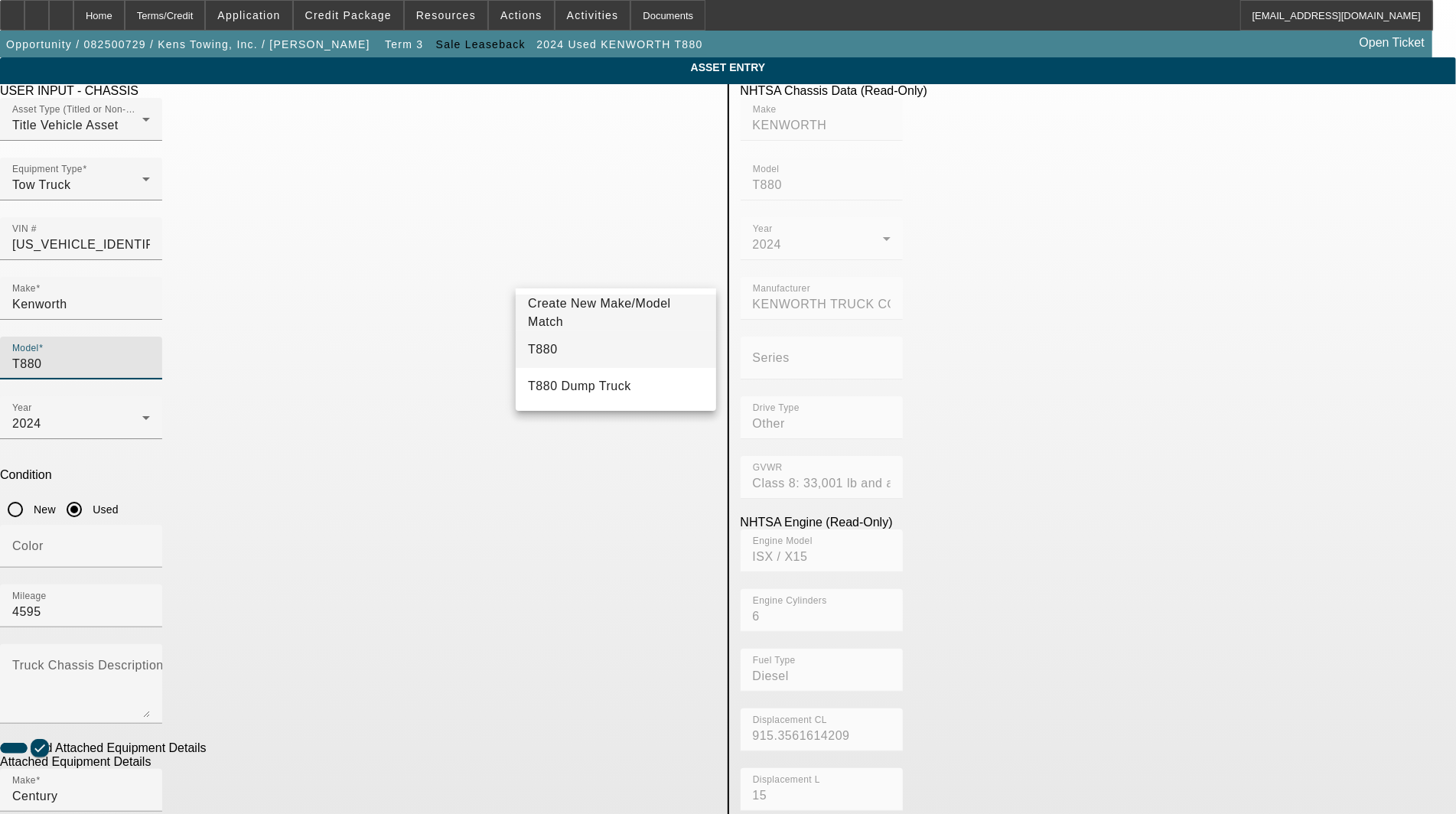
type input "T880"
click at [537, 361] on mat-option "T880" at bounding box center [616, 349] width 200 height 37
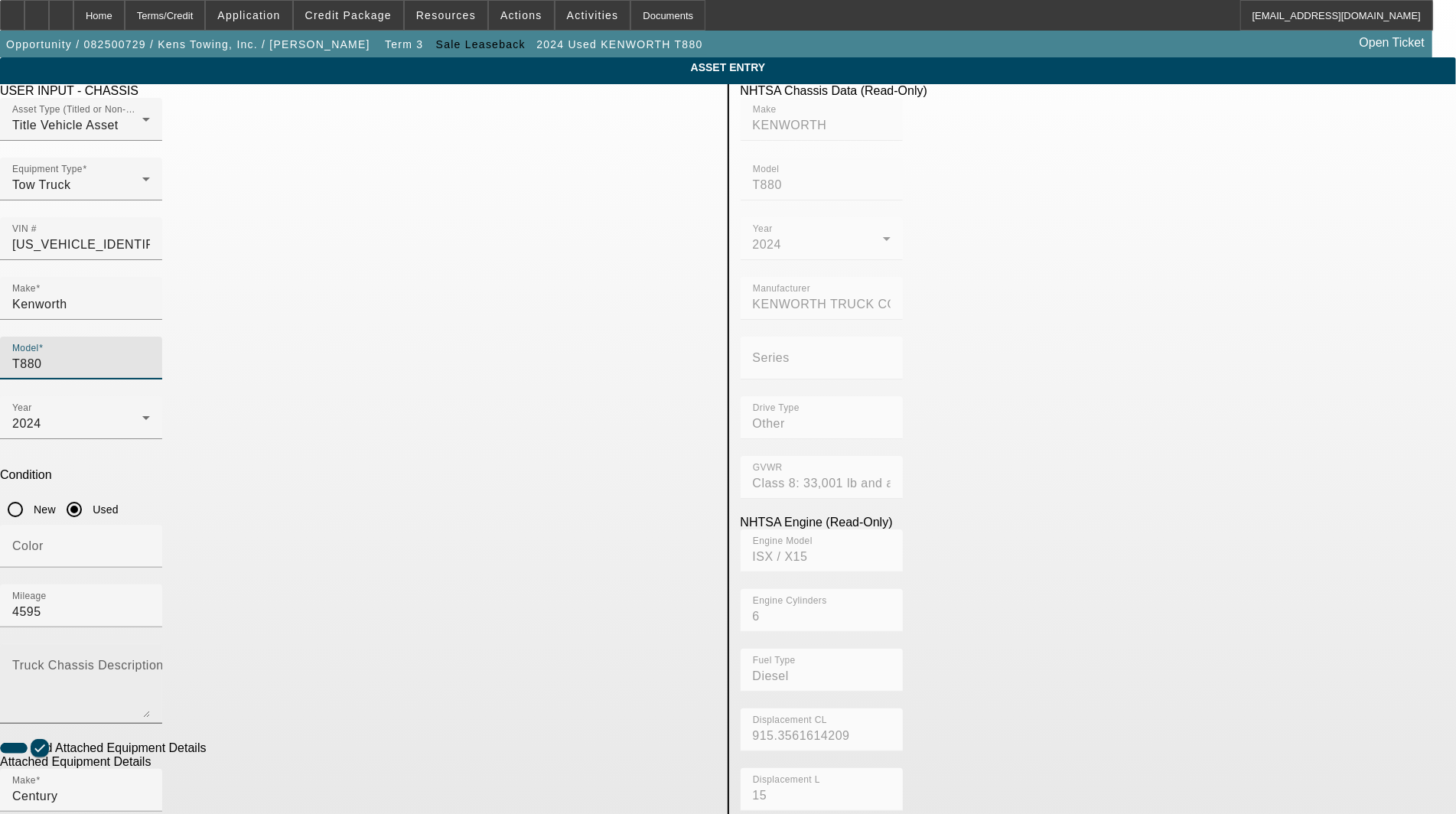
click at [356, 659] on mat-label "Truck Chassis Description (Describe the truck chassis only)" at bounding box center [184, 665] width 344 height 13
click at [150, 662] on textarea "Truck Chassis Description (Describe the truck chassis only)" at bounding box center [81, 689] width 138 height 55
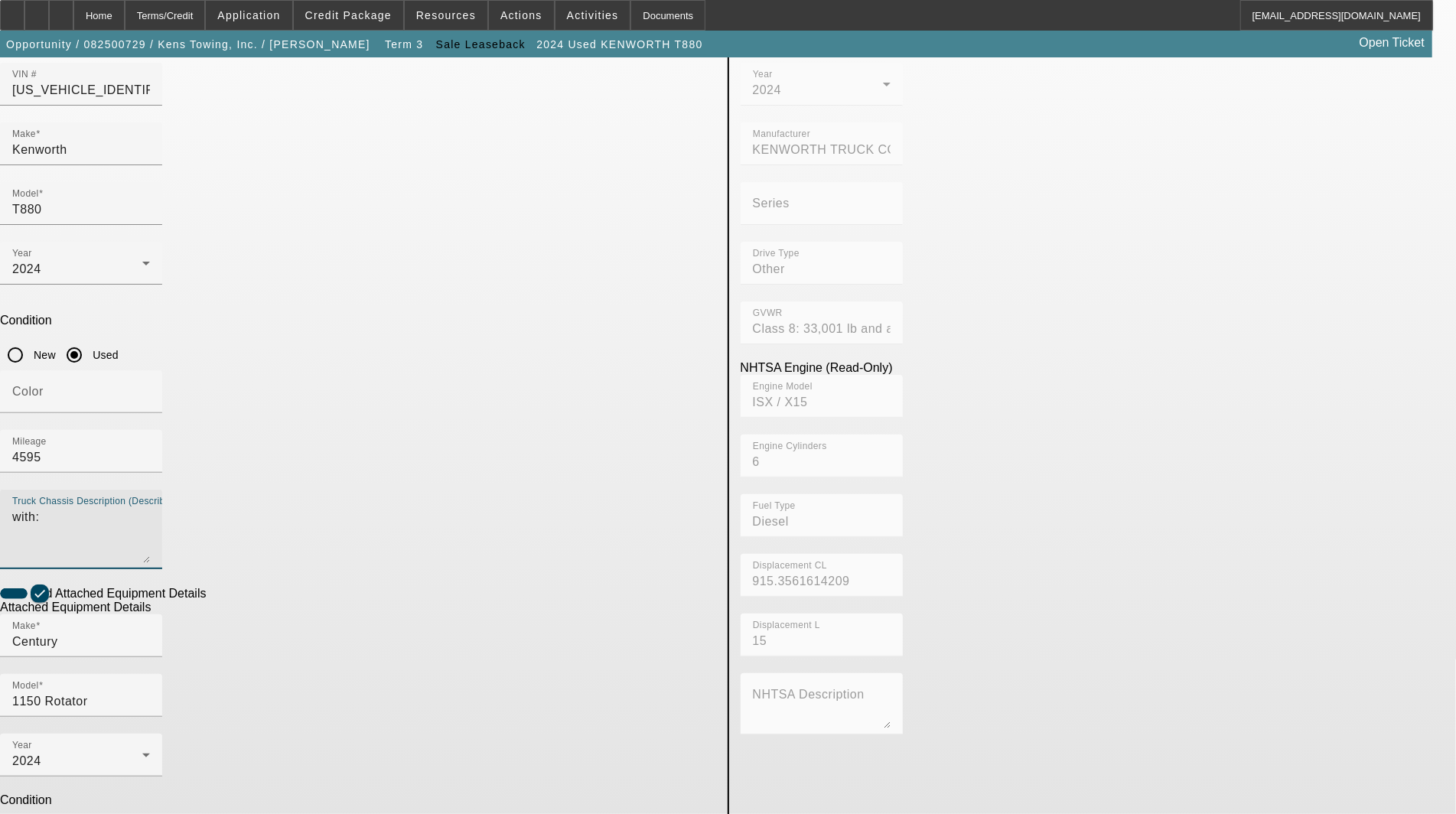
scroll to position [161, 0]
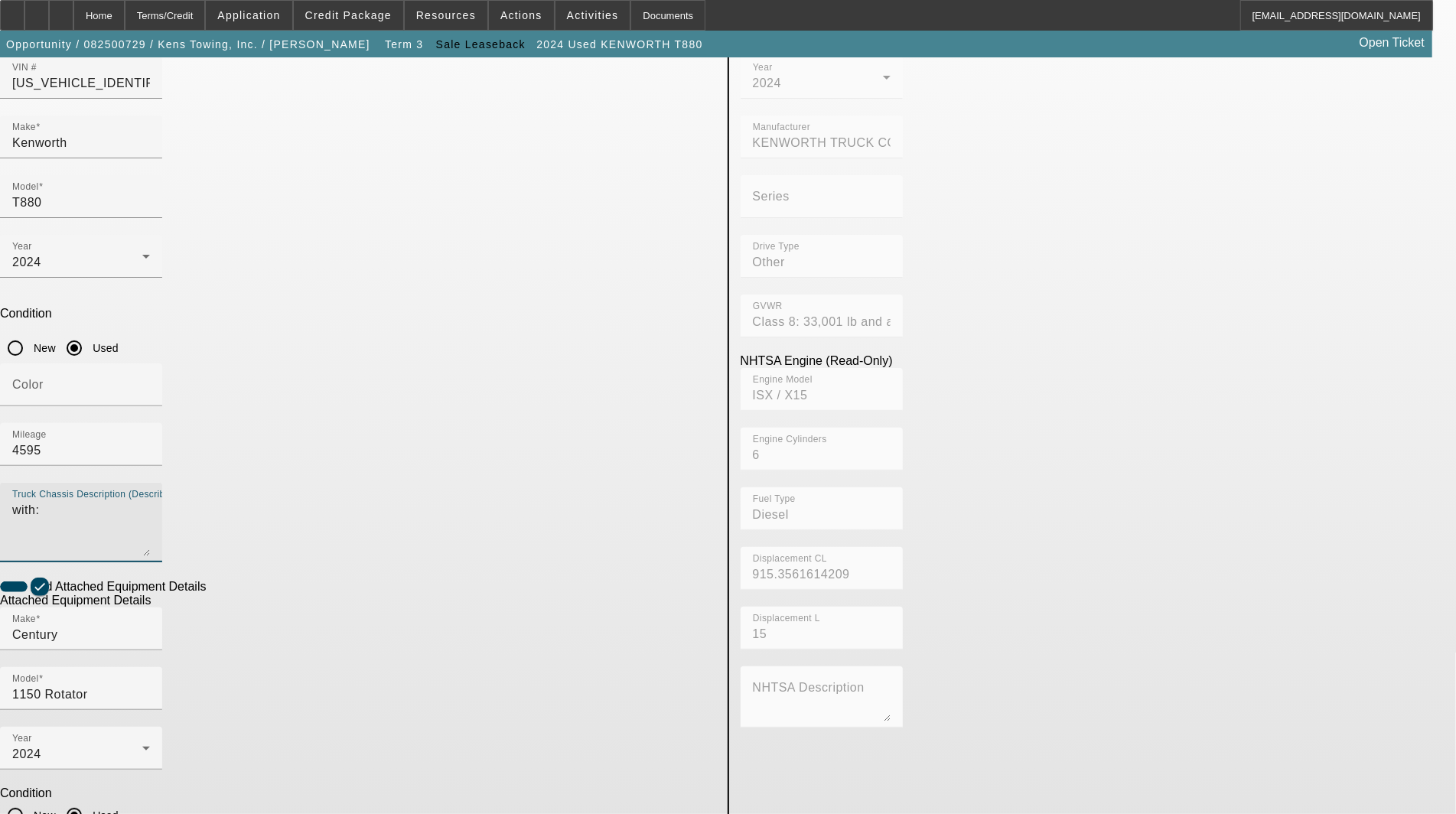
type textarea "with:"
drag, startPoint x: 451, startPoint y: 638, endPoint x: 188, endPoint y: 631, distance: 263.1
click at [188, 631] on app-asset-collateral-manage "ASSET ENTRY Delete asset USER INPUT - CHASSIS Asset Type (Titled or Non-Titled)…" at bounding box center [728, 490] width 1456 height 1190
type textarea "includes: all options, attachments and accessories"
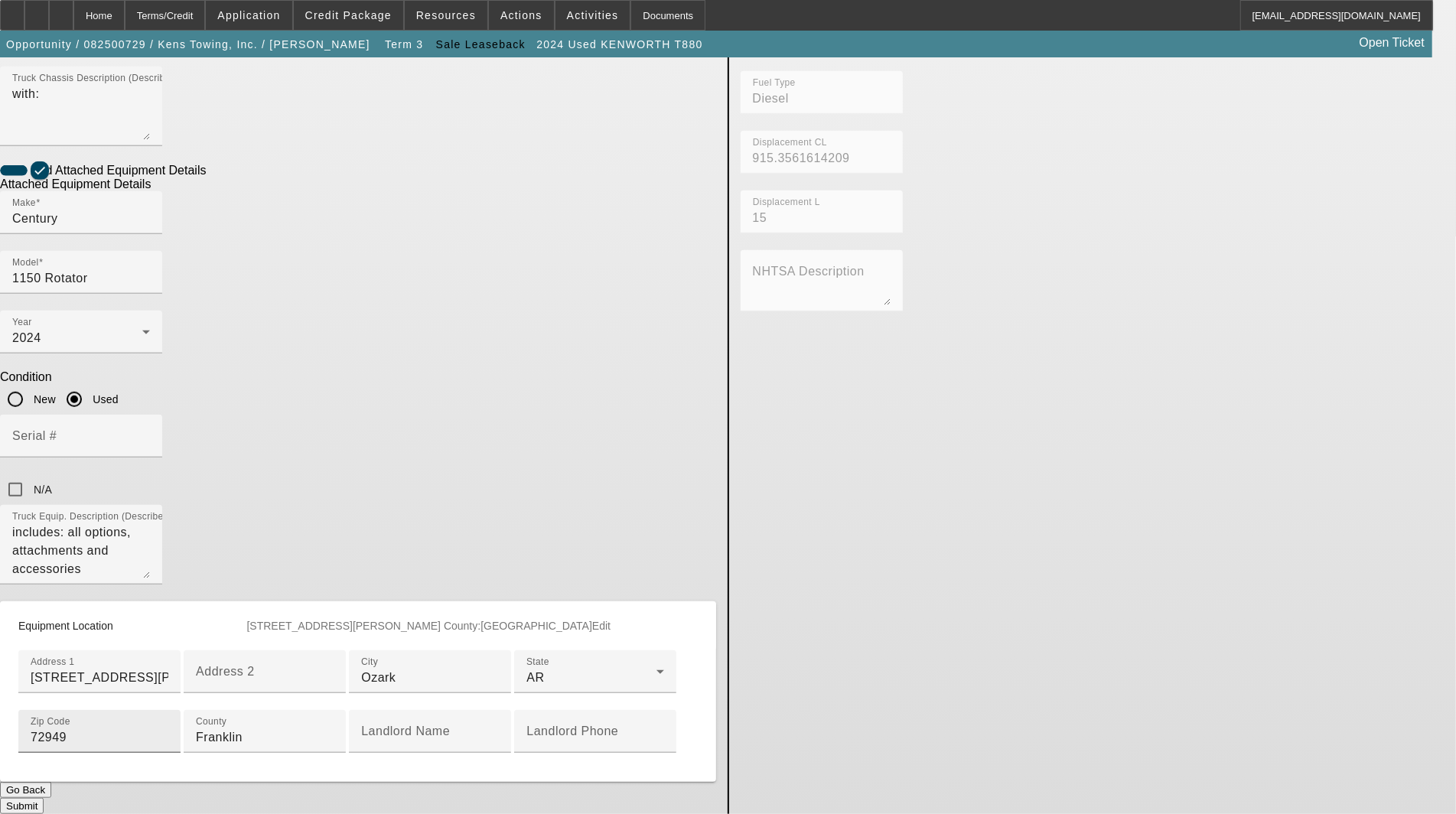
scroll to position [671, 0]
click at [169, 668] on input "3023 Pence Ln" at bounding box center [99, 677] width 138 height 18
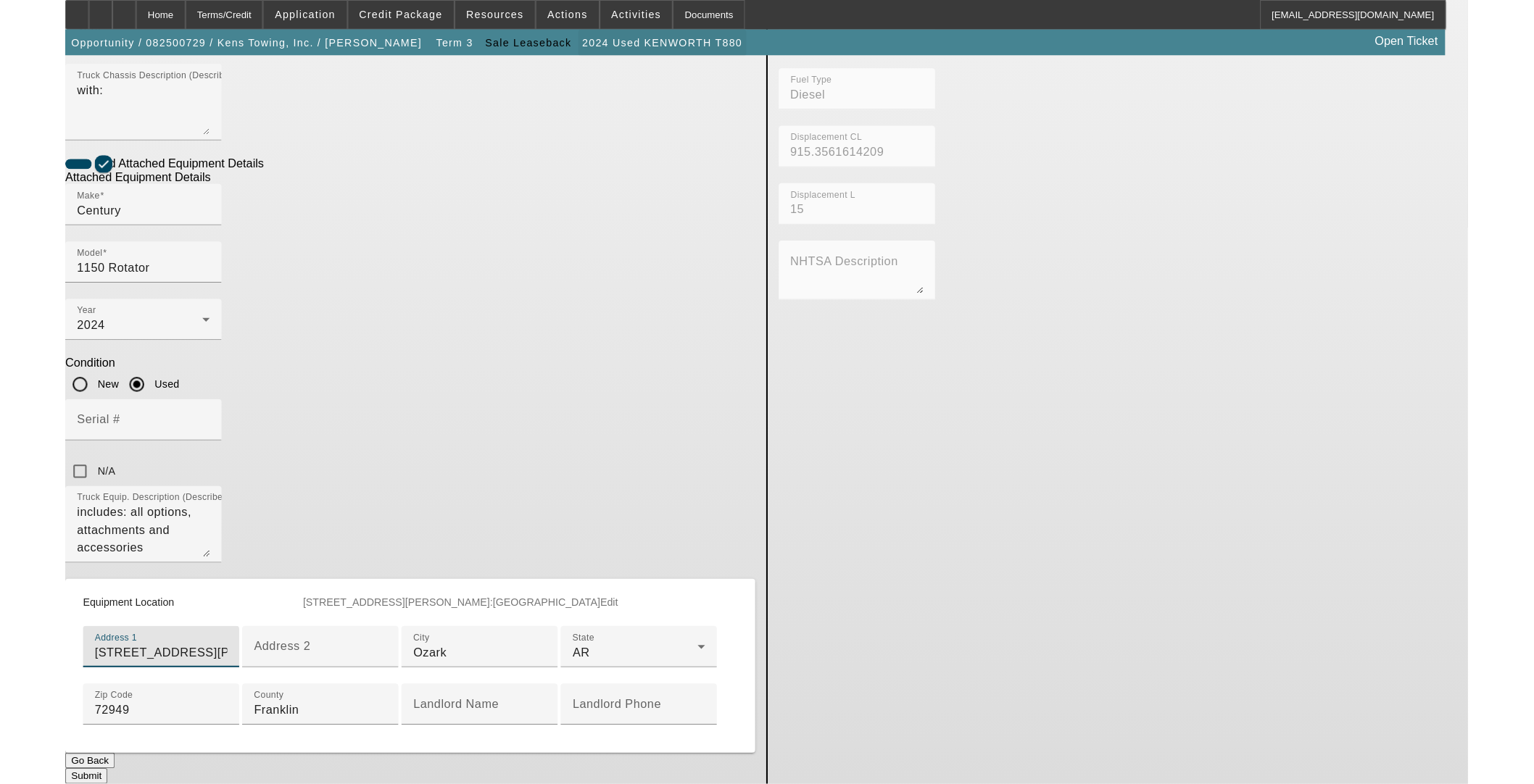
scroll to position [627, 0]
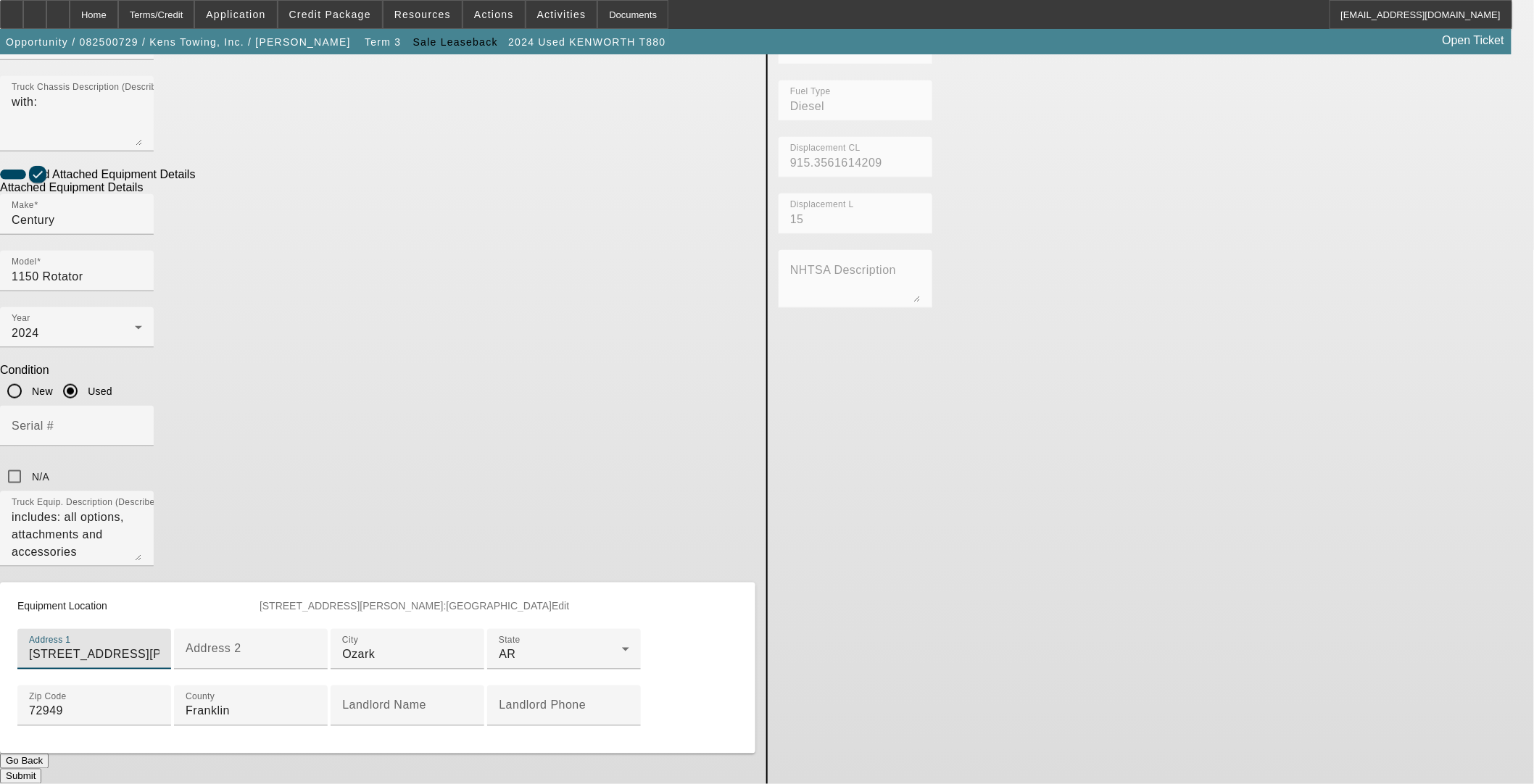
type input "3023 Pence Lane"
click at [42, 769] on button "Submit" at bounding box center [21, 777] width 42 height 15
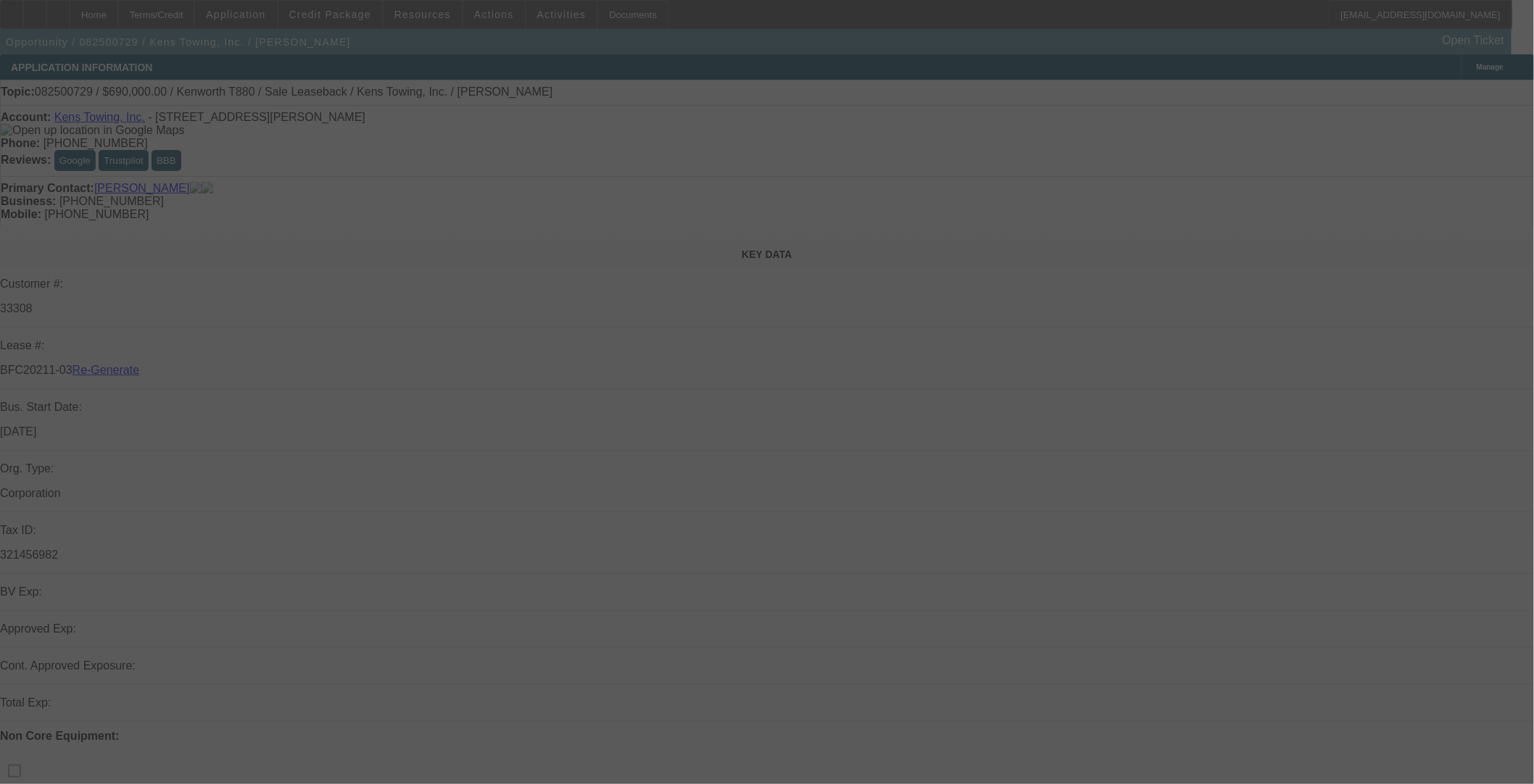
select select "3"
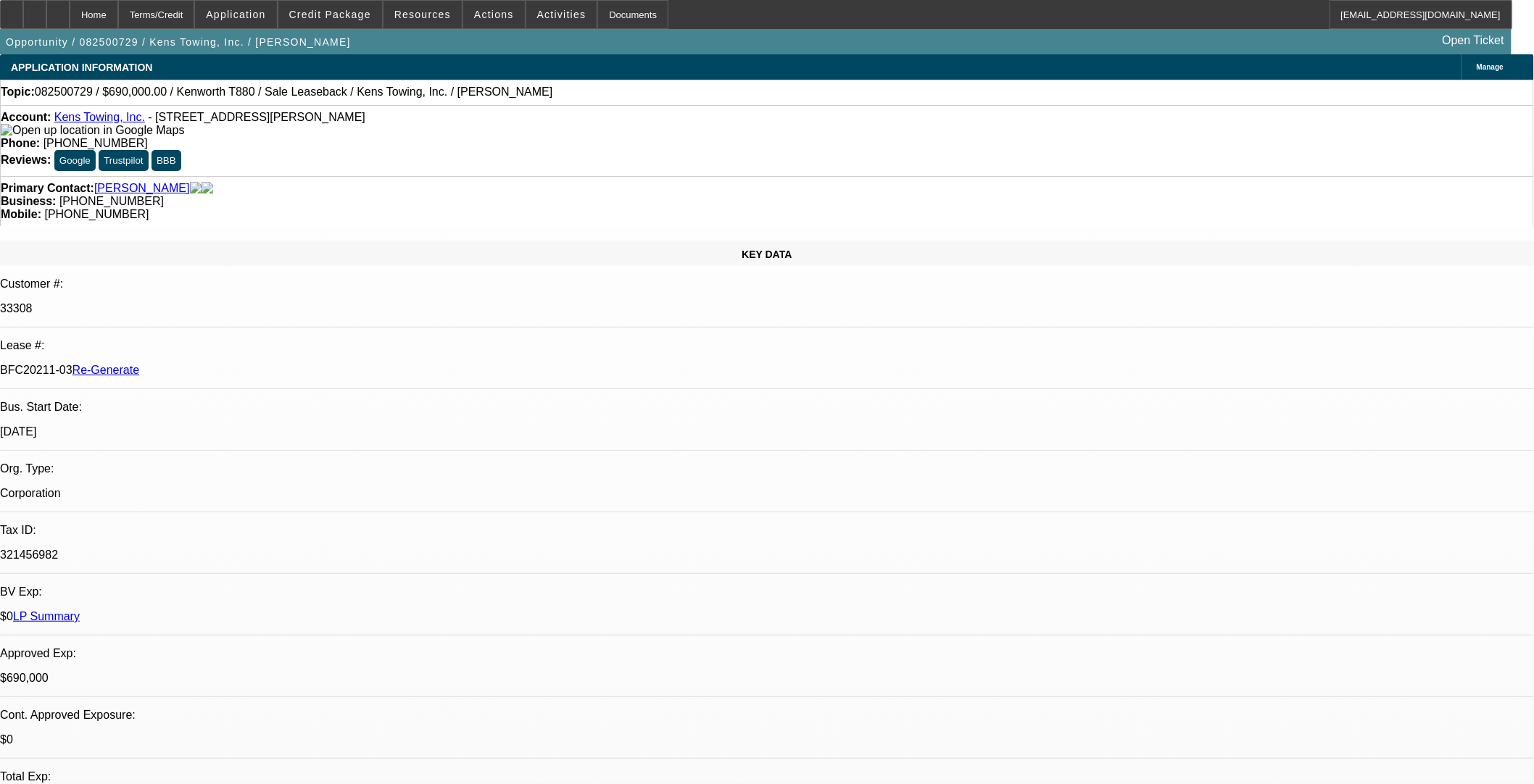
select select "0"
select select "2"
select select "0"
select select "6"
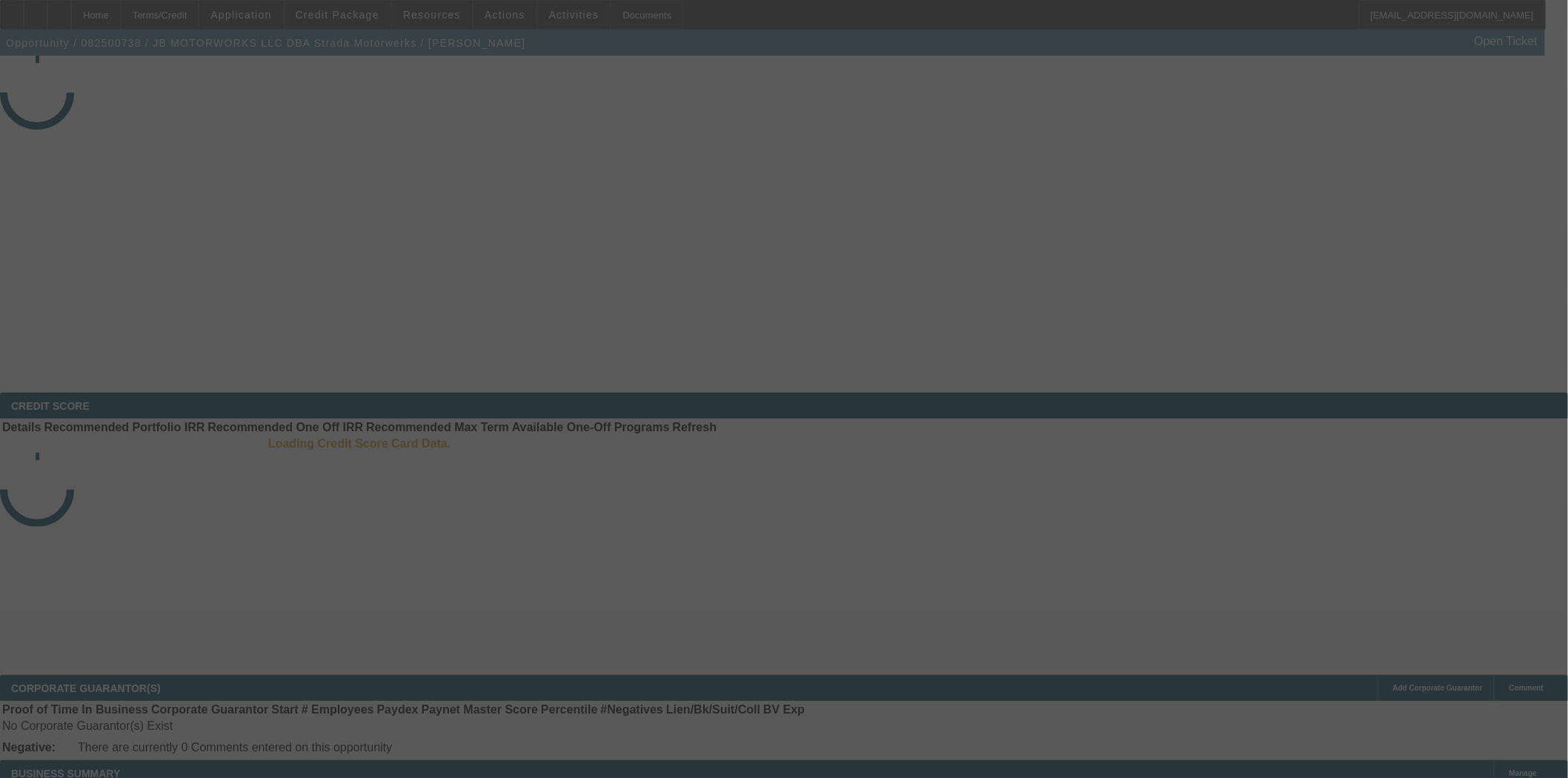
select select "3"
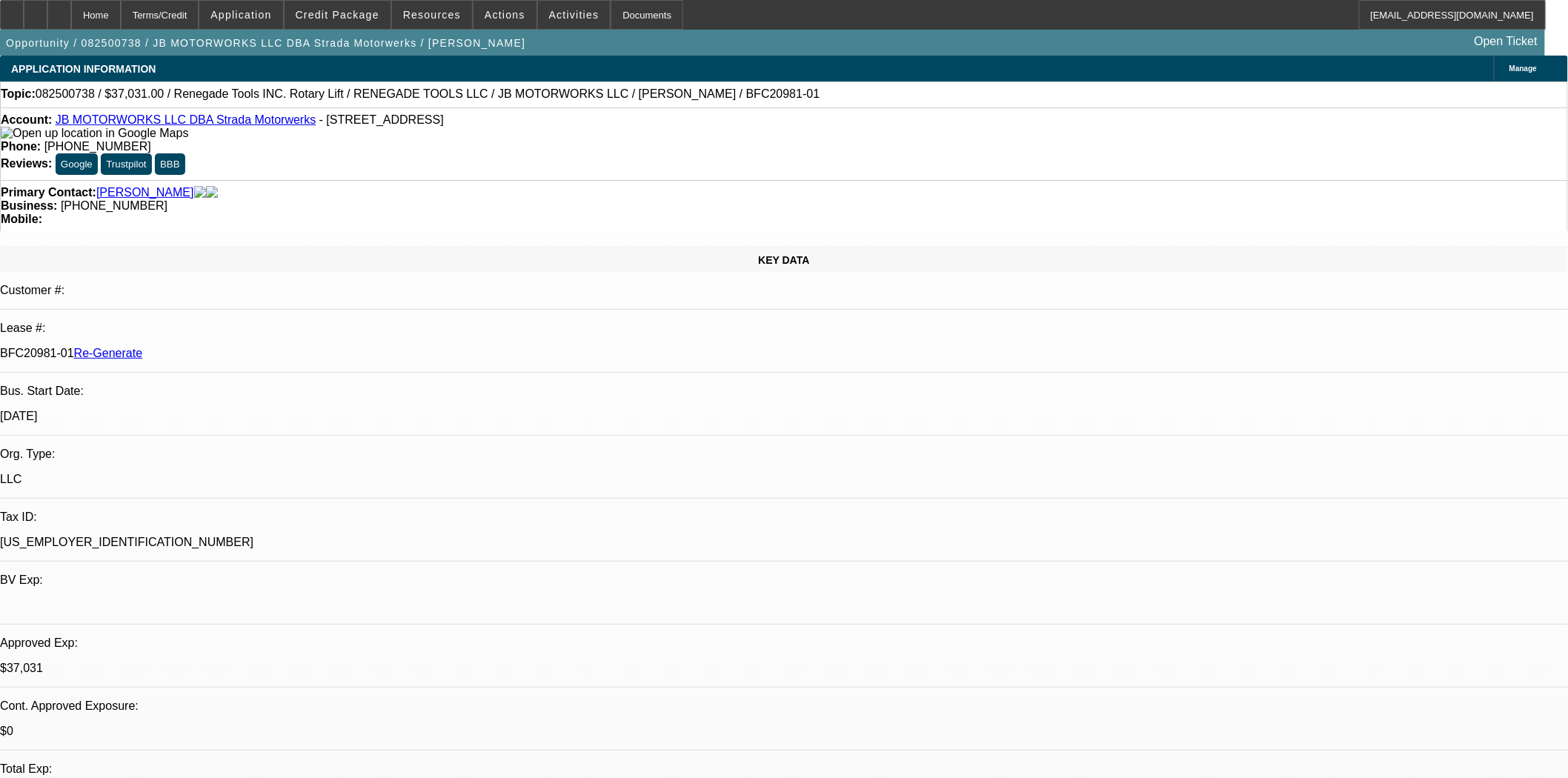
select select "0"
select select "3"
select select "0.1"
select select "4"
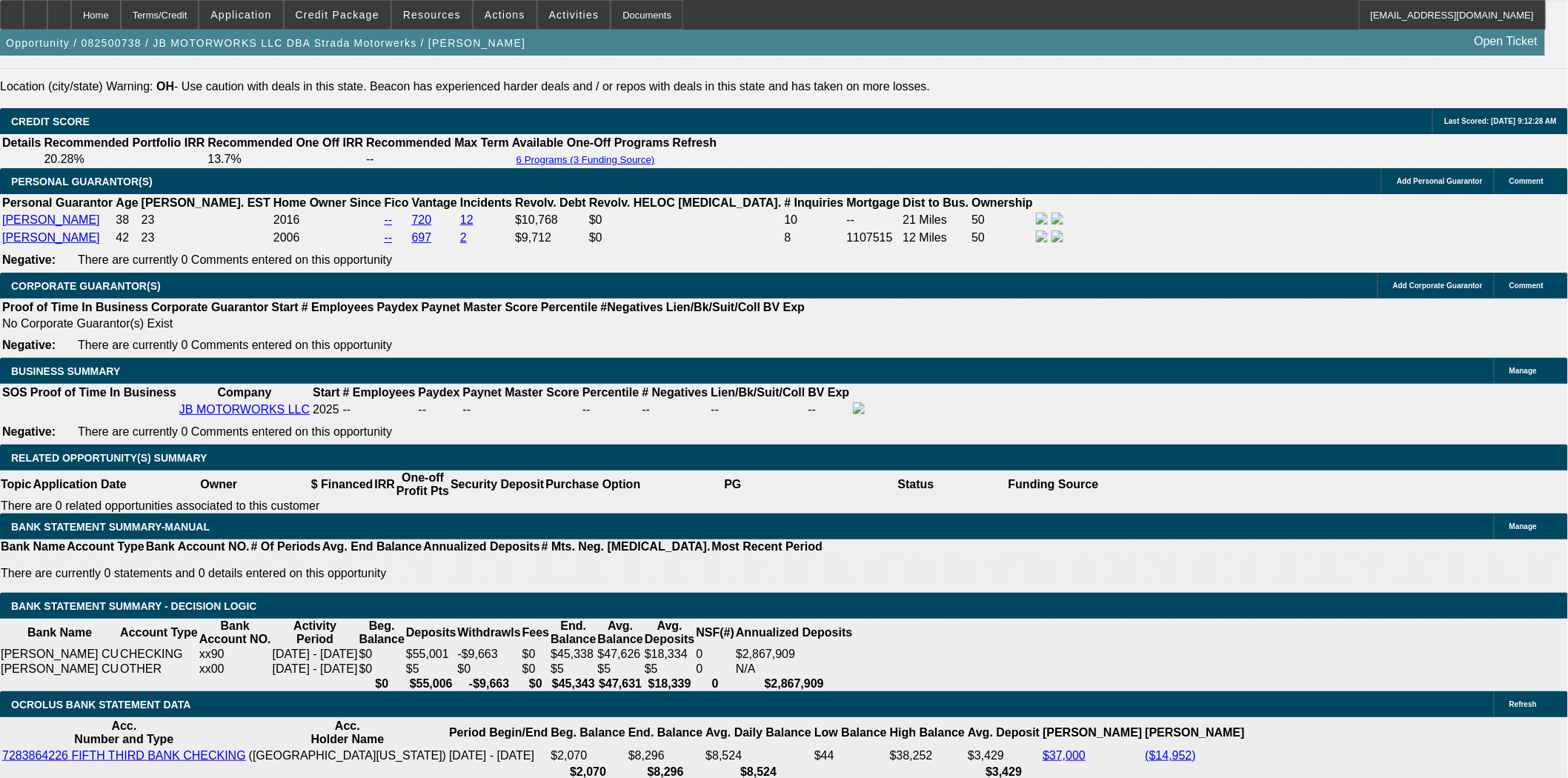
scroll to position [2306, 0]
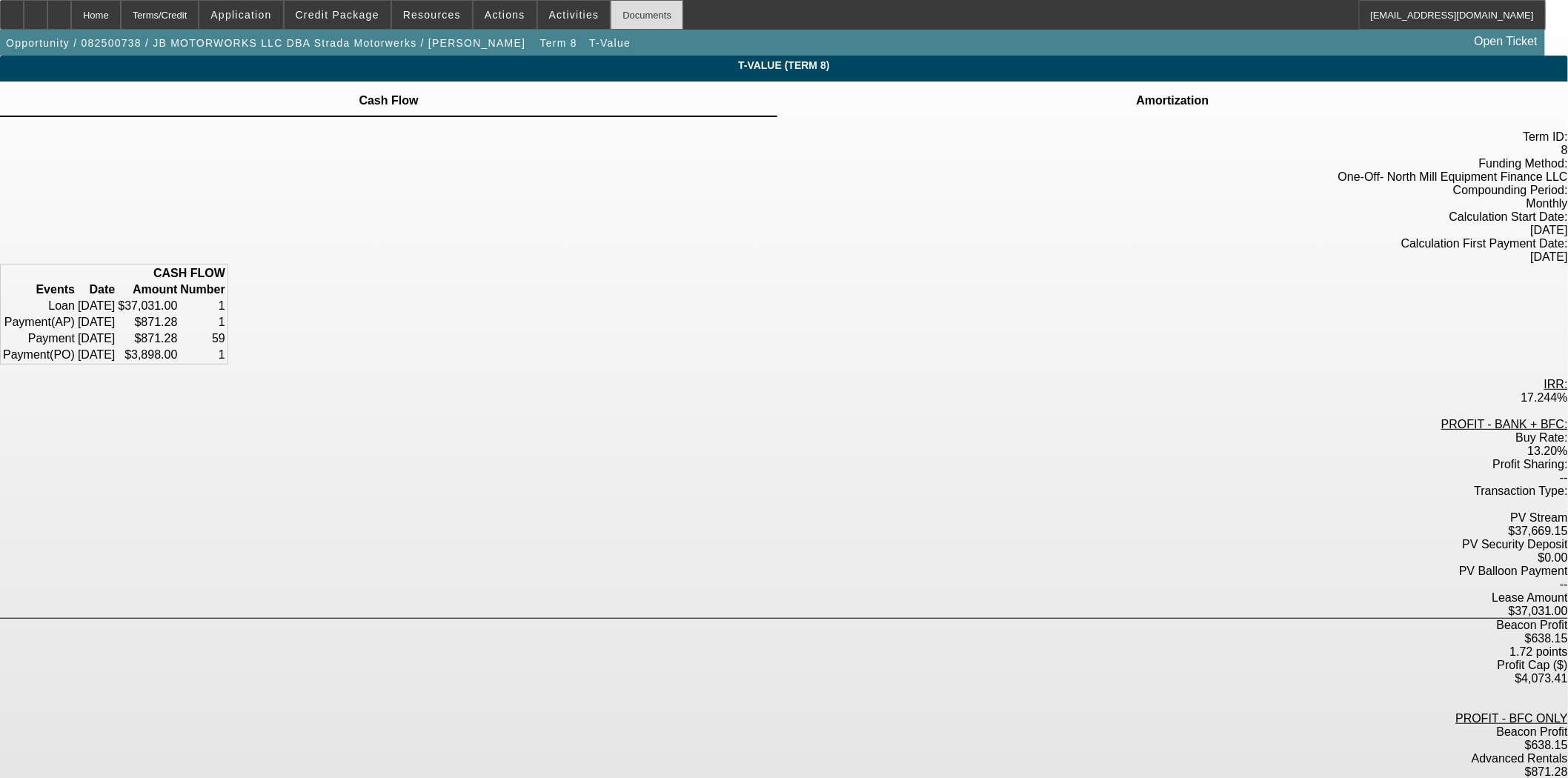
click at [638, 3] on div "Documents" at bounding box center [646, 14] width 72 height 30
click at [333, 8] on span at bounding box center [337, 15] width 106 height 36
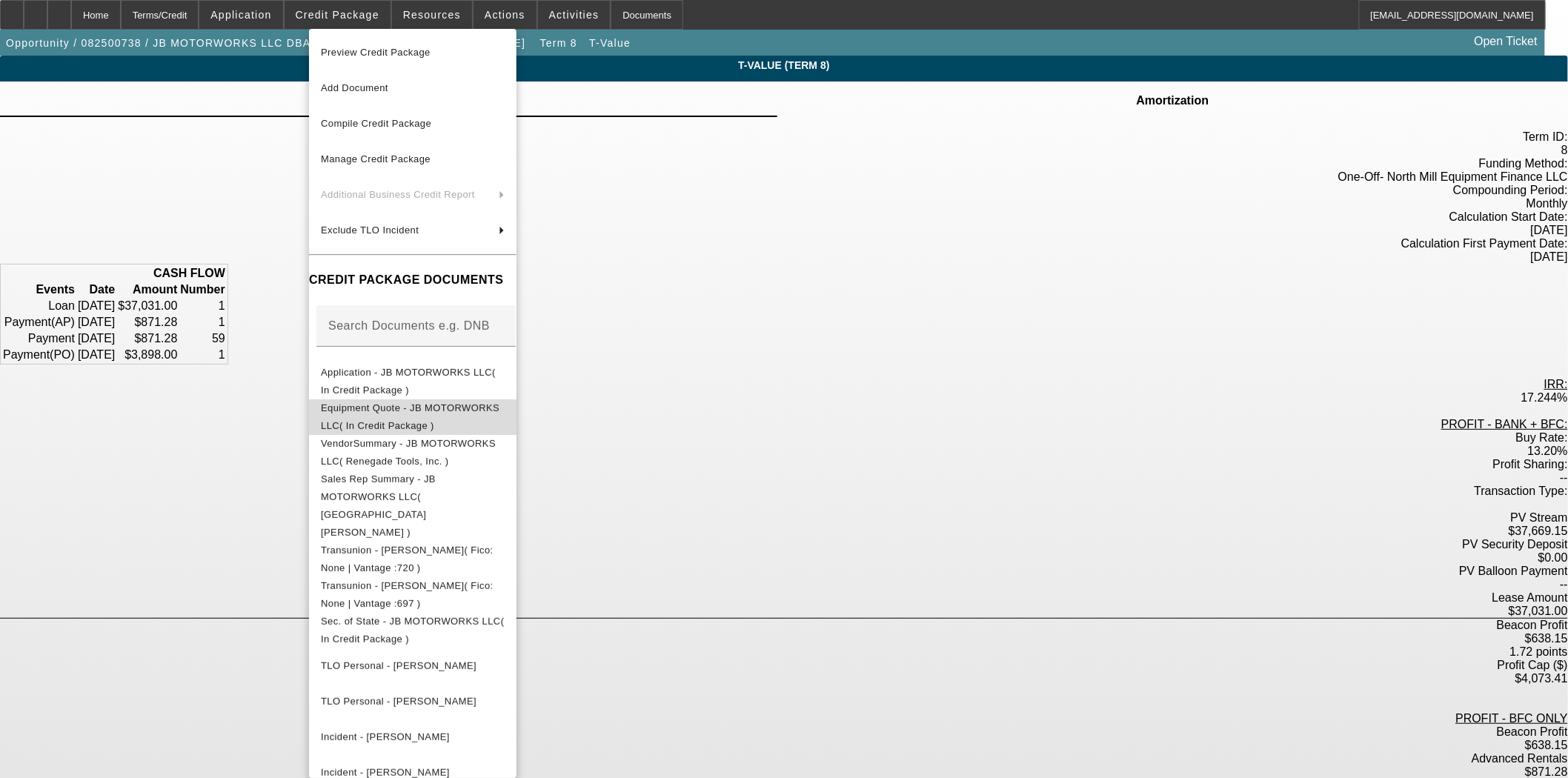
click at [409, 408] on span "Equipment Quote - JB MOTORWORKS LLC( In Credit Package )" at bounding box center [410, 417] width 178 height 29
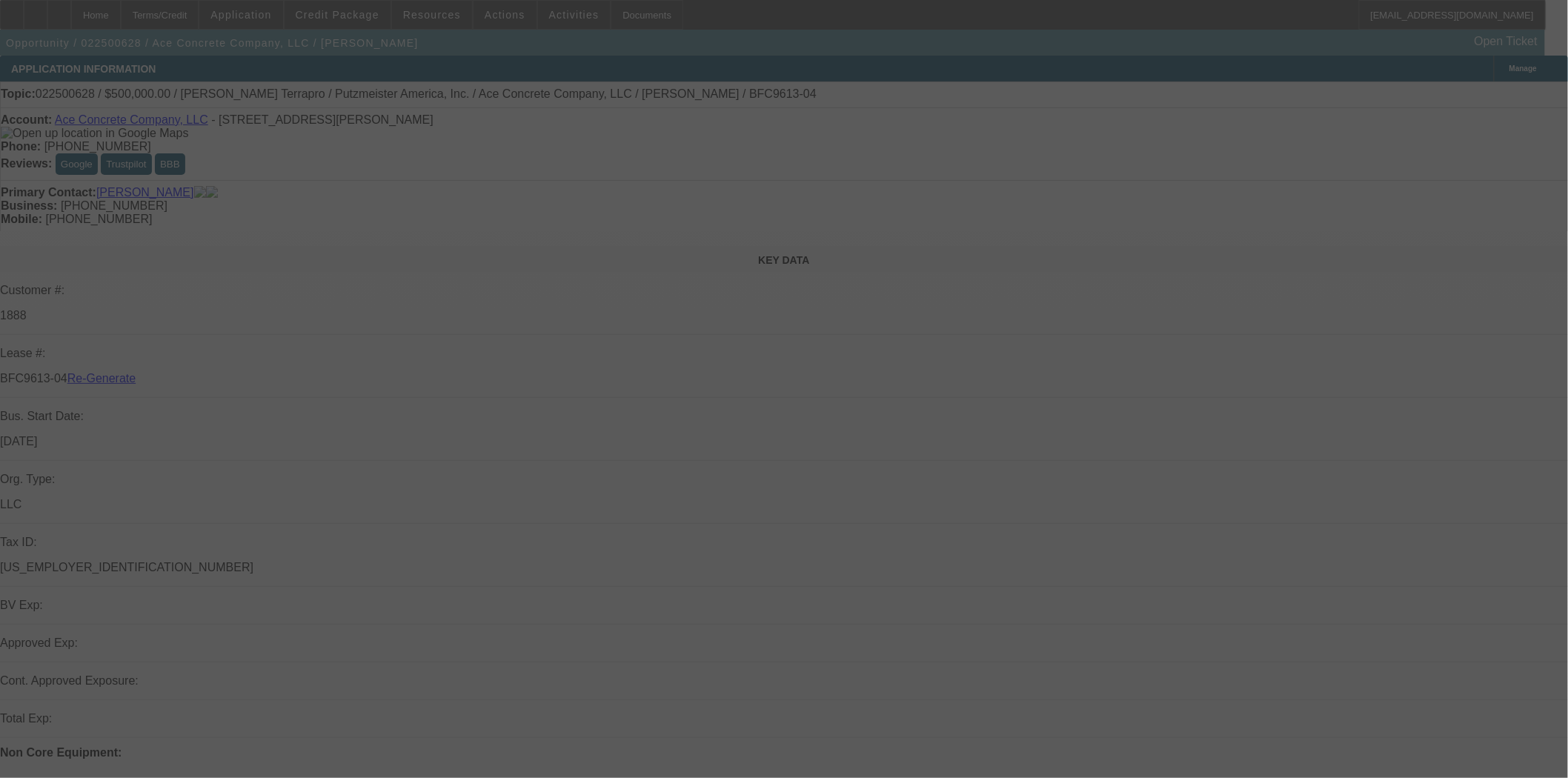
select select "4"
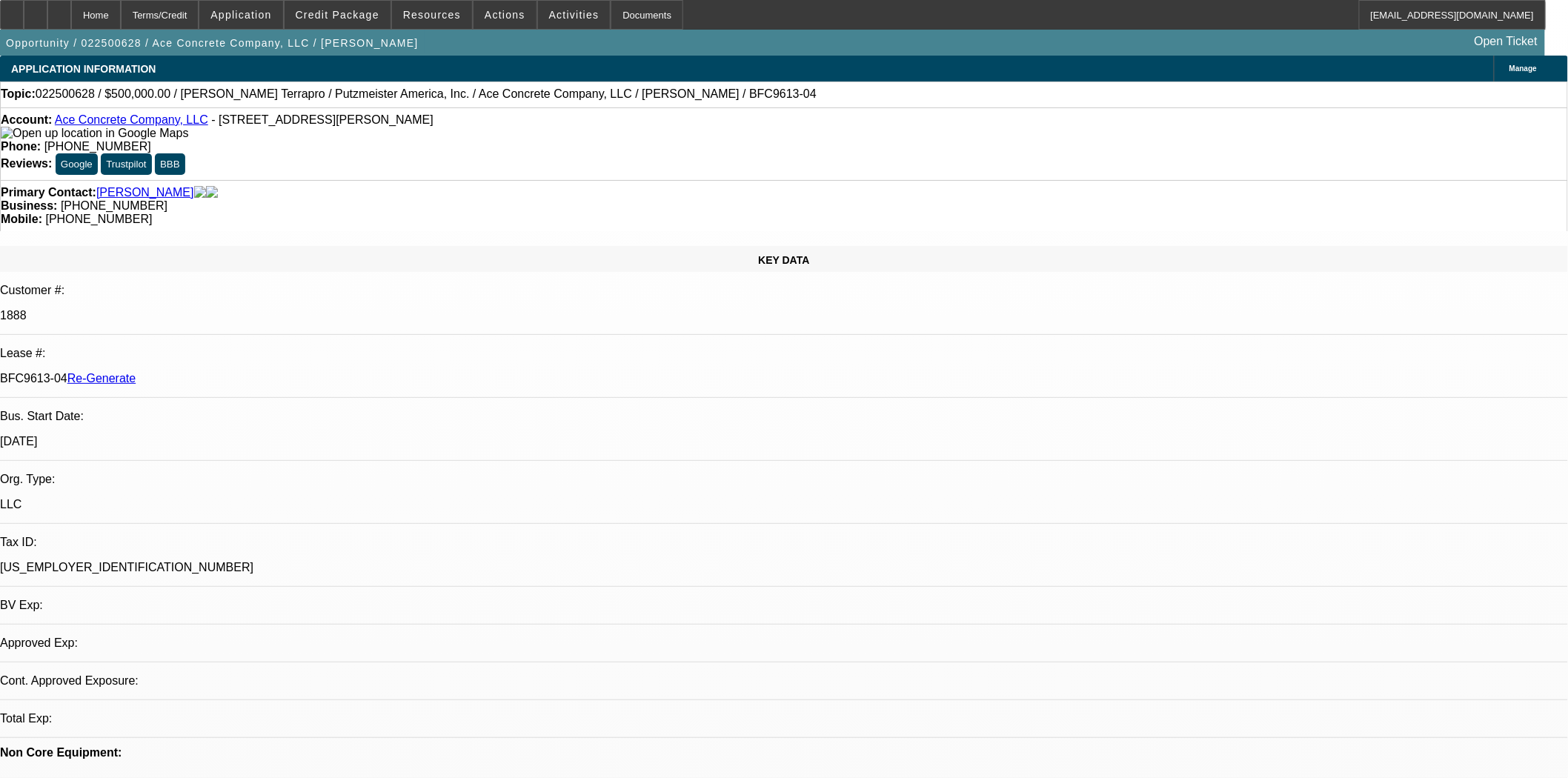
select select "0"
select select "3"
select select "0"
select select "6"
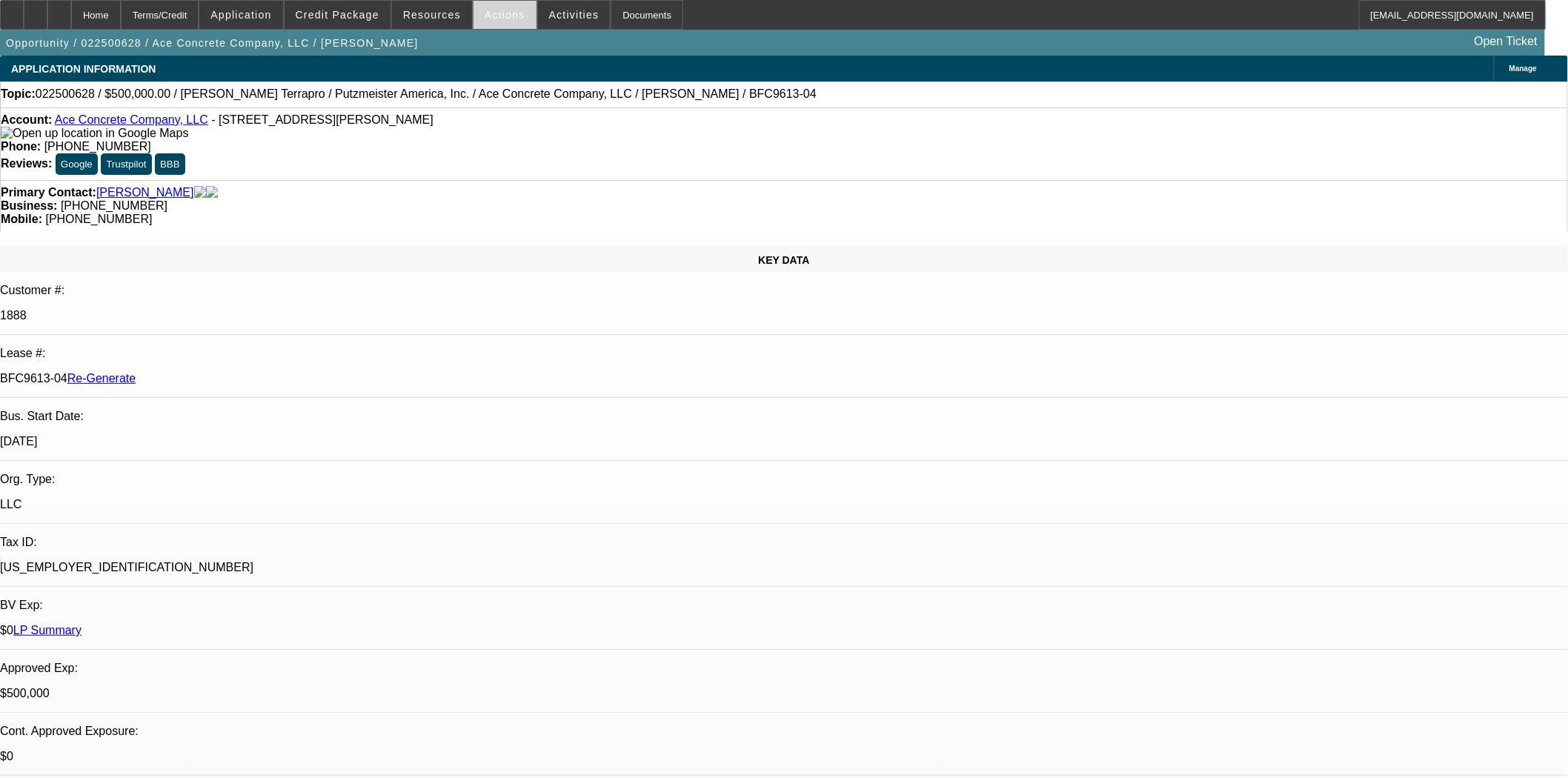
click at [473, 20] on span at bounding box center [505, 15] width 63 height 36
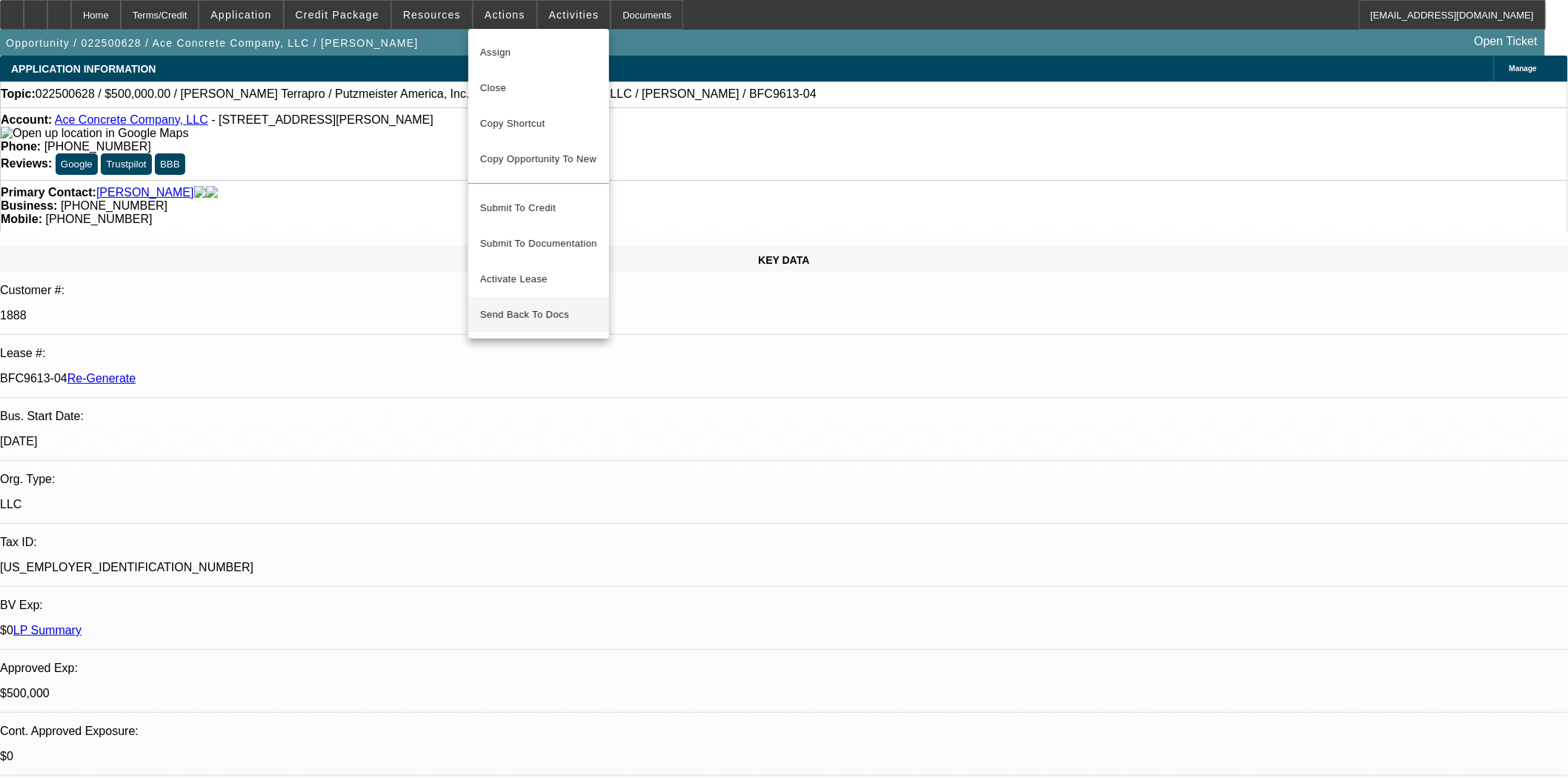
click at [524, 306] on span "Send Back To Docs" at bounding box center [539, 315] width 117 height 18
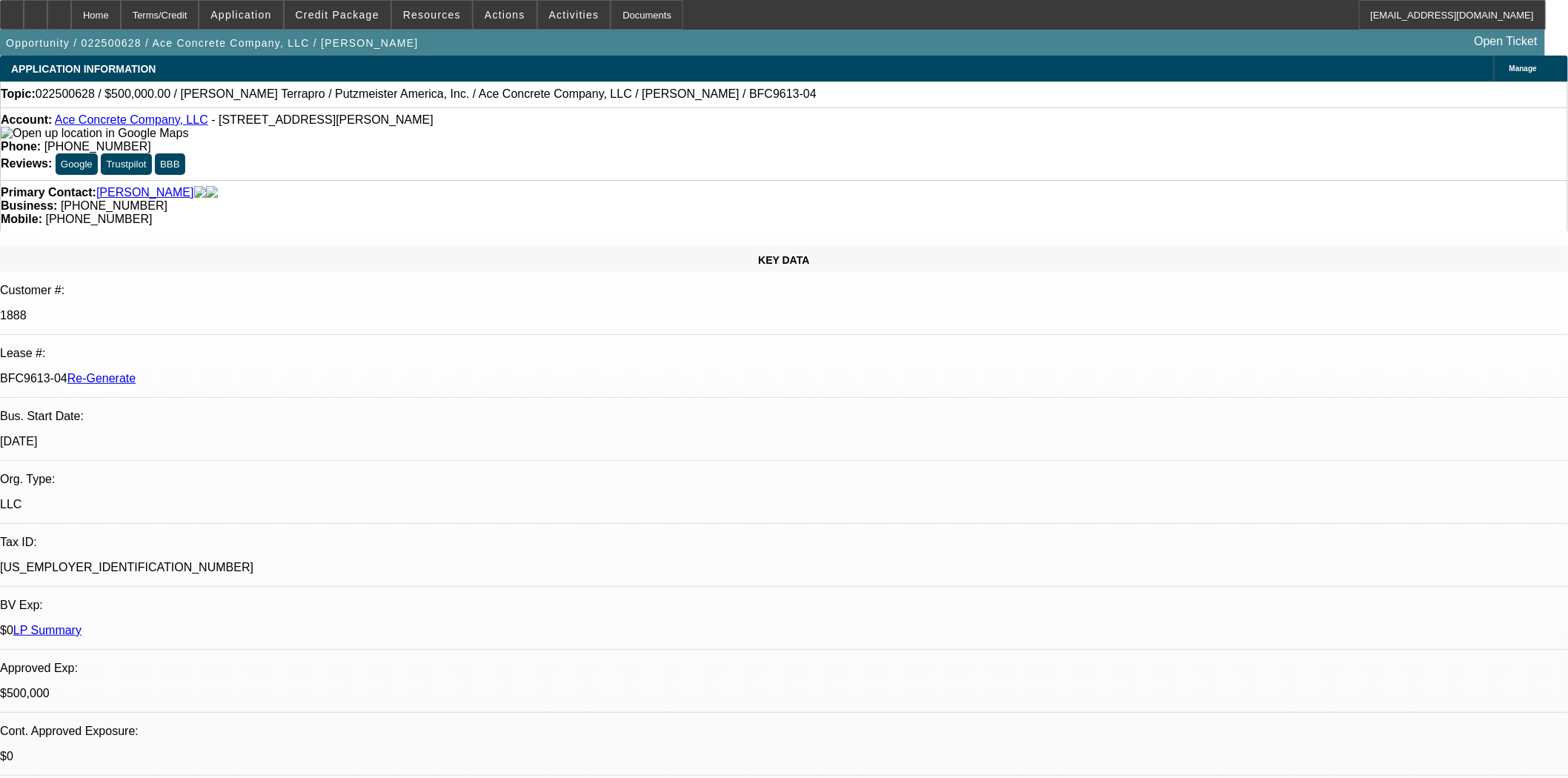
type textarea "Unifi has pulled the approval sending back to be reapproved by another source -…"
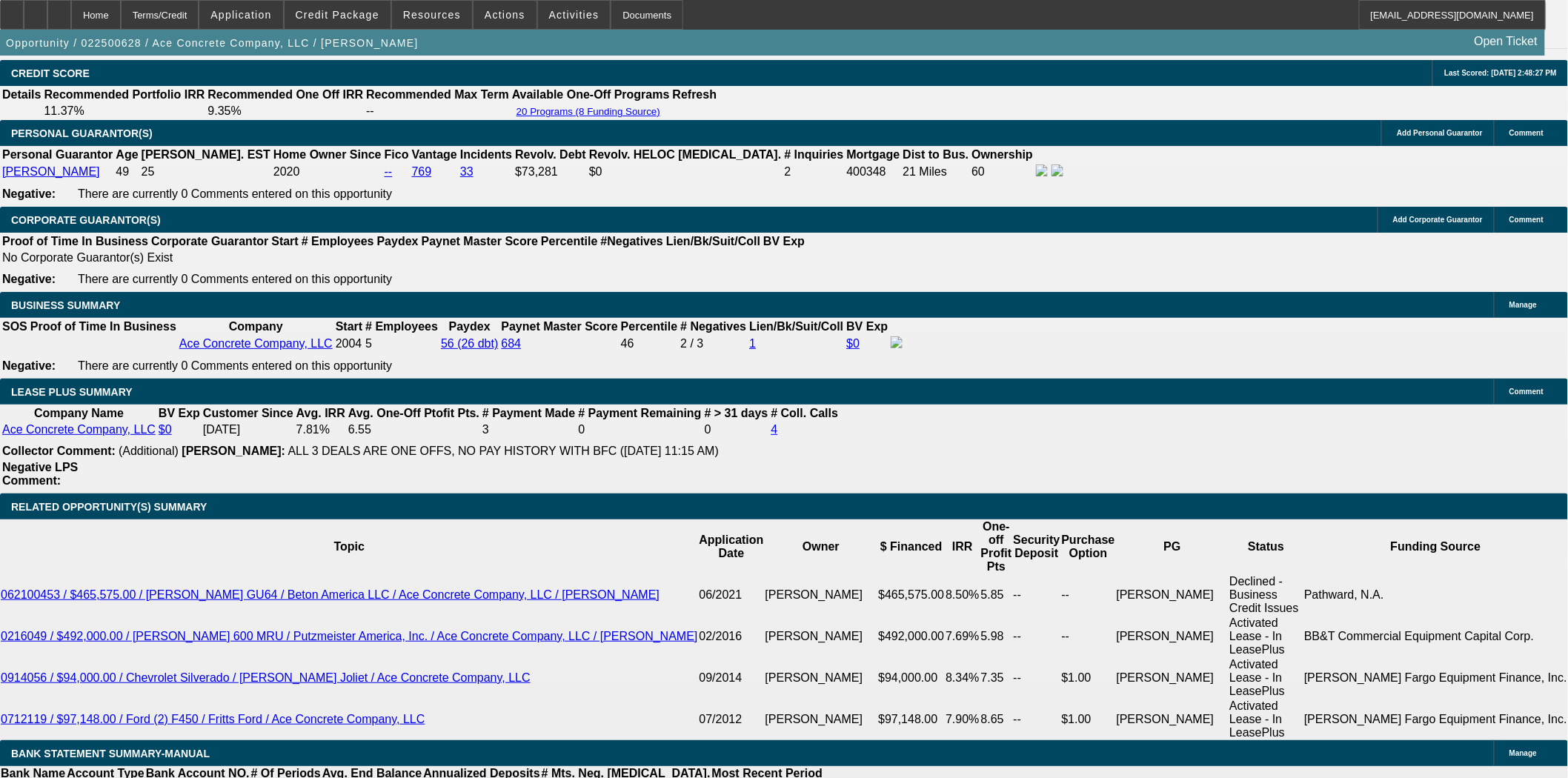
scroll to position [2223, 0]
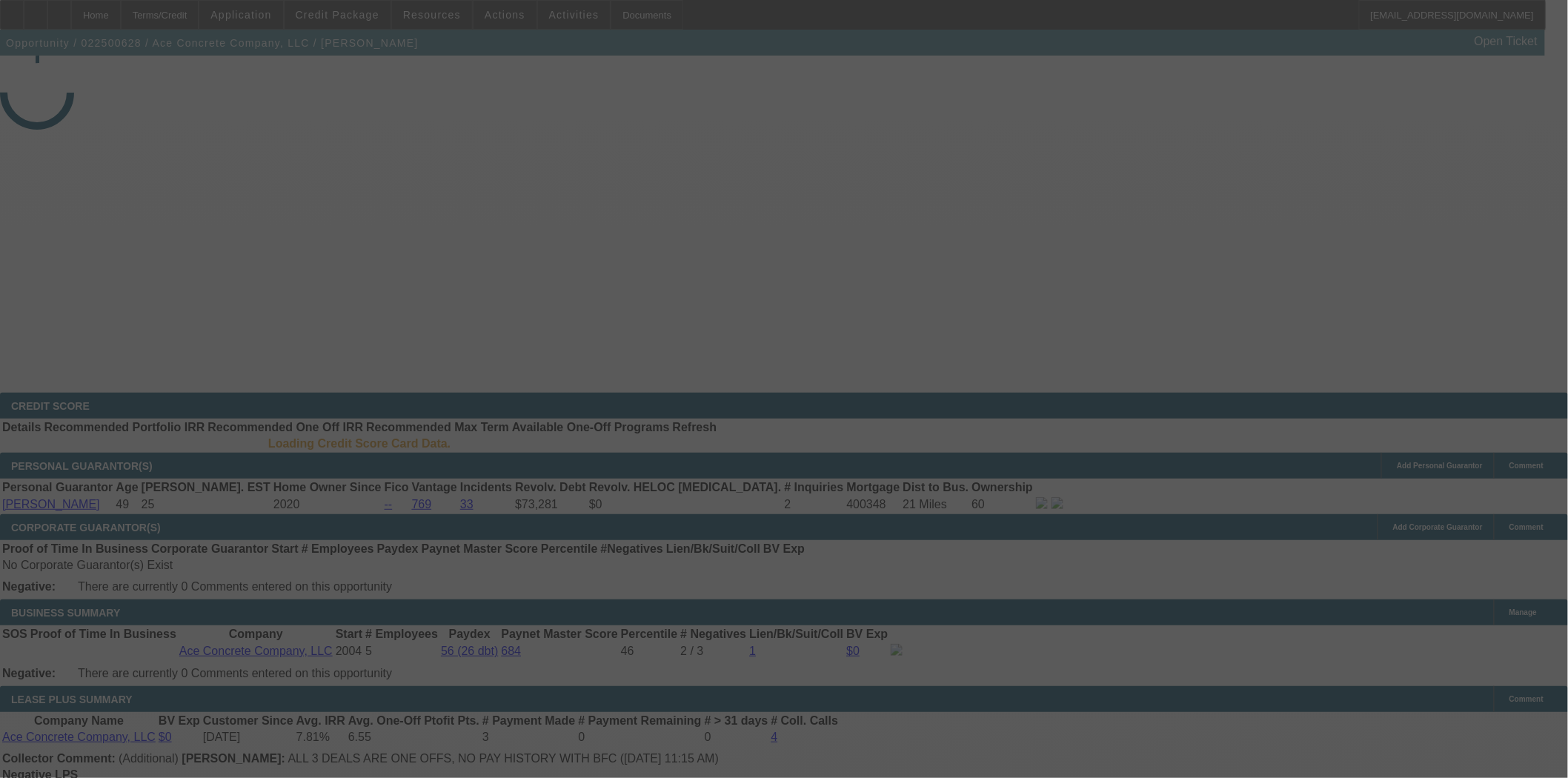
select select "3"
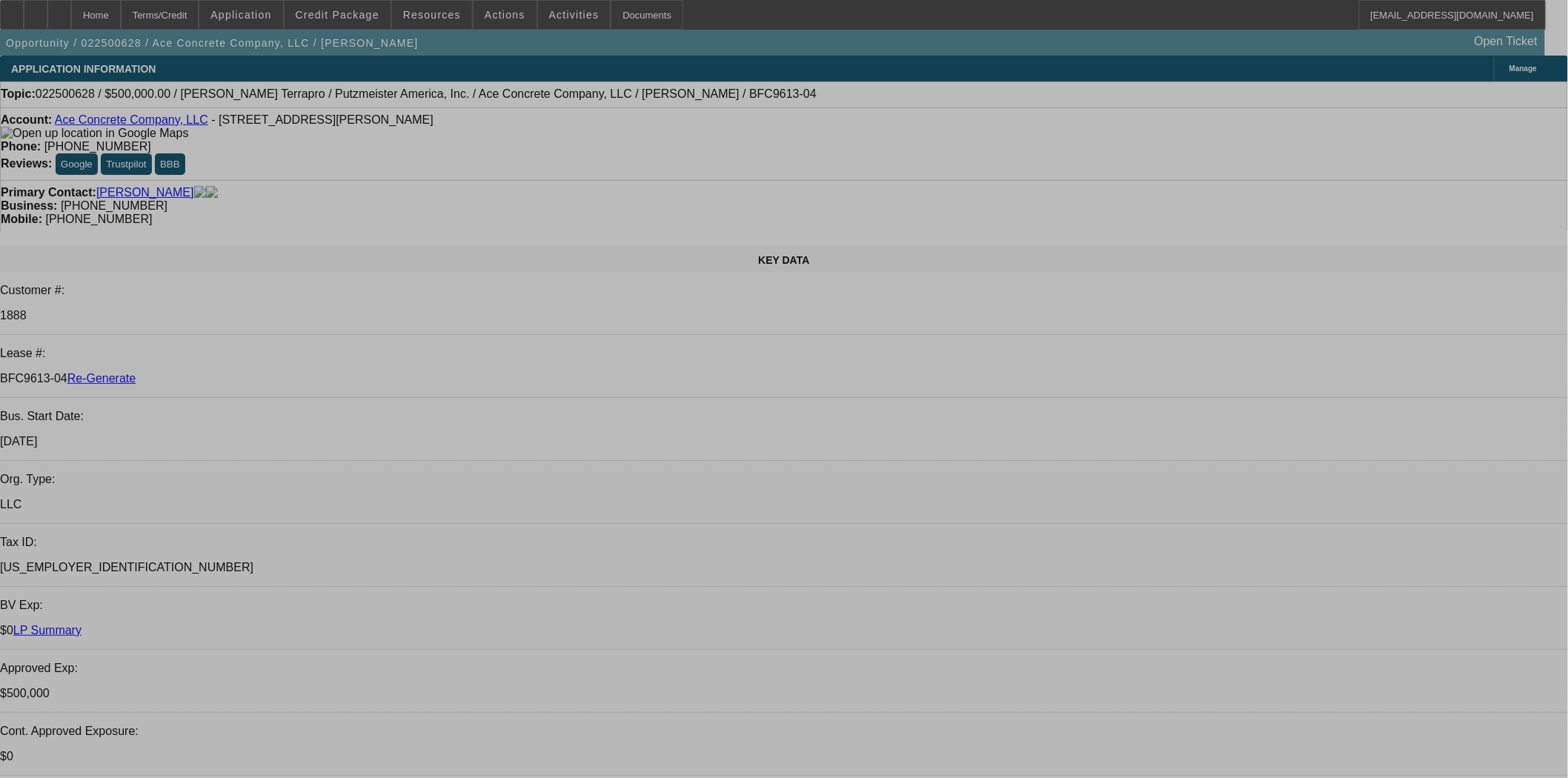
select select "0"
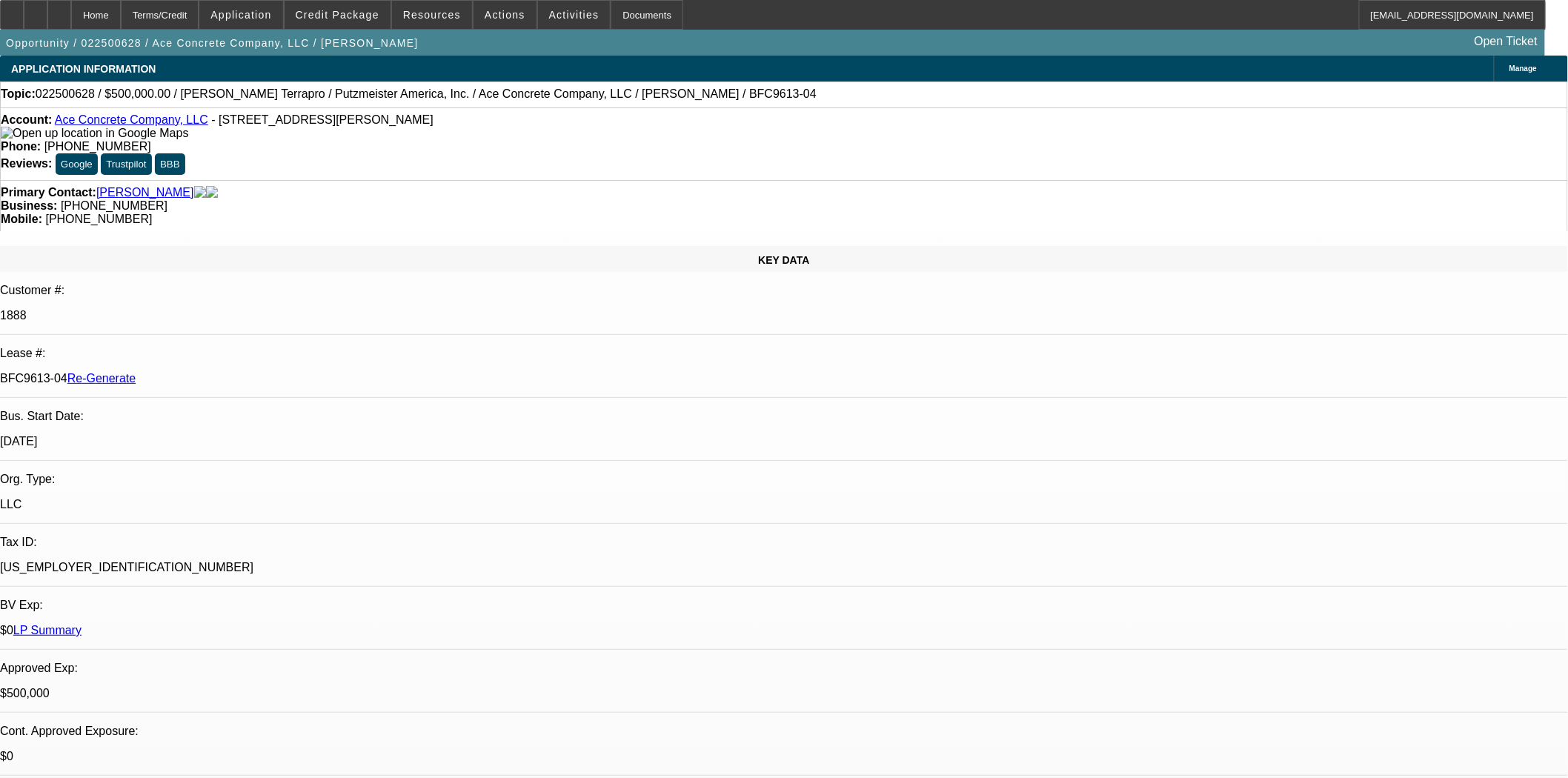
select select "0"
select select "3"
select select "0"
select select "6"
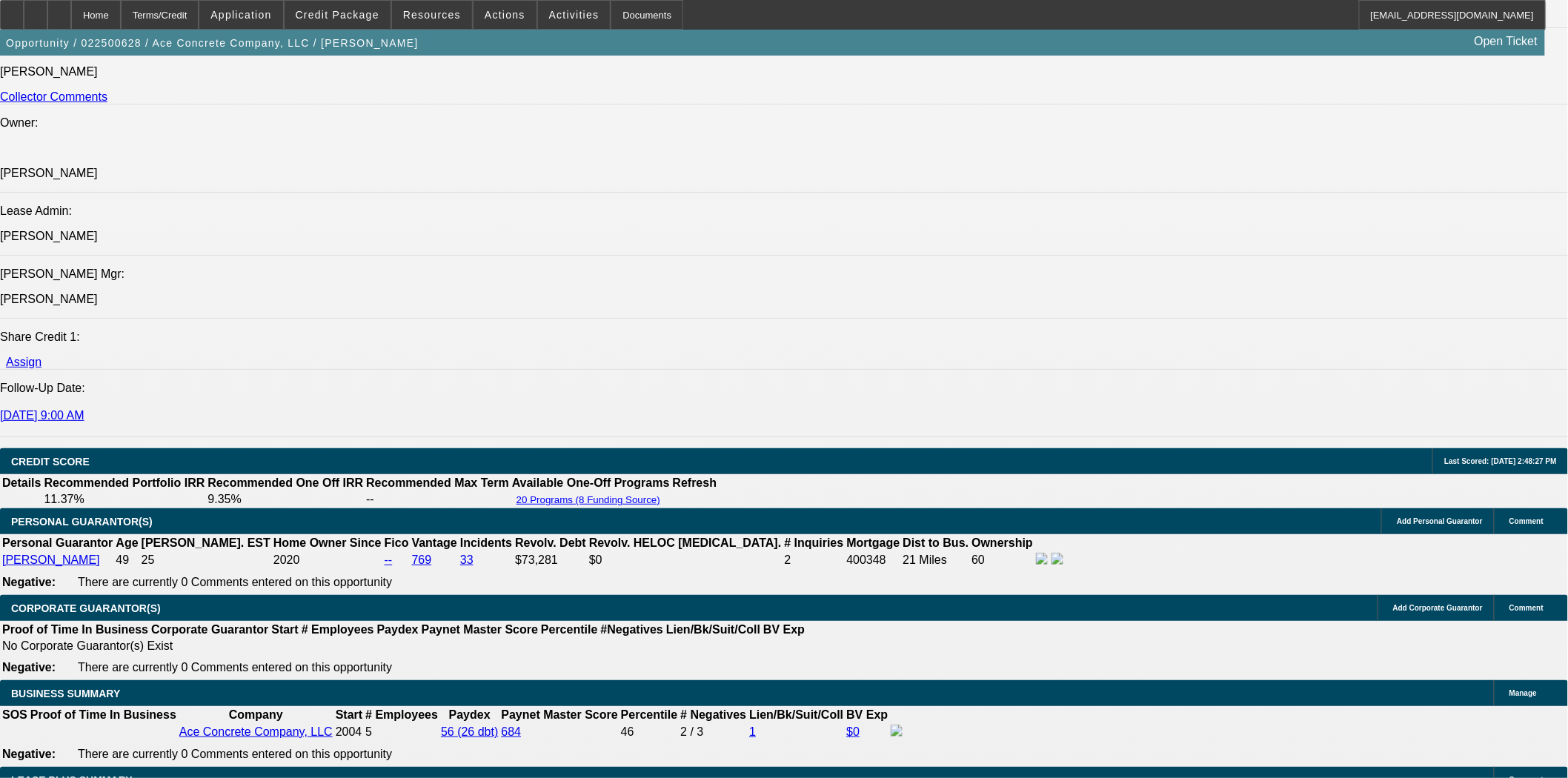
scroll to position [2141, 0]
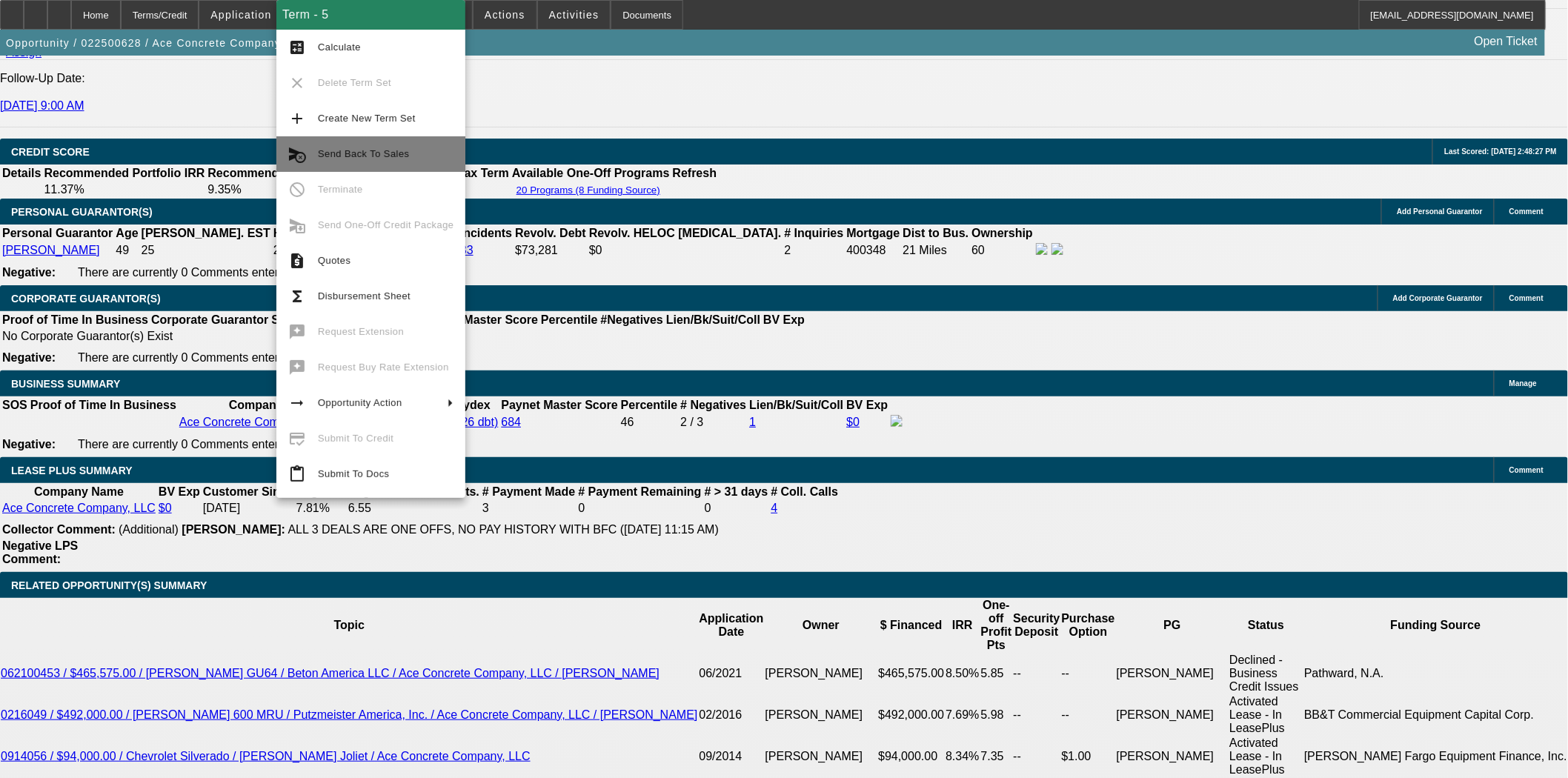
click at [381, 152] on span "Send Back To Sales" at bounding box center [363, 153] width 91 height 11
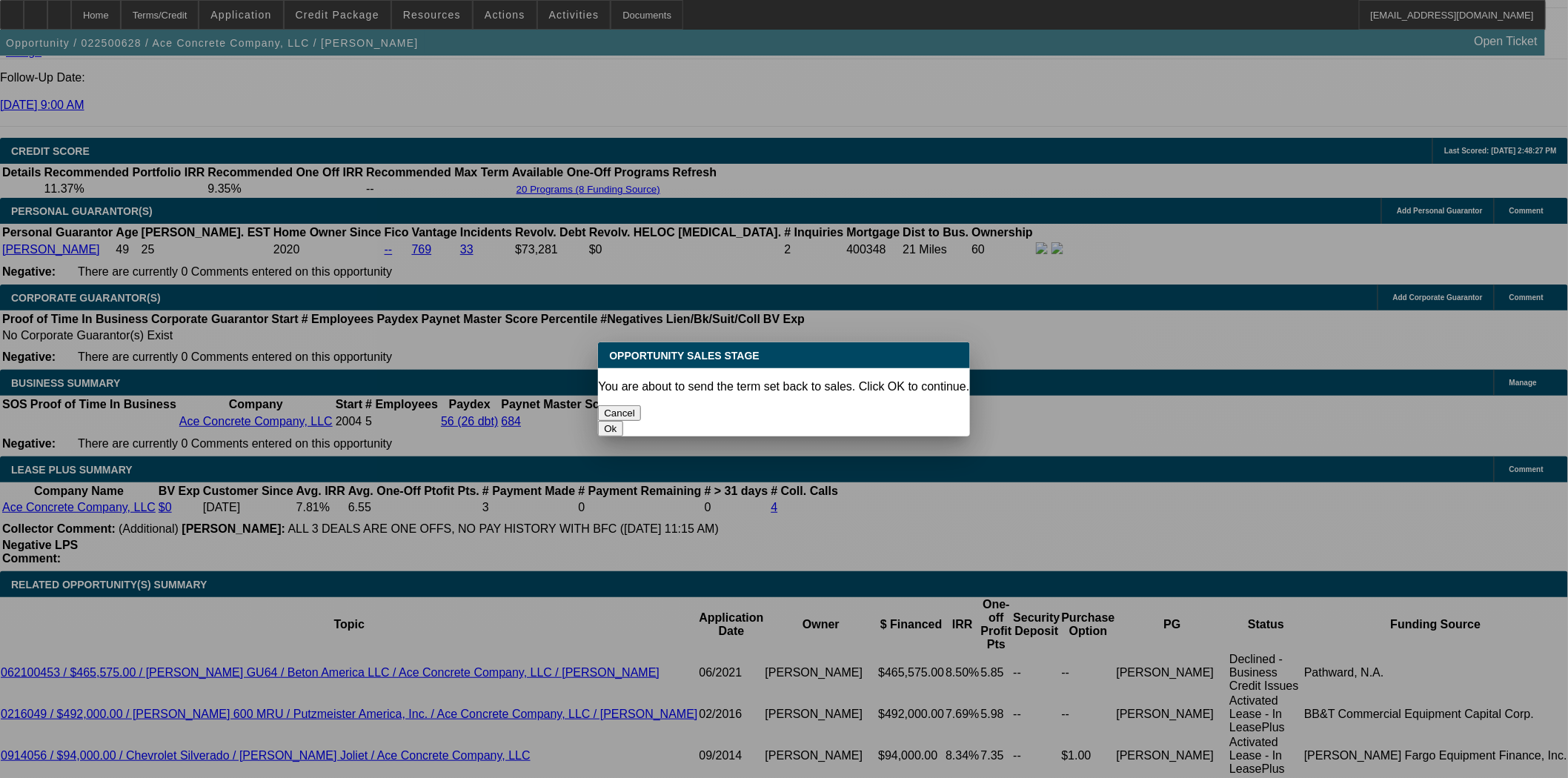
scroll to position [0, 0]
click at [622, 421] on button "Ok" at bounding box center [610, 429] width 25 height 15
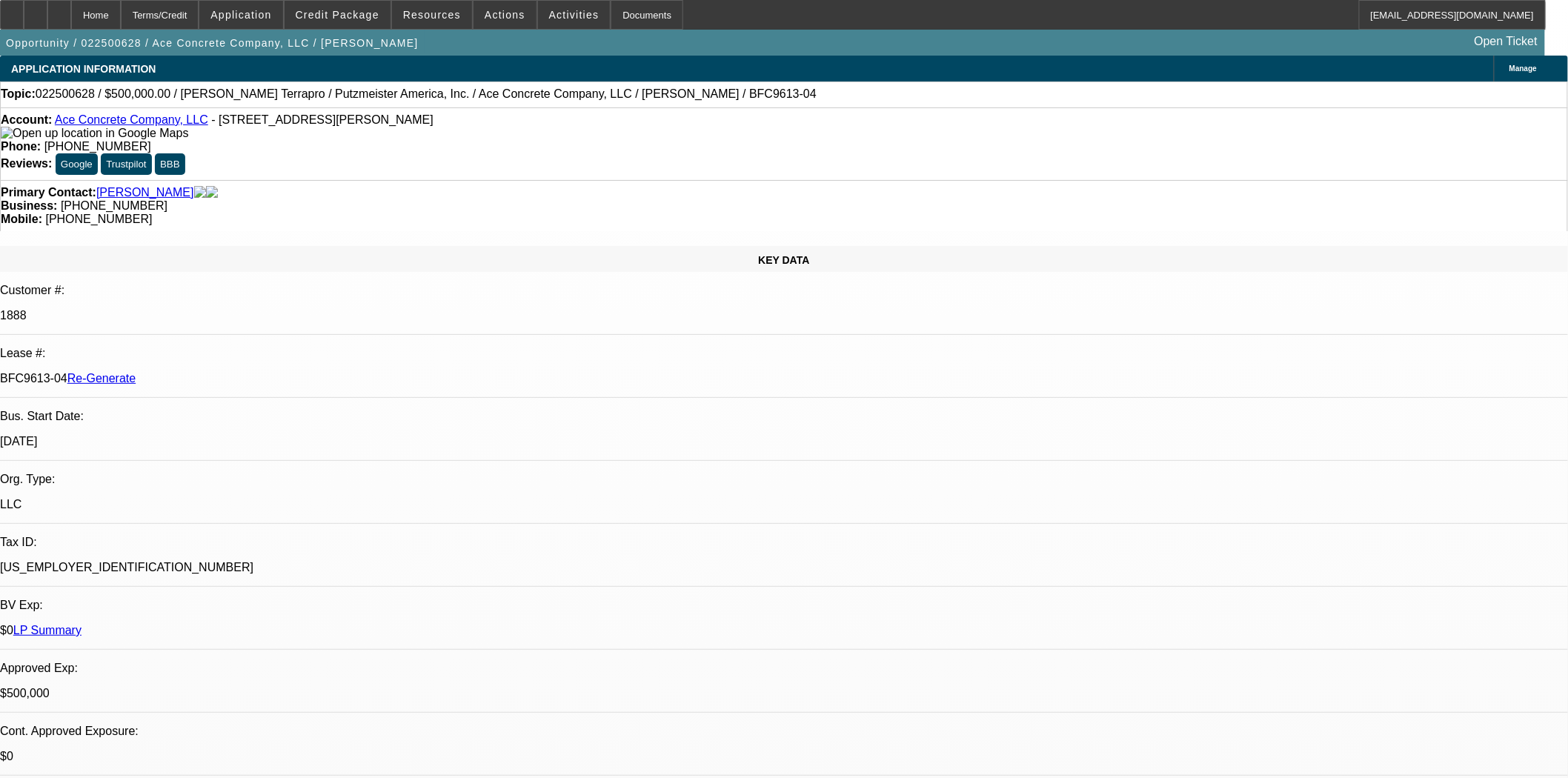
type textarea "Sending back per [PERSON_NAME]'s request"
click at [743, 146] on div "Account: Ace Concrete Company, LLC - 2441 State Road 11, South Wayne, WI 53587 …" at bounding box center [784, 143] width 1568 height 72
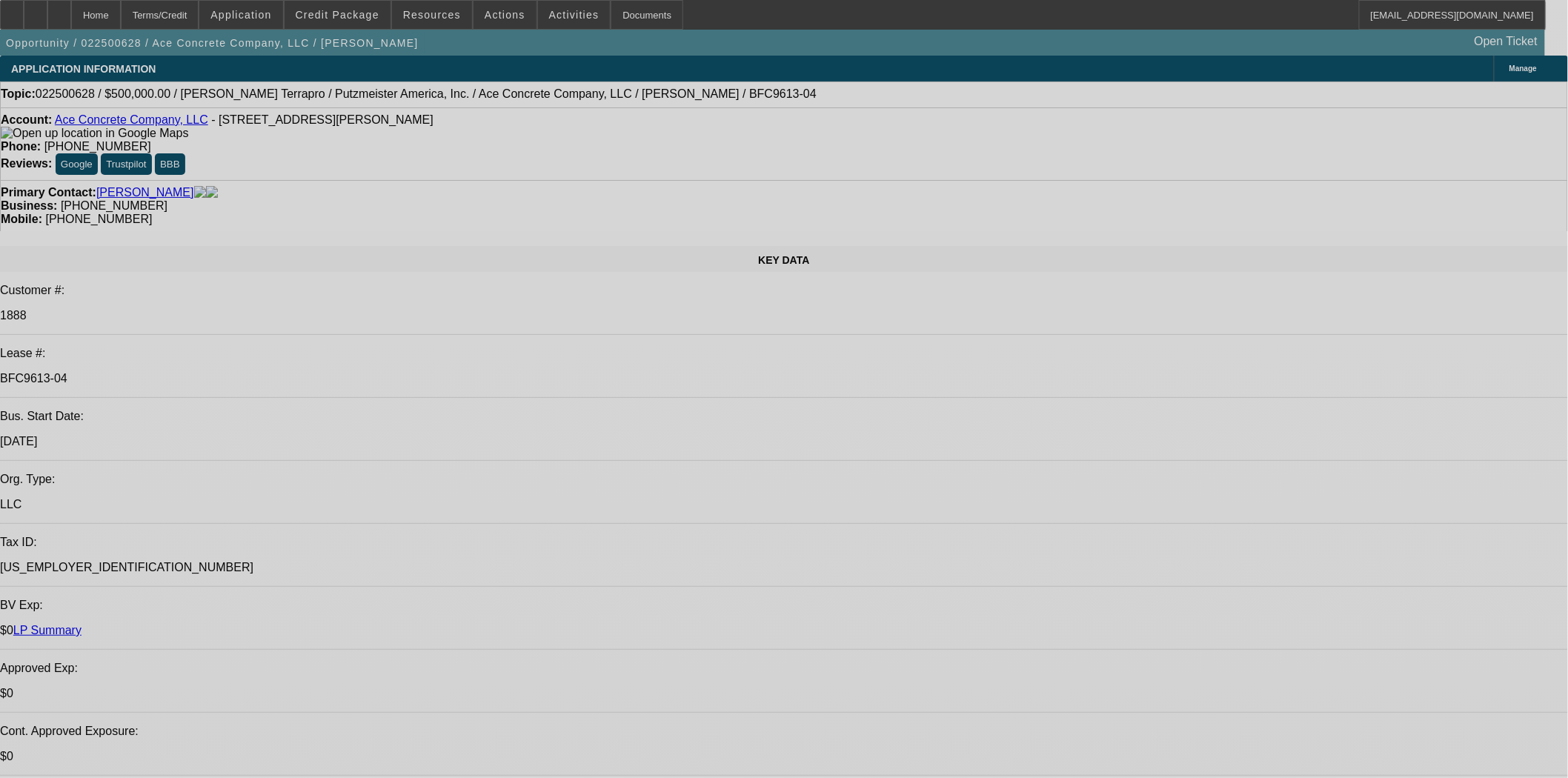
select select "0"
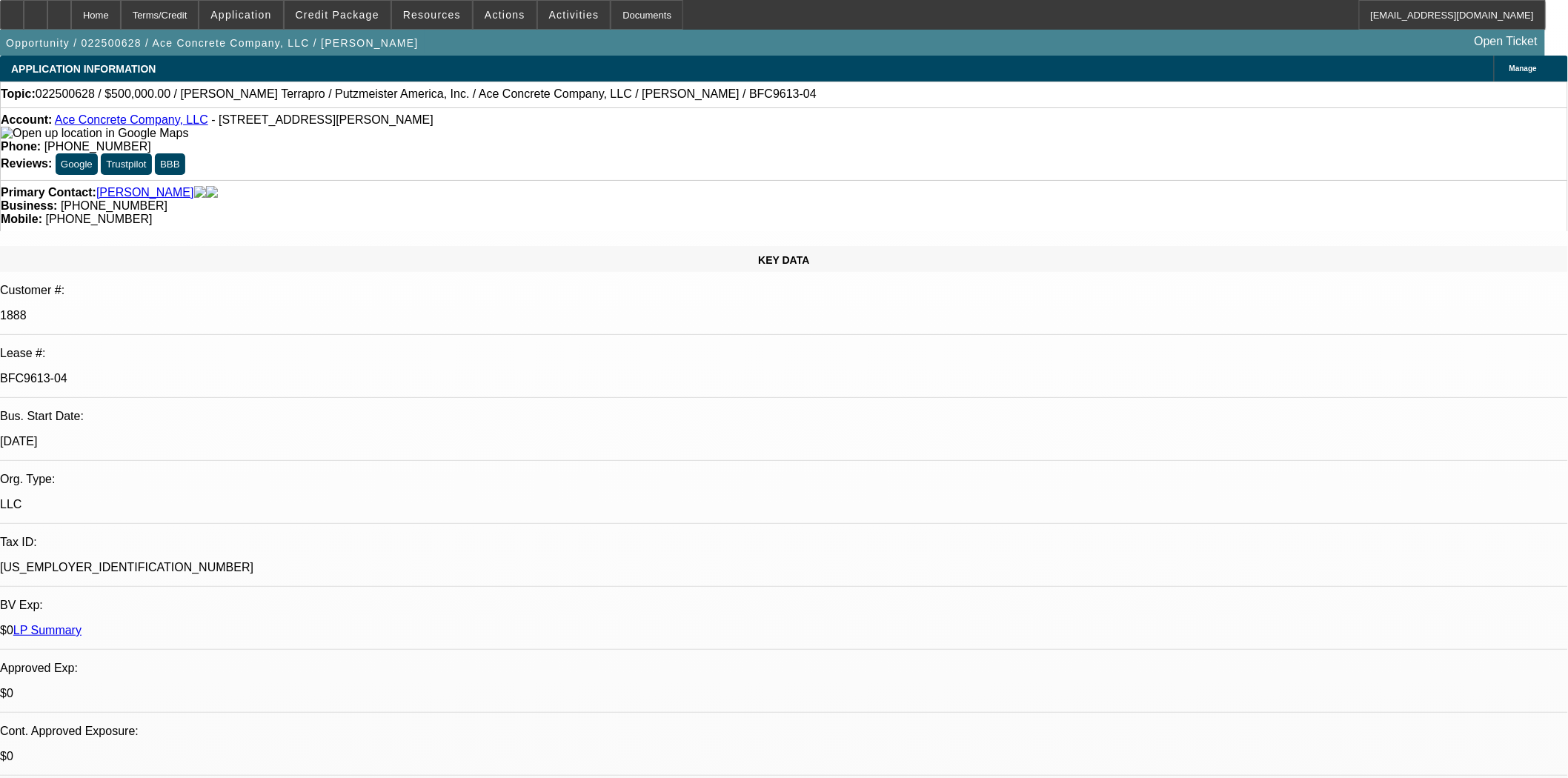
select select "0"
select select "3"
select select "0"
select select "6"
select select "0"
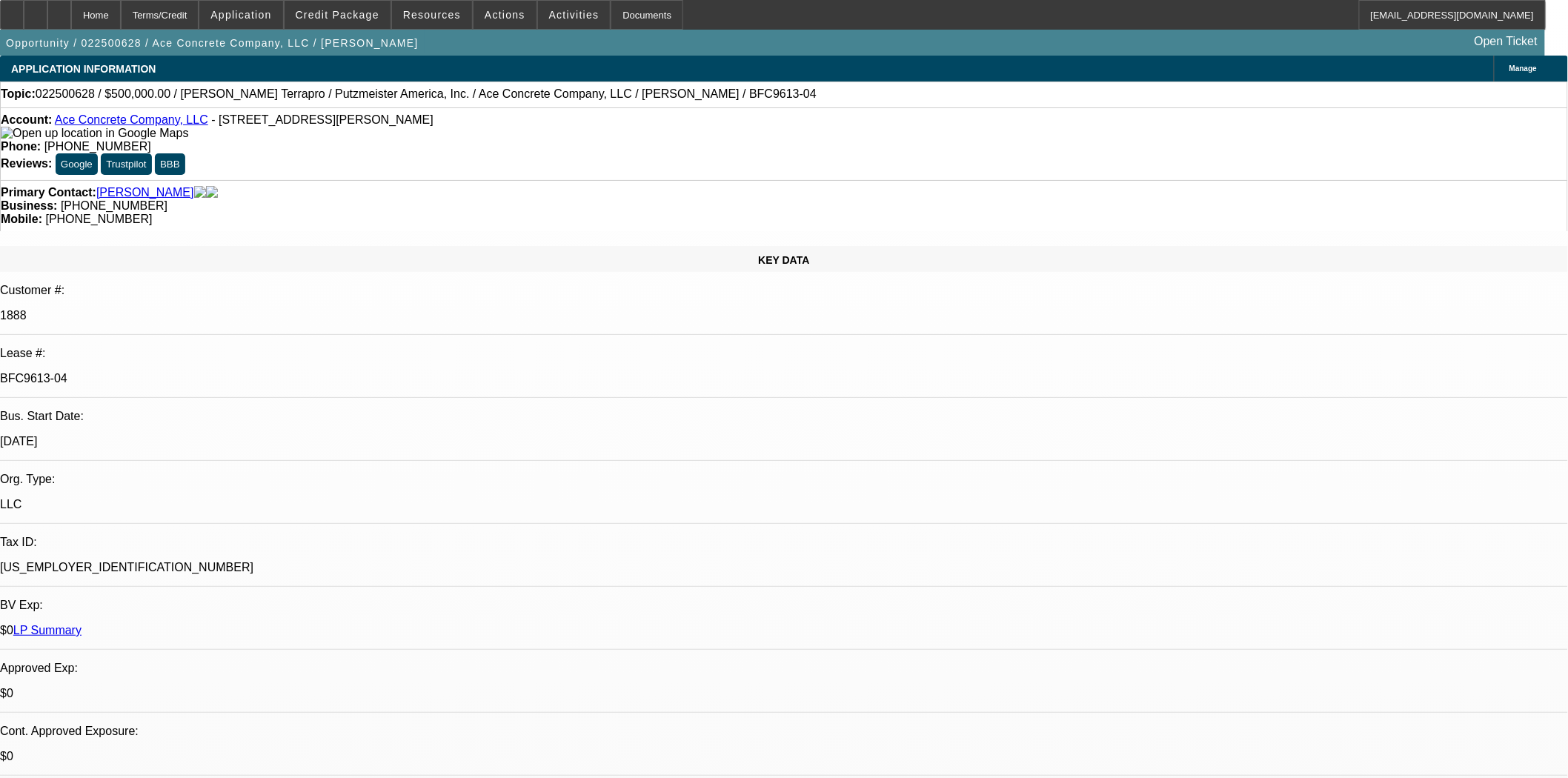
select select "0"
select select "3"
select select "0"
select select "6"
select select "0"
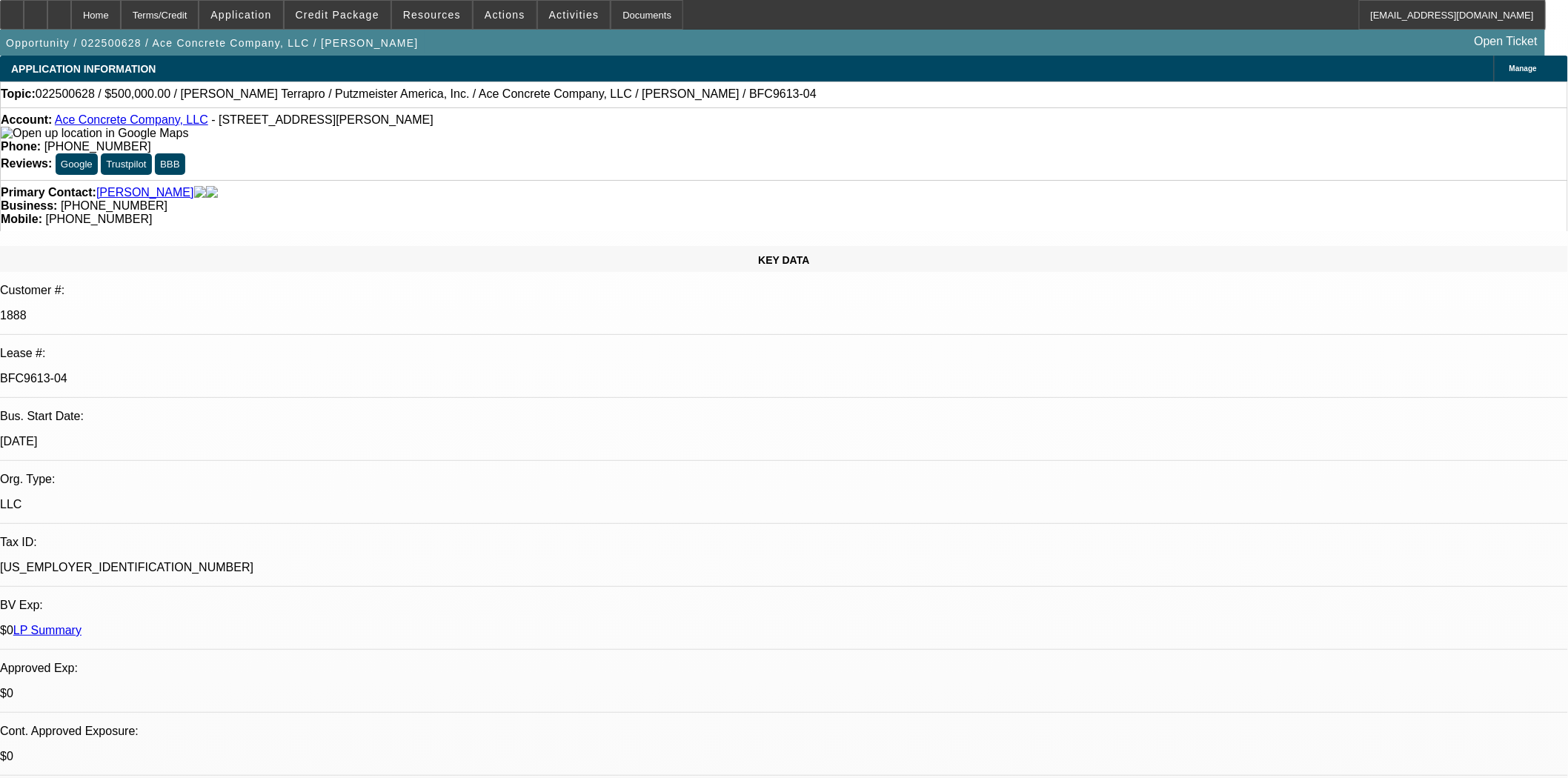
select select "0"
select select "3"
select select "0"
select select "6"
select select "0"
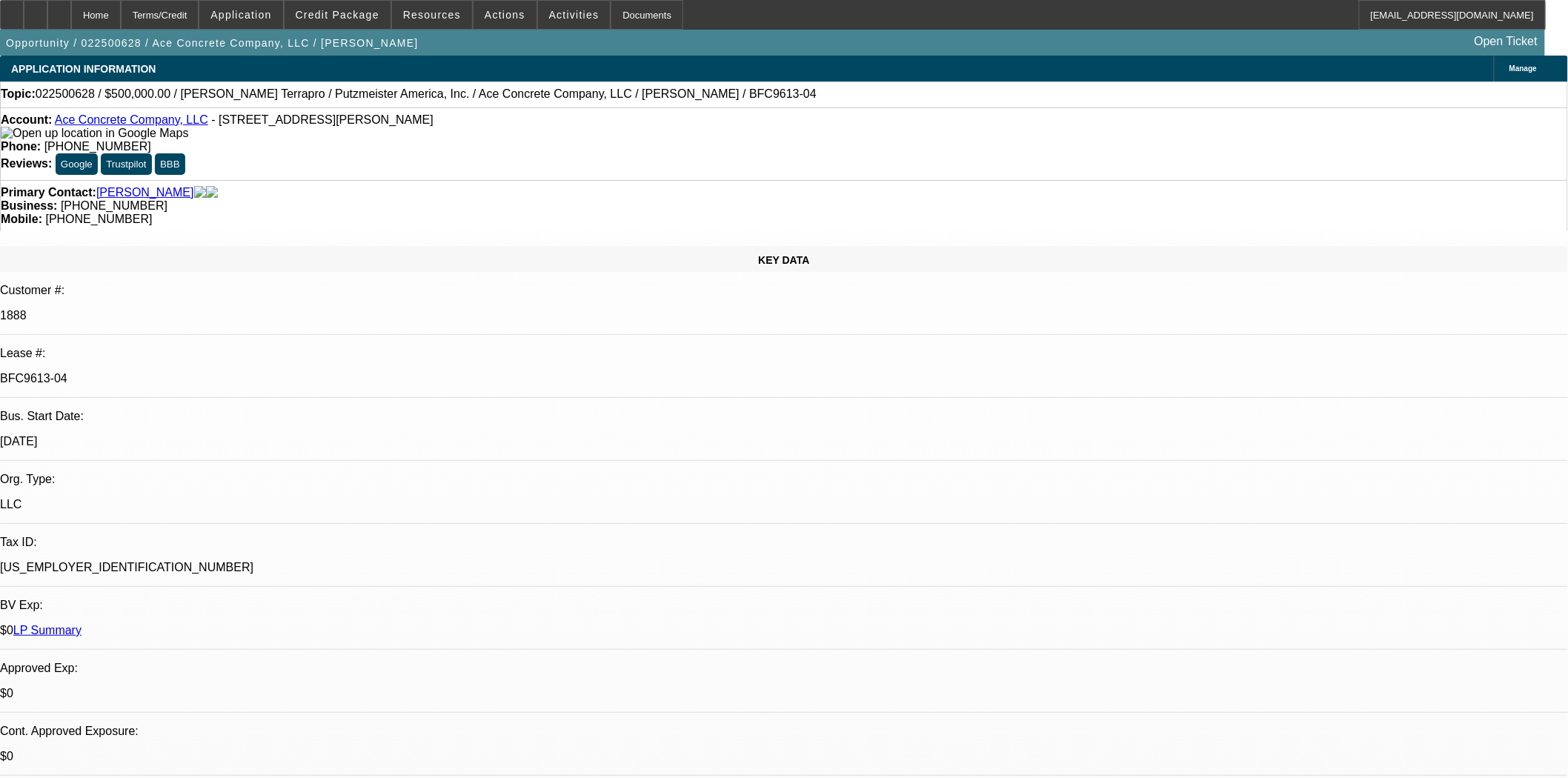
select select "2"
select select "0"
select select "6"
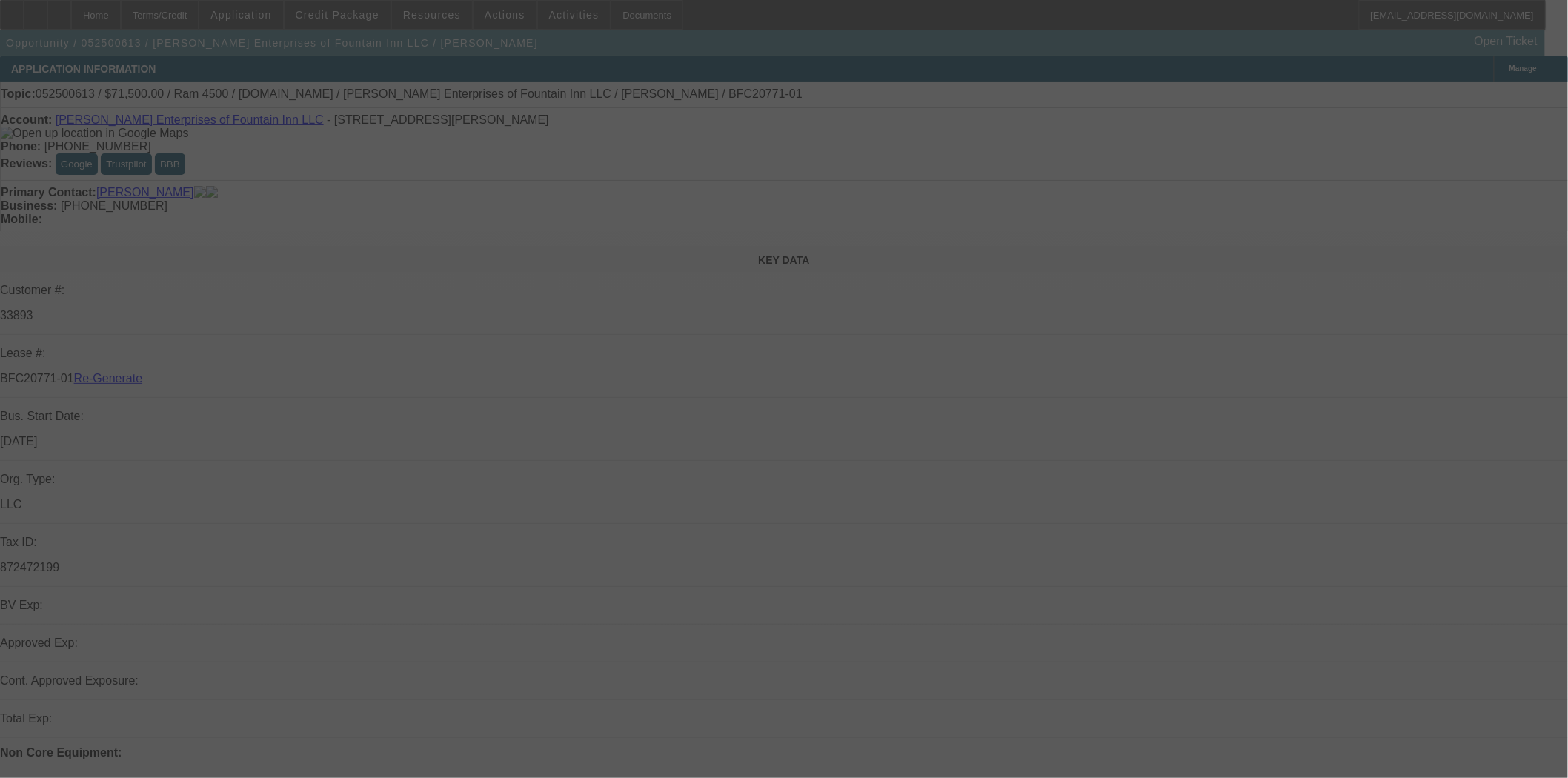
select select "4"
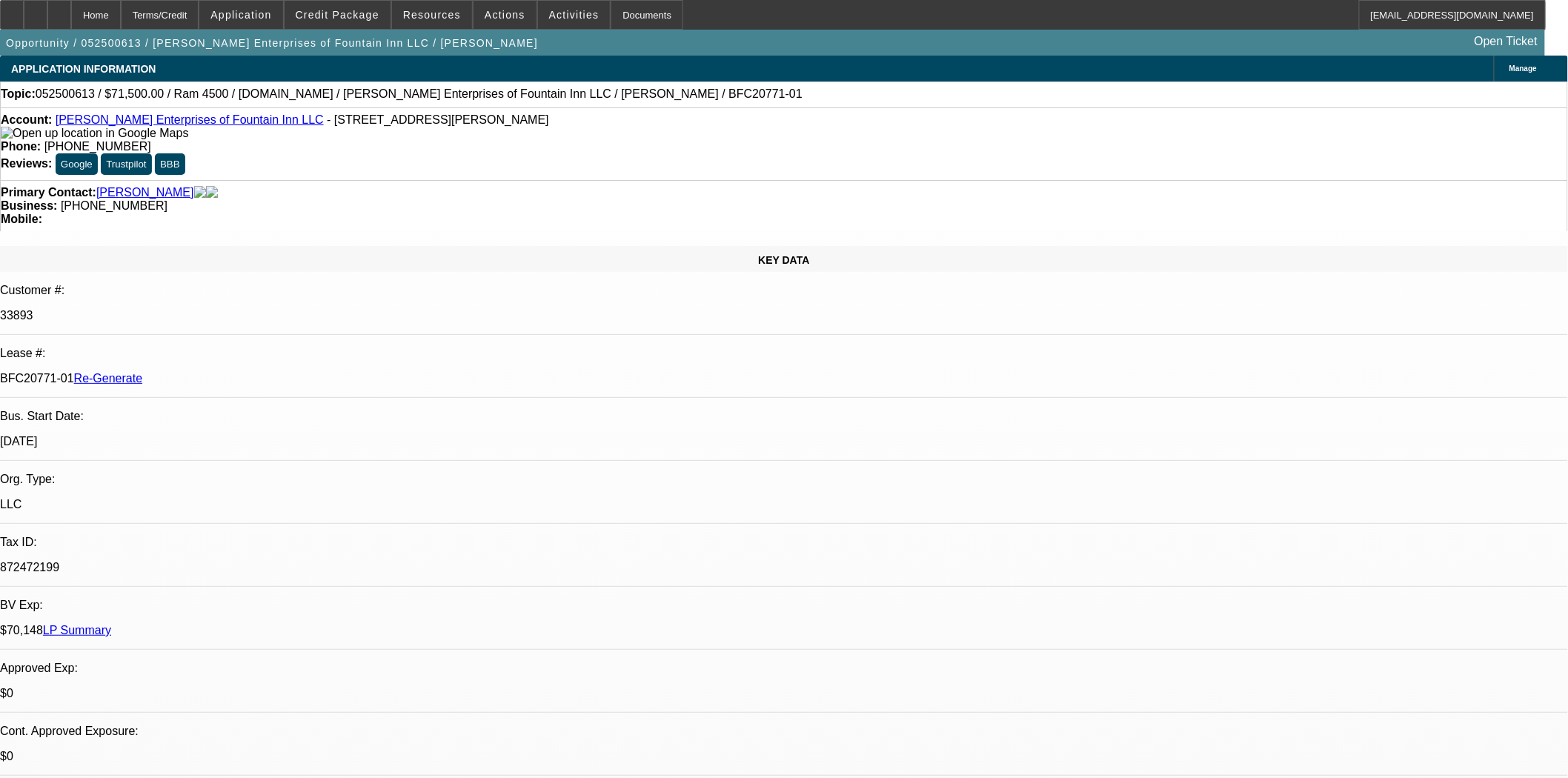
select select "0"
select select "2"
select select "0.1"
select select "4"
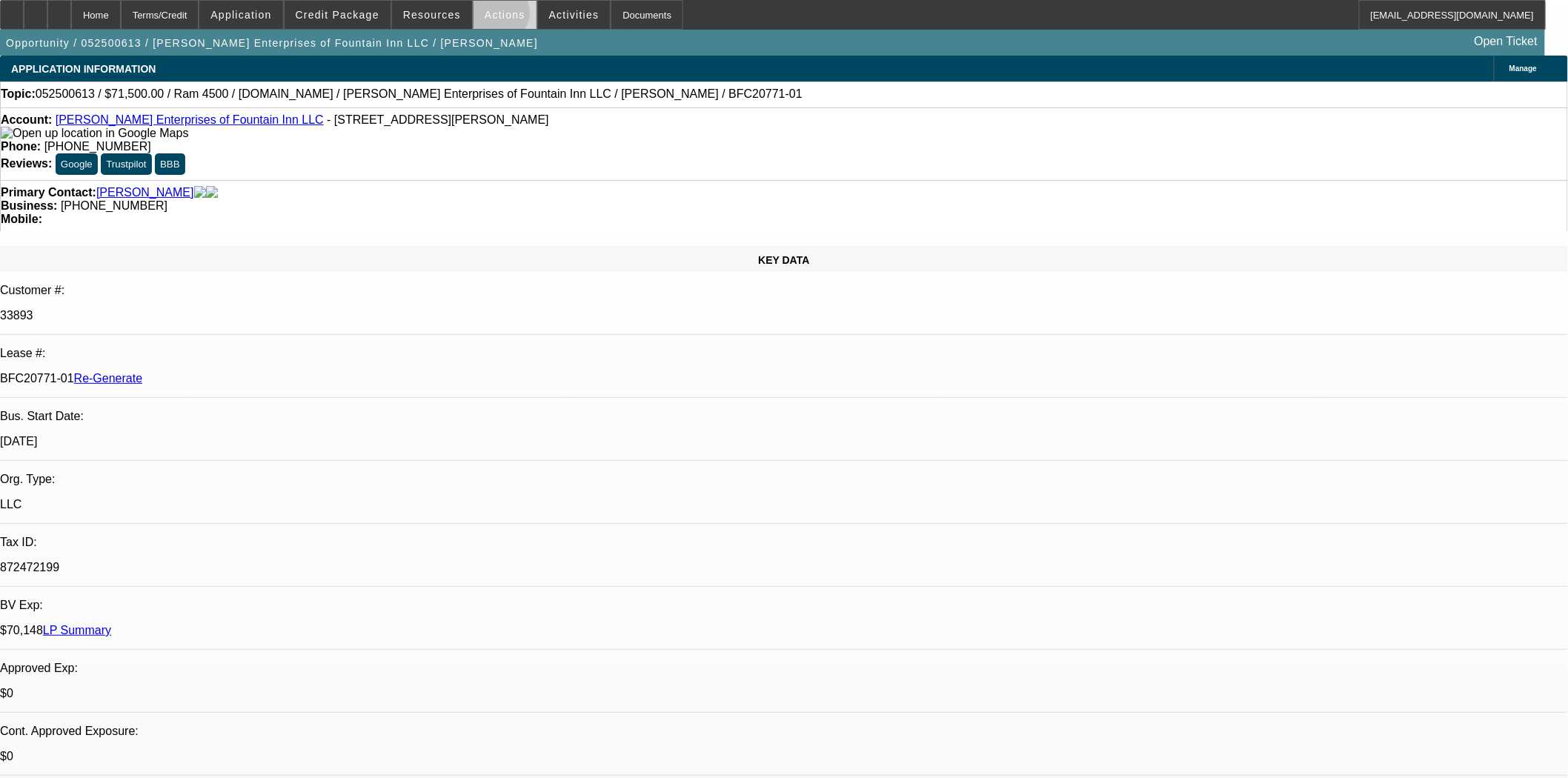
click at [494, 16] on span "Actions" at bounding box center [505, 14] width 41 height 12
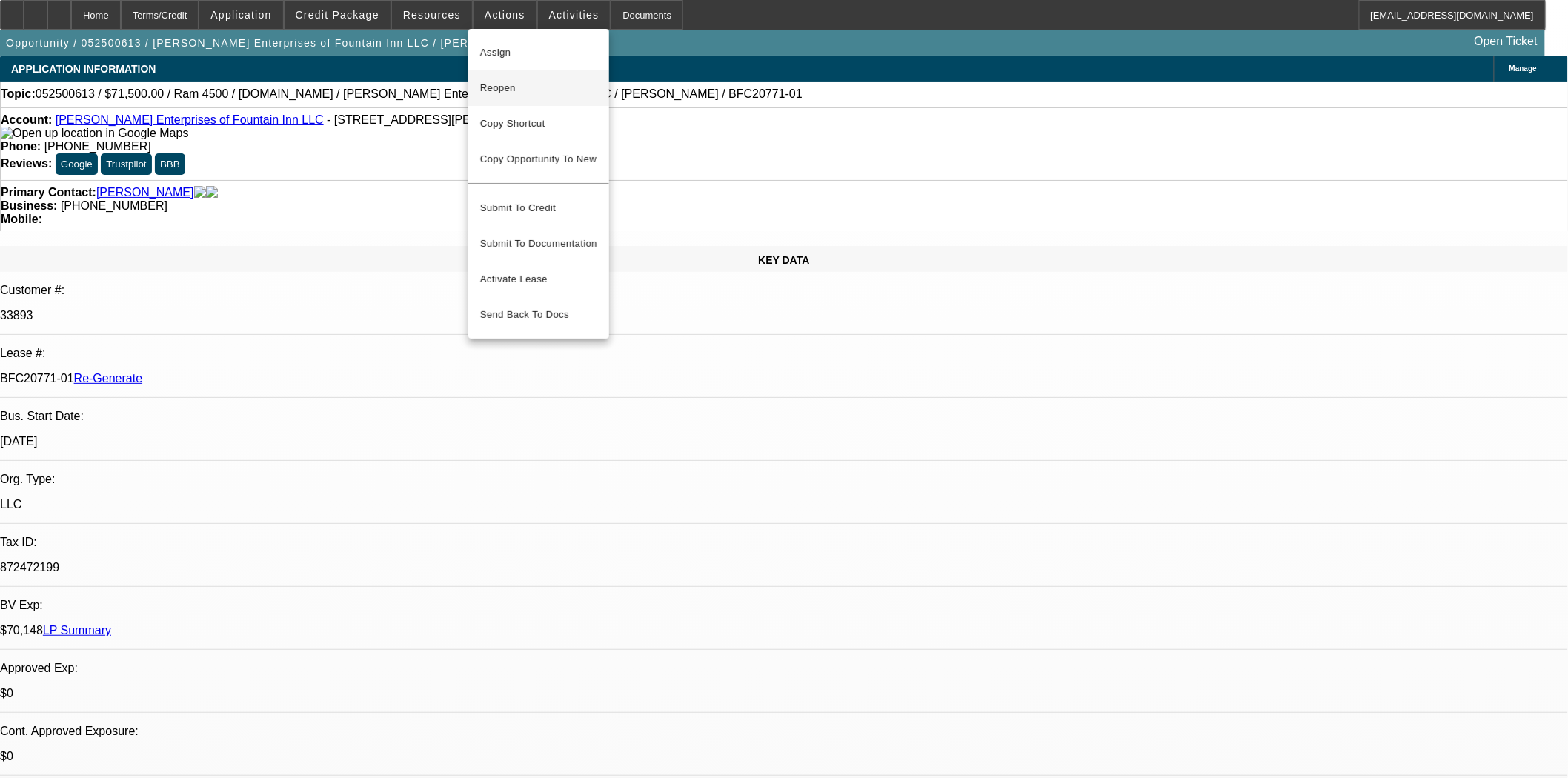
click at [501, 85] on span "Reopen" at bounding box center [539, 88] width 117 height 18
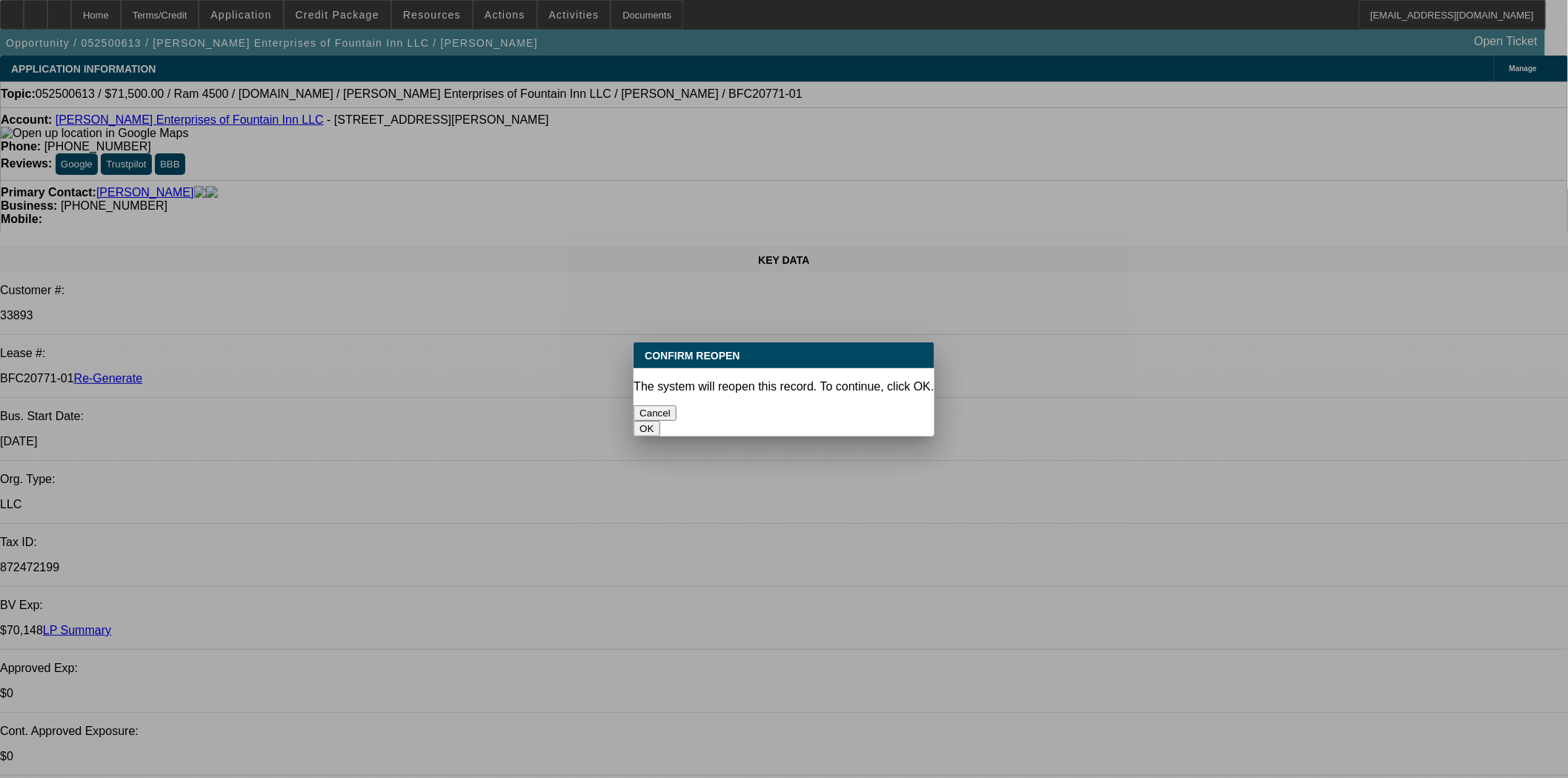
click at [659, 421] on button "OK" at bounding box center [646, 429] width 26 height 15
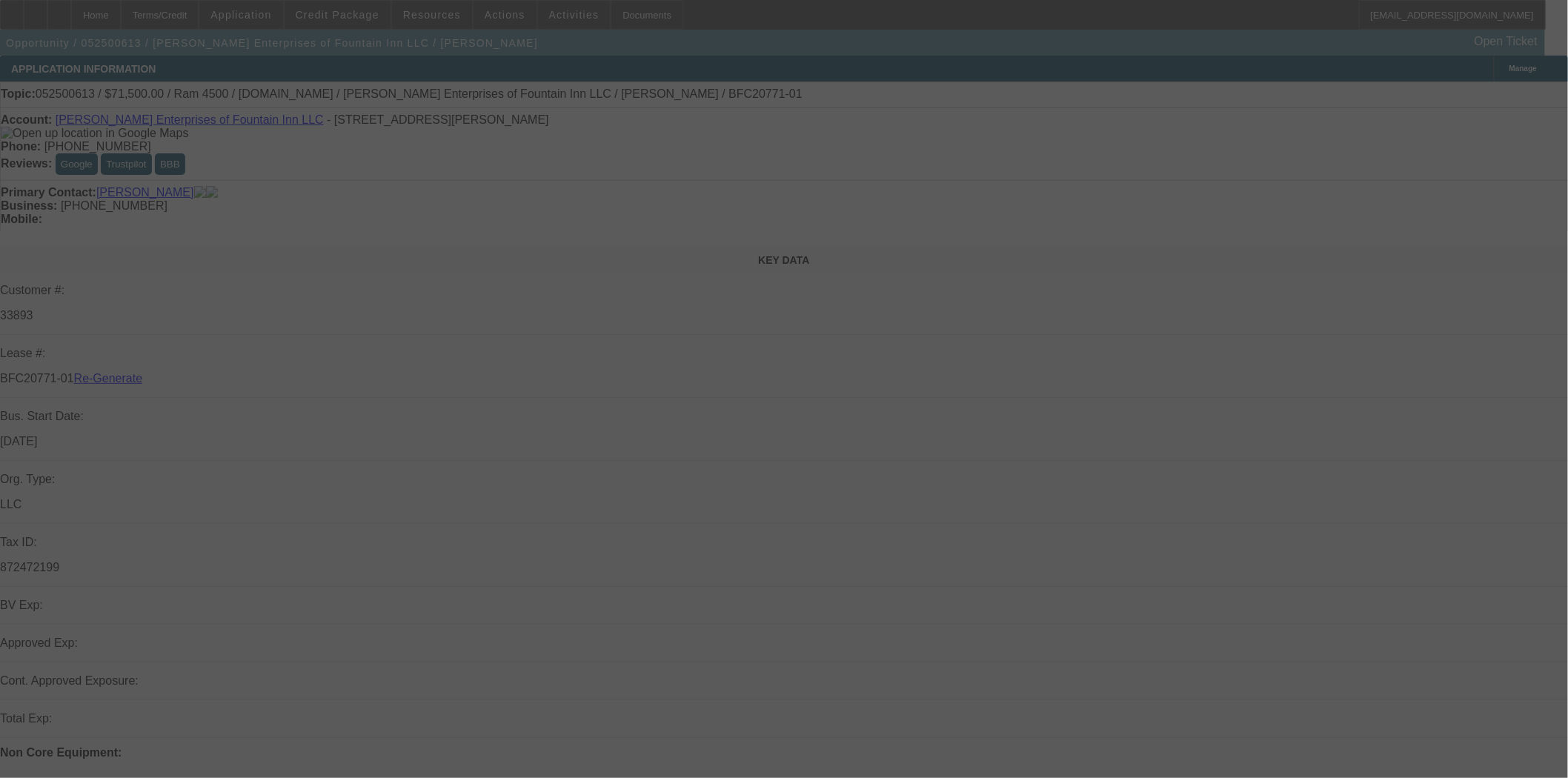
select select "4"
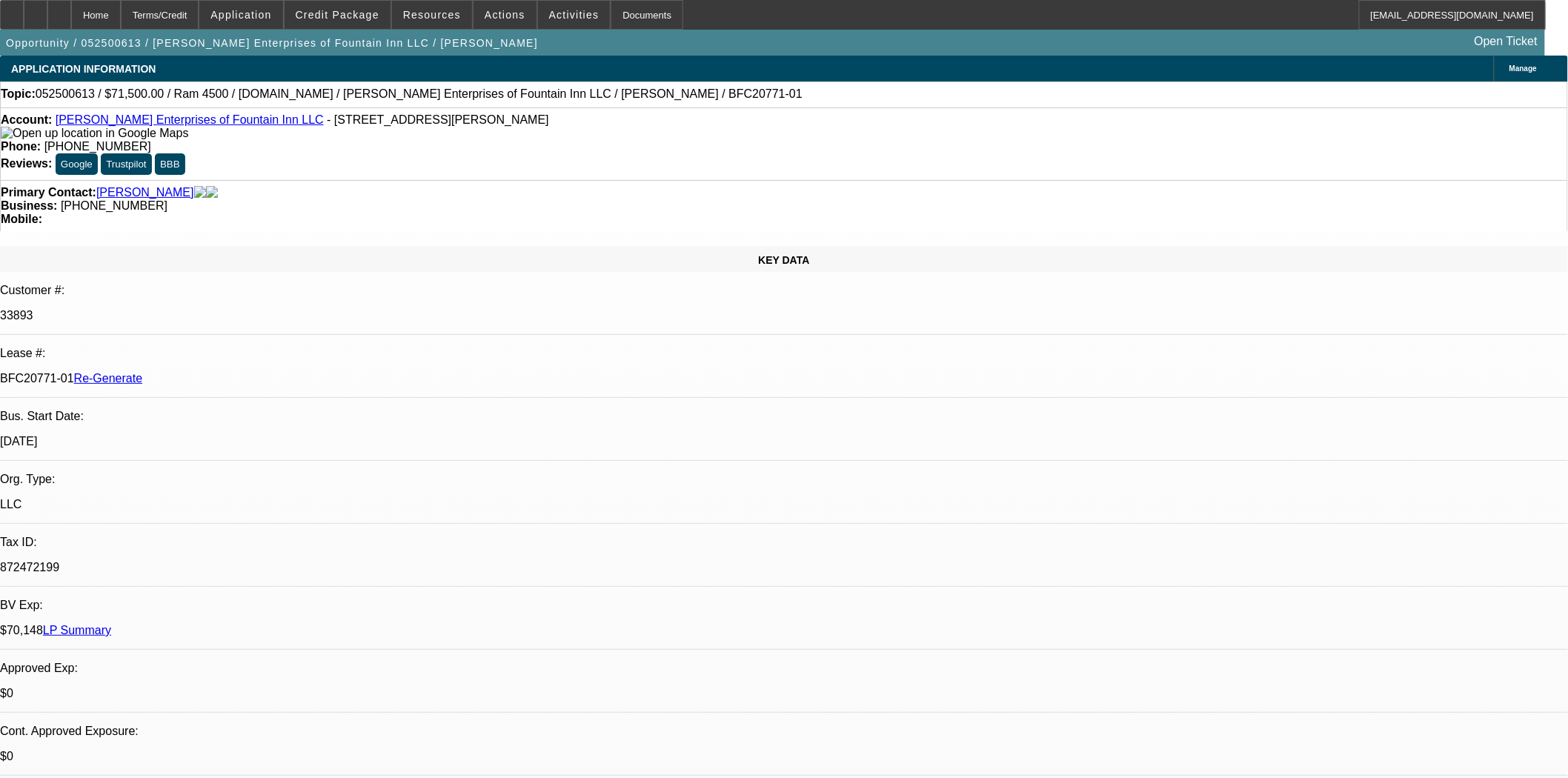
select select "0"
select select "0.1"
select select "1"
select select "2"
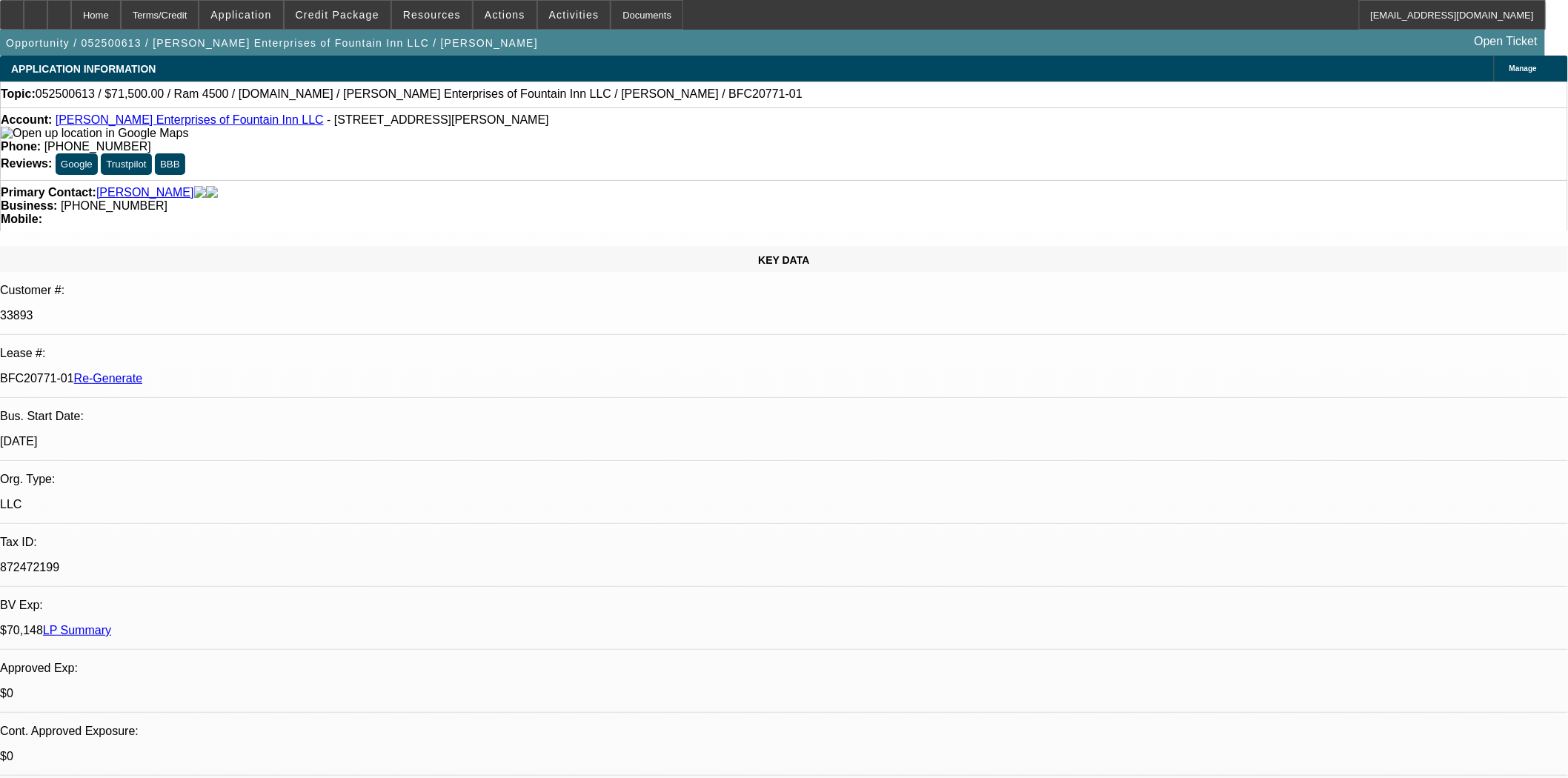
select select "4"
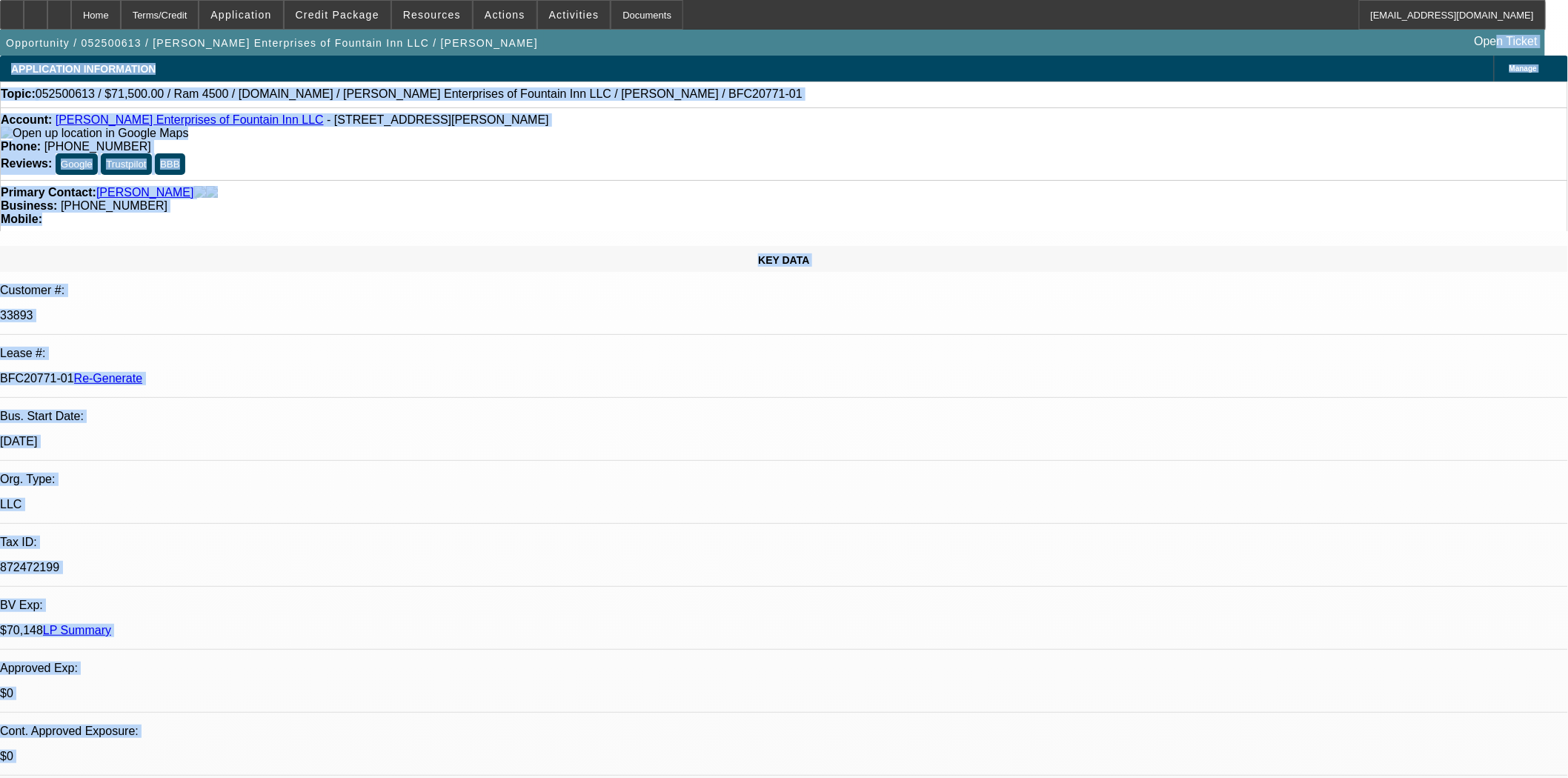
drag, startPoint x: 732, startPoint y: 50, endPoint x: 2273, endPoint y: 202, distance: 1548.5
click at [1568, 202] on html "Home Terms/Credit Application Credit Package Resources Actions Activities Docum…" at bounding box center [784, 389] width 1568 height 778
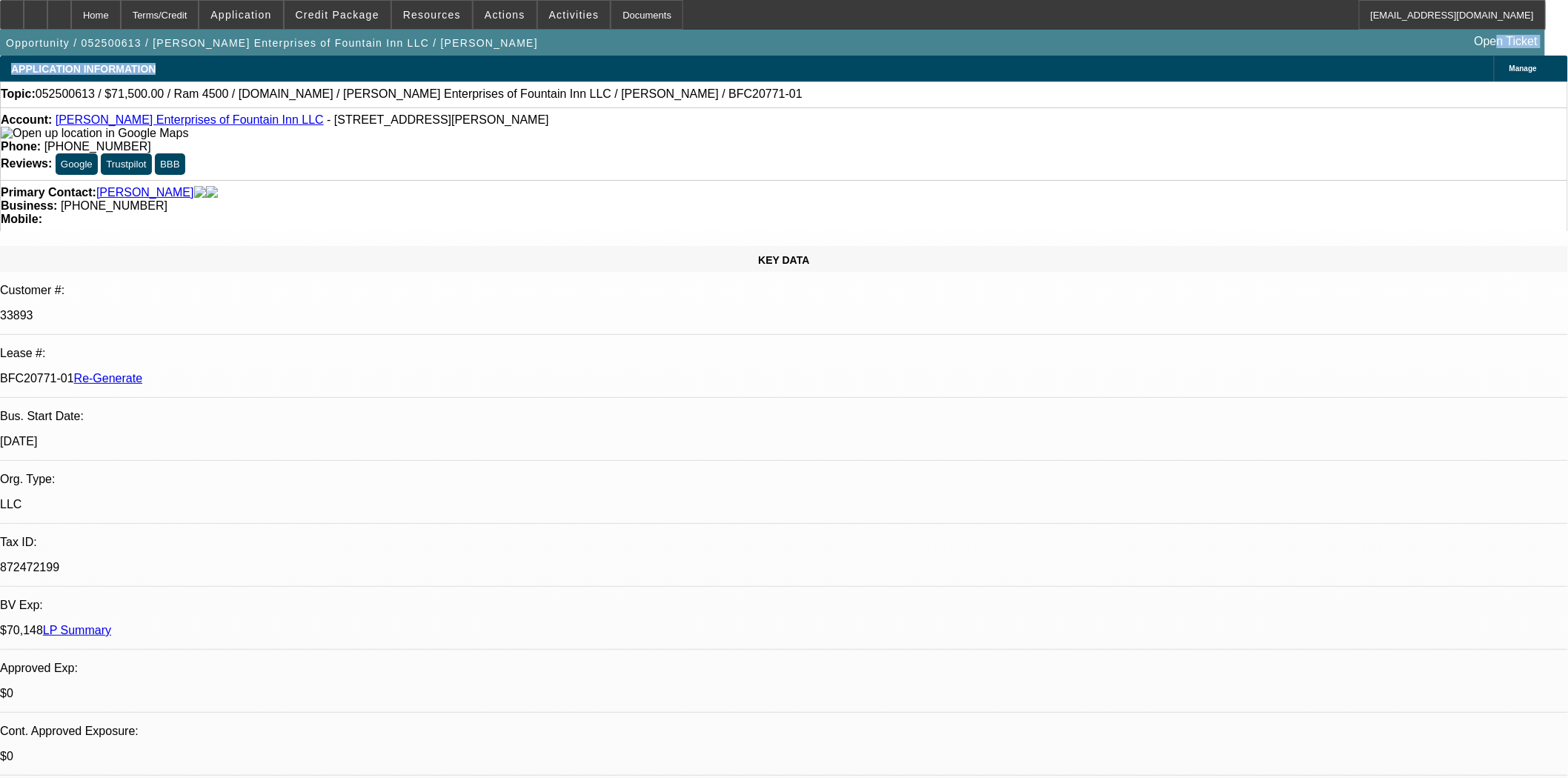
drag, startPoint x: 480, startPoint y: 43, endPoint x: 563, endPoint y: 56, distance: 84.0
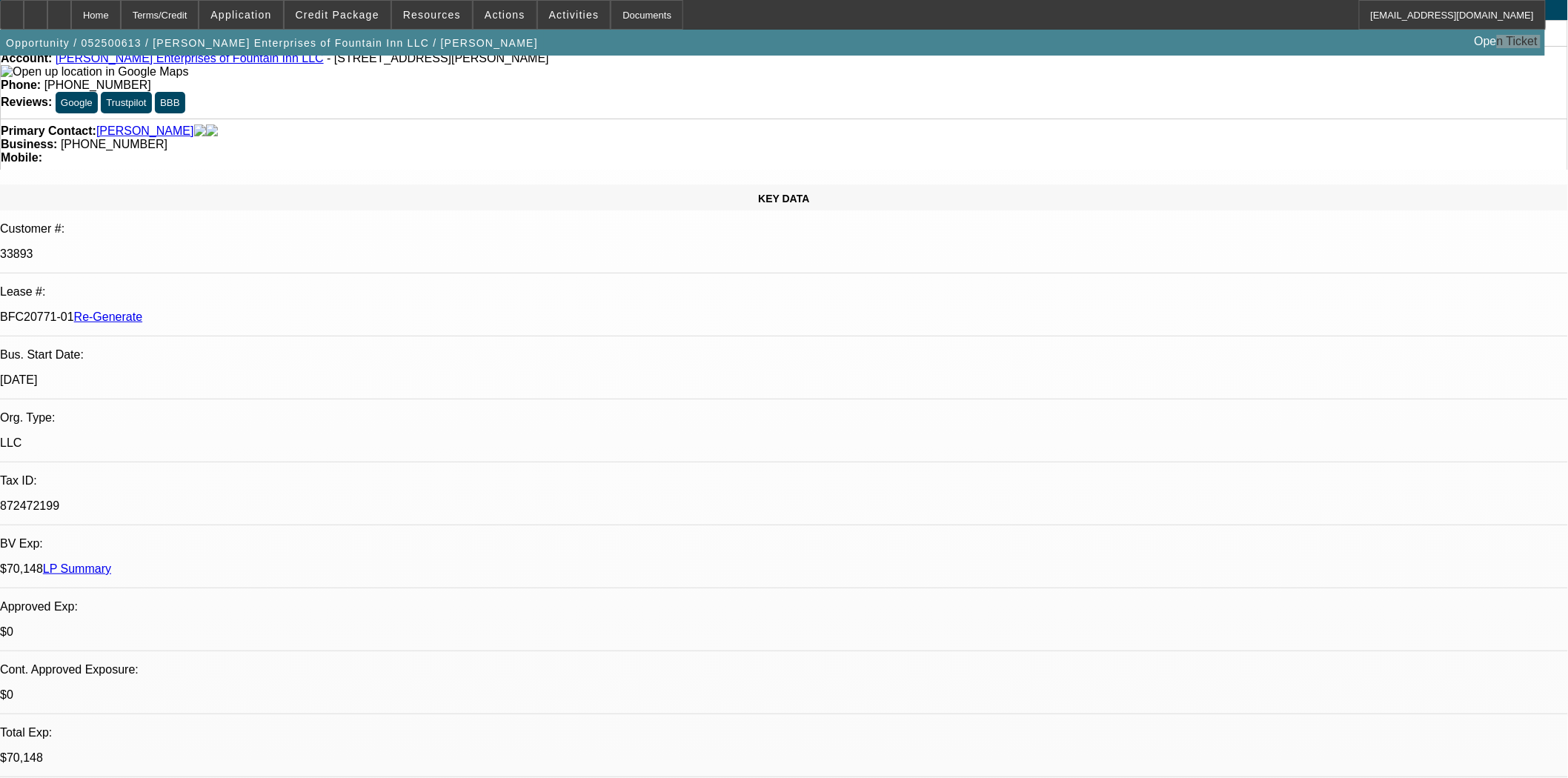
scroll to position [329, 0]
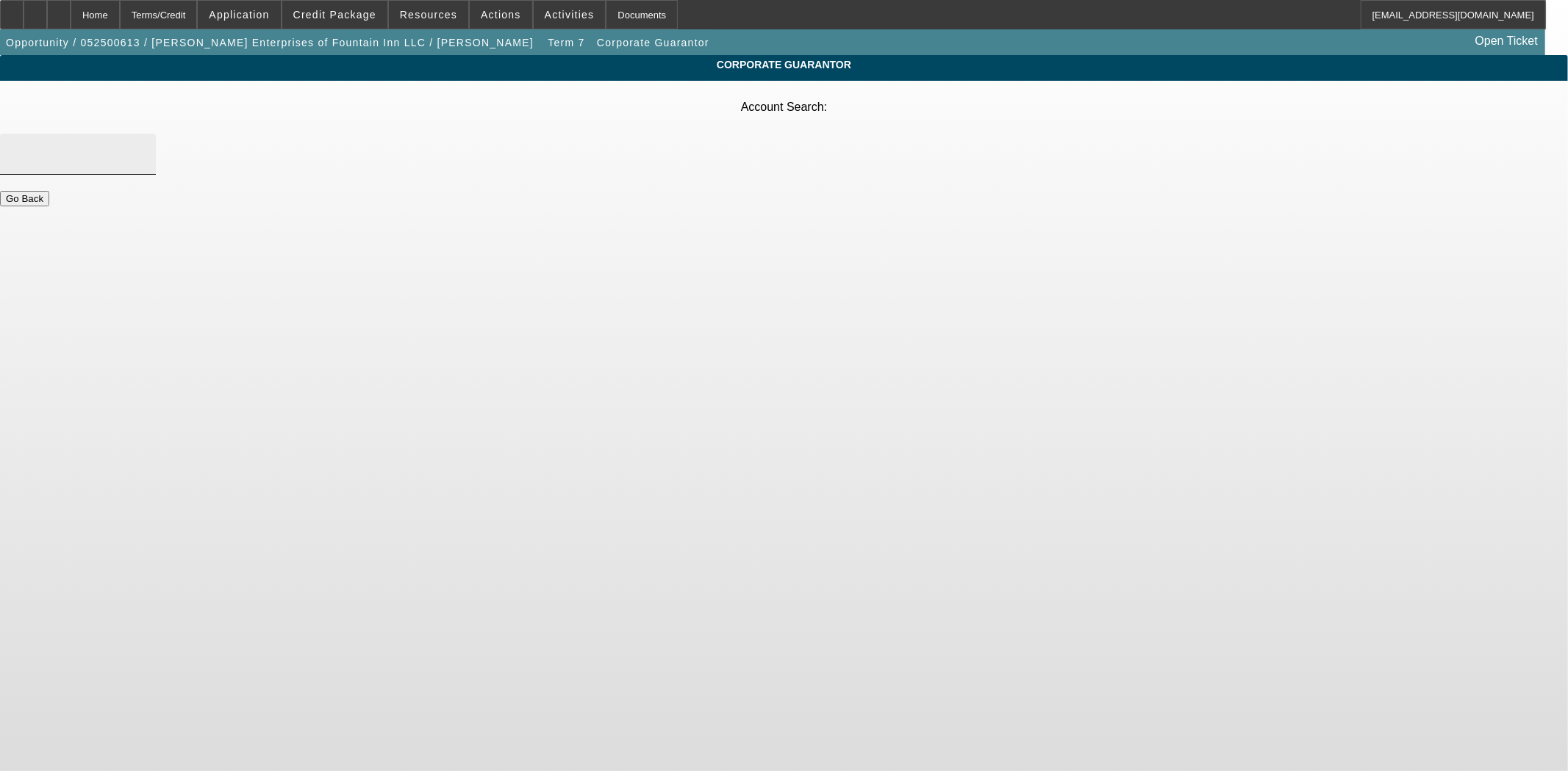
click at [144, 146] on input "Account Search" at bounding box center [78, 154] width 132 height 18
type input "All Out Recovery LLC"
click at [657, 164] on span "-- Create New Account --" at bounding box center [685, 160] width 138 height 13
click at [144, 146] on input "Account Search" at bounding box center [78, 154] width 132 height 18
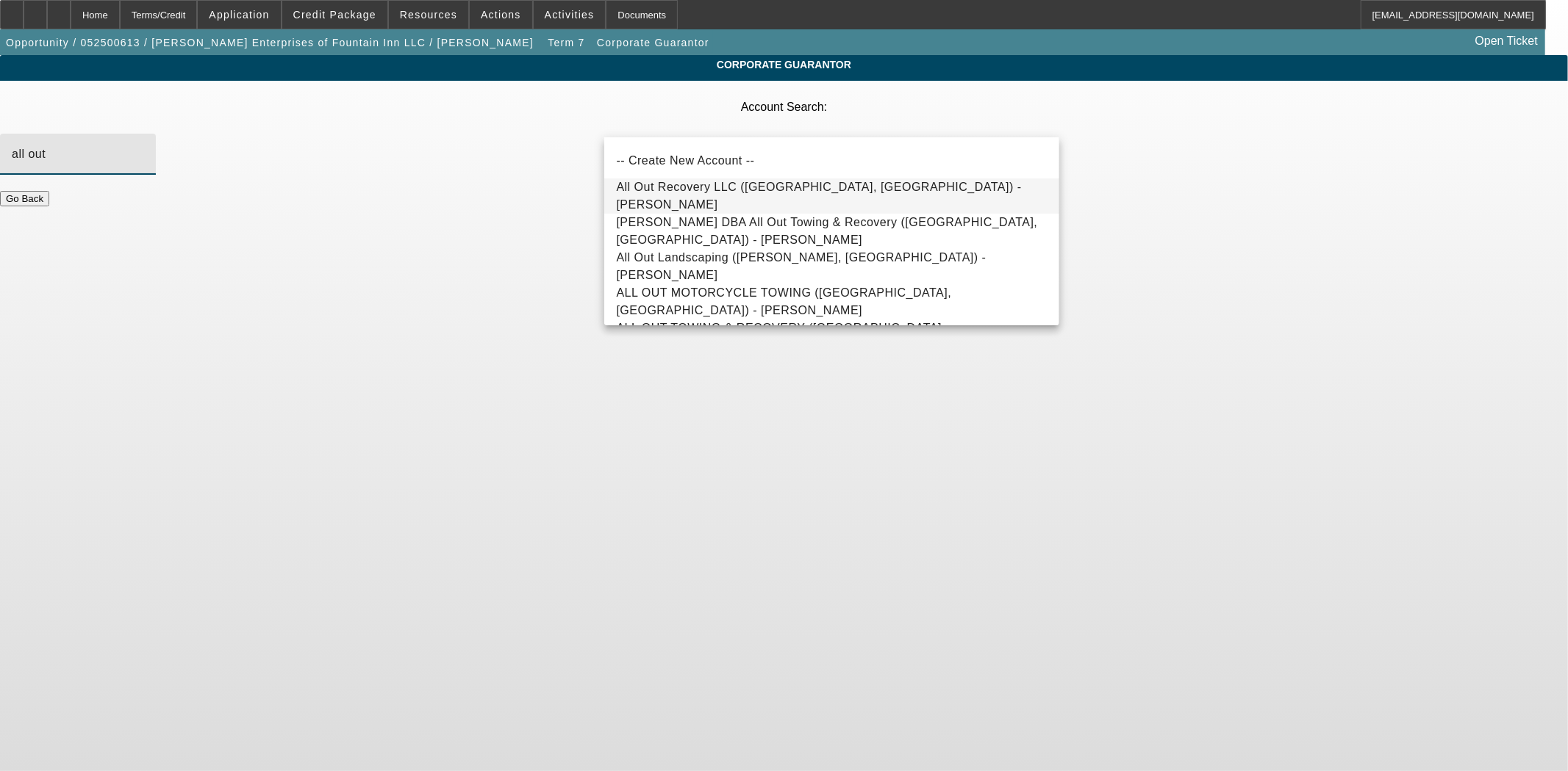
click at [758, 198] on span "All Out Recovery LLC (Fountain Inn, SC) - Cooper, Christopher" at bounding box center [819, 195] width 405 height 30
type input "All Out Recovery LLC (Fountain Inn, SC) - Cooper, Christopher"
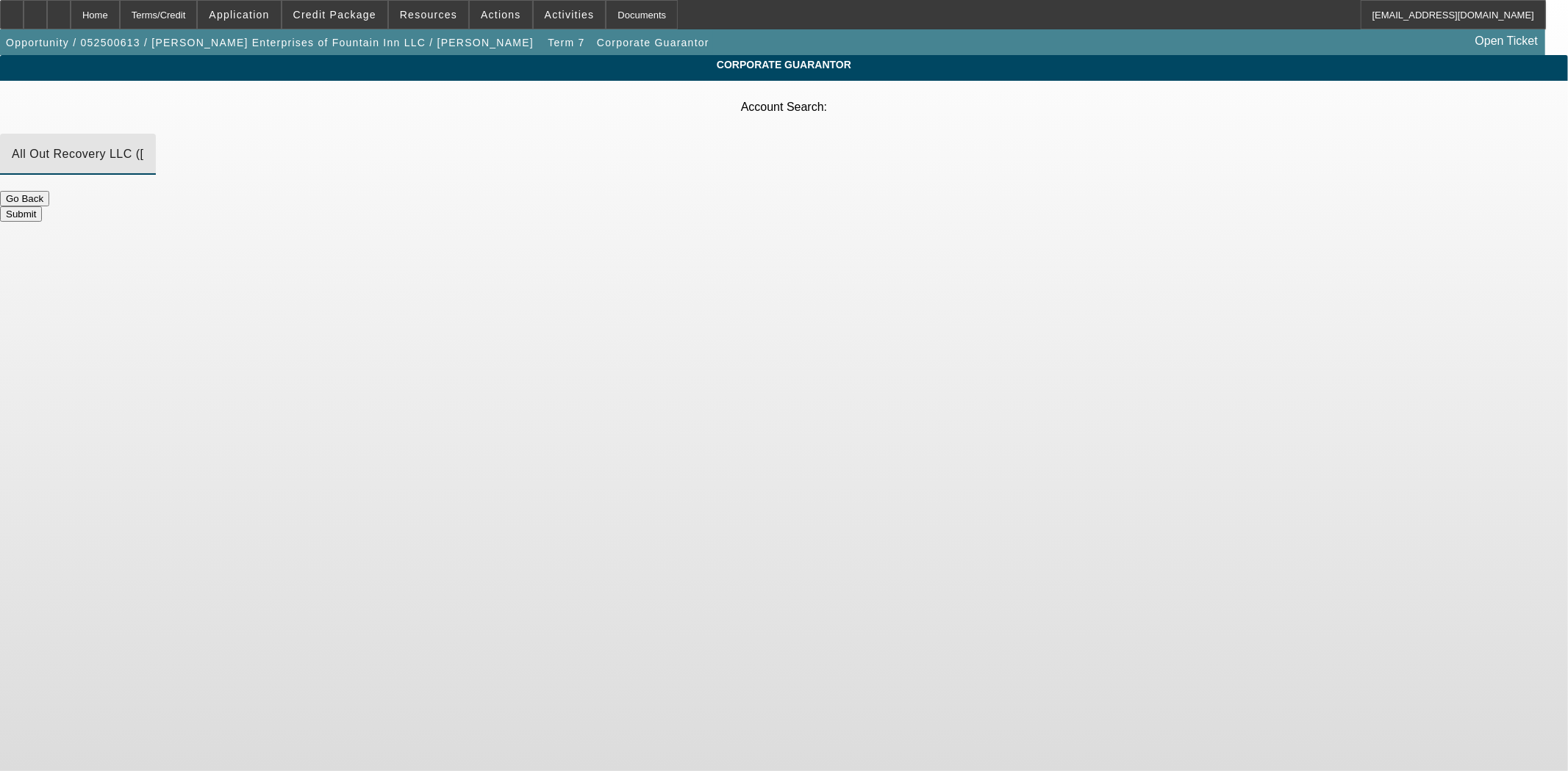
click at [42, 206] on button "Submit" at bounding box center [21, 214] width 42 height 15
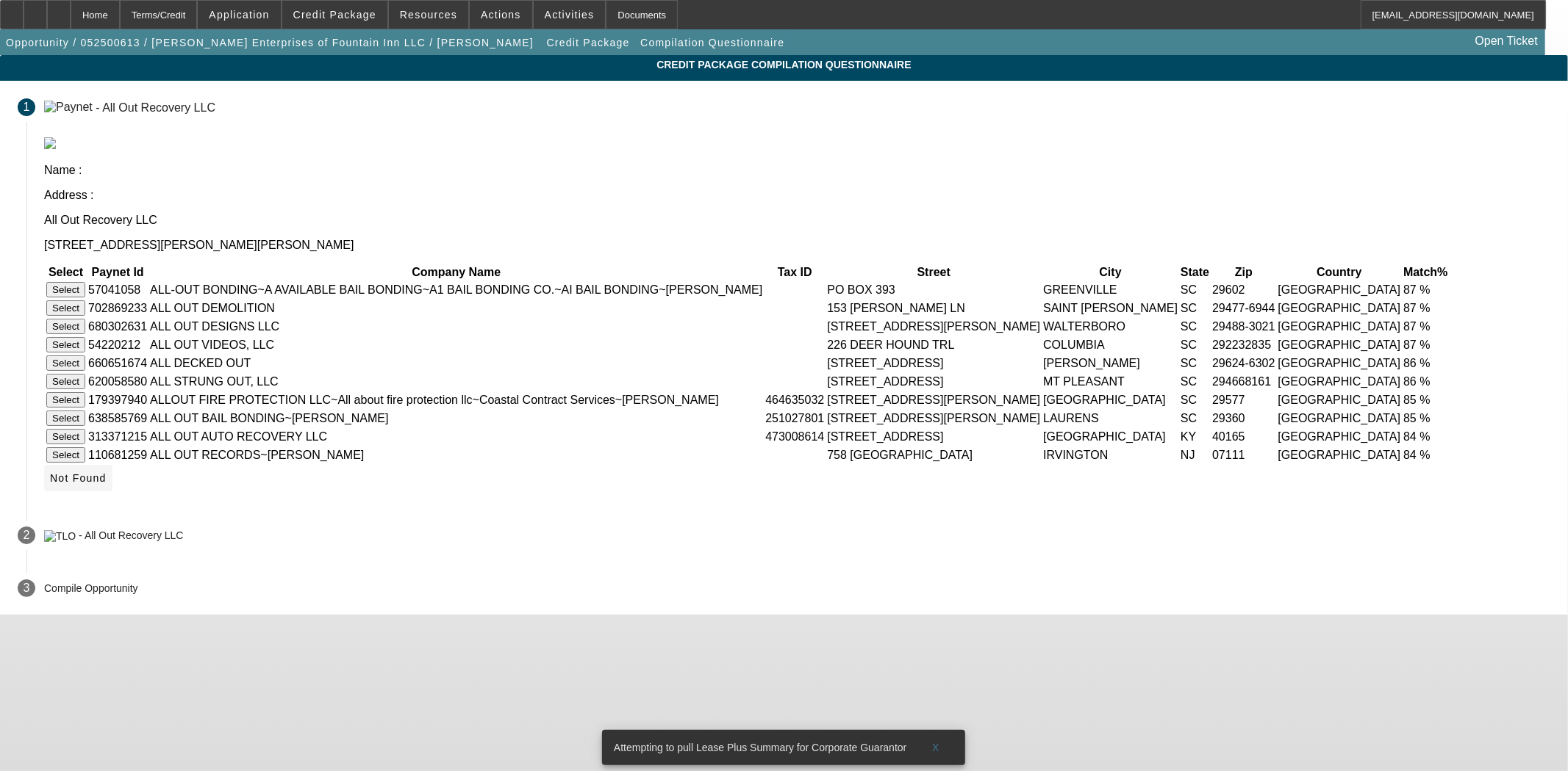
click at [106, 485] on span "Not Found" at bounding box center [78, 479] width 56 height 12
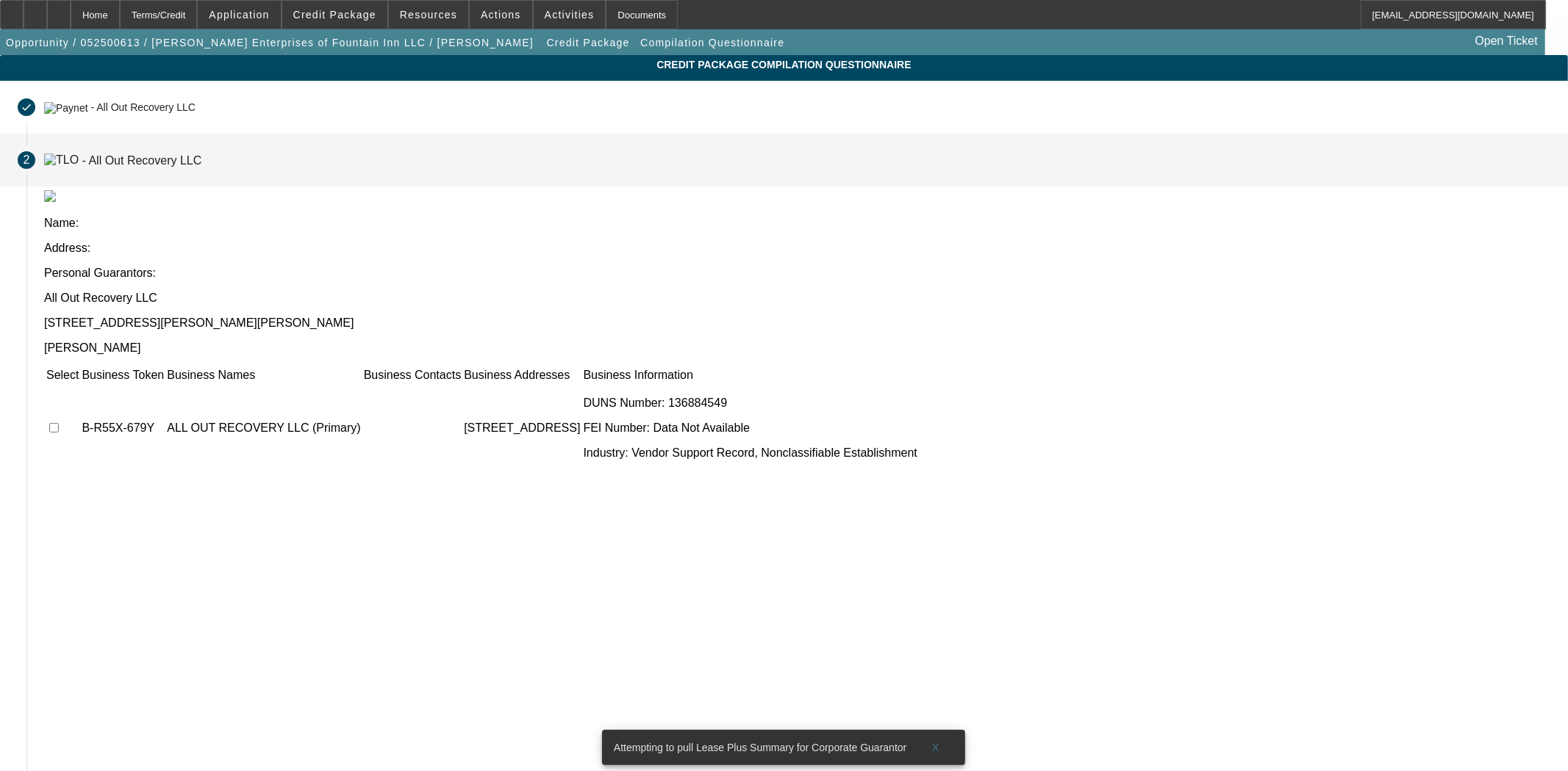
click at [106, 771] on span "Not Found" at bounding box center [78, 784] width 56 height 12
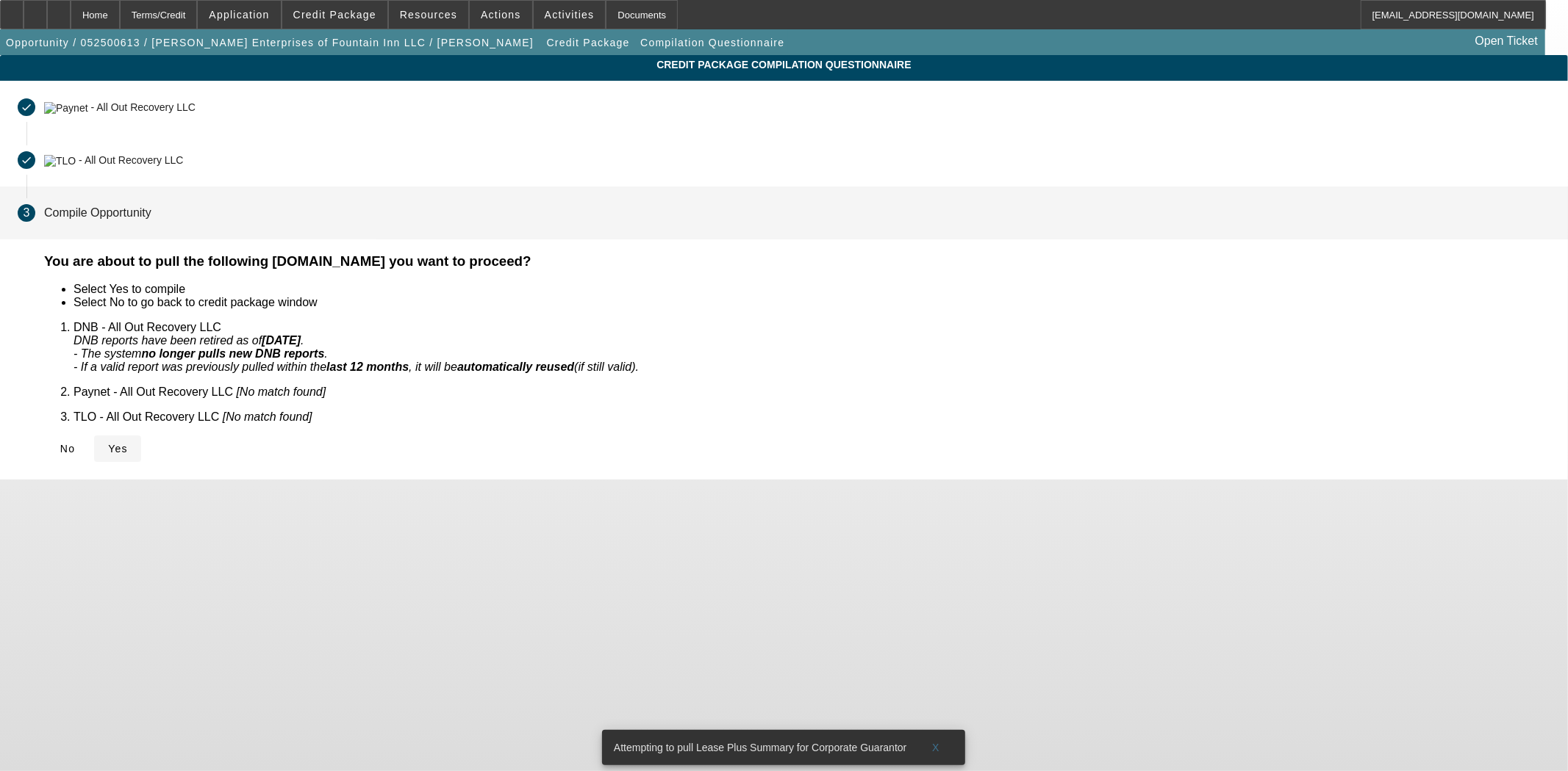
click at [108, 443] on icon at bounding box center [108, 449] width 0 height 12
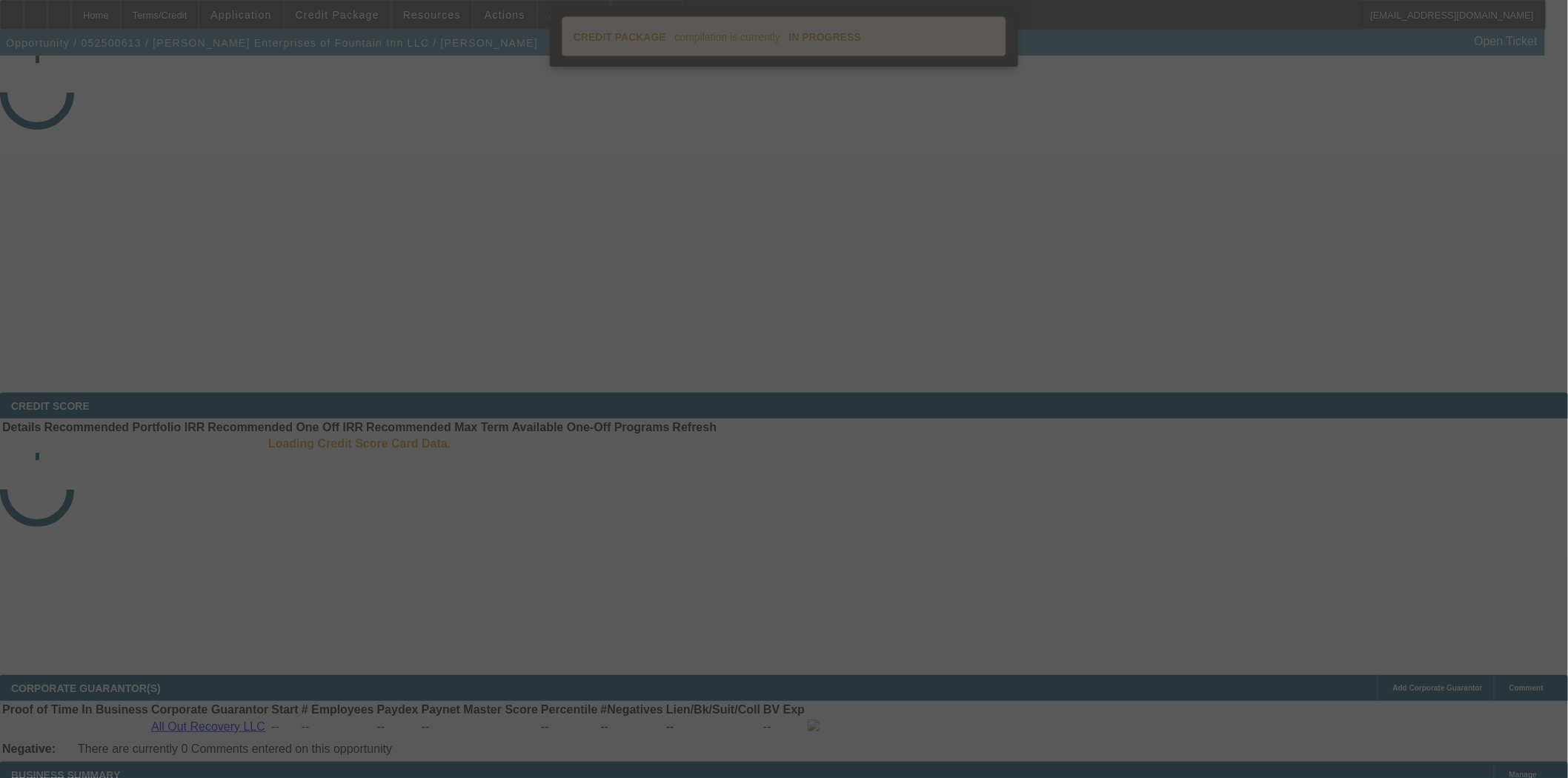
select select "4"
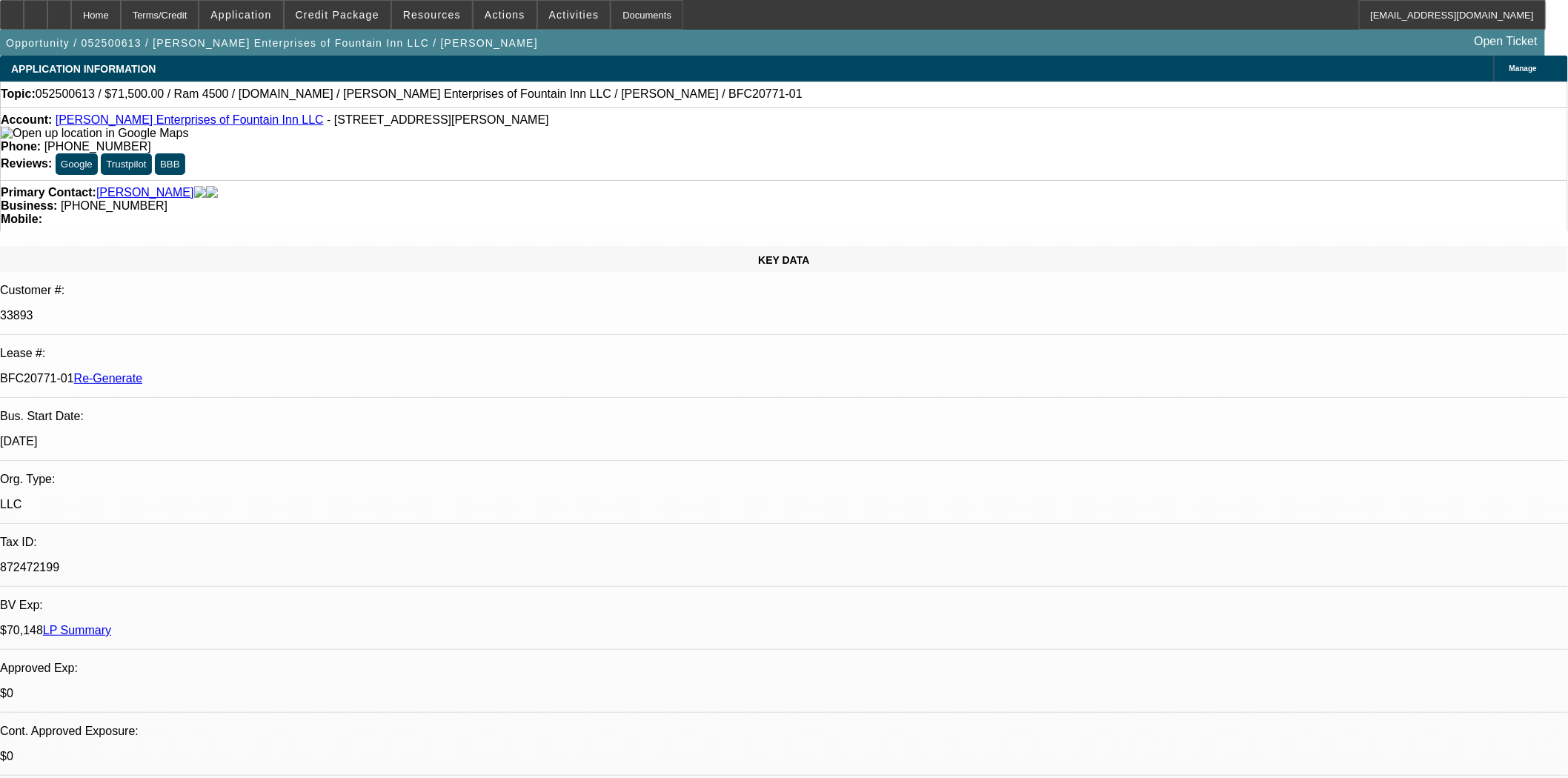
select select "0"
select select "2"
select select "0.1"
select select "4"
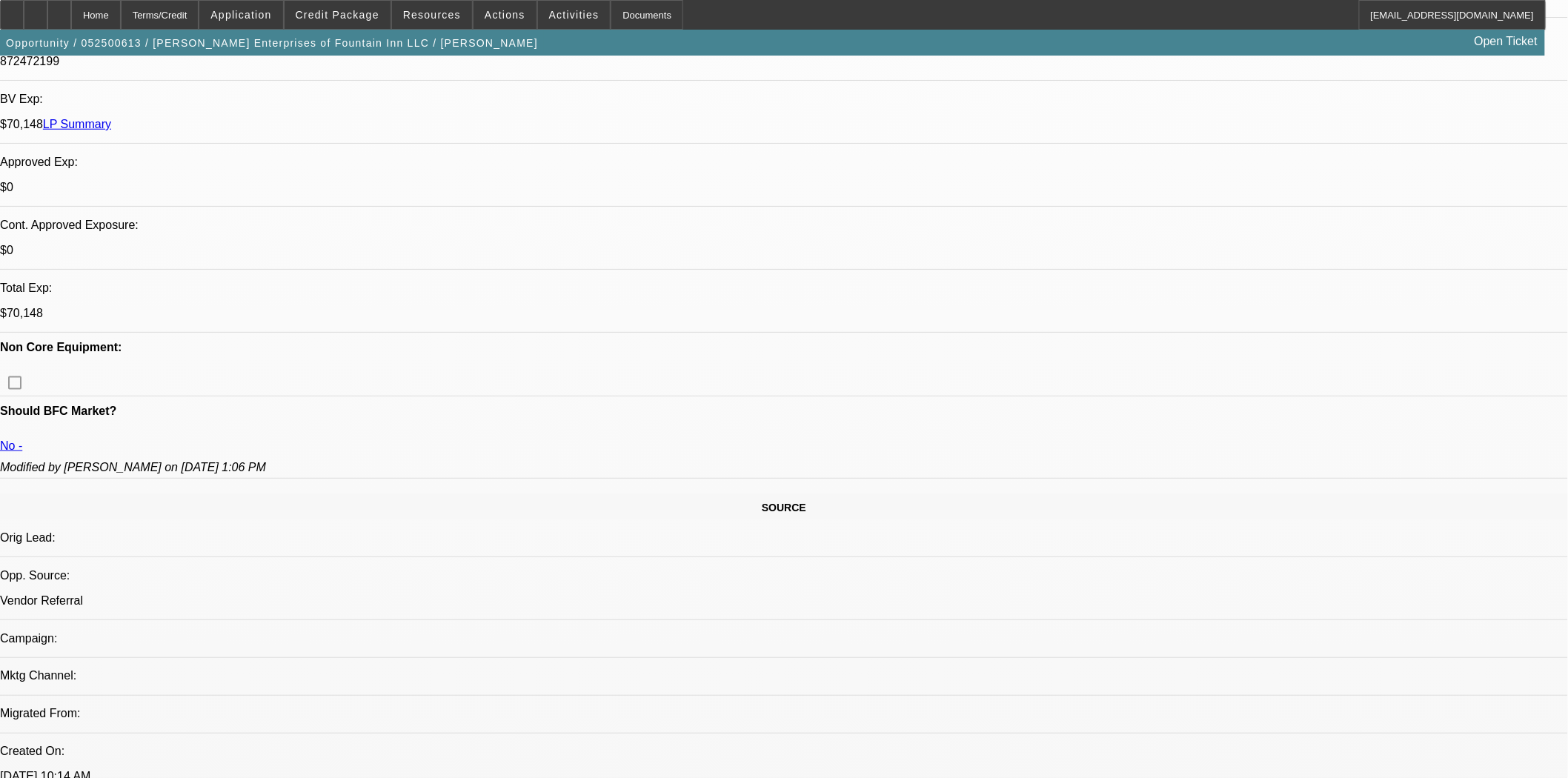
scroll to position [488, 0]
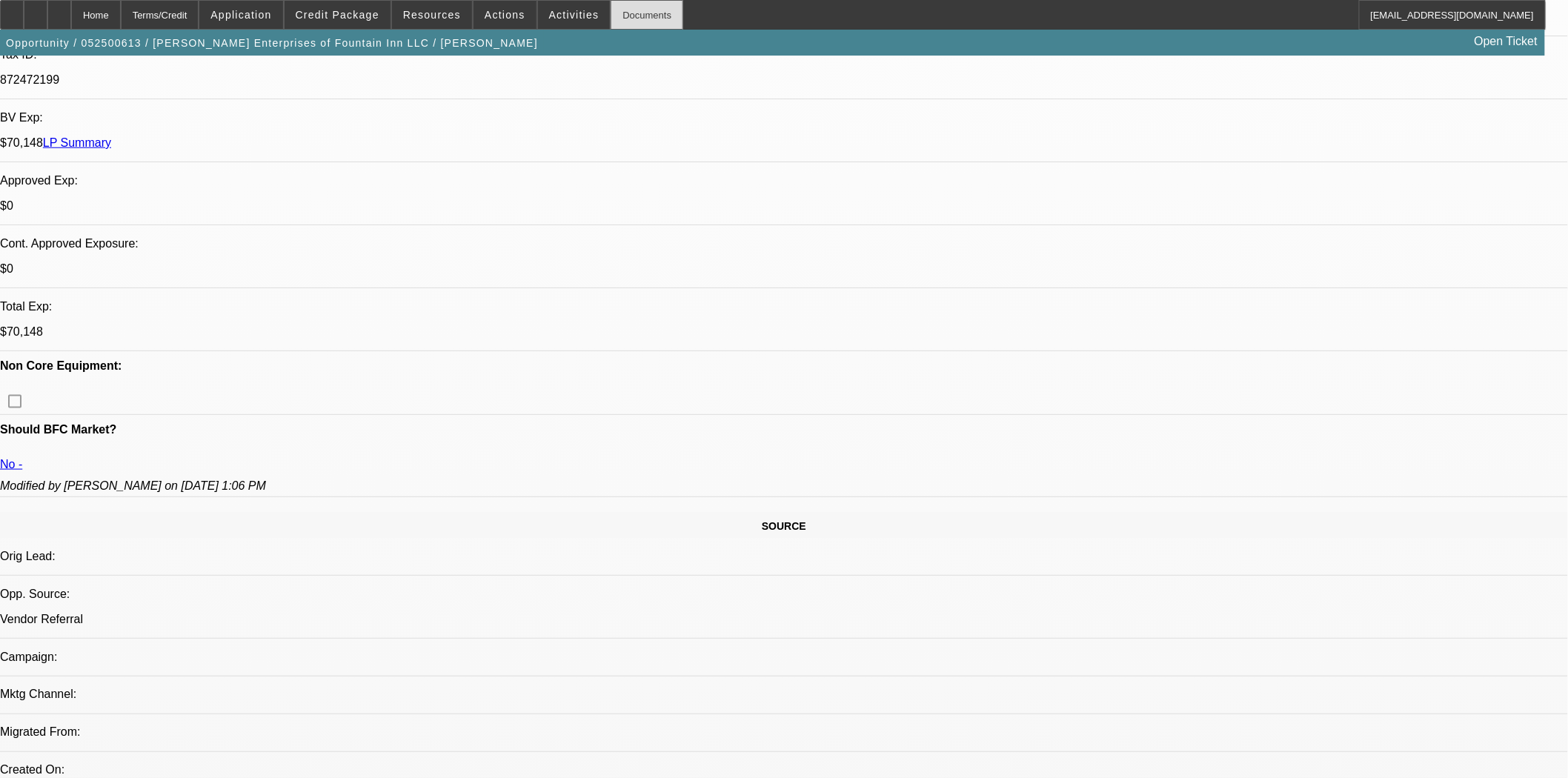
click at [610, 12] on div "Documents" at bounding box center [646, 14] width 72 height 30
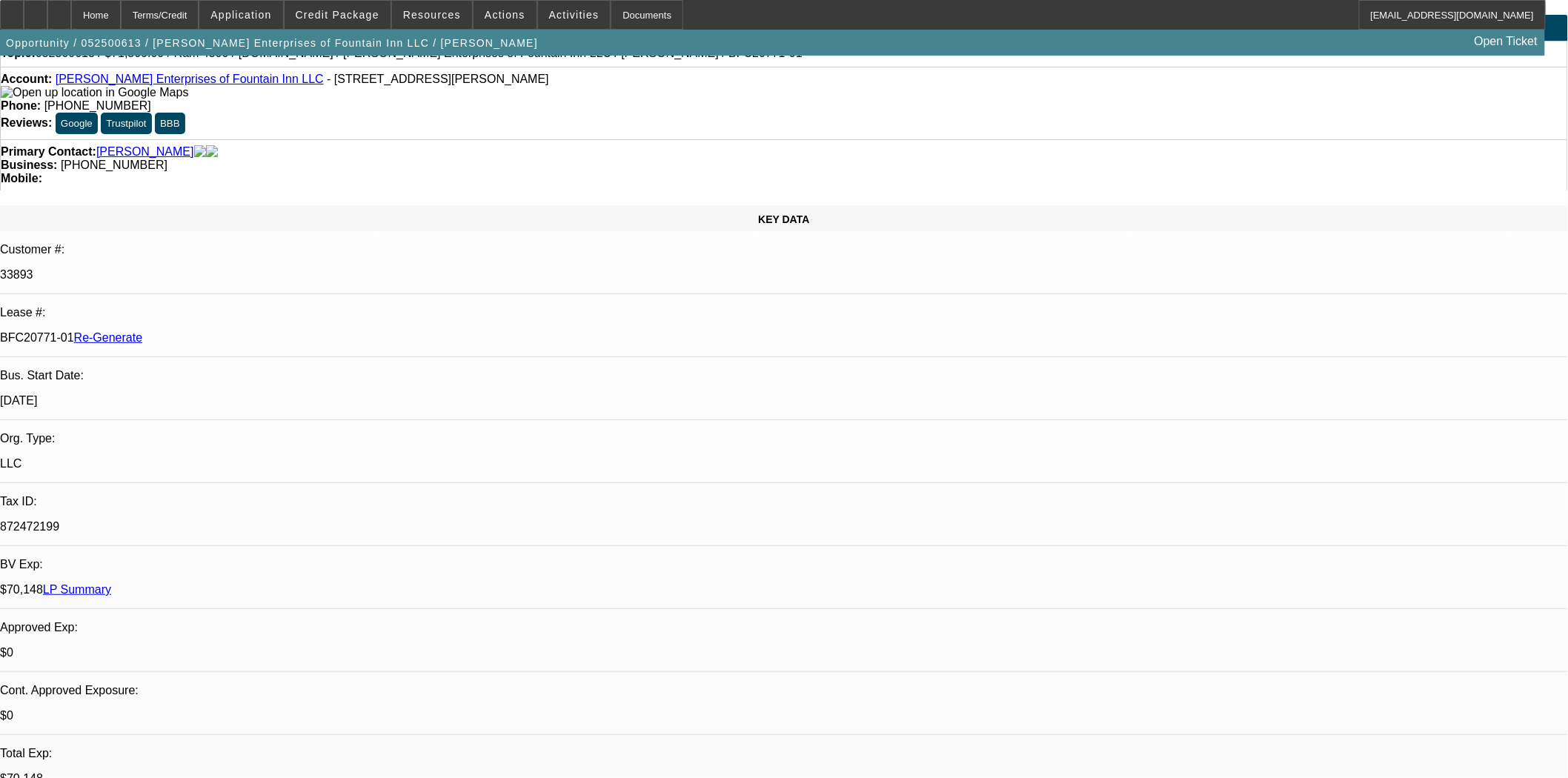
scroll to position [0, 0]
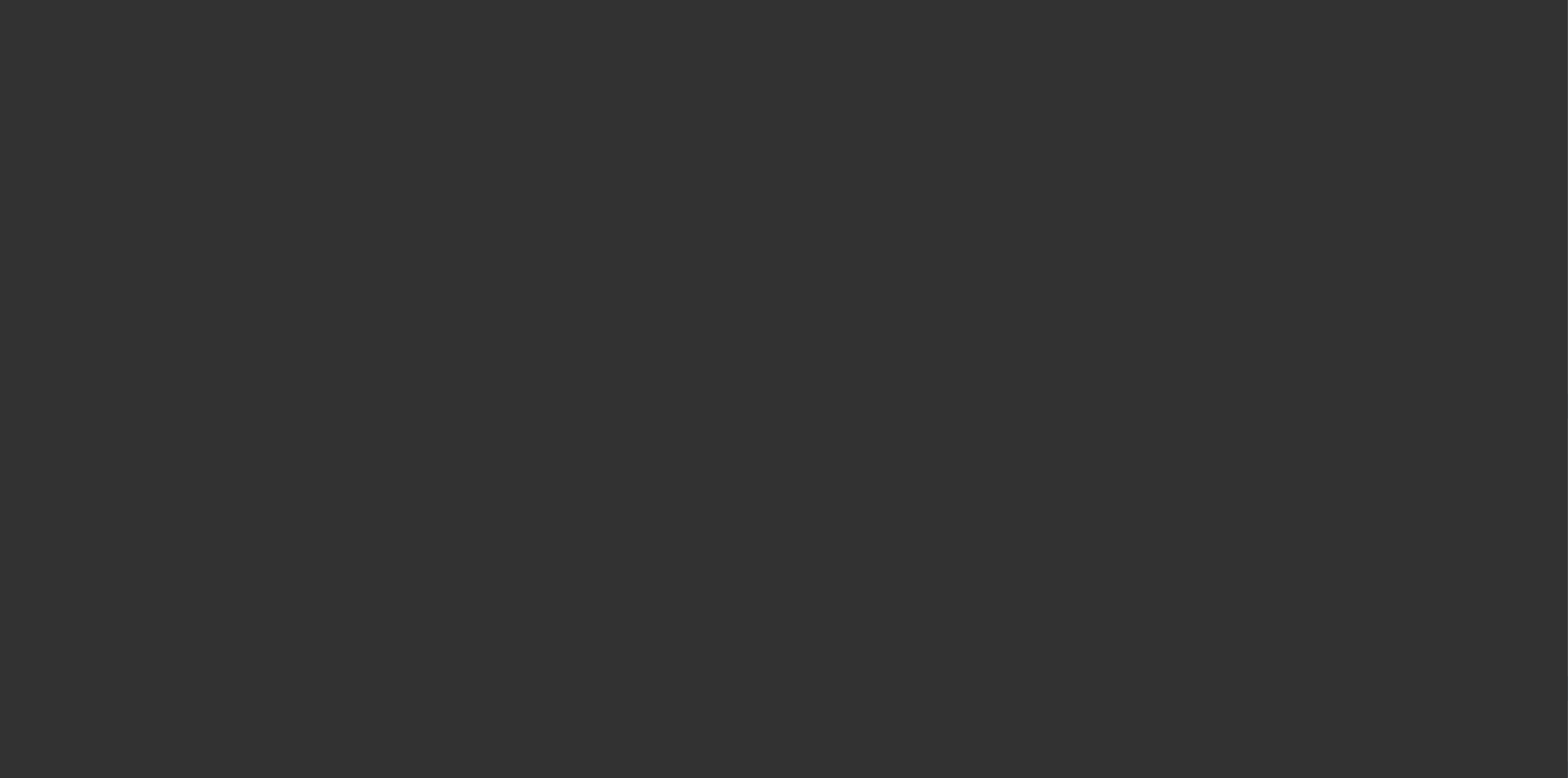
select select "4"
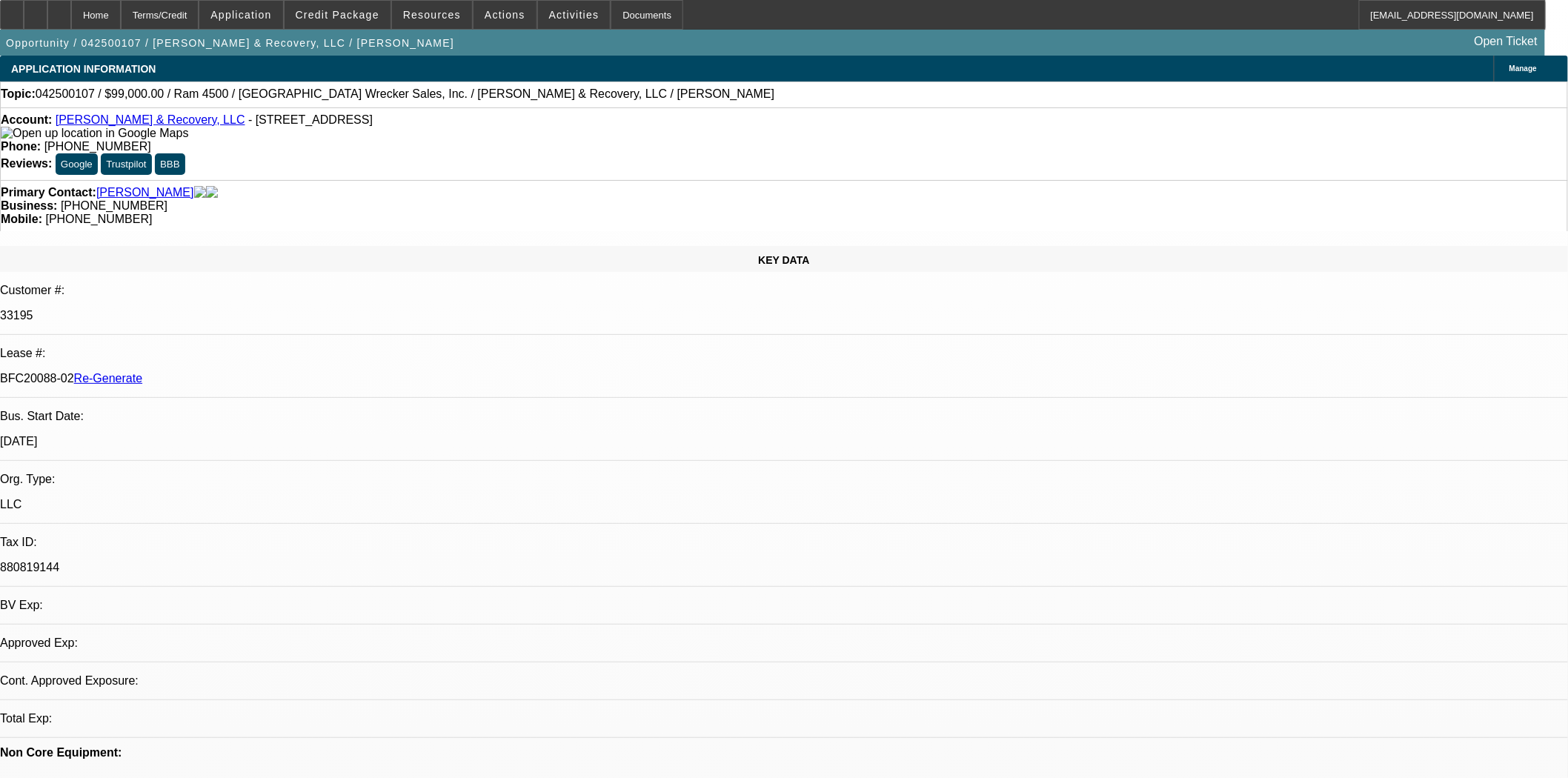
select select "0"
select select "2"
select select "0"
select select "6"
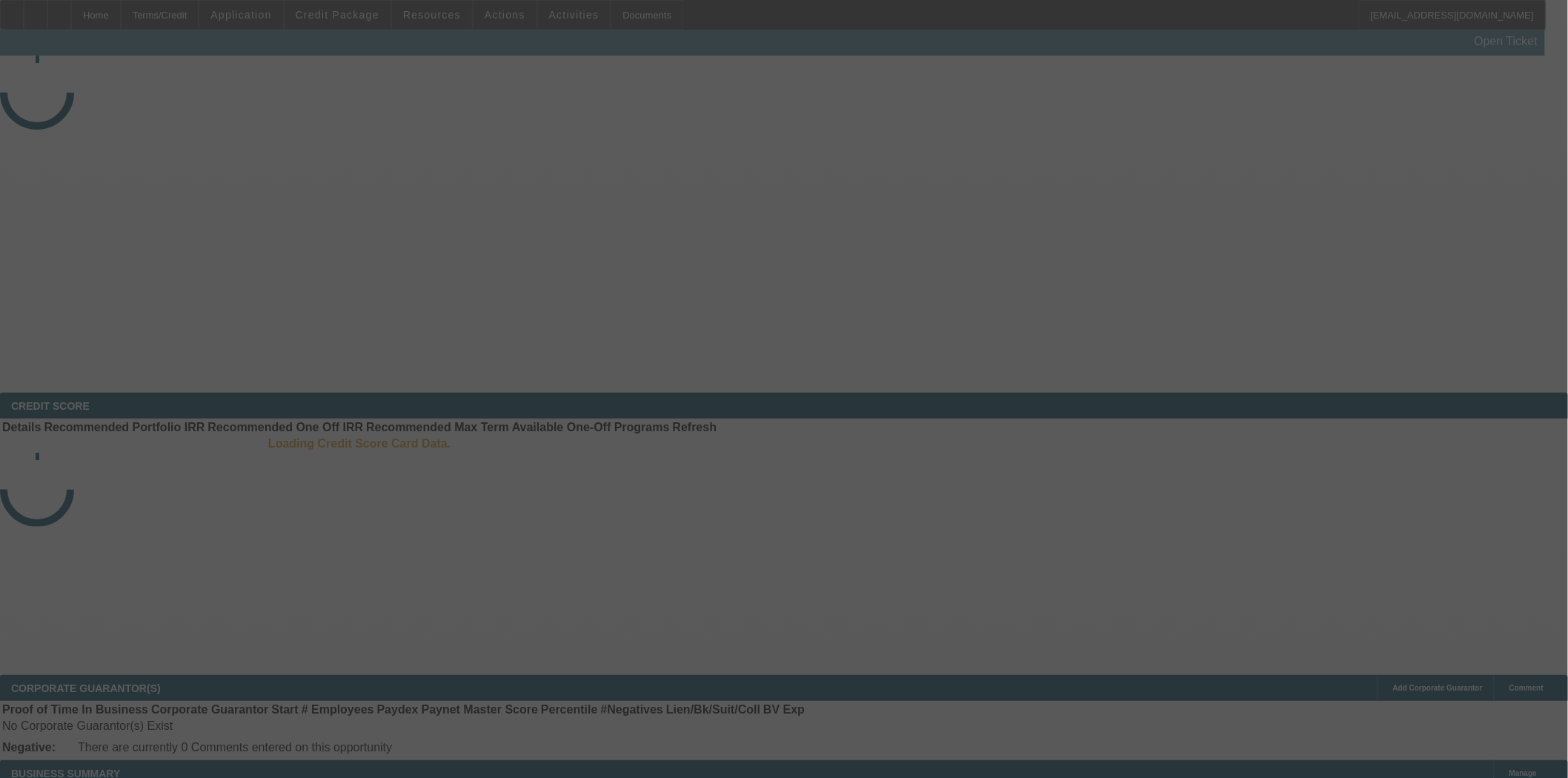
select select "3"
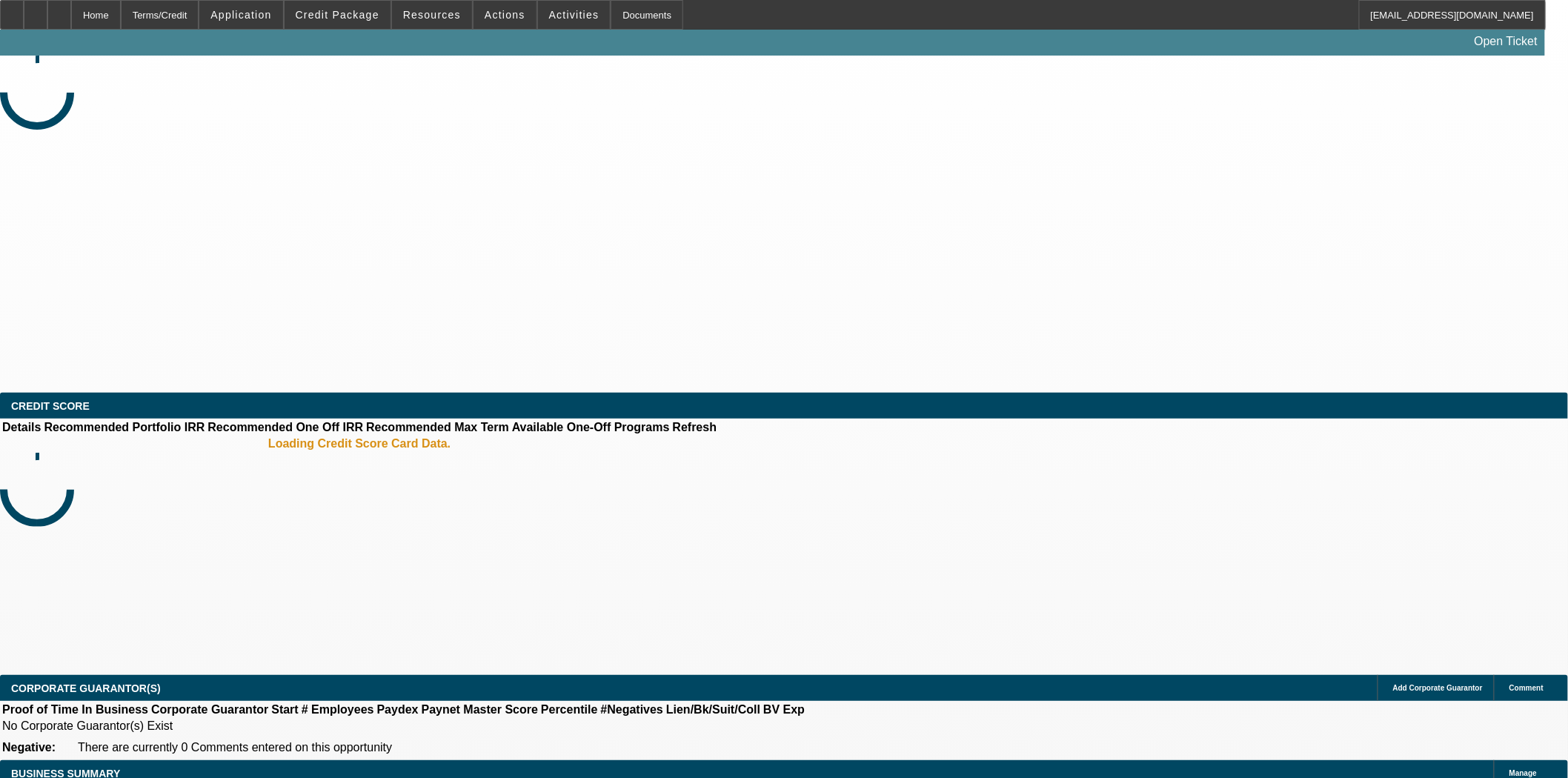
select select "0"
select select "2"
select select "0.1"
select select "4"
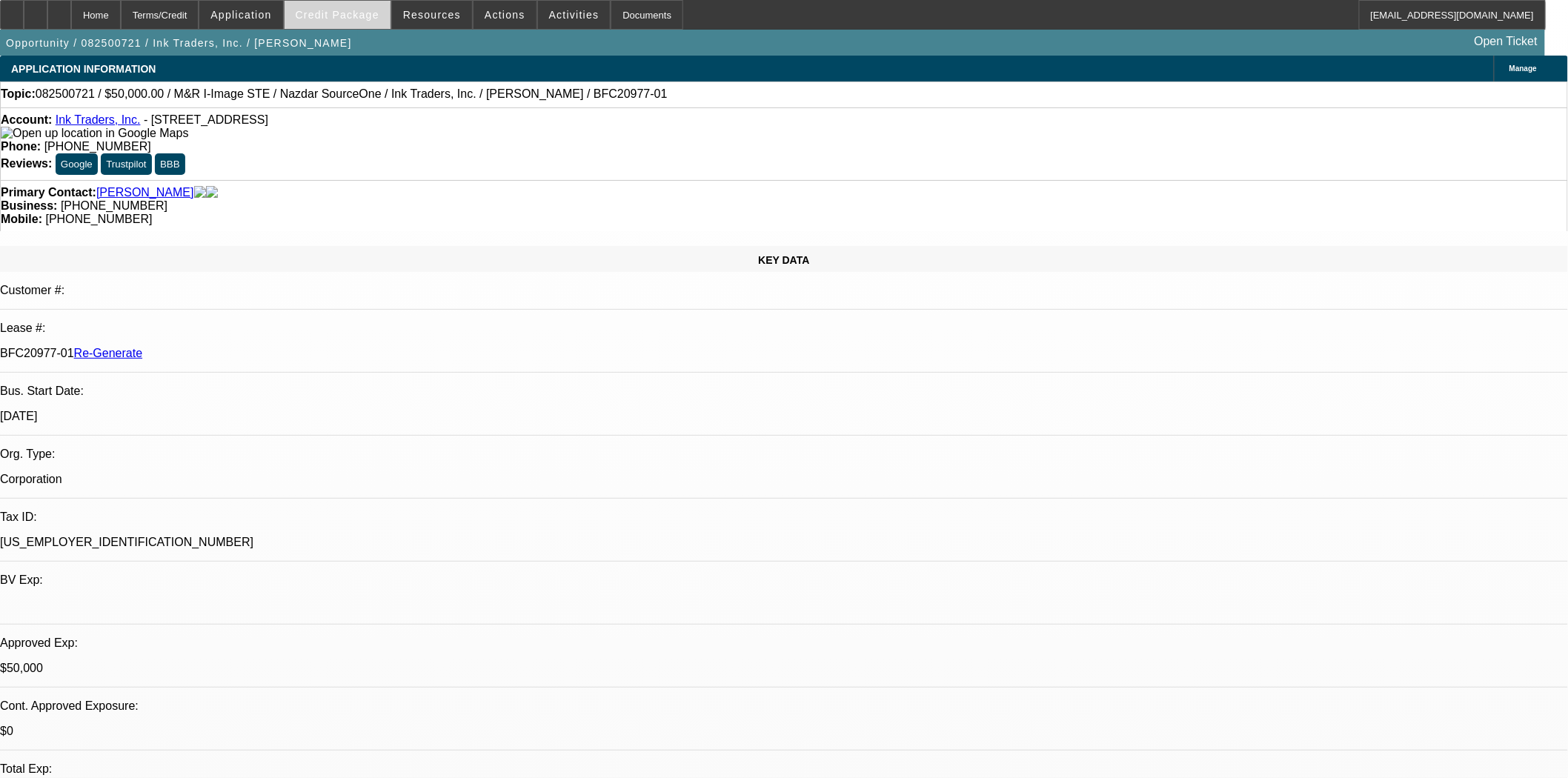
click at [354, 9] on span "Credit Package" at bounding box center [337, 14] width 84 height 12
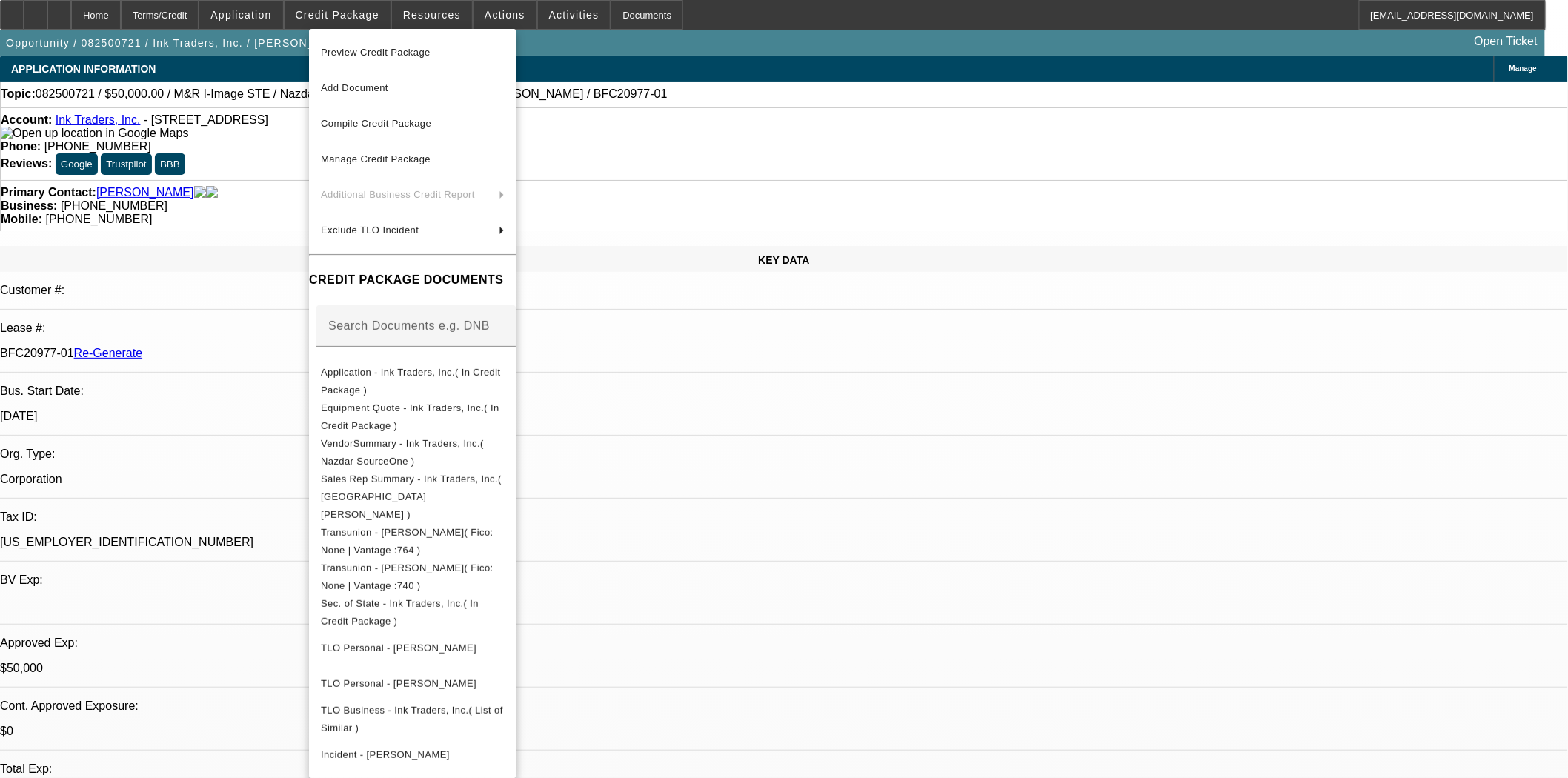
drag, startPoint x: 716, startPoint y: 187, endPoint x: 707, endPoint y: 202, distance: 17.5
click at [716, 187] on div at bounding box center [784, 389] width 1568 height 778
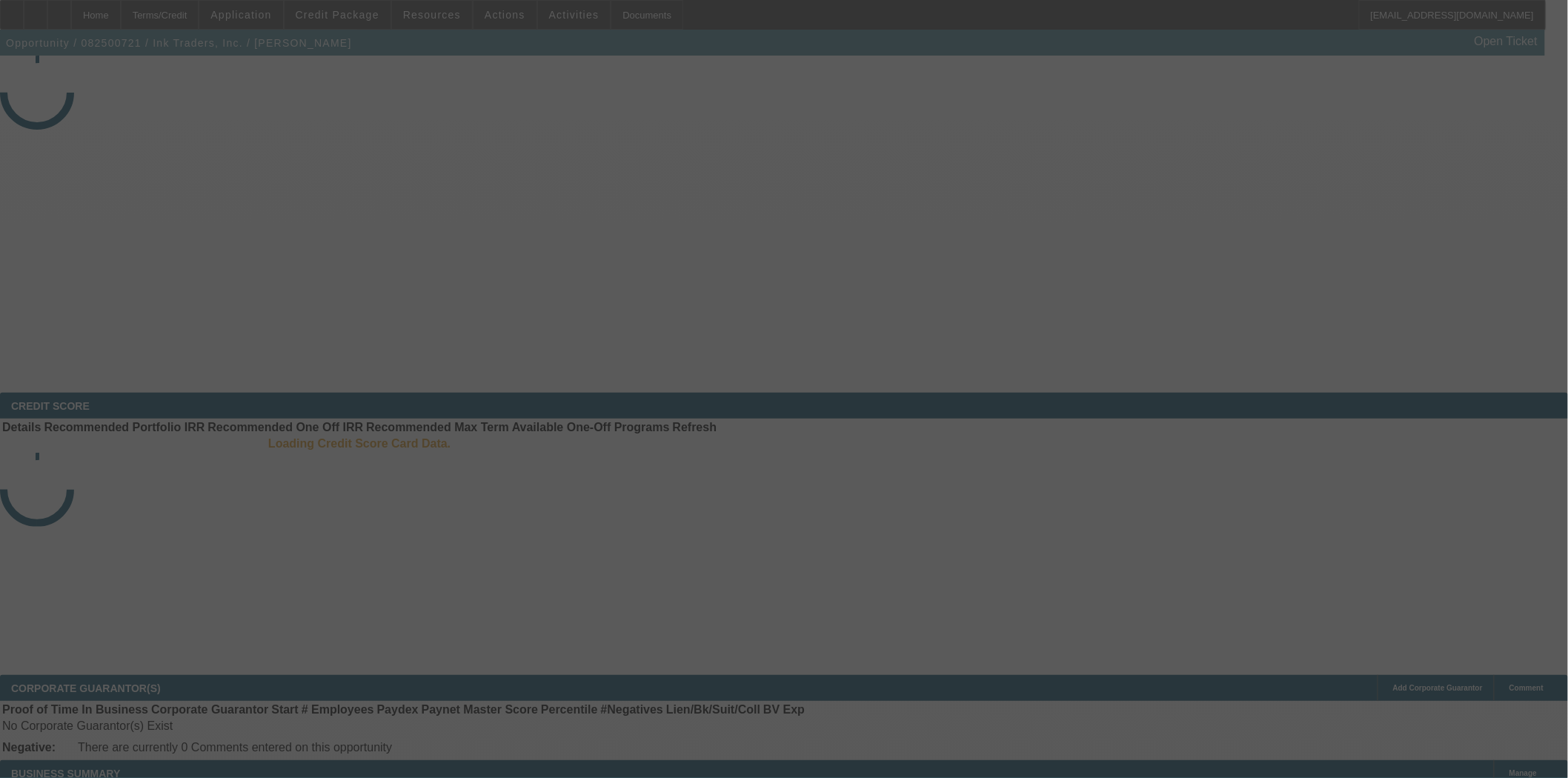
select select "3"
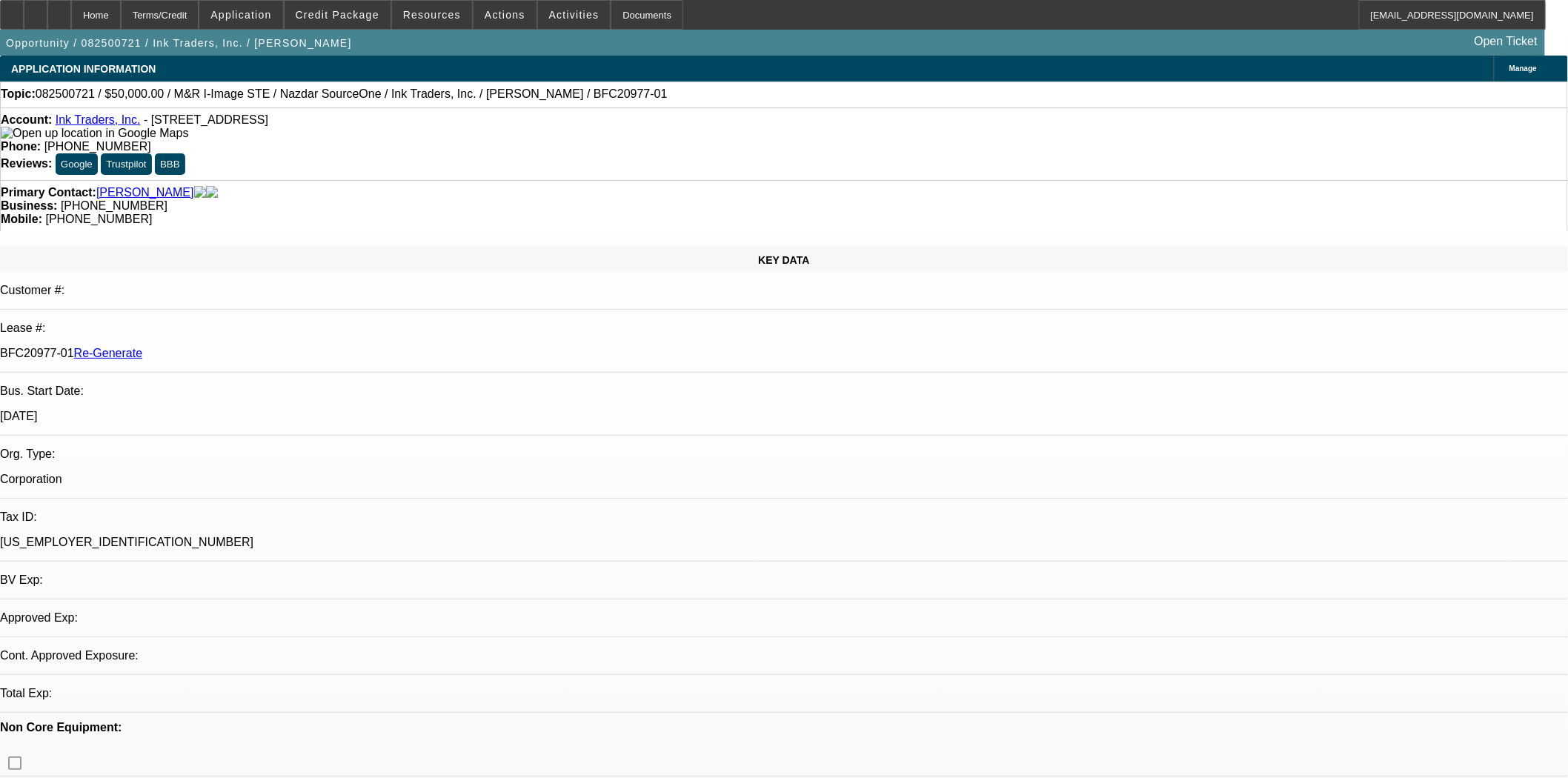
select select "0"
select select "2"
select select "0.1"
select select "1"
select select "2"
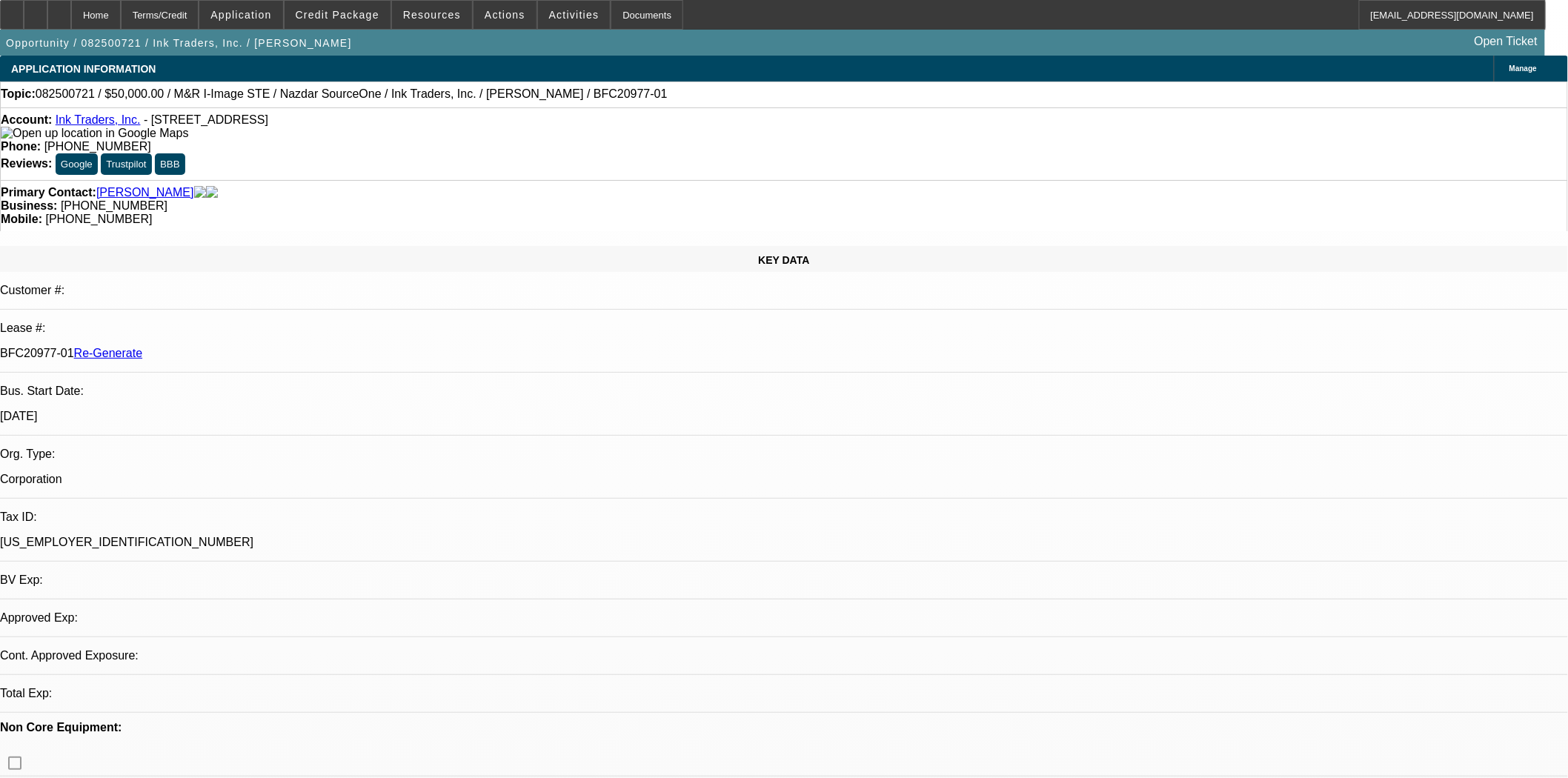
select select "4"
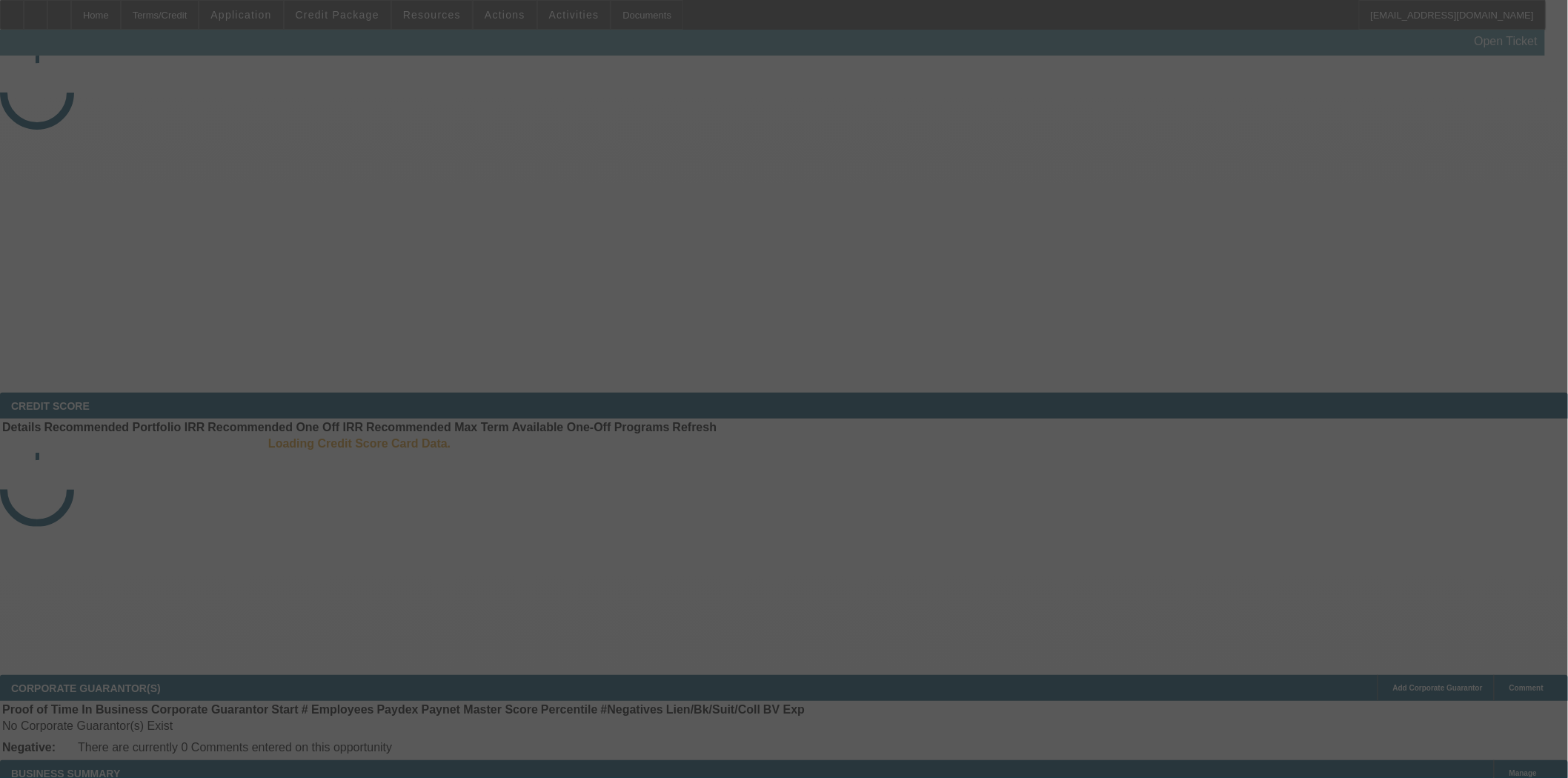
select select "3"
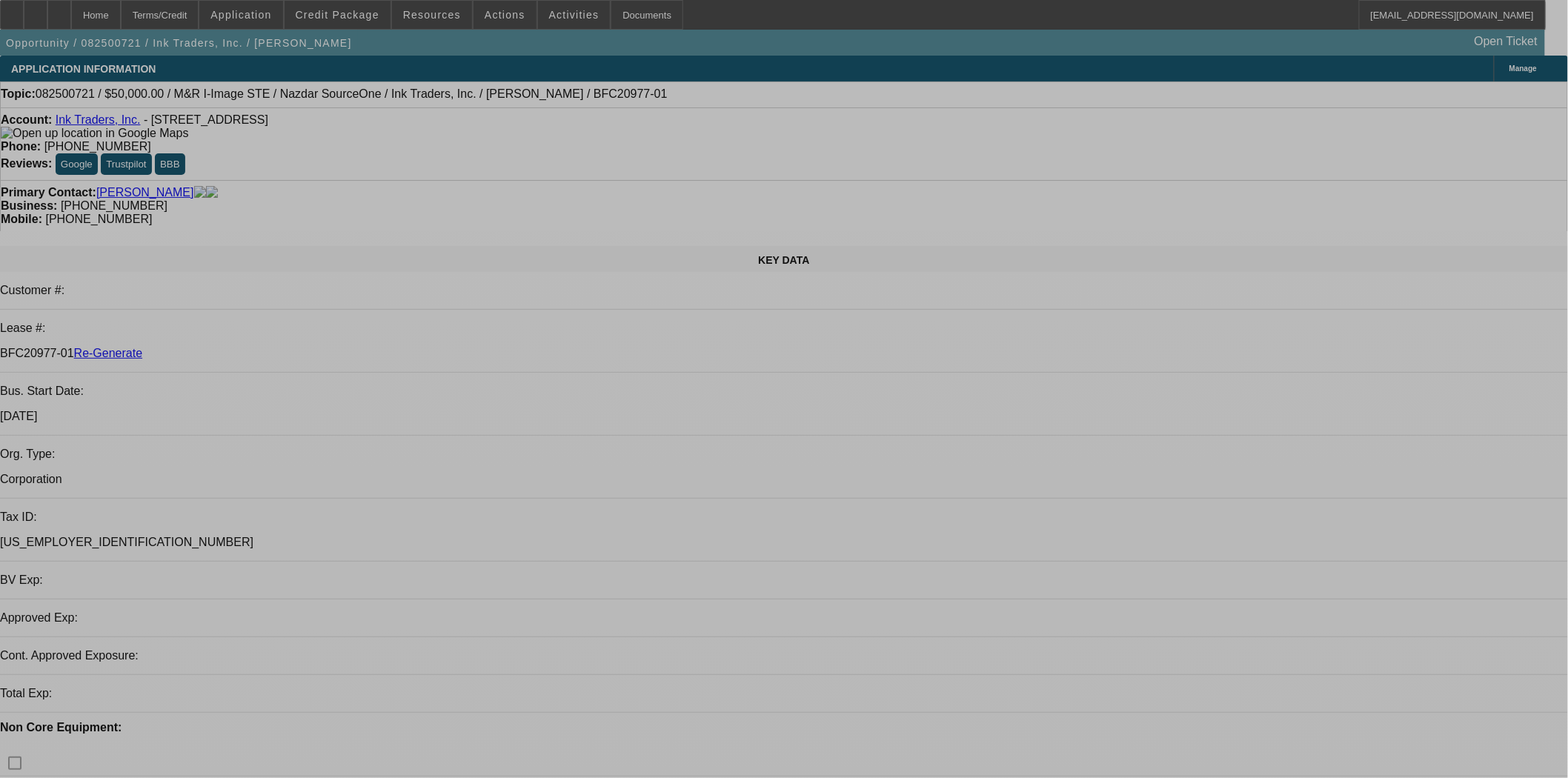
select select "0"
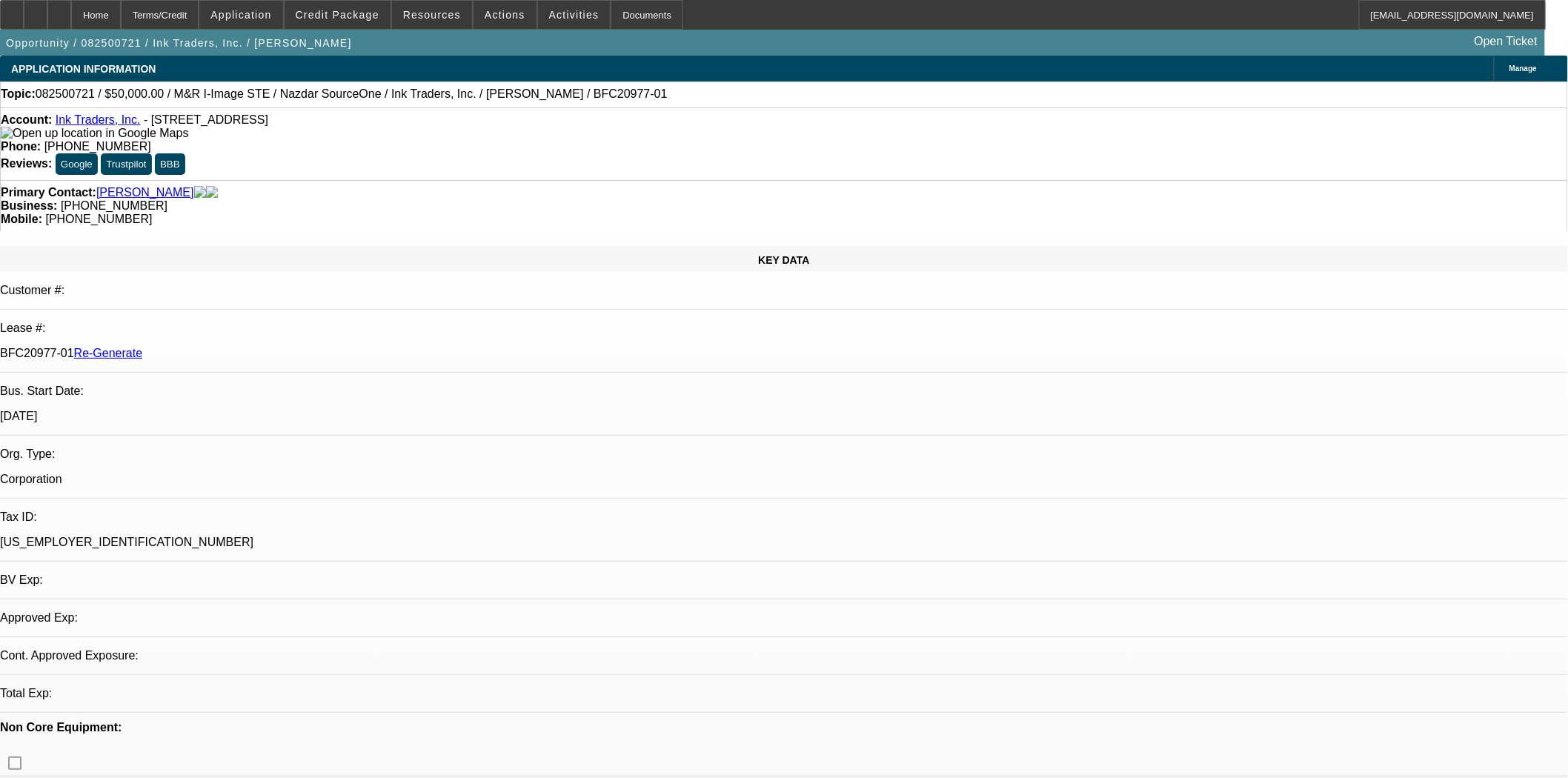
select select "2"
select select "0.1"
select select "4"
click at [628, 17] on div "Documents" at bounding box center [646, 14] width 72 height 30
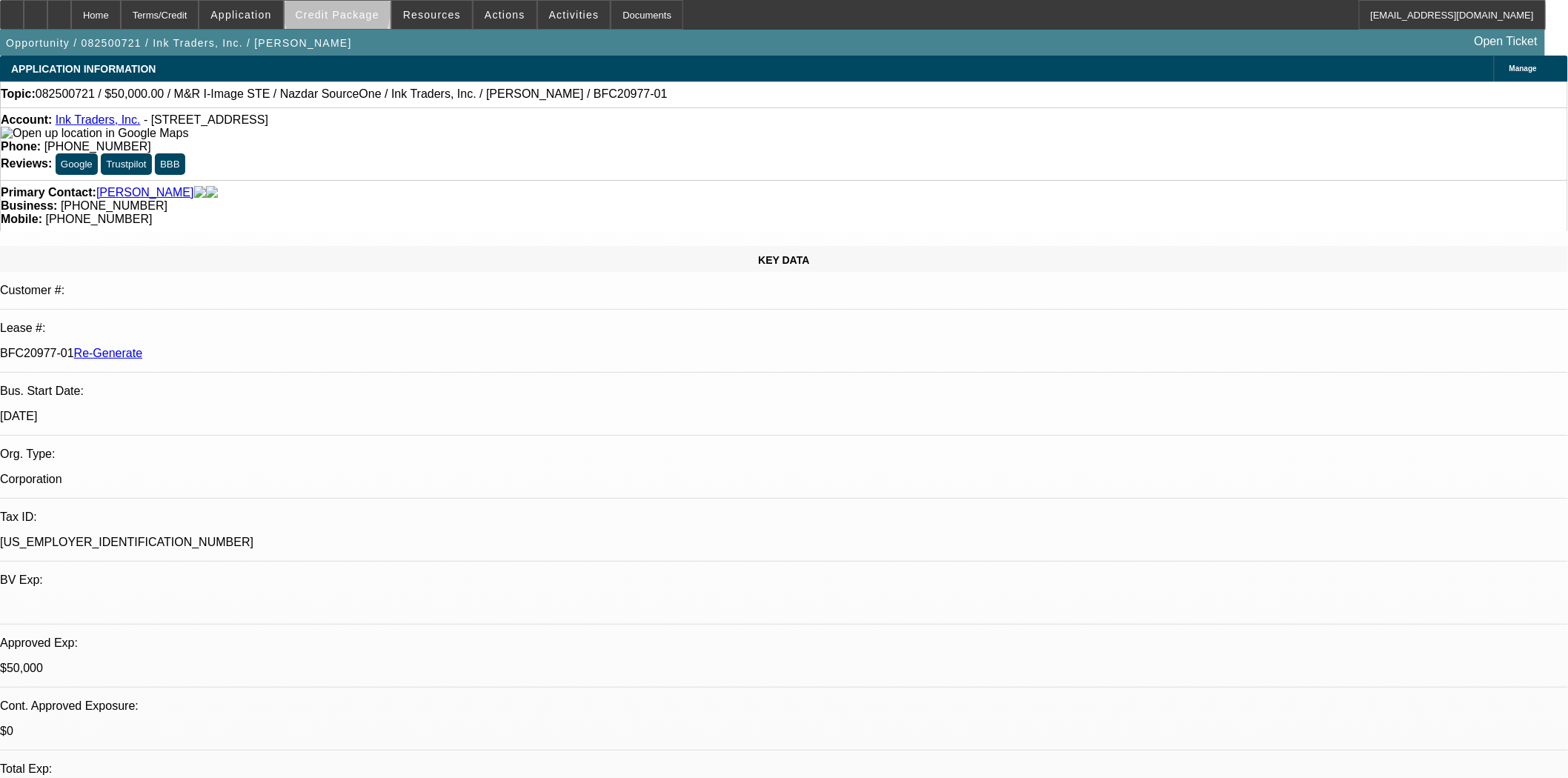
click at [361, 12] on span "Credit Package" at bounding box center [337, 14] width 84 height 12
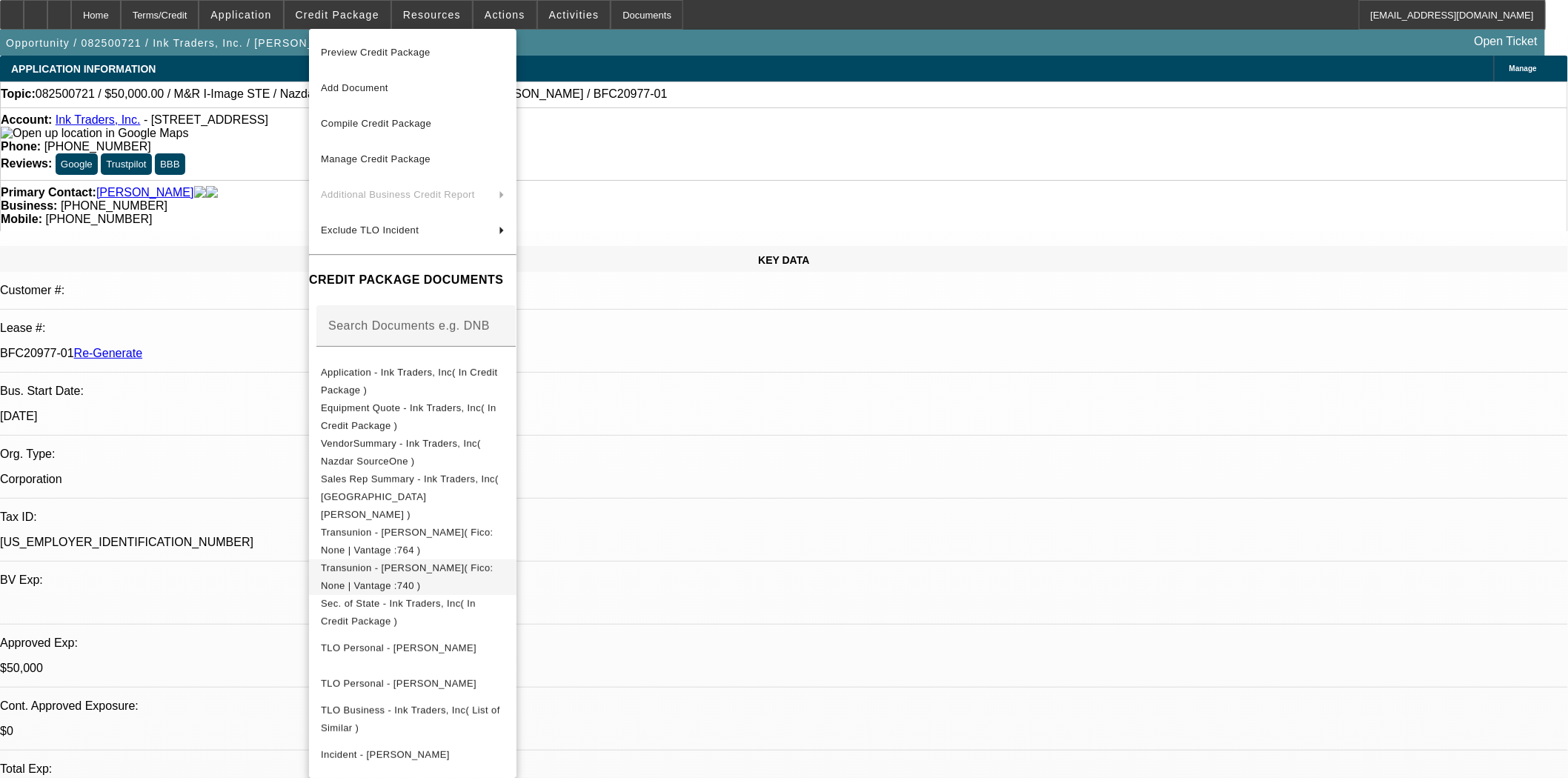
click at [477, 559] on span "Transunion - Armenta, Ariana( Fico: None | Vantage :740 )" at bounding box center [412, 576] width 184 height 36
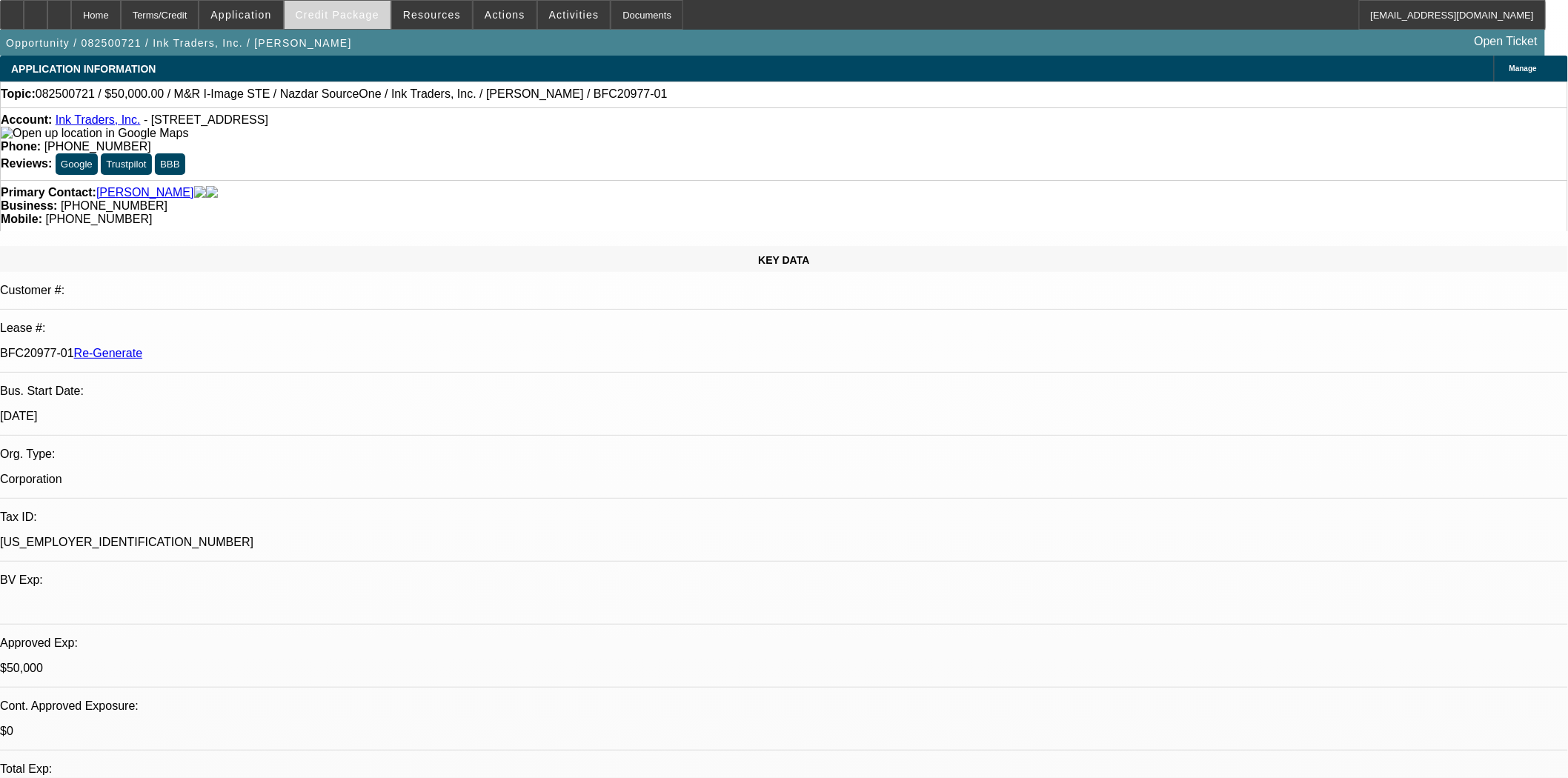
click at [319, 15] on span at bounding box center [337, 15] width 106 height 36
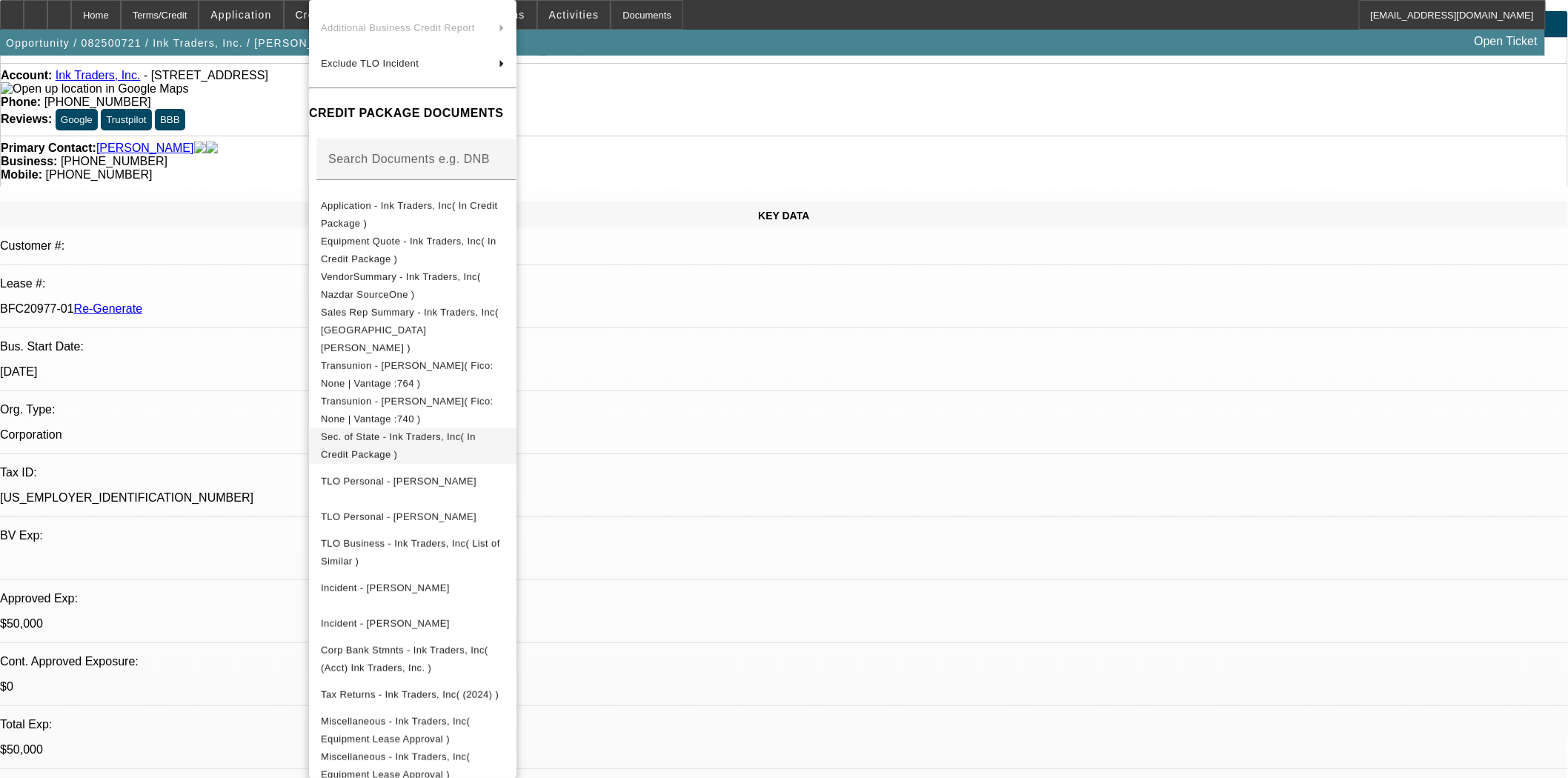
scroll to position [82, 0]
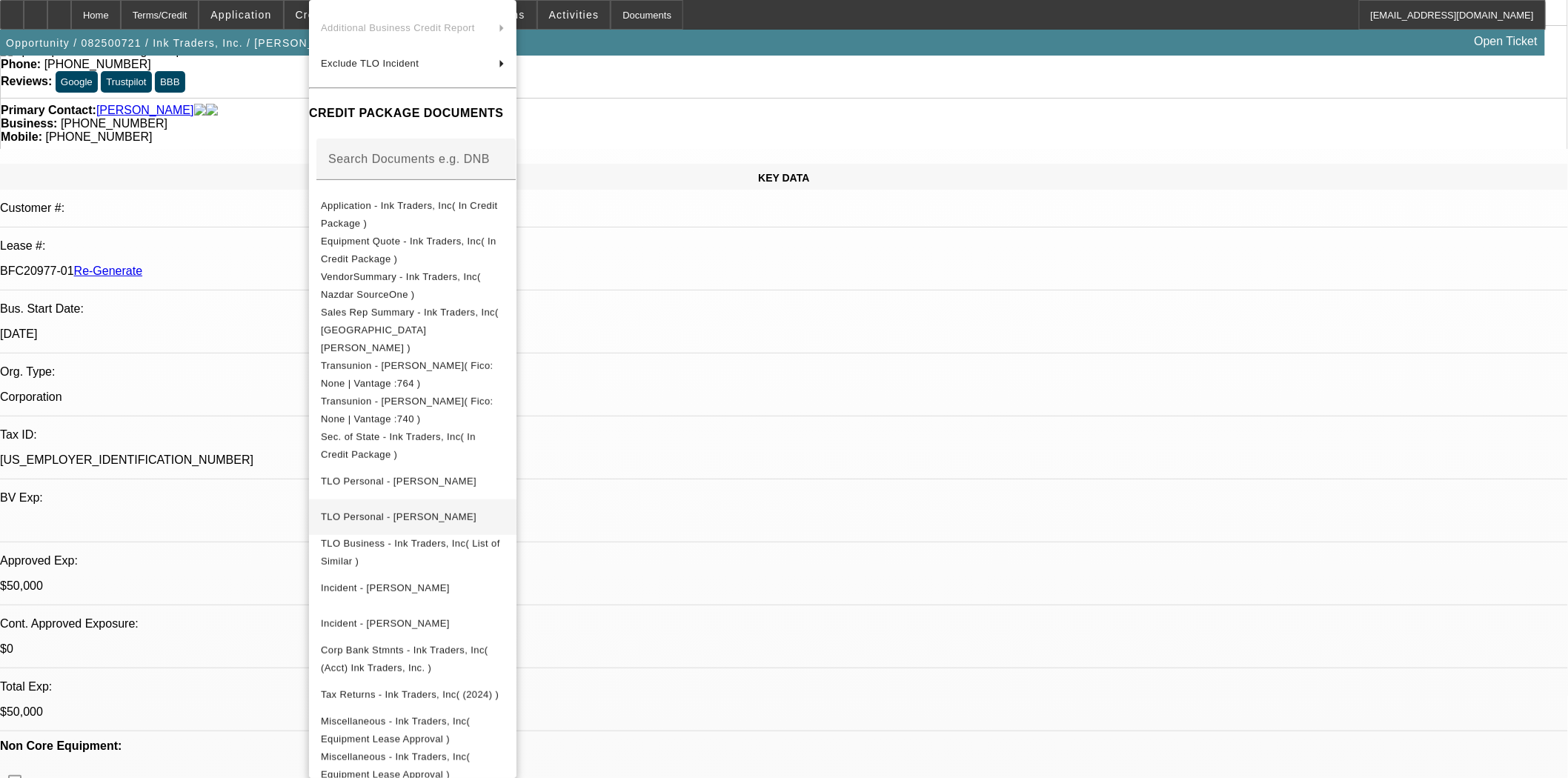
click at [361, 512] on span "TLO Personal - Armenta, Ariana" at bounding box center [398, 517] width 156 height 11
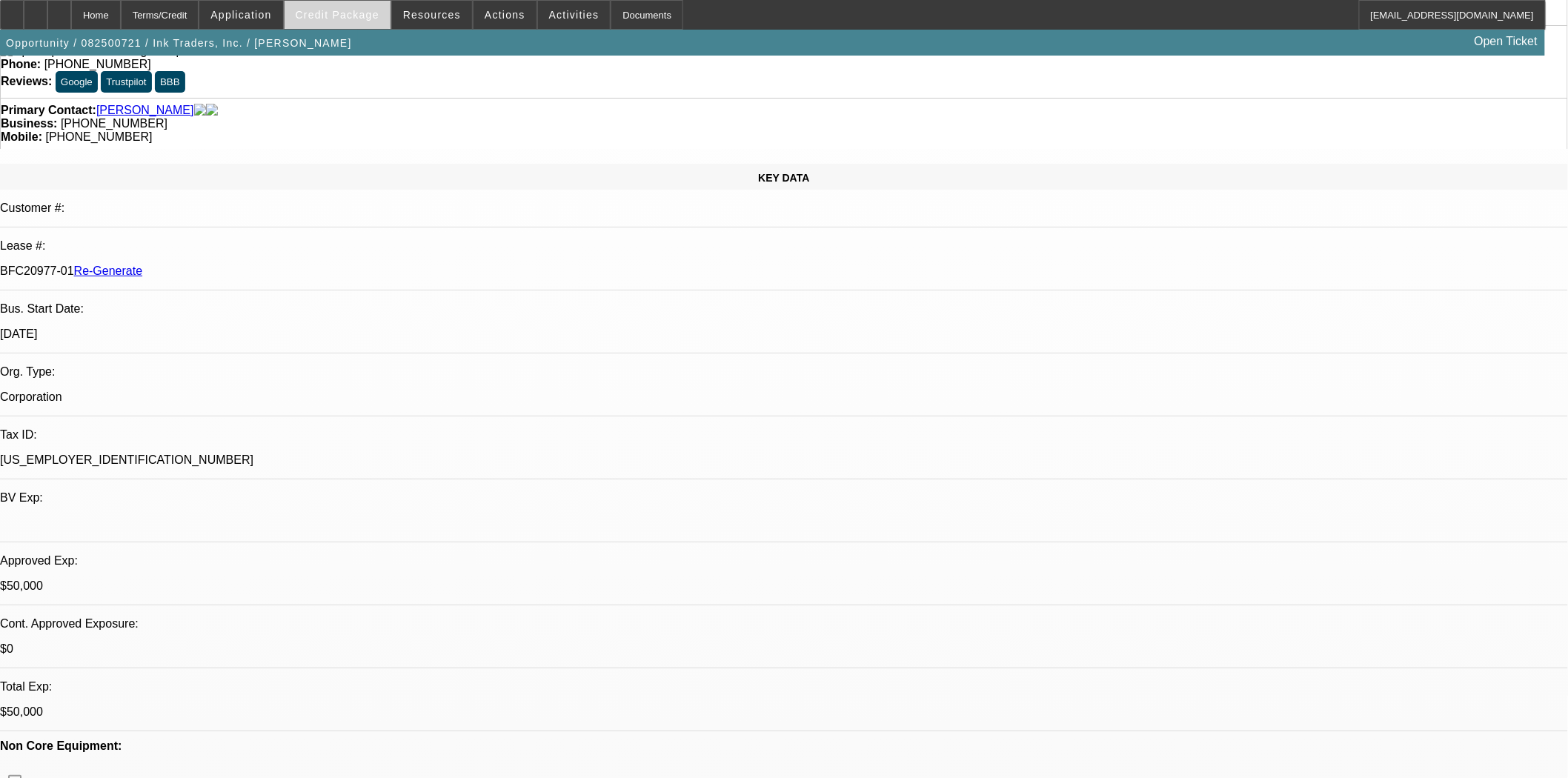
click at [353, 28] on span at bounding box center [337, 15] width 106 height 36
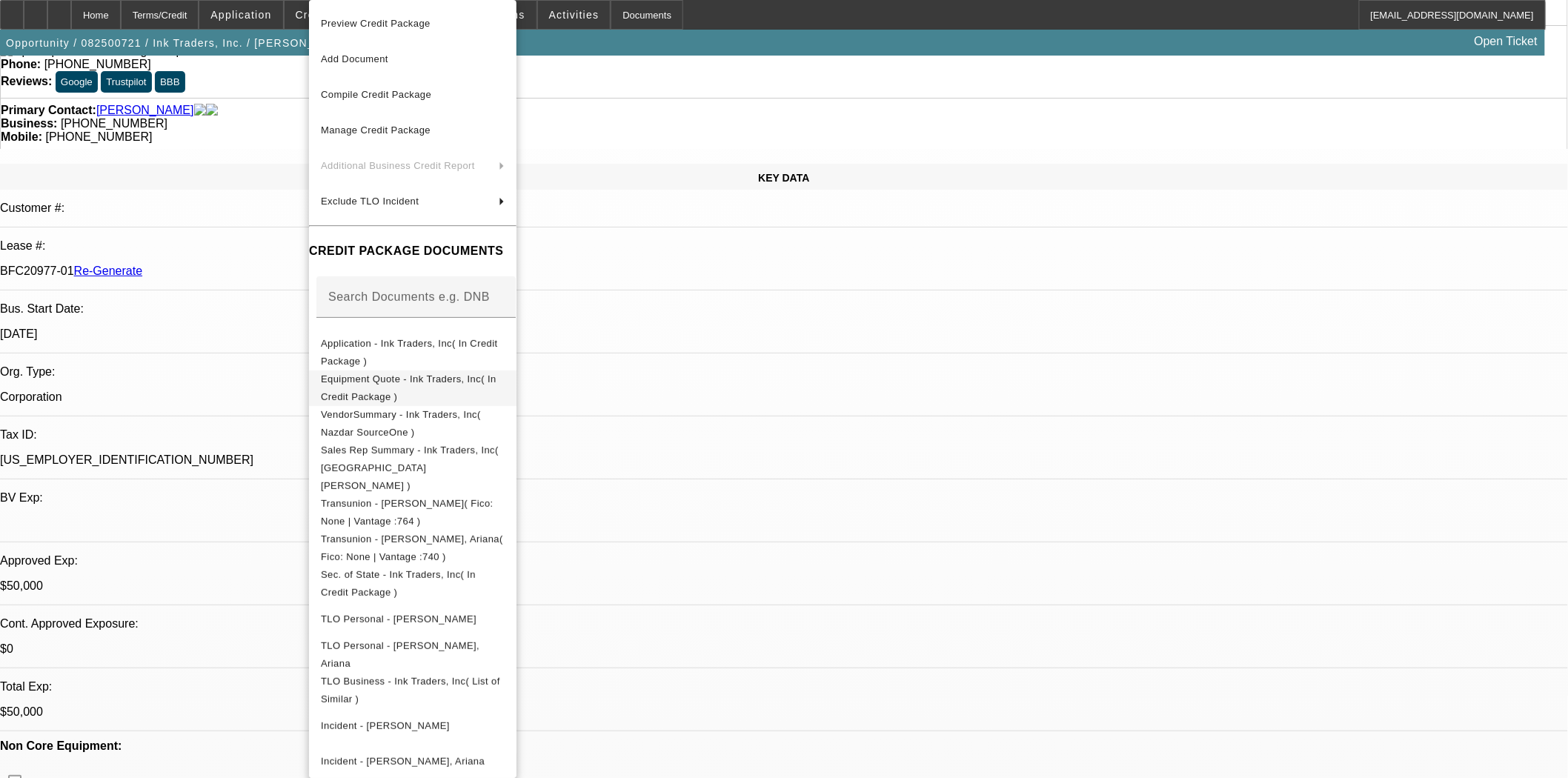
click at [404, 383] on span "Equipment Quote - Ink Traders, Inc( In Credit Package )" at bounding box center [408, 388] width 176 height 29
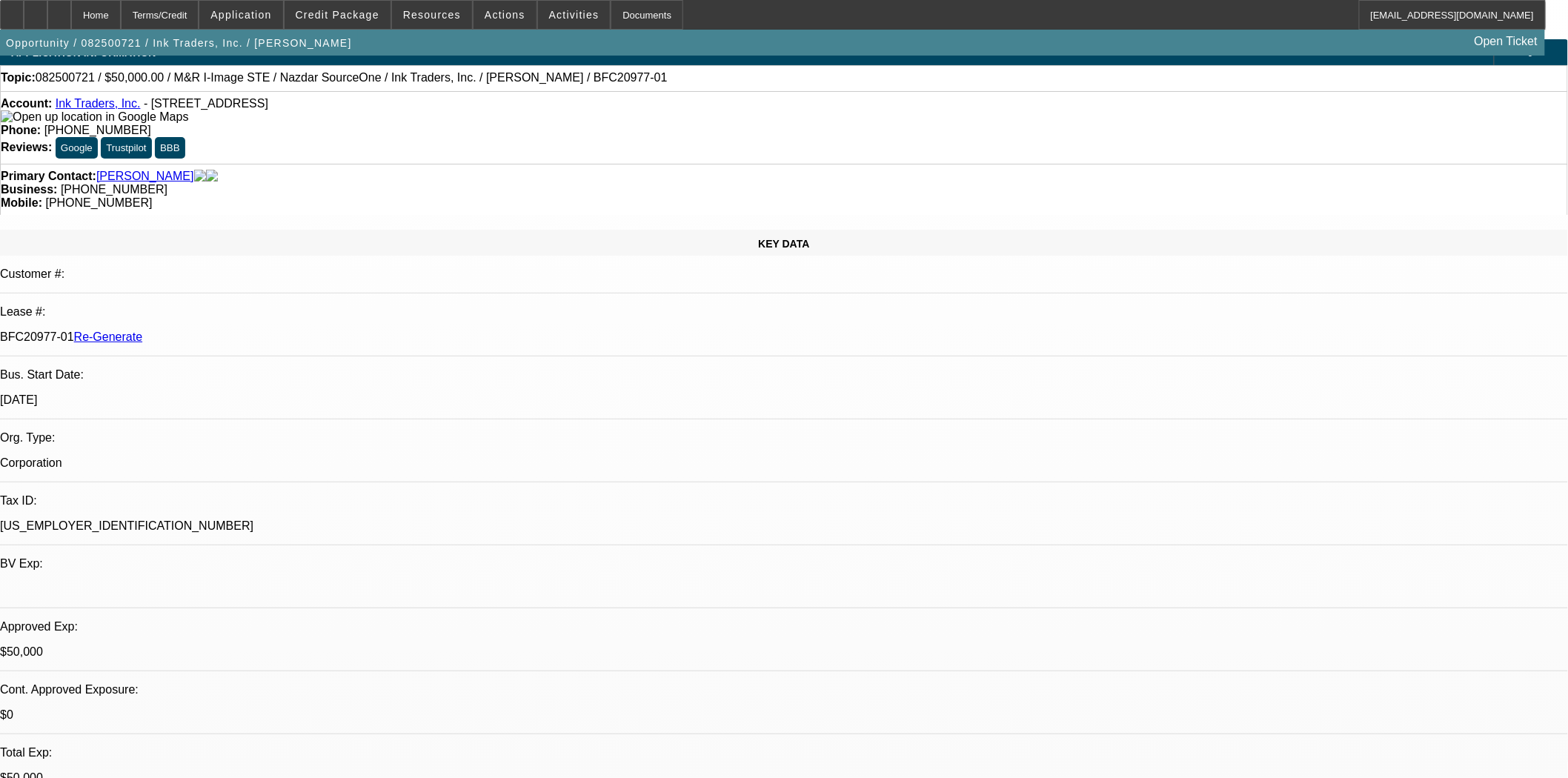
scroll to position [0, 0]
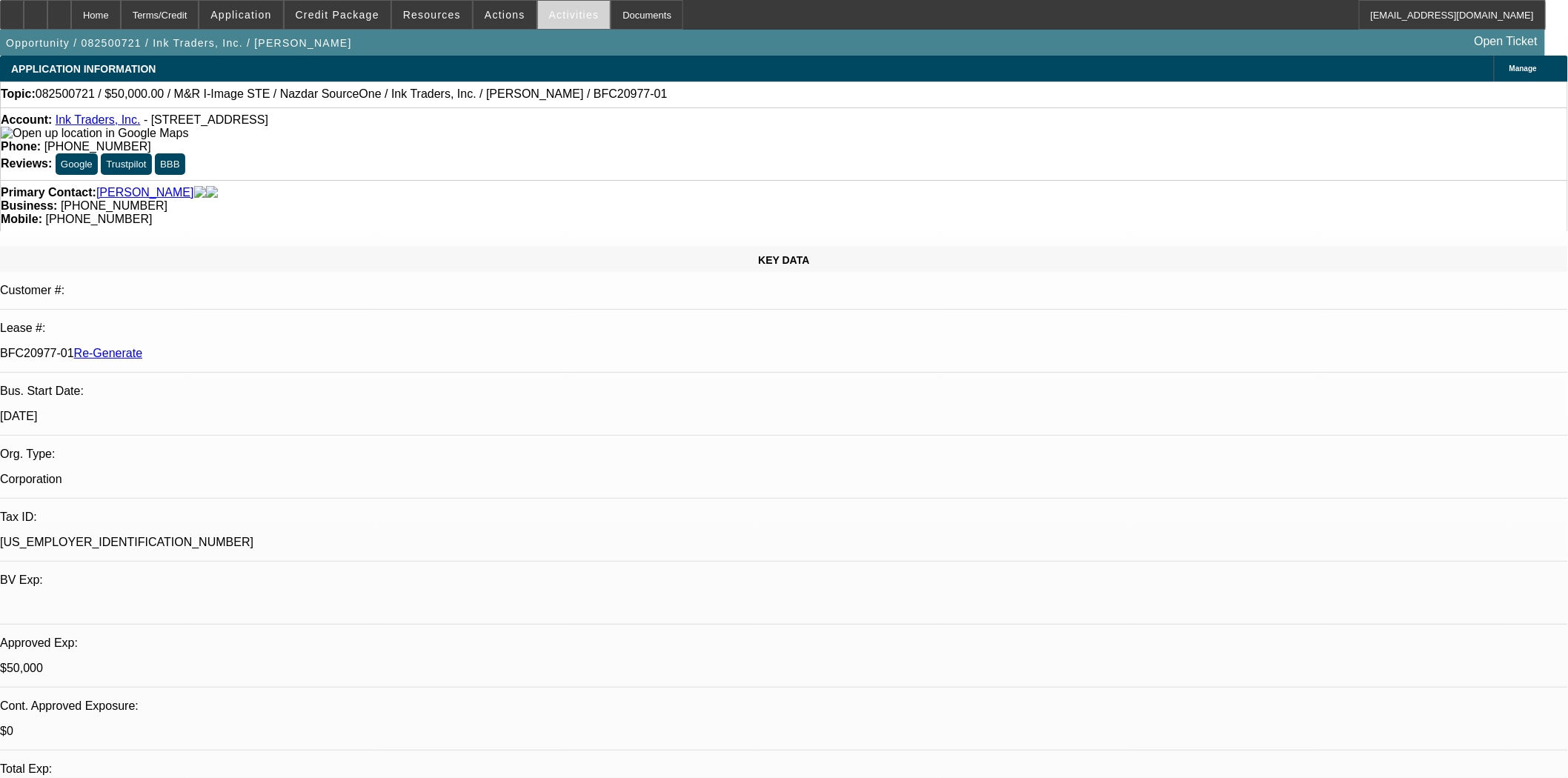
click at [549, 14] on span "Activities" at bounding box center [574, 14] width 50 height 12
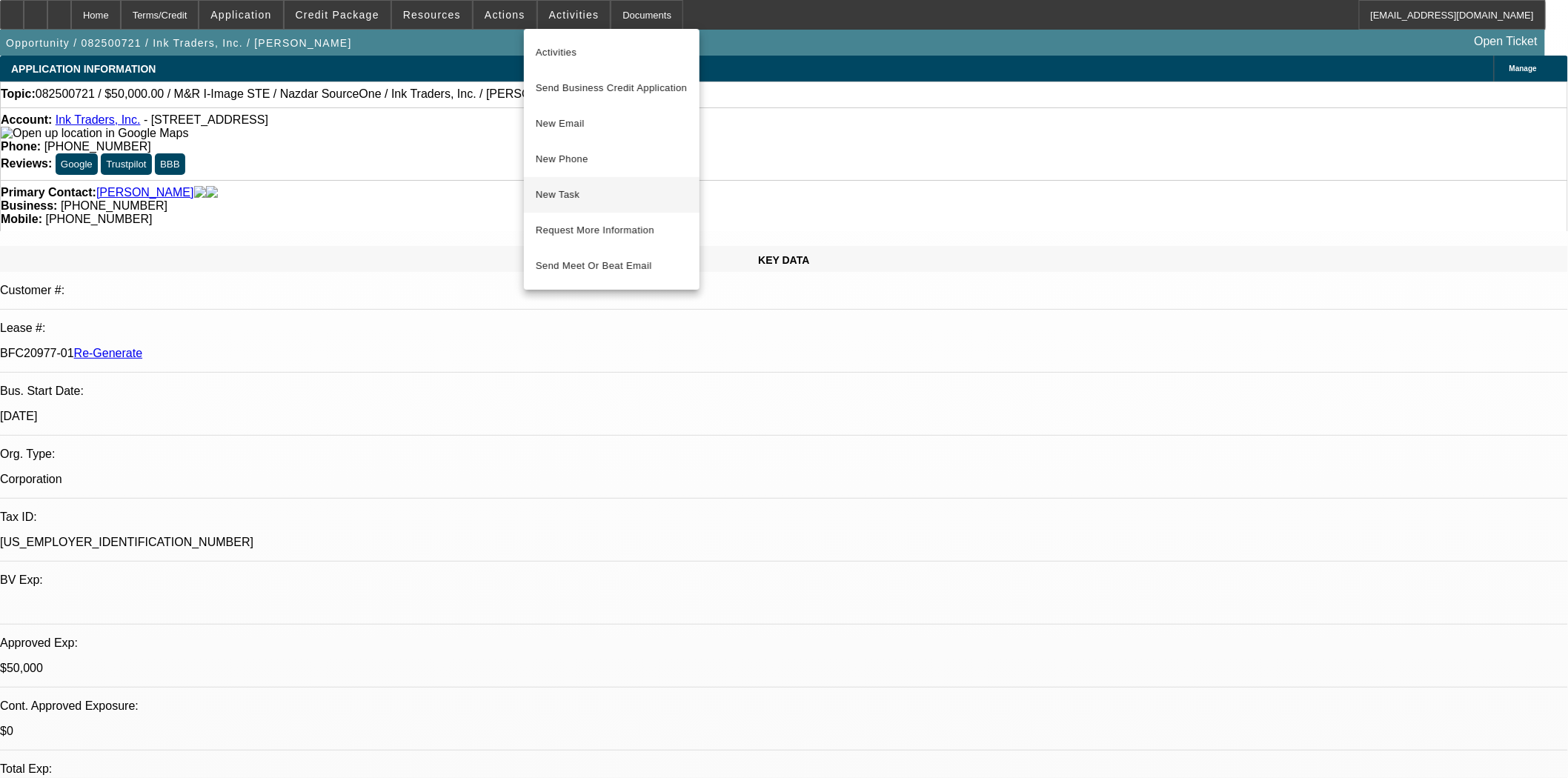
click at [556, 194] on span "New Task" at bounding box center [611, 195] width 152 height 18
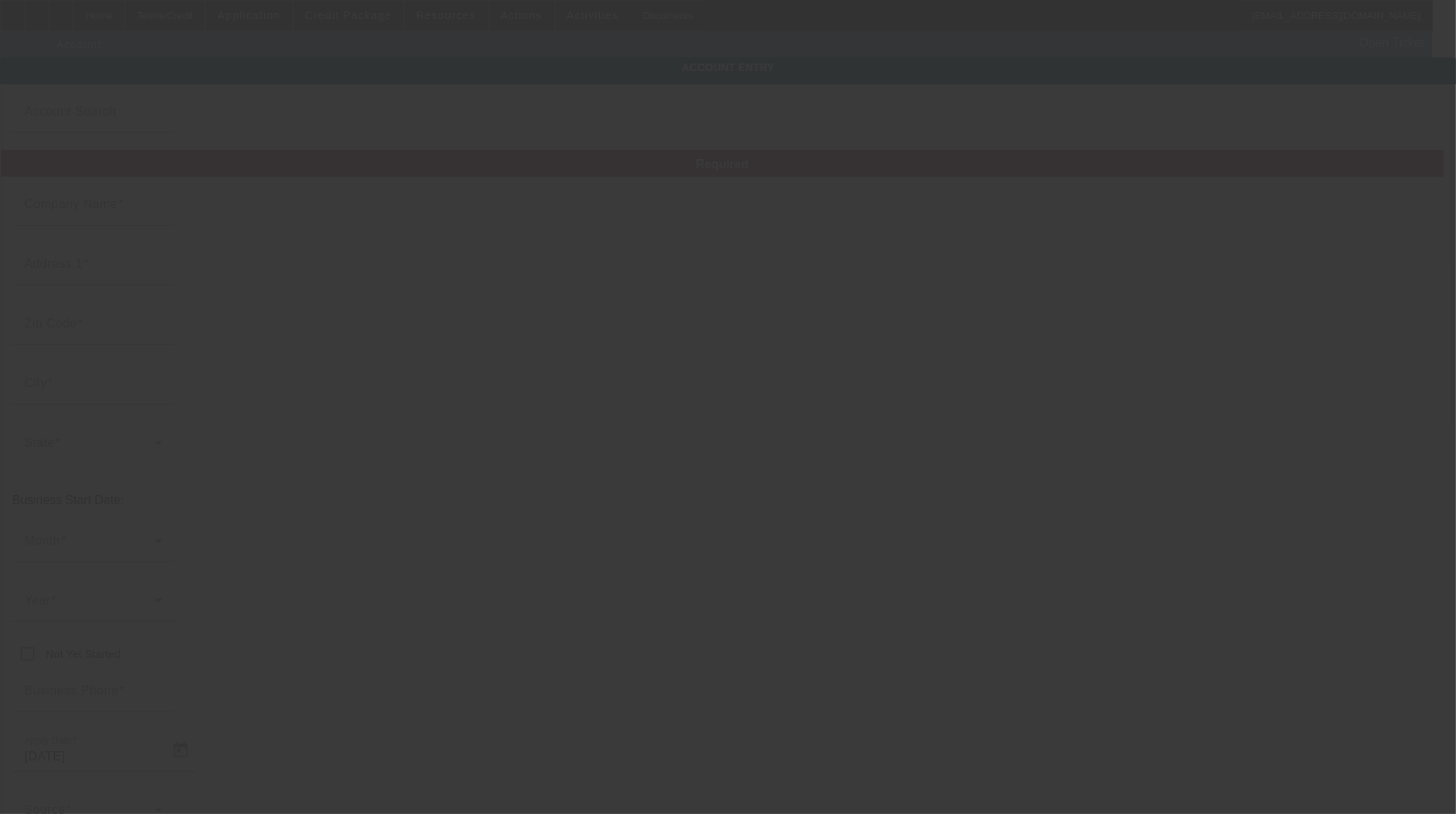
type input "Ink Traders, Inc."
type input "[STREET_ADDRESS]"
type input "91706"
type input "Irwindale"
type input "[PHONE_NUMBER]"
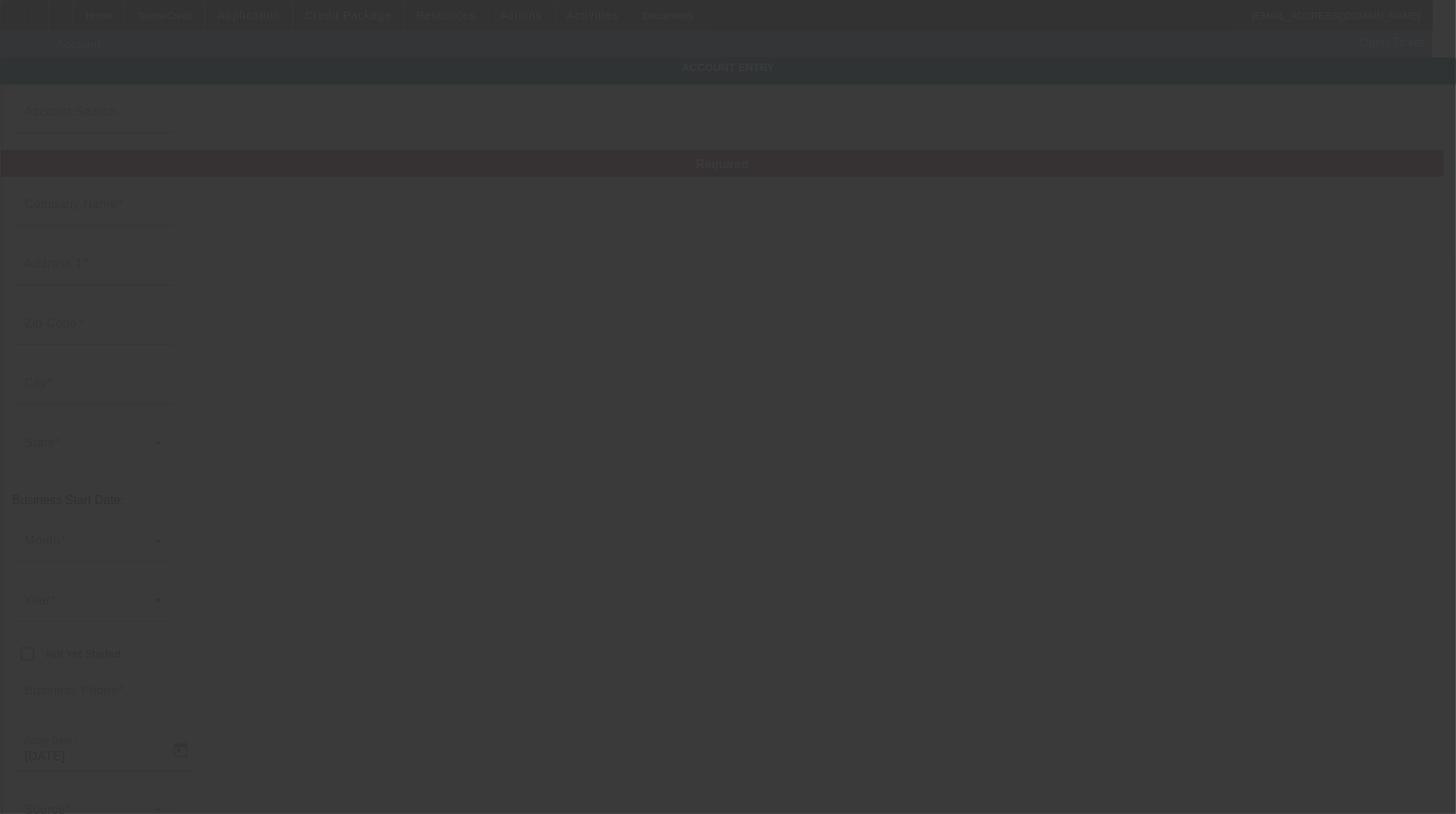
type input "[US_EMPLOYER_IDENTIFICATION_NUMBER]"
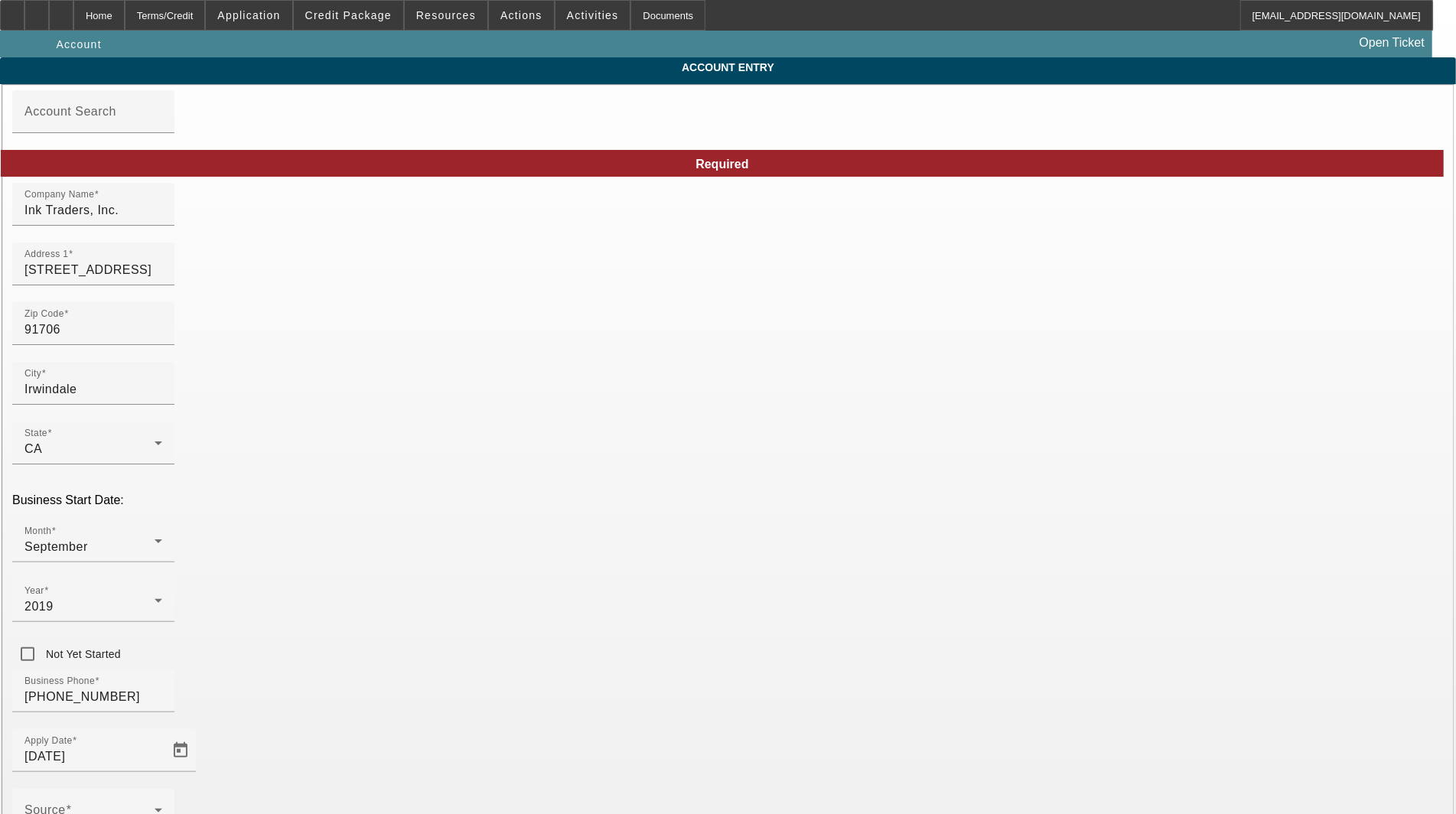
type input "[DATE]"
click at [162, 219] on input "Ink Traders, Inc." at bounding box center [93, 210] width 138 height 18
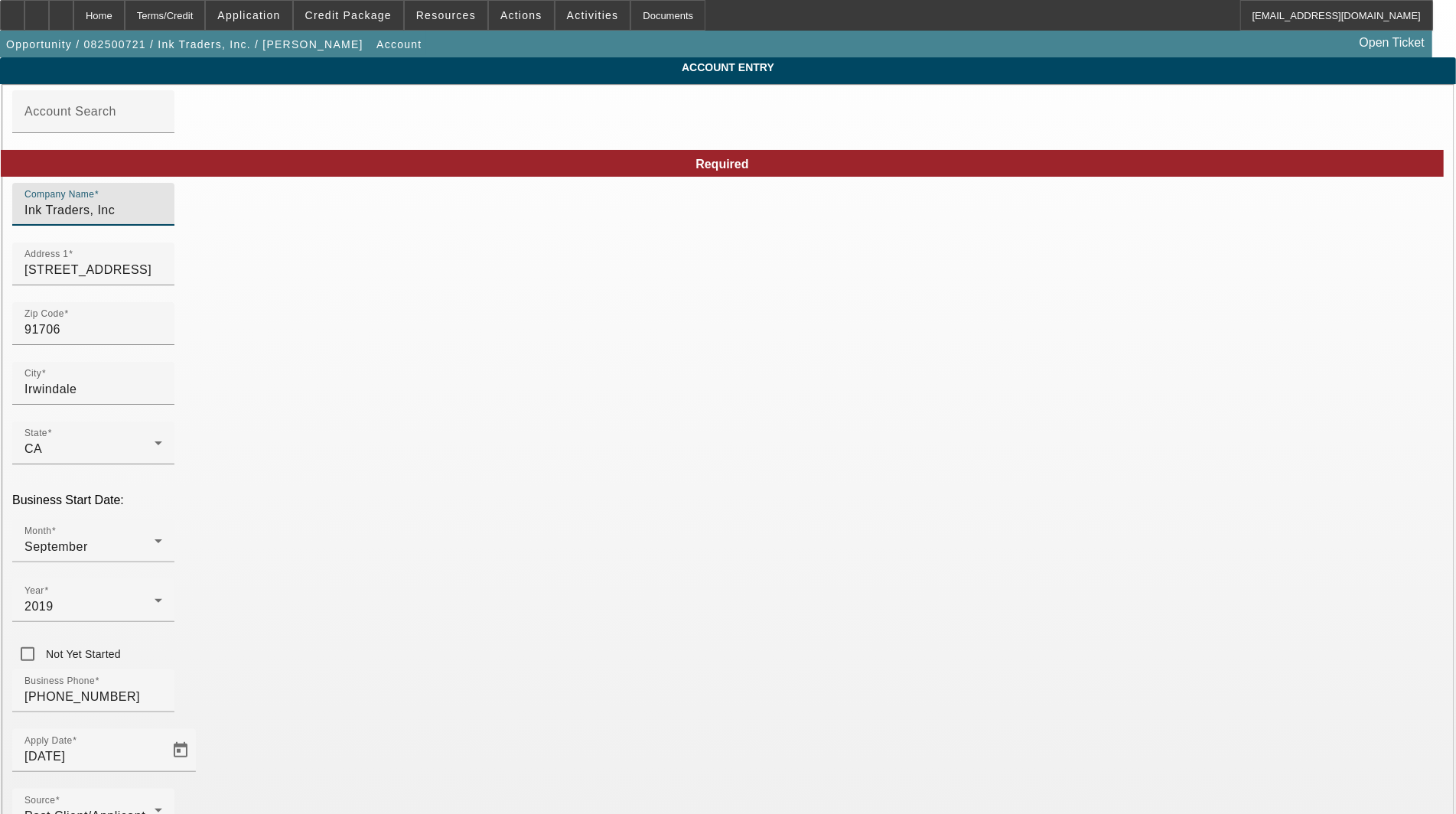
type input "Ink Traders, Inc"
click at [162, 273] on input "[STREET_ADDRESS]" at bounding box center [93, 269] width 138 height 18
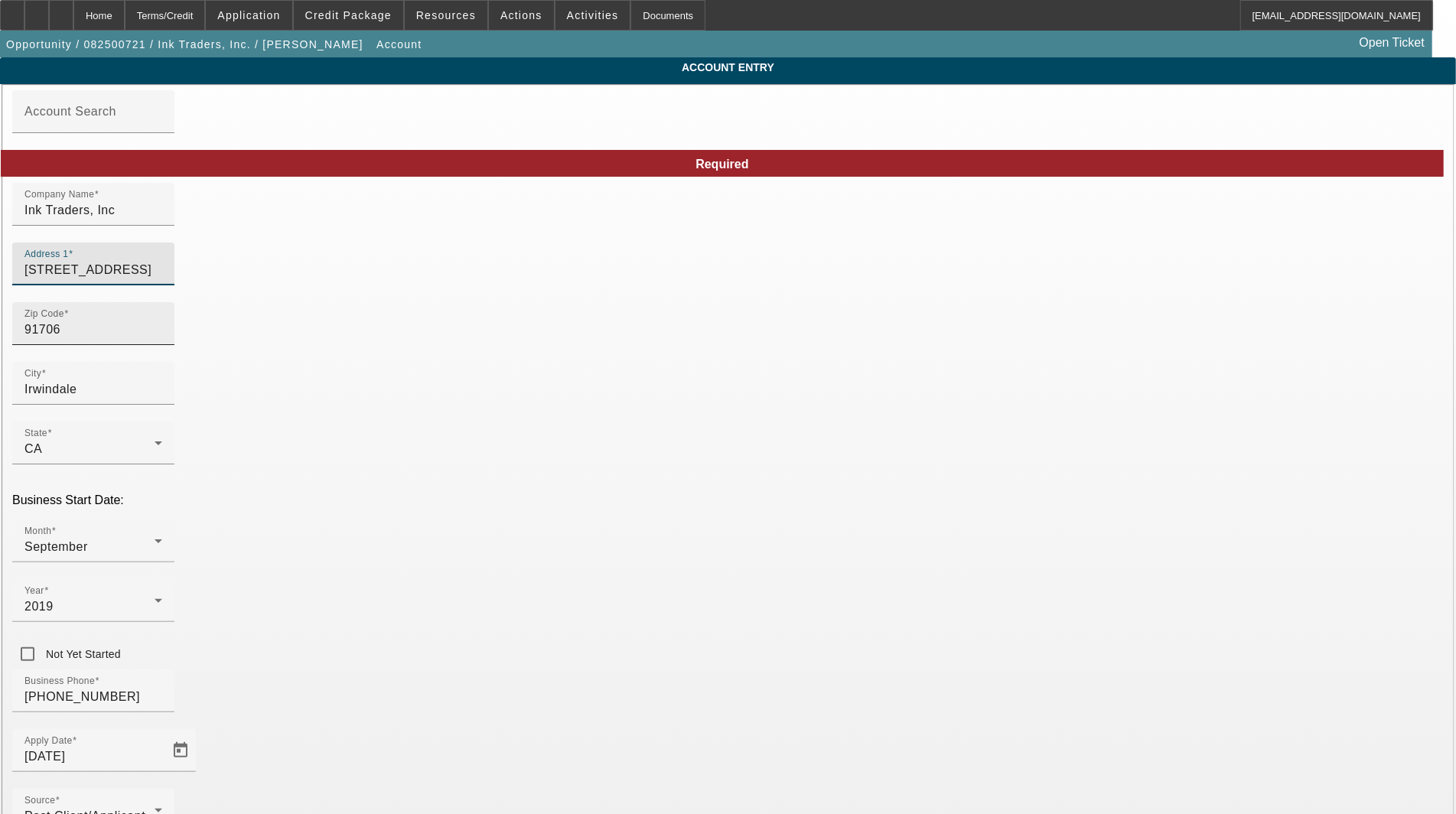
type input "16155 Progress Lane"
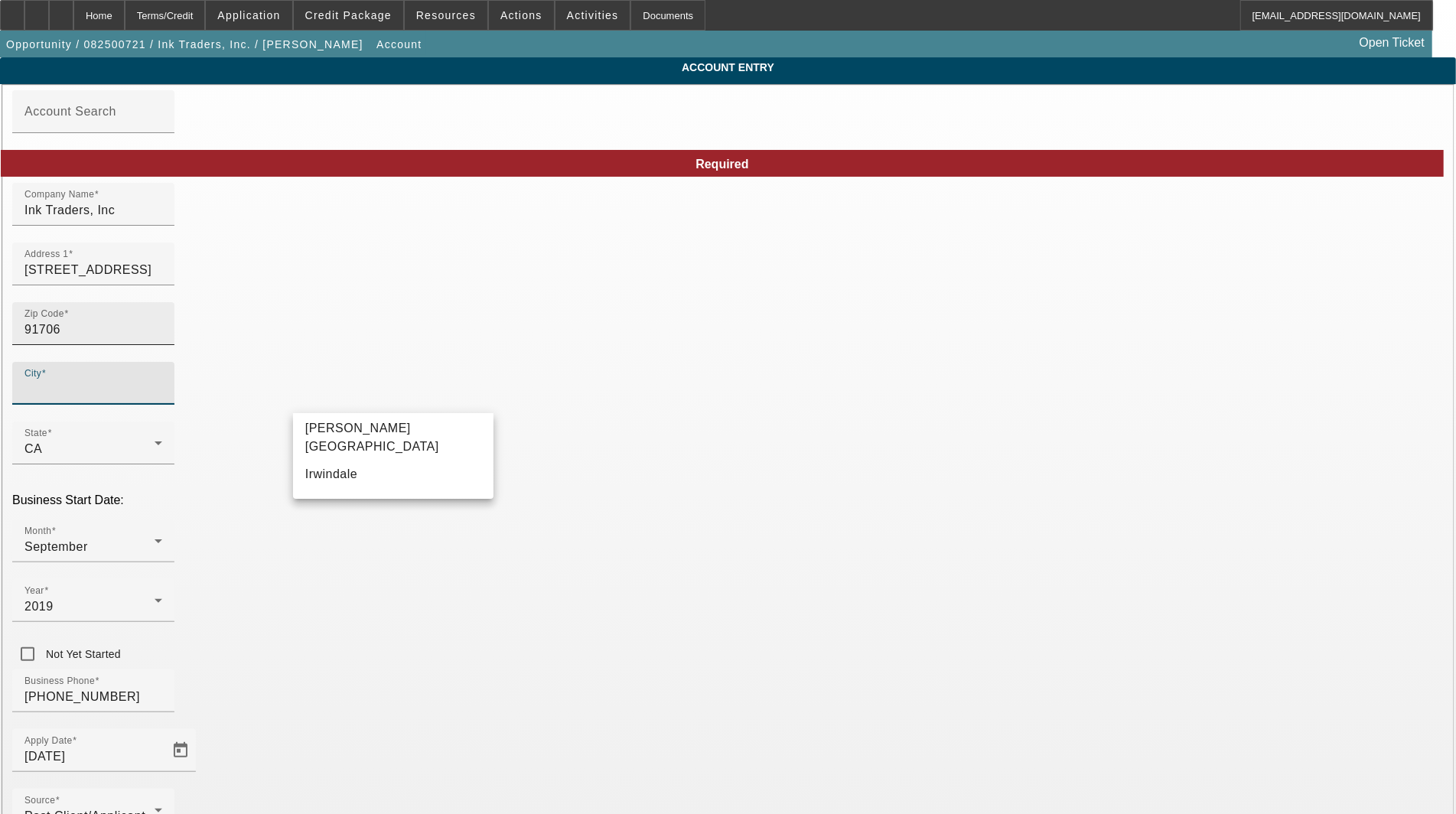
type input "Los Angeles"
click at [373, 468] on mat-option "Irwindale" at bounding box center [393, 475] width 200 height 37
type input "Irwindale"
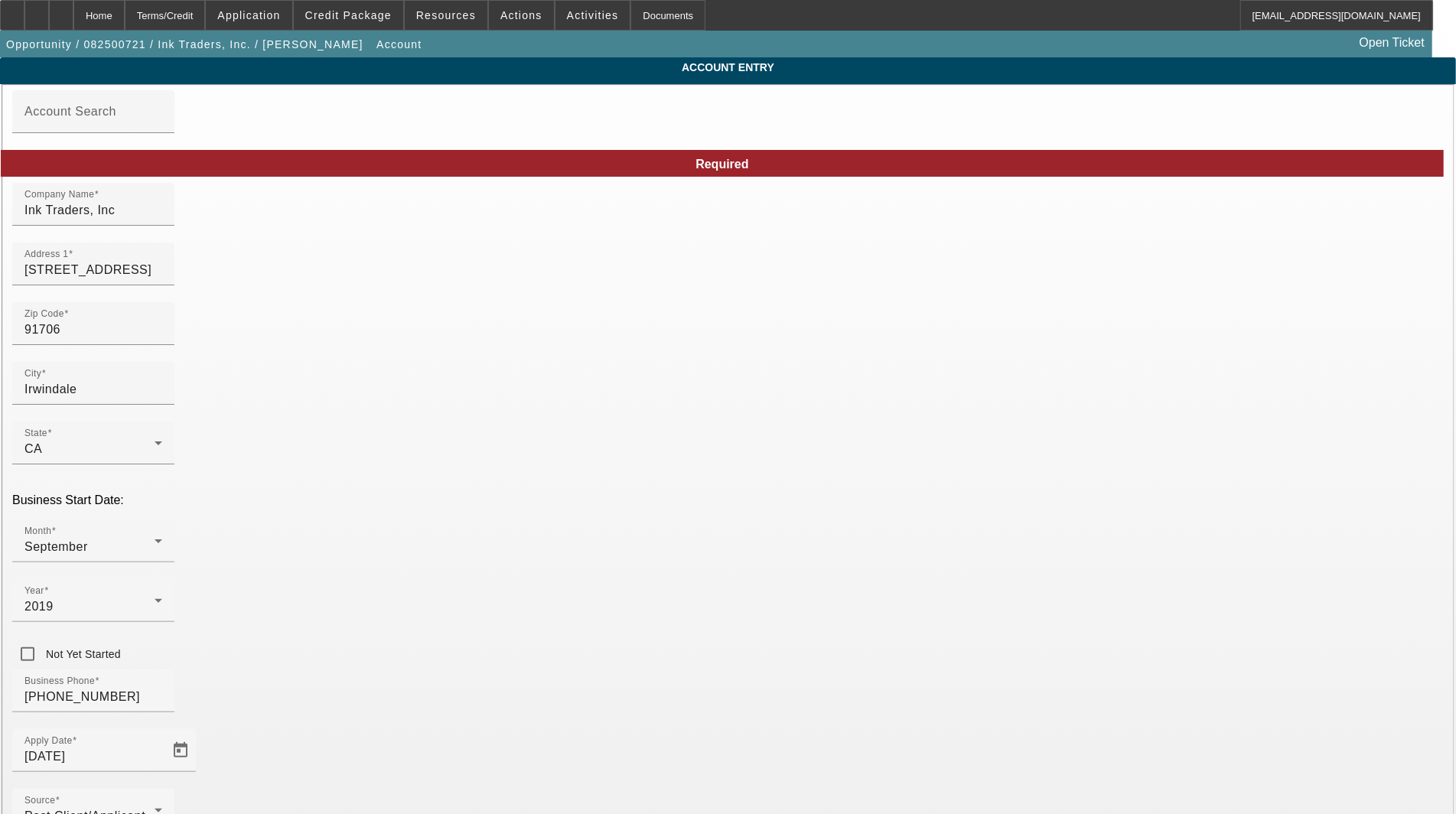
type input "Los Angeles"
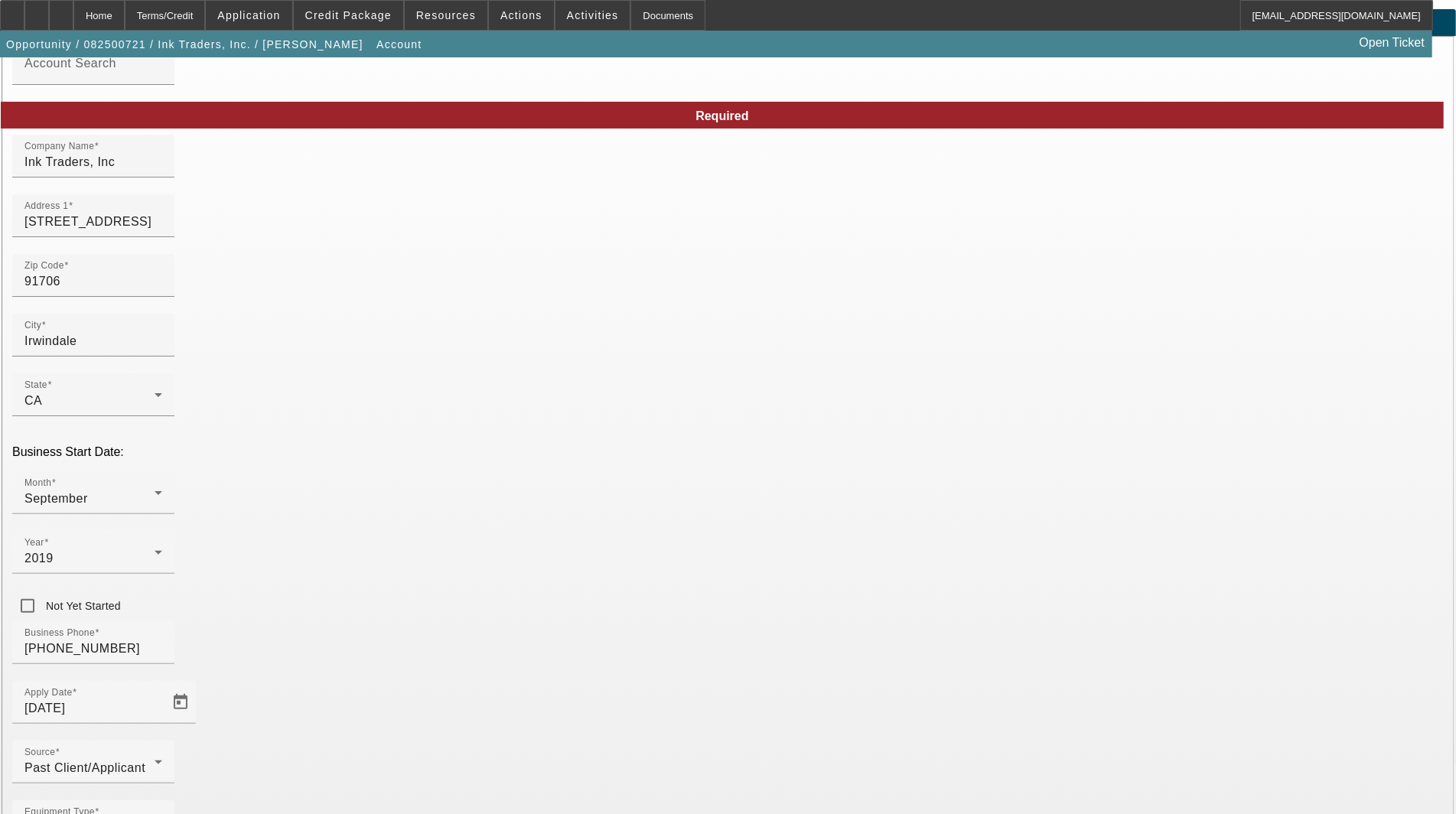
scroll to position [75, 0]
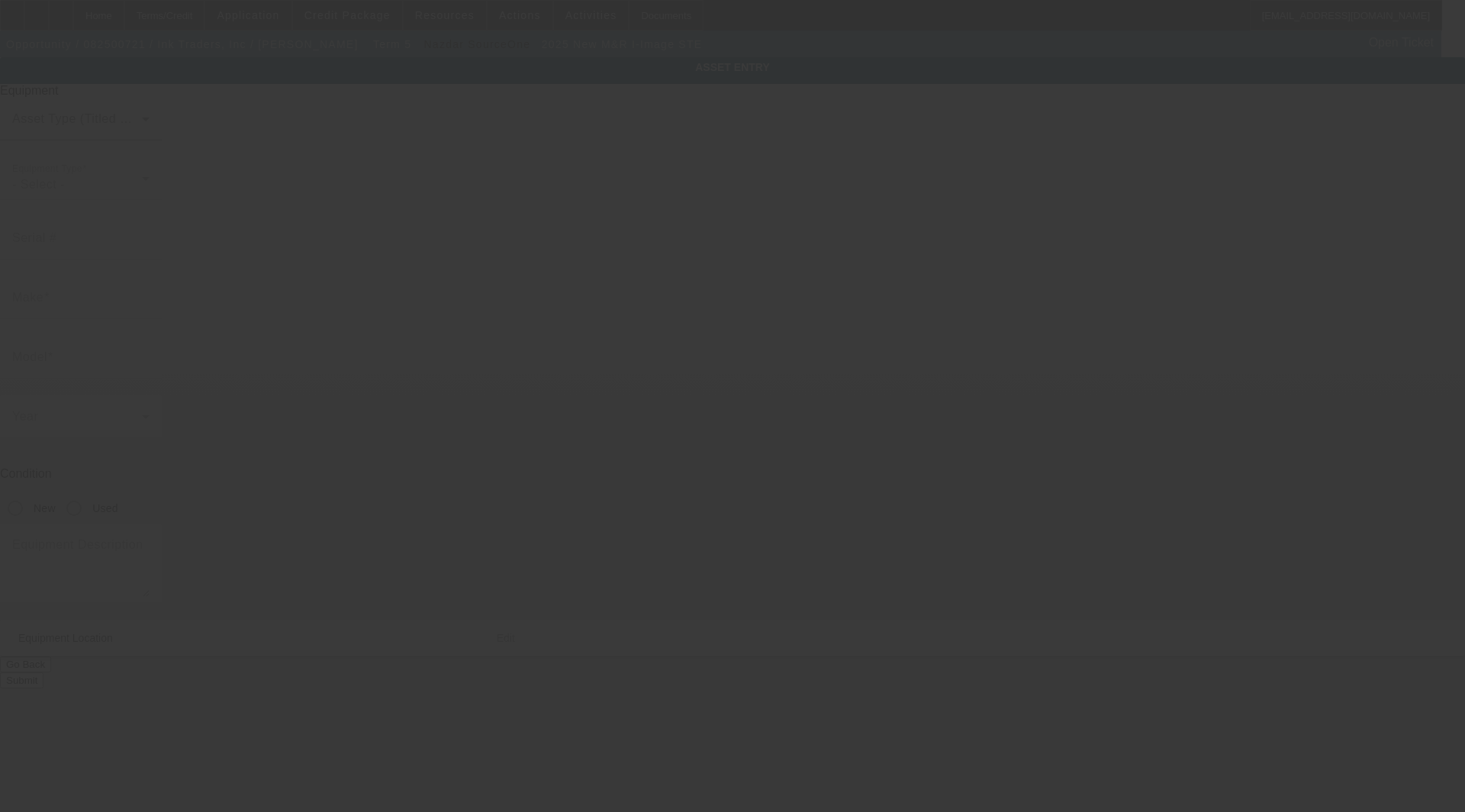
type input "M&R"
type input "I-Image STE"
radio input "true"
type input "[STREET_ADDRESS]"
type input "Irwindale"
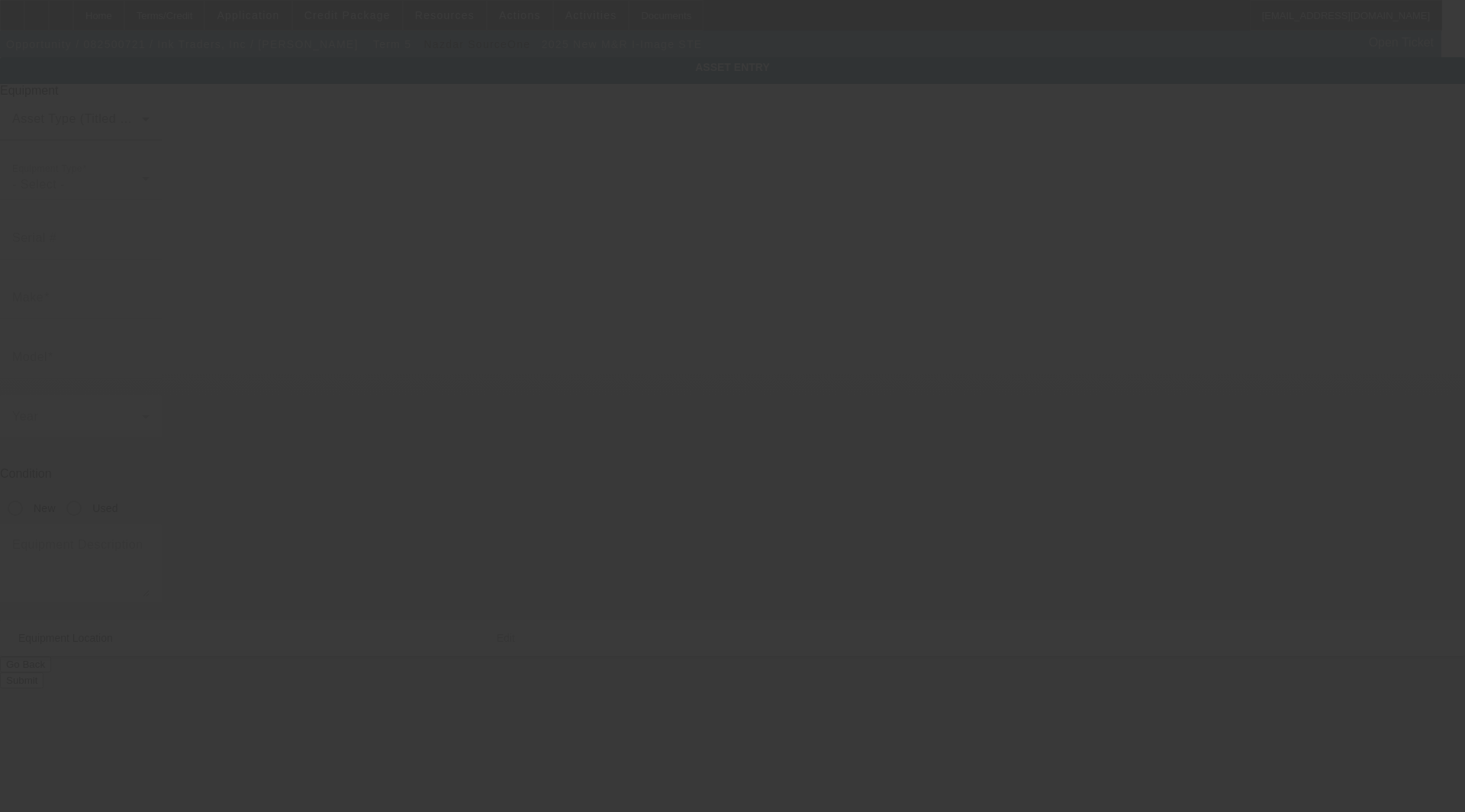
type input "91706"
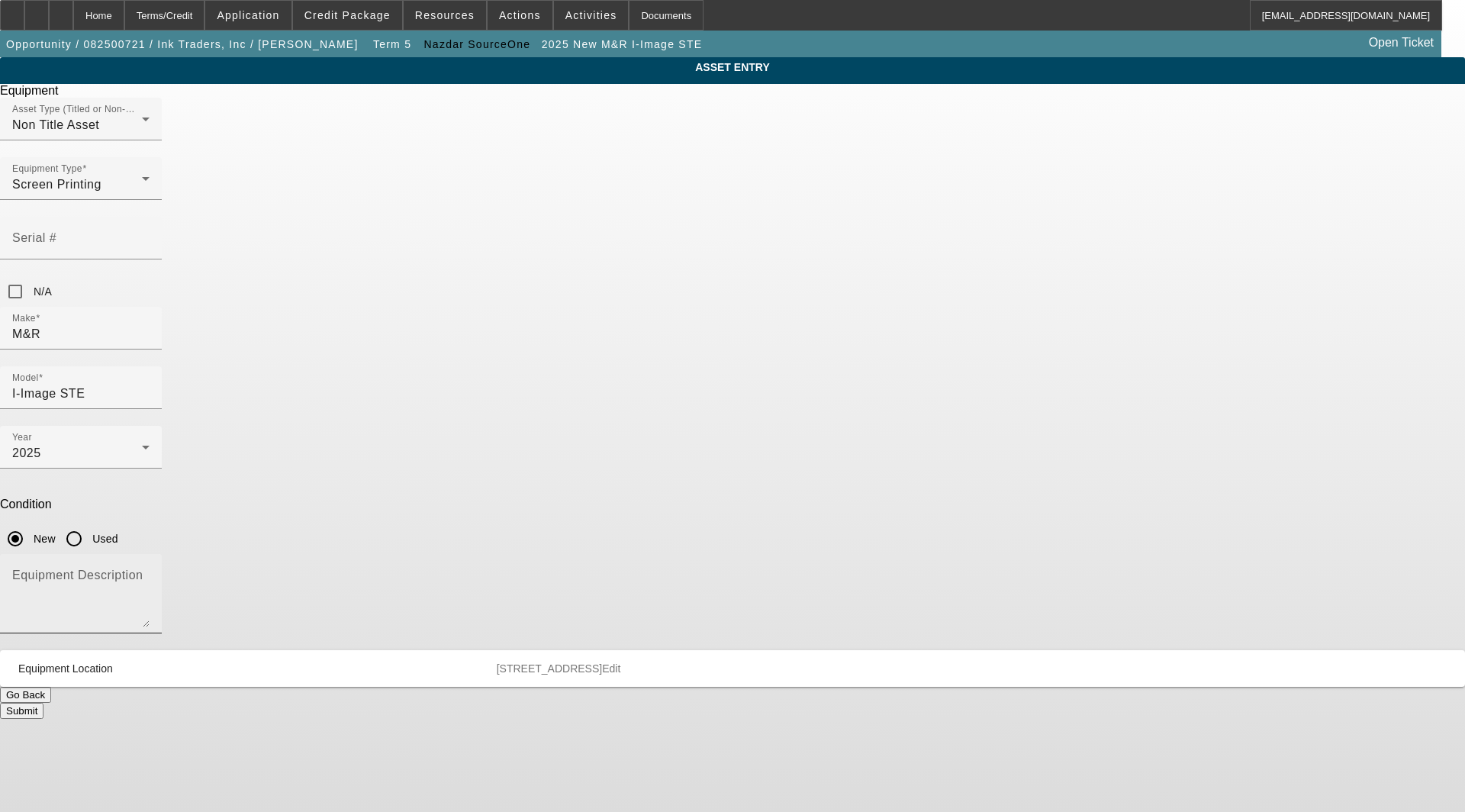
click at [150, 572] on textarea "Equipment Description" at bounding box center [81, 599] width 137 height 55
click at [150, 572] on textarea "Computer to Screen Imaging Digital Printer includes: Computer System and Monito…" at bounding box center [81, 599] width 137 height 55
type textarea "Computer to Screen Imaging Digital Printer includes: Computer System and Monito…"
click at [862, 662] on mat-panel-description "[STREET_ADDRESS] Edit" at bounding box center [963, 668] width 931 height 12
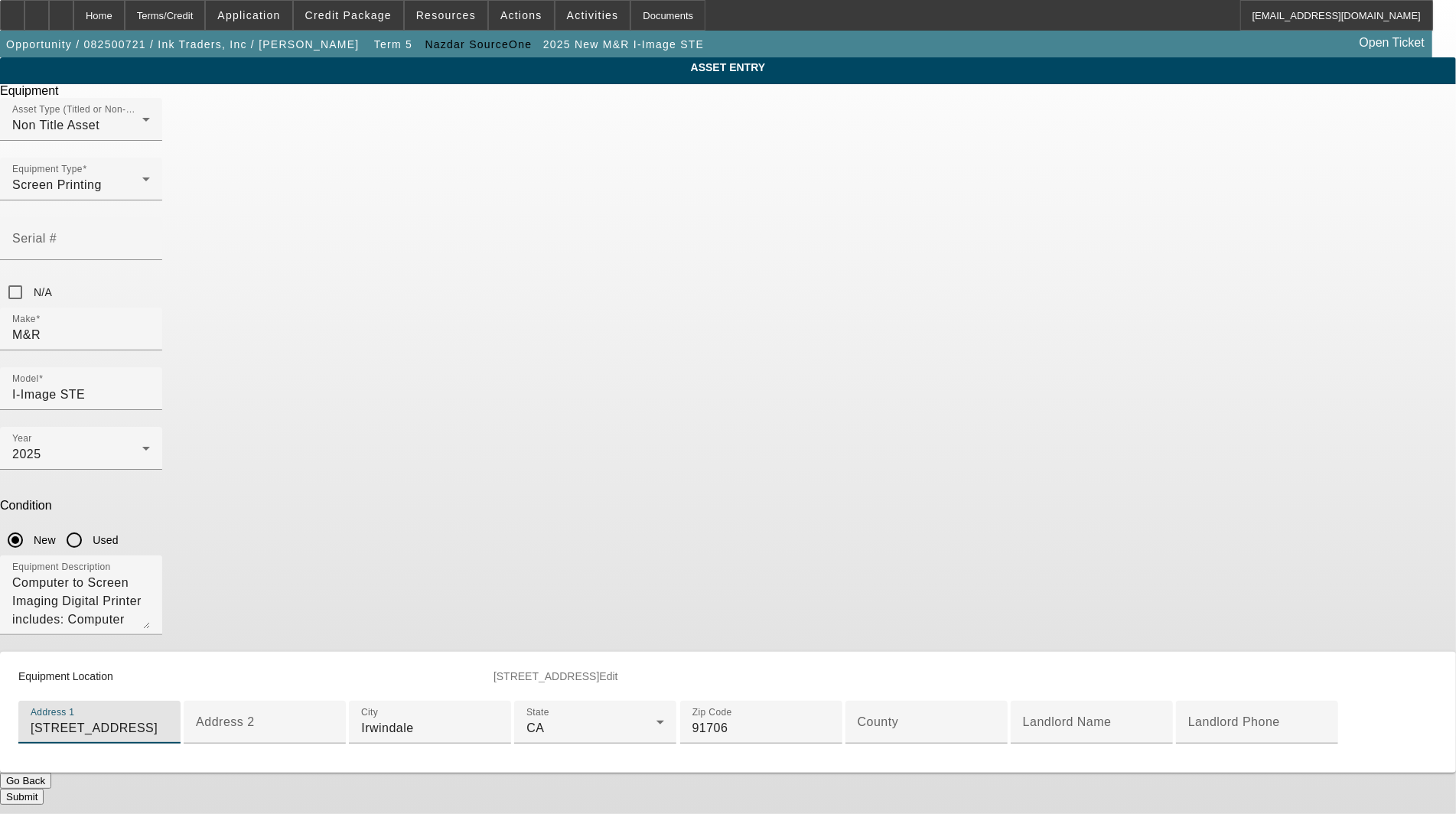
drag, startPoint x: 716, startPoint y: 546, endPoint x: 342, endPoint y: 530, distance: 374.3
click at [342, 530] on div "ASSET ENTRY Delete asset Equipment Asset Type (Titled or Non-Titled) Non Title …" at bounding box center [728, 431] width 1456 height 747
type input "Carretera Ensenada A Ojos Negros"
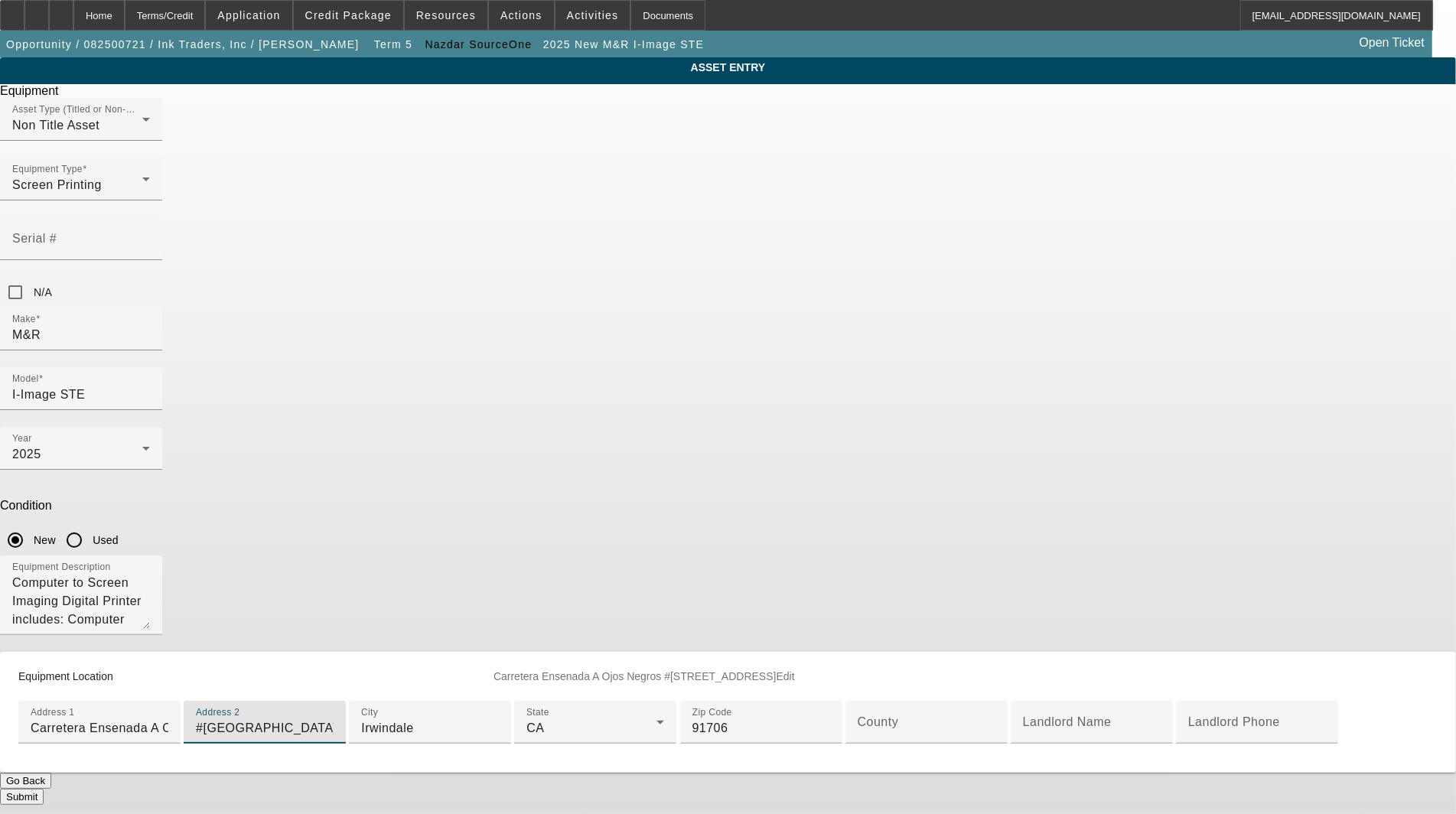
type input "#[GEOGRAPHIC_DATA]"
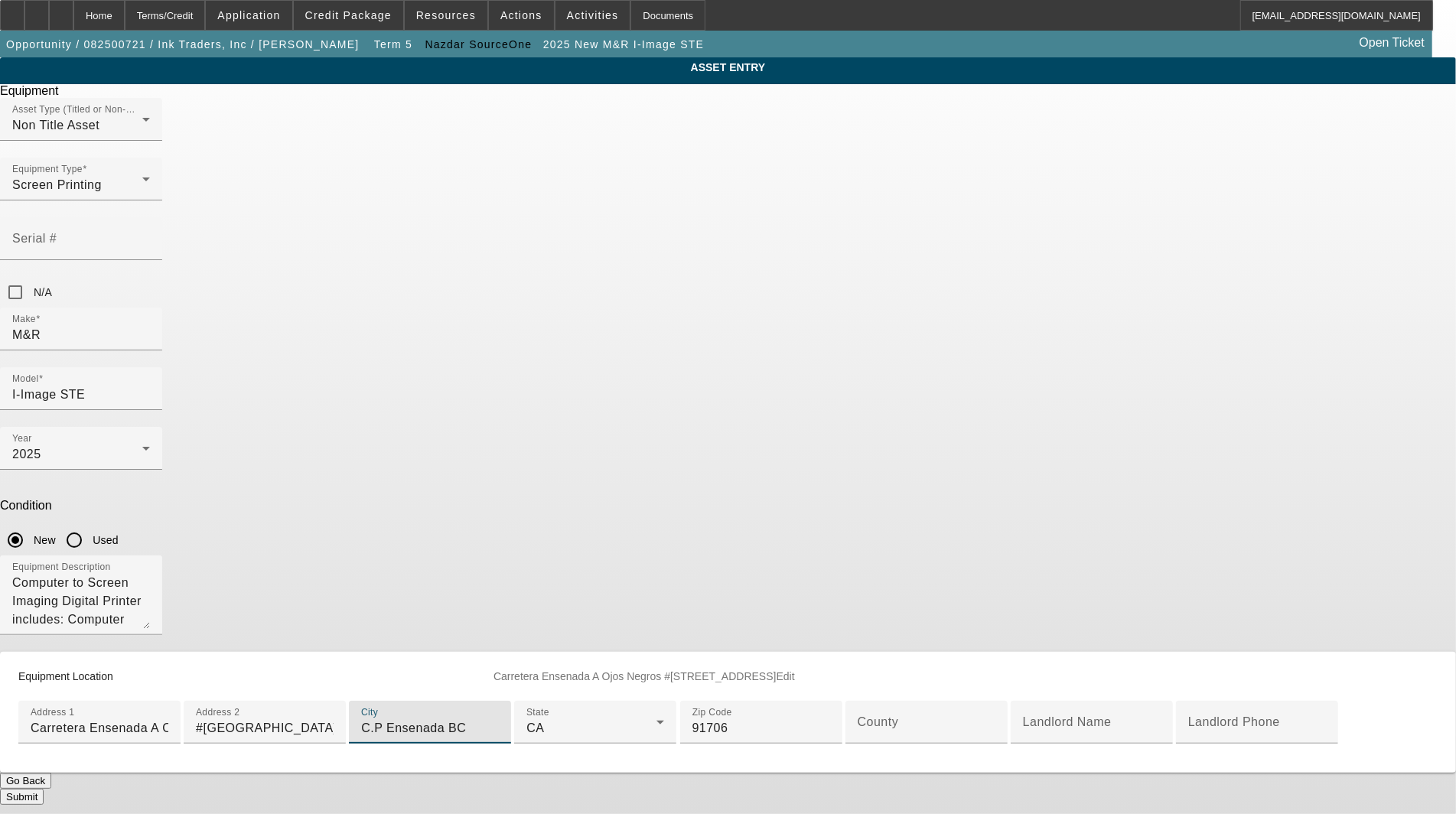
type input "C.P Ensenada BC"
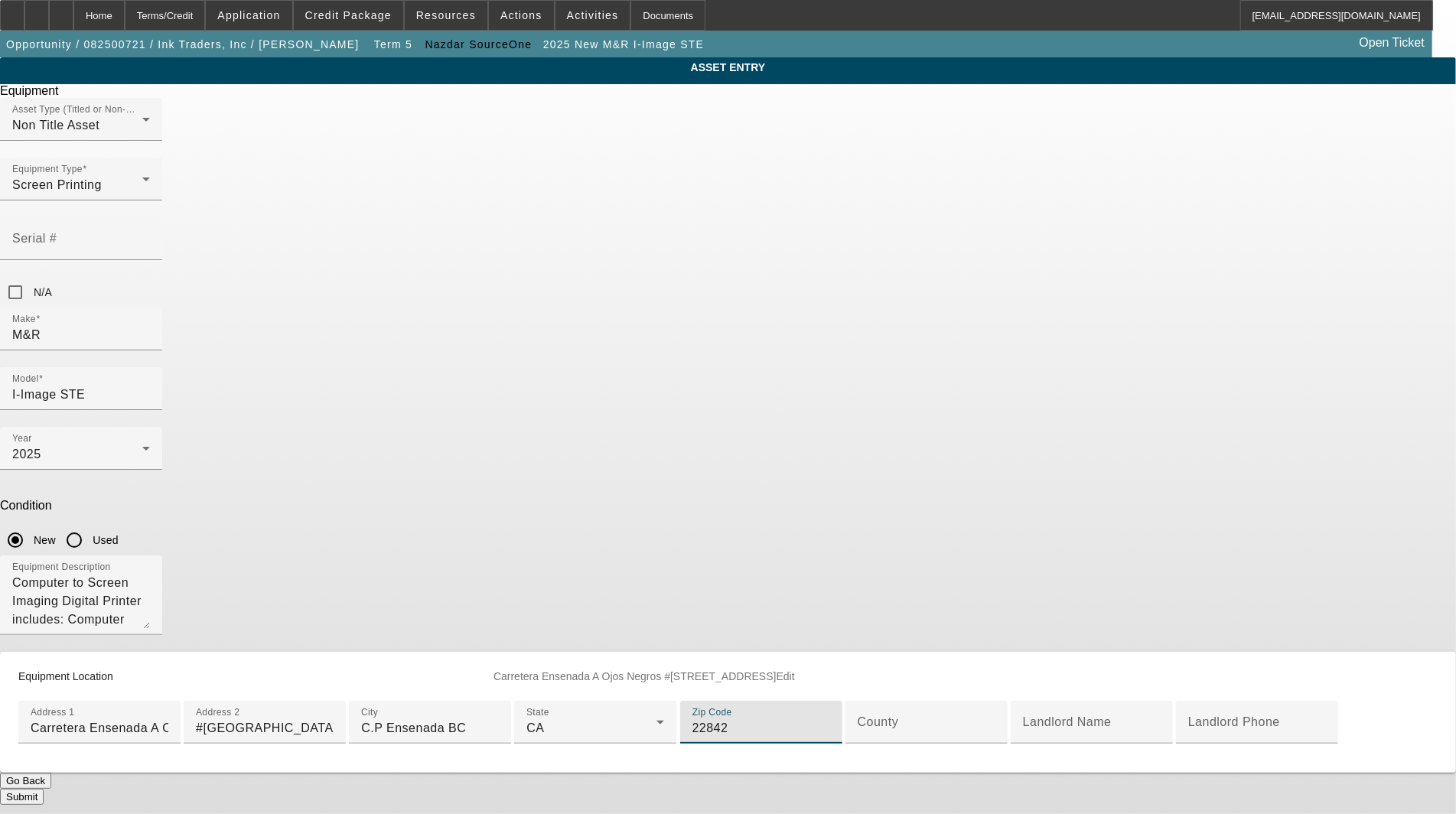
scroll to position [170, 0]
type input "22842"
click at [995, 732] on div at bounding box center [995, 732] width 0 height 0
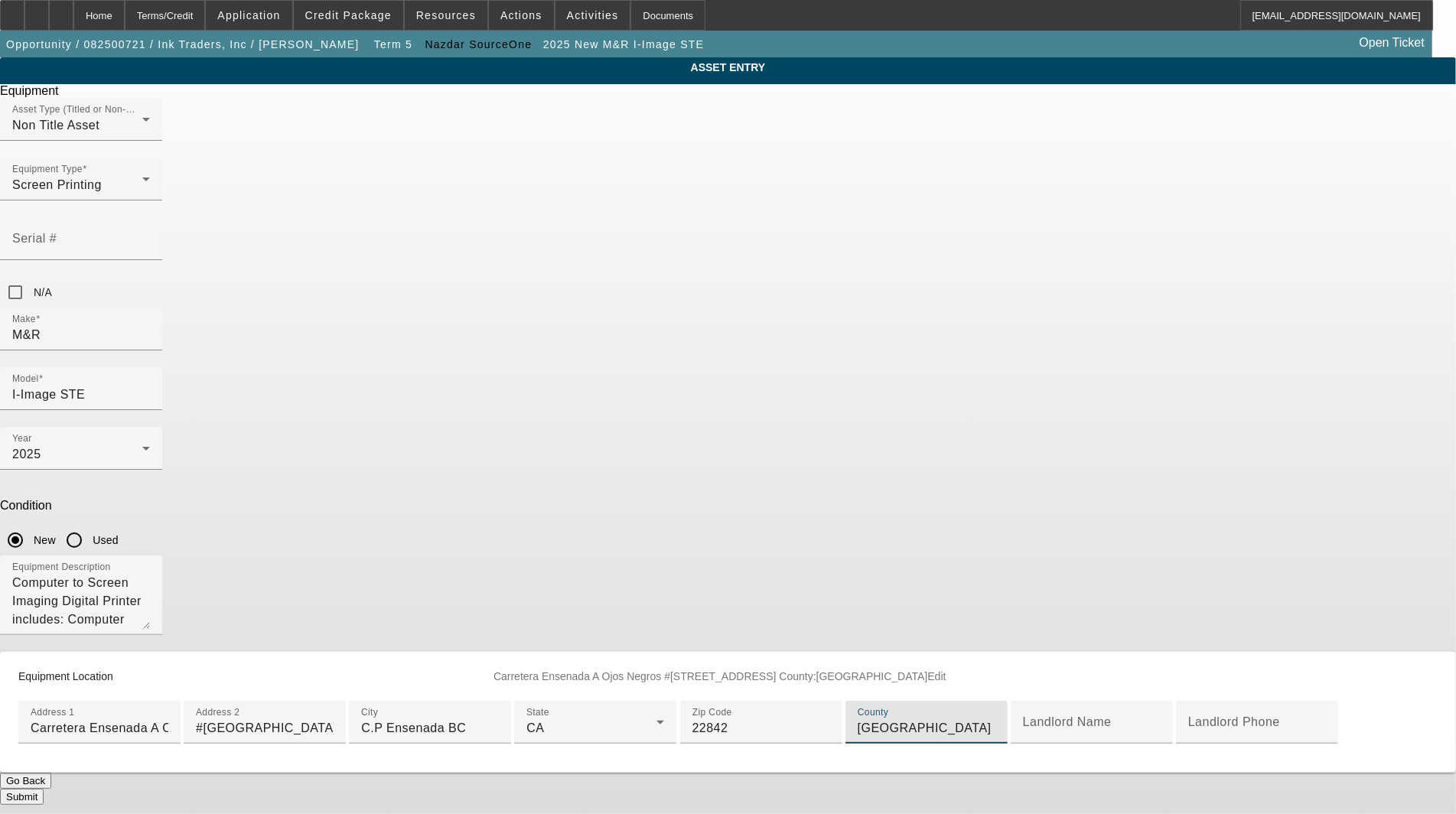
scroll to position [274, 0]
type input "Mexico"
click at [44, 789] on button "Submit" at bounding box center [22, 796] width 44 height 16
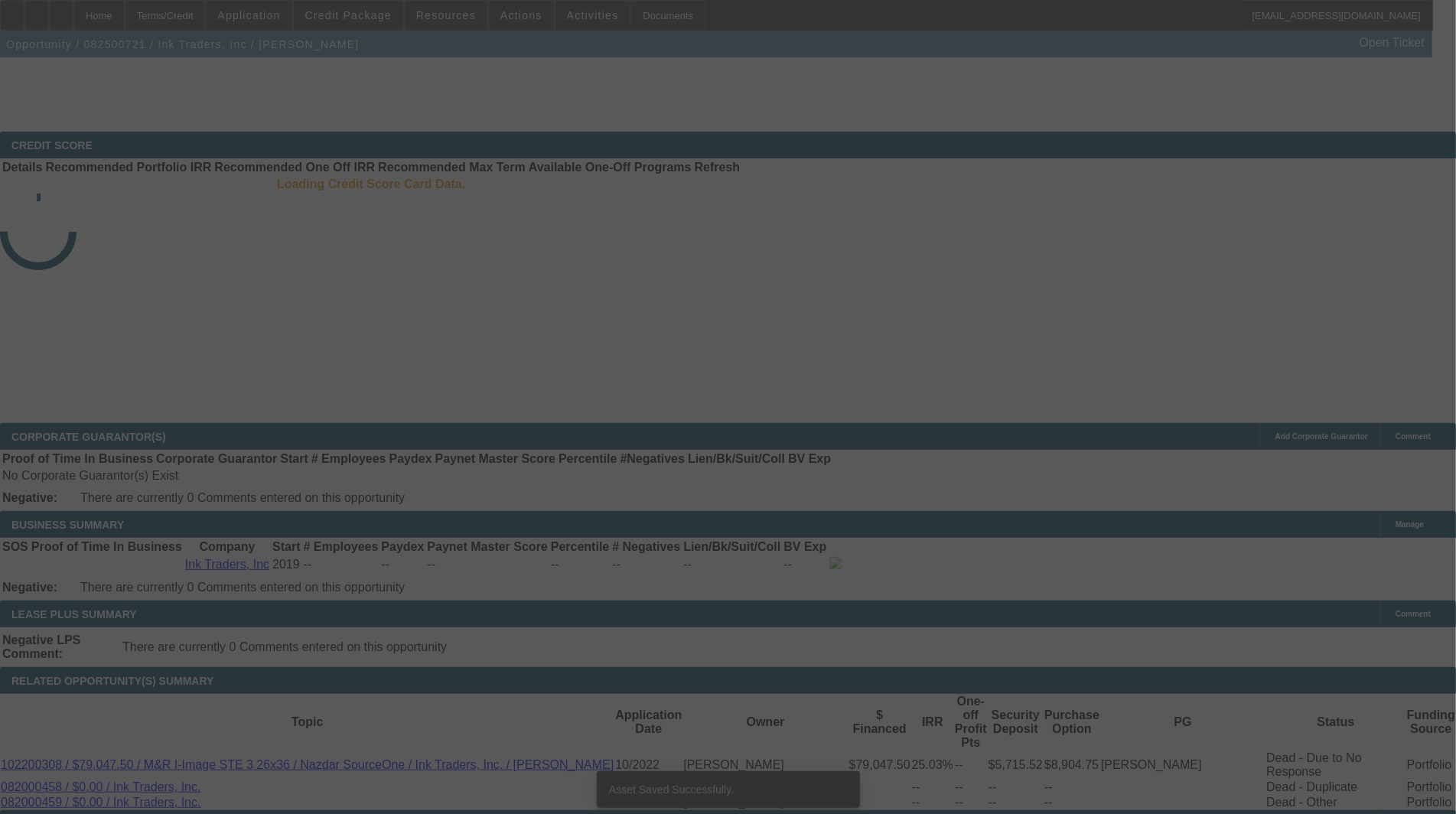
select select "3"
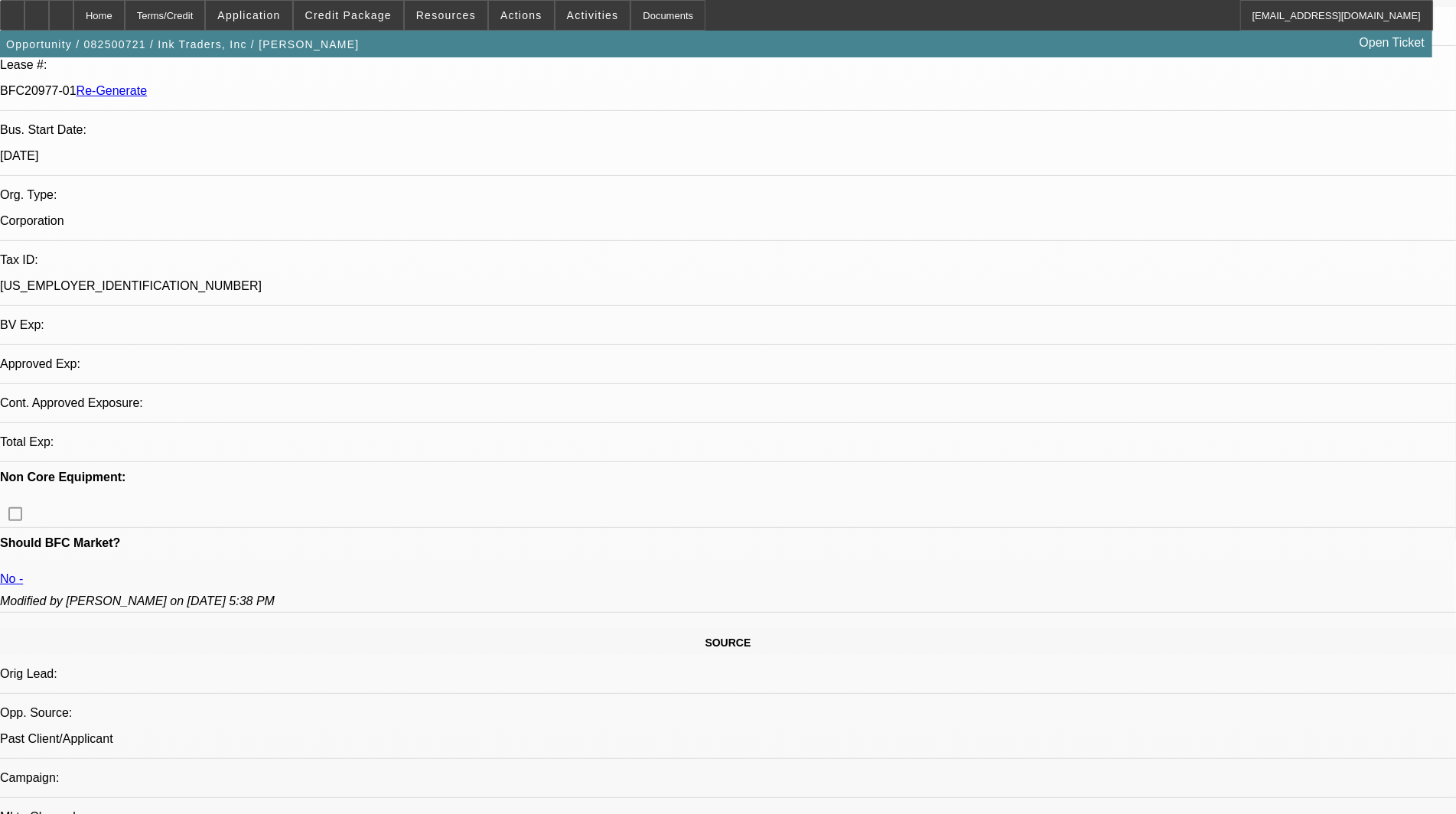
select select "0"
select select "2"
select select "0.1"
select select "4"
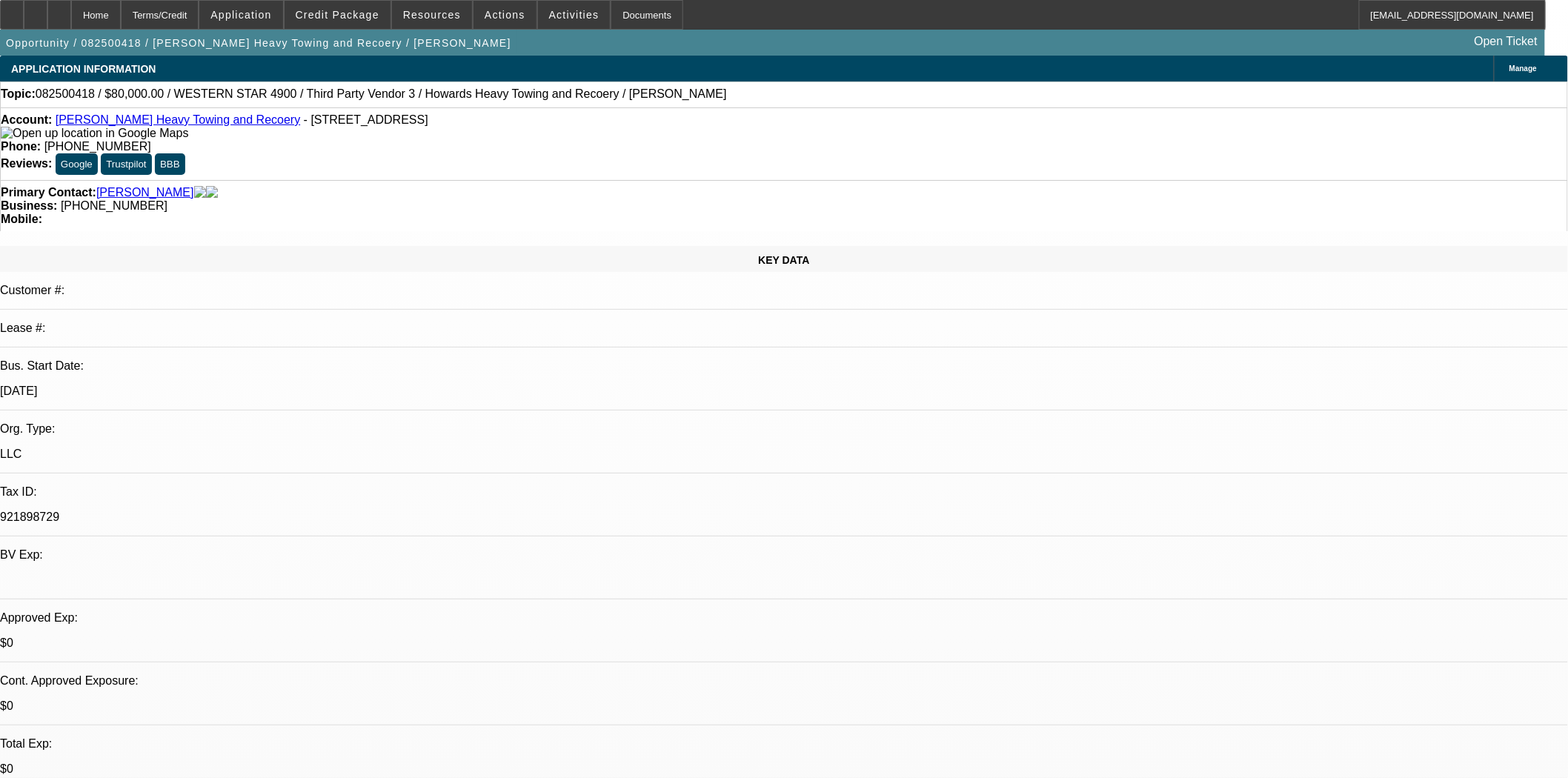
select select "0"
select select "2"
select select "0.1"
select select "4"
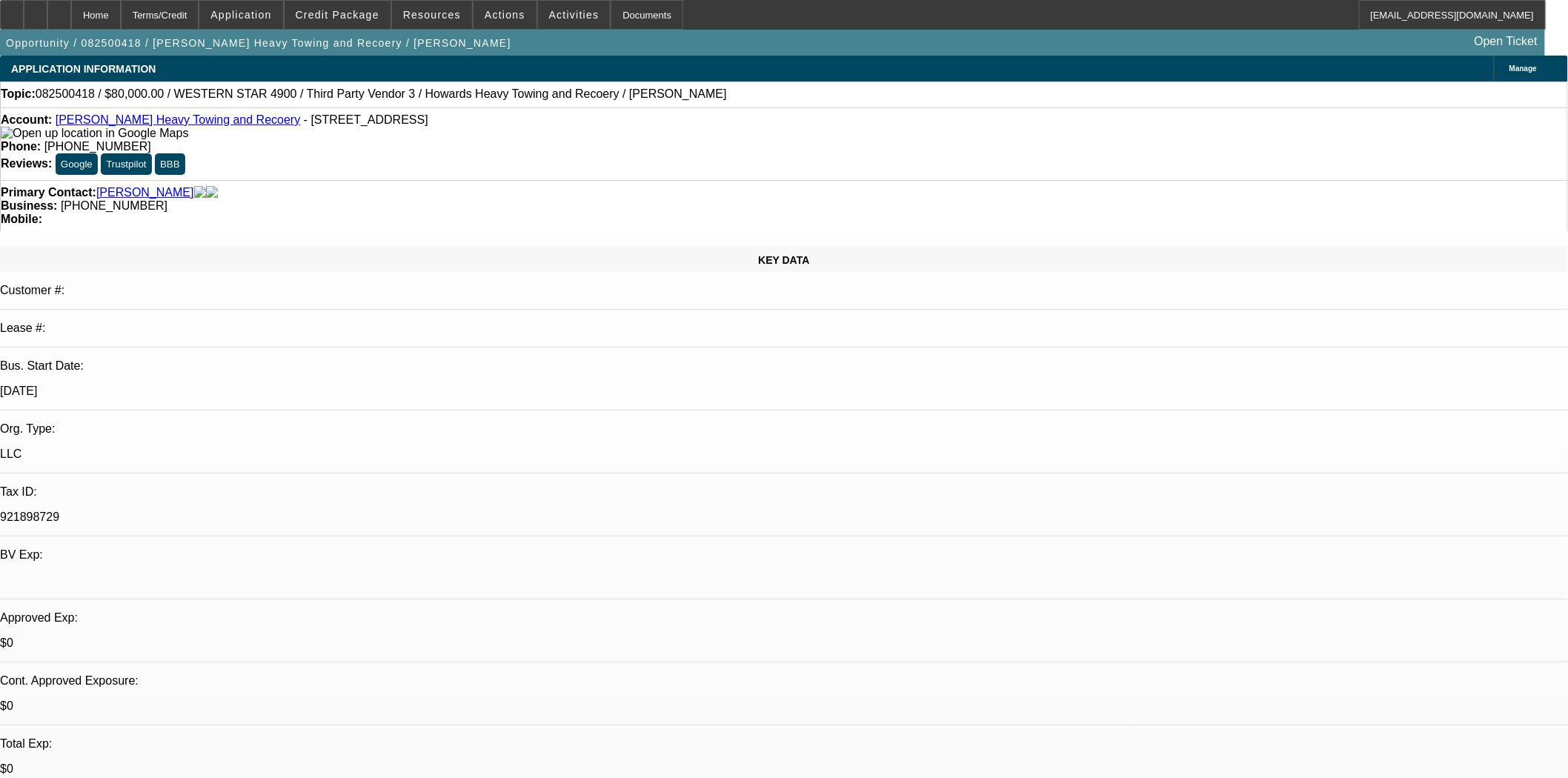
select select "0"
select select "2"
select select "0.1"
select select "4"
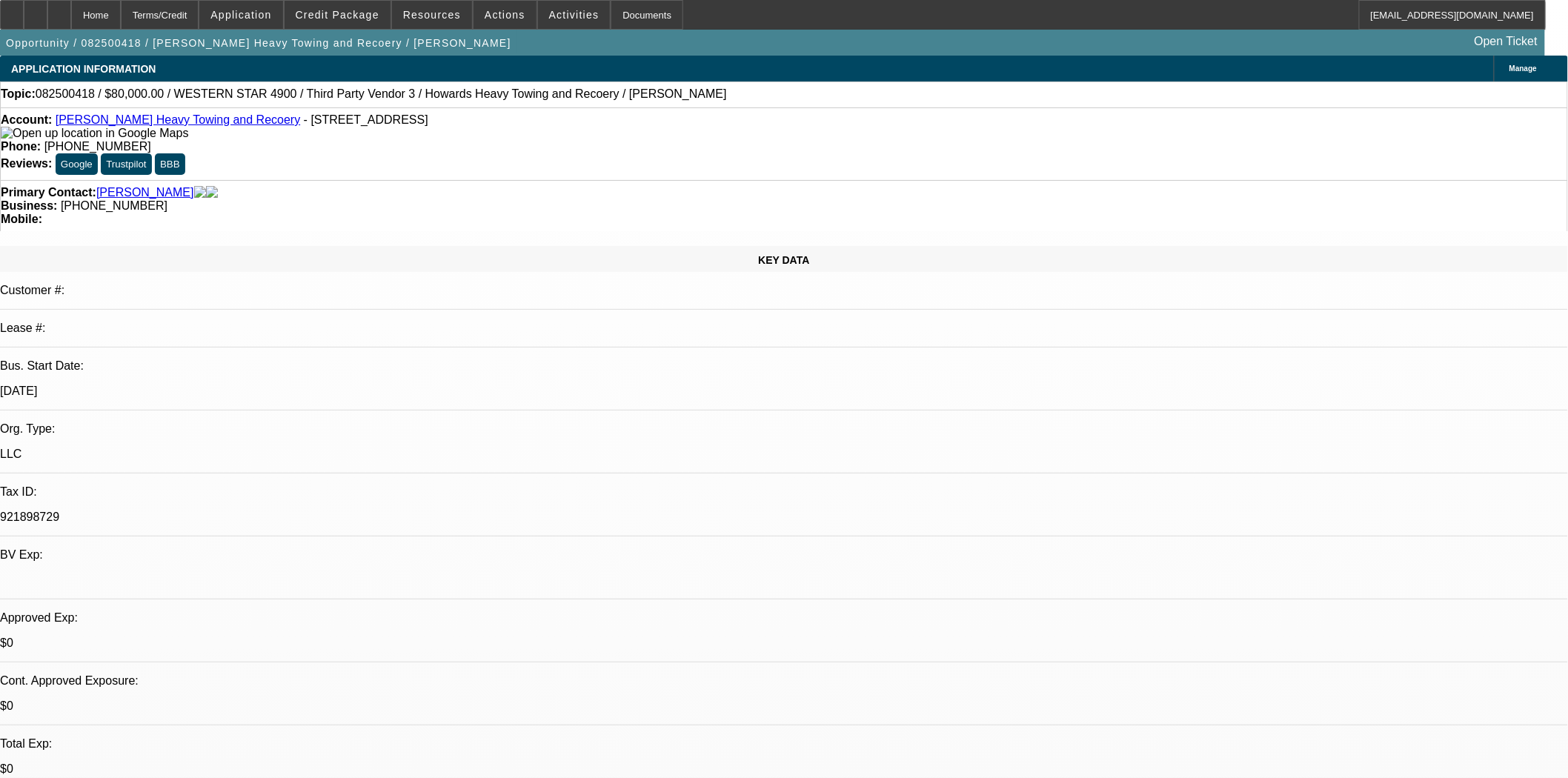
select select "0"
select select "2"
select select "0.1"
select select "4"
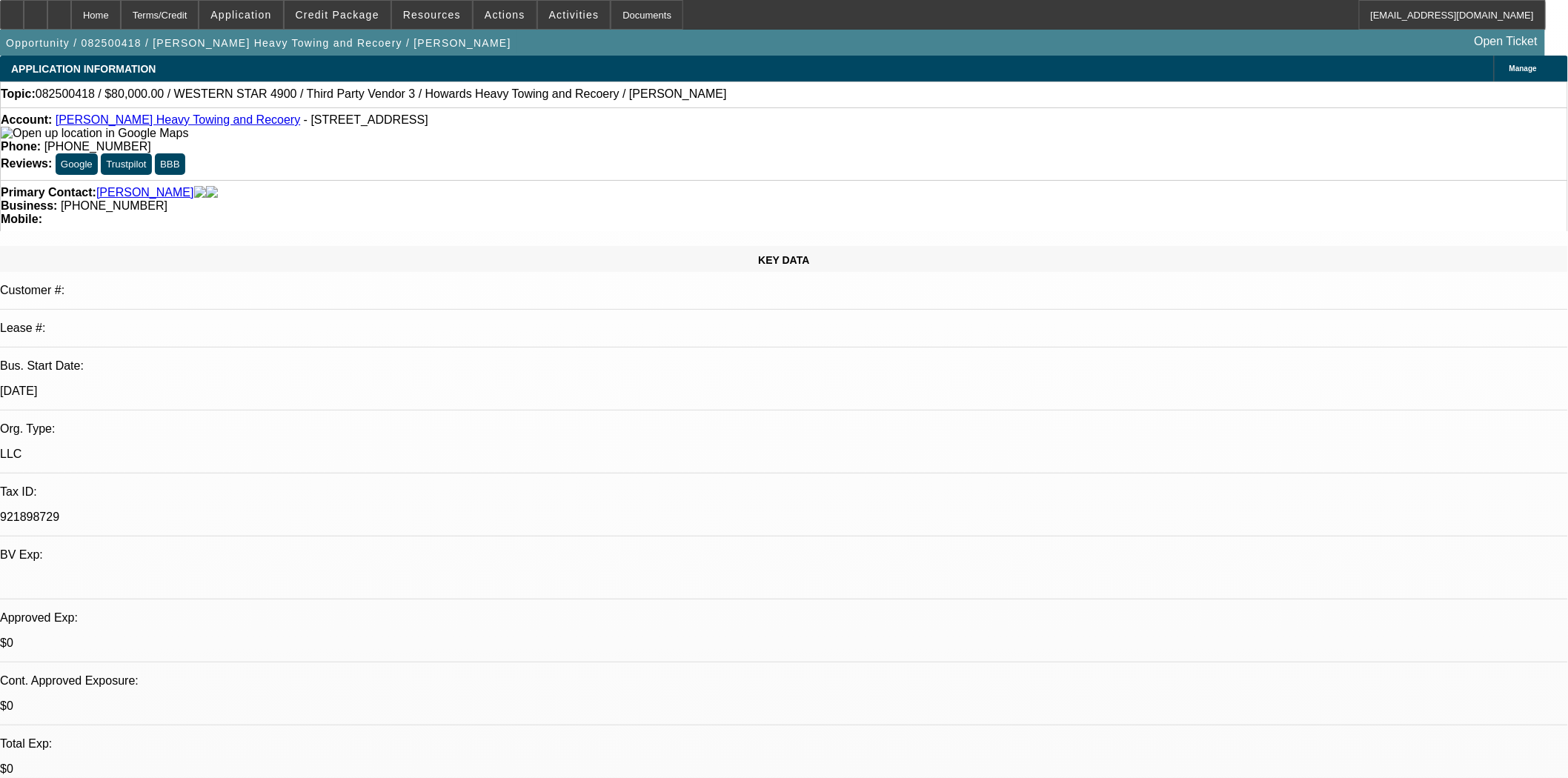
select select "0.1"
select select "0"
select select "2"
select select "0.1"
select select "4"
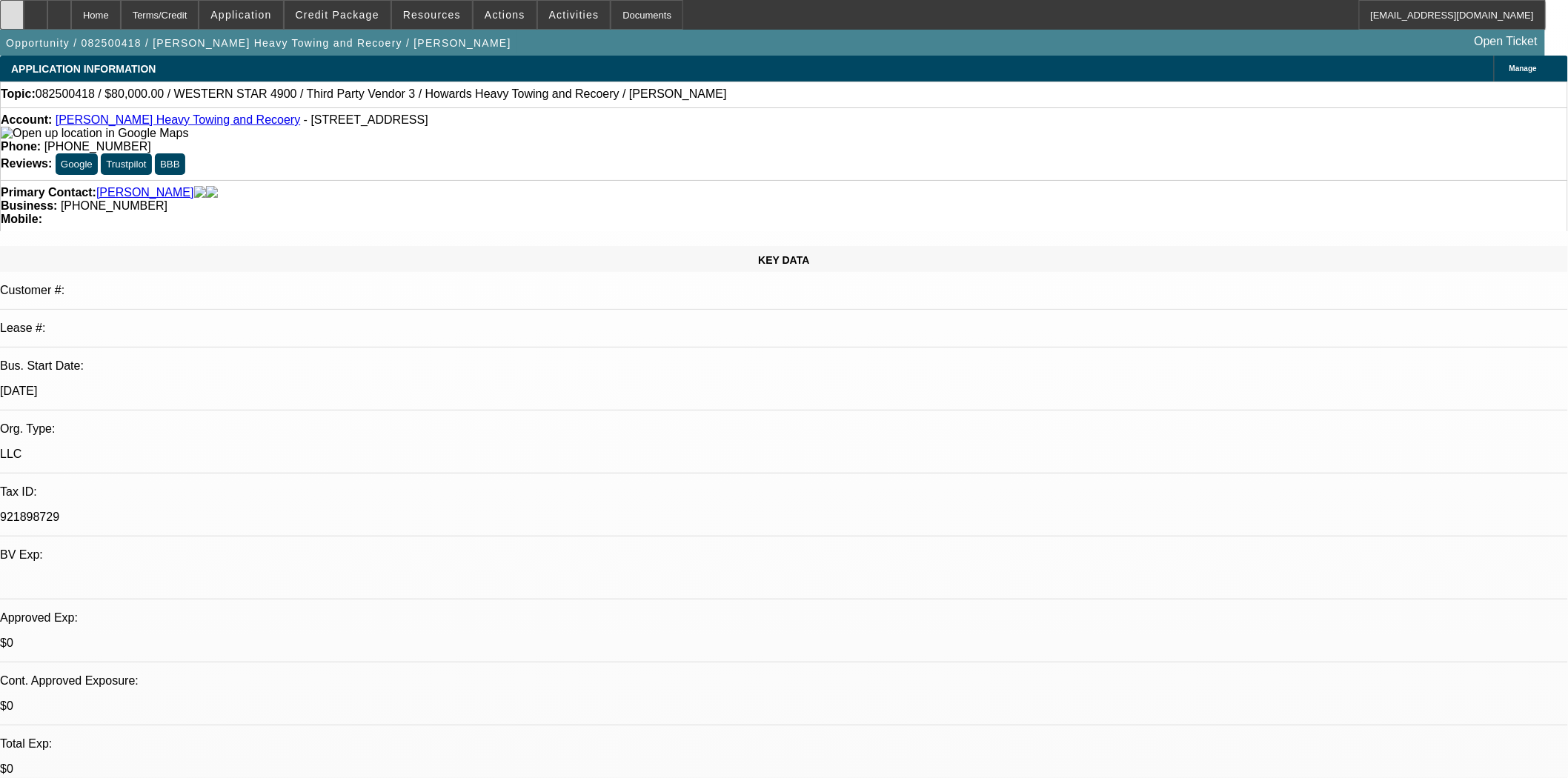
click at [12, 9] on icon at bounding box center [12, 9] width 0 height 0
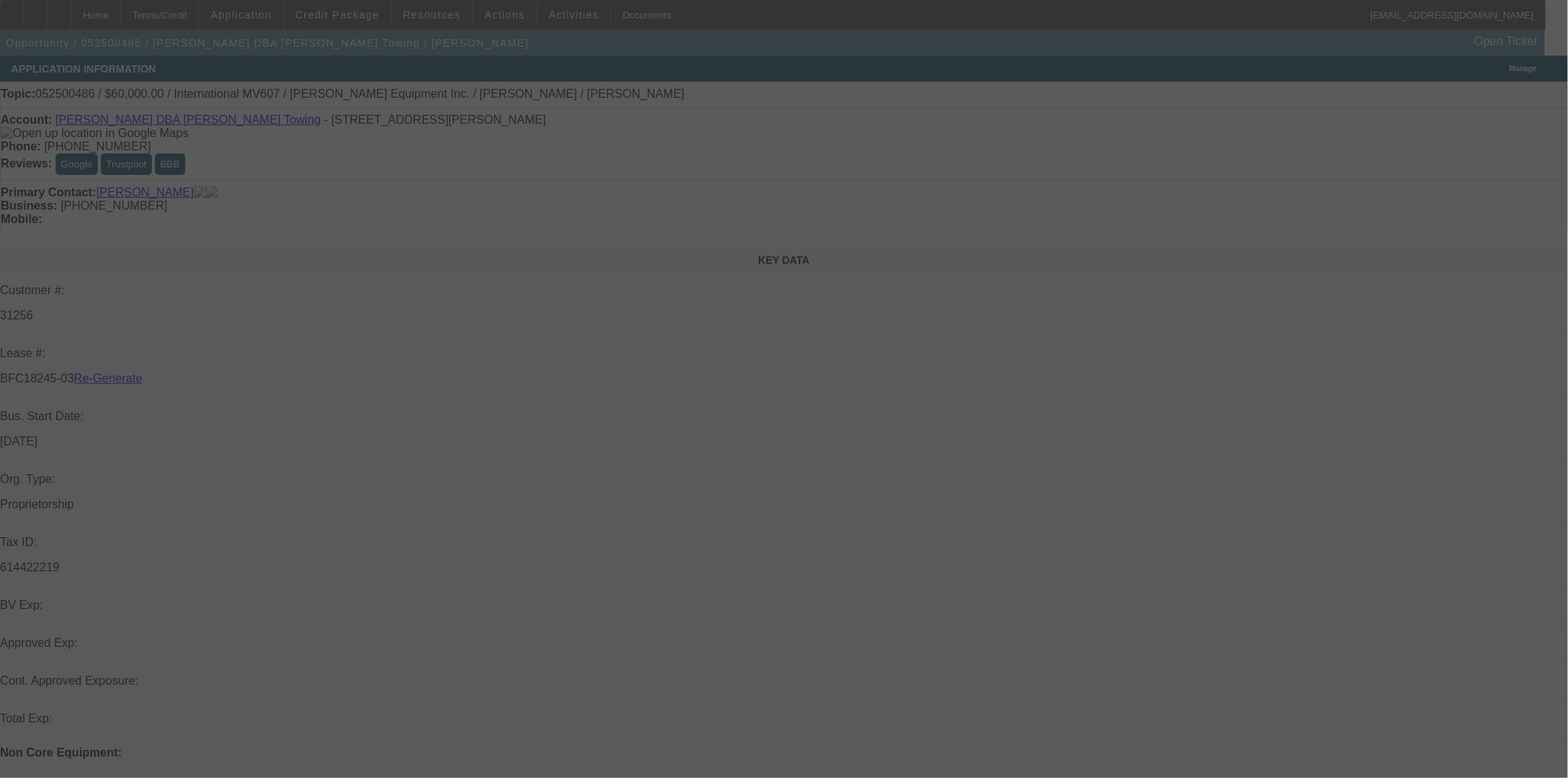
select select "3"
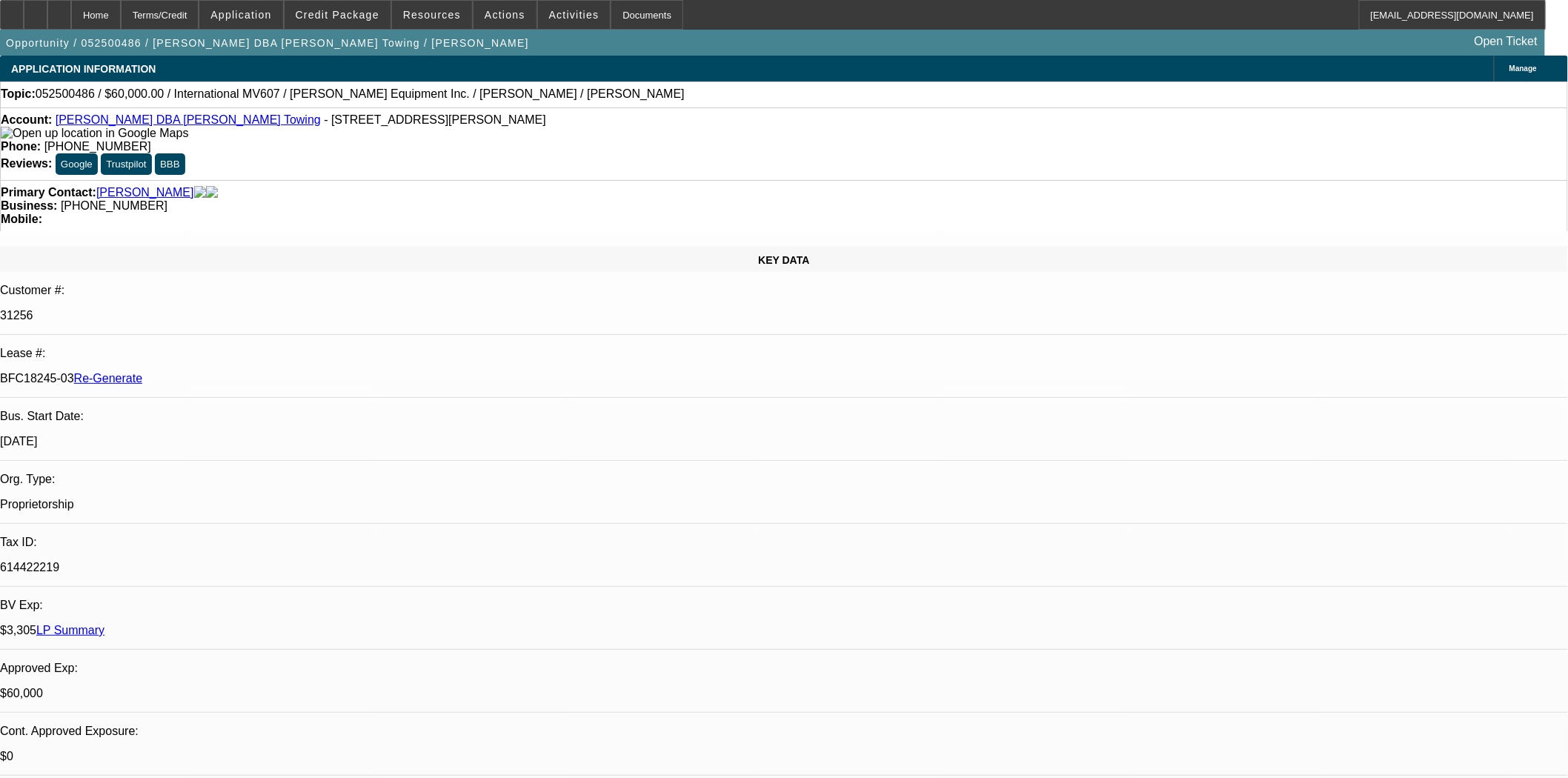
select select "0"
select select "2"
select select "0.1"
select select "4"
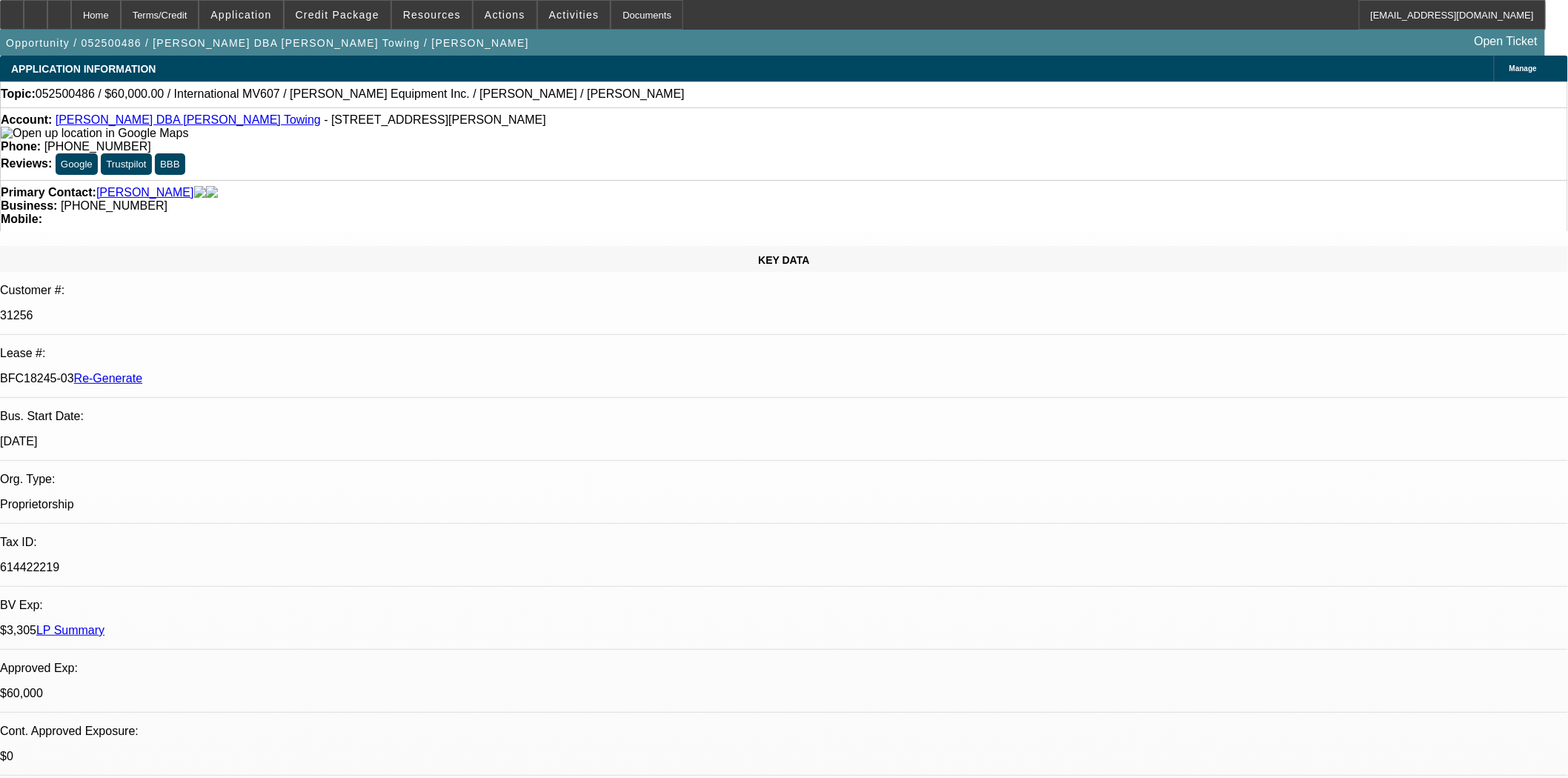
click at [234, 246] on div "KEY DATA" at bounding box center [784, 258] width 1568 height 26
